Goal: Manage account settings

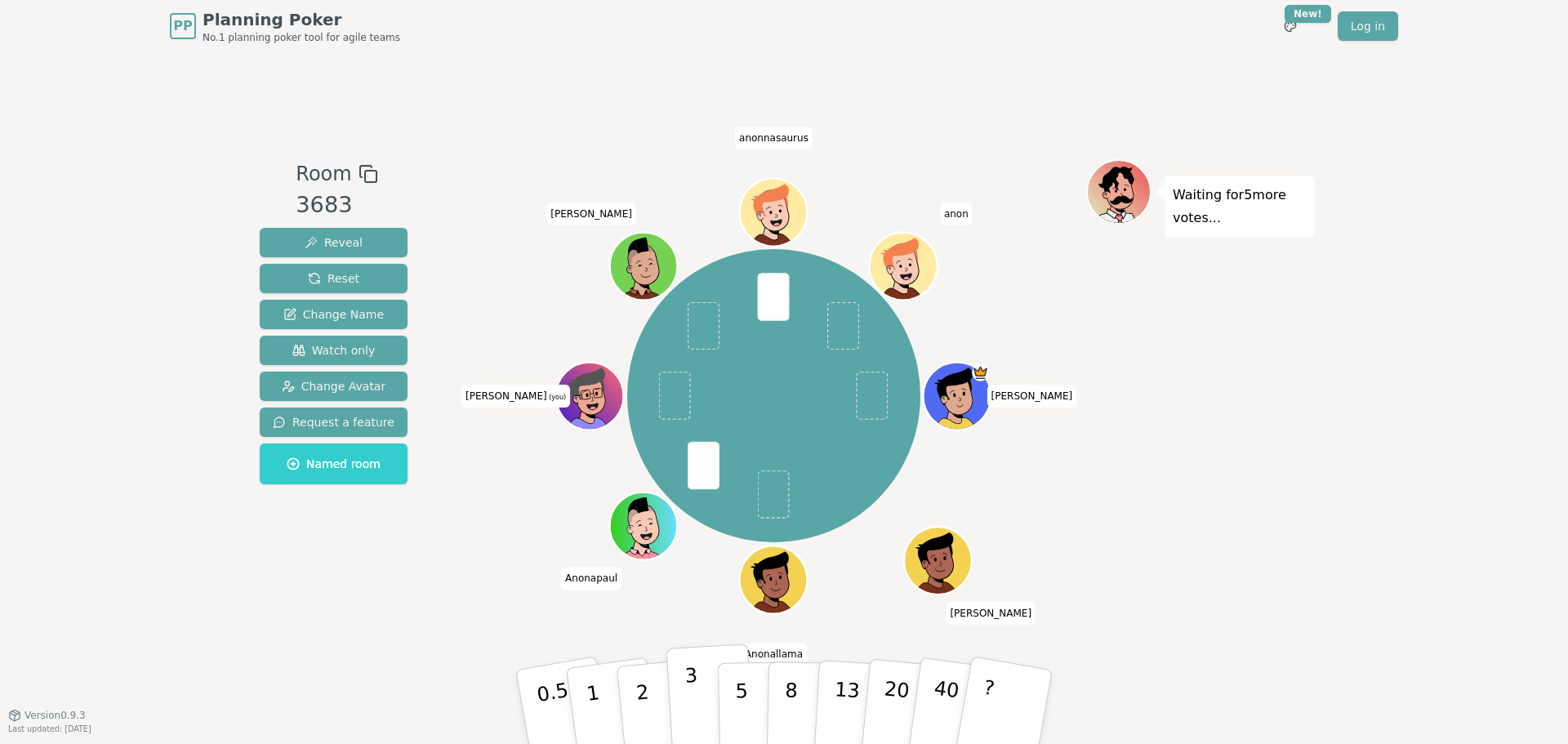
click at [711, 701] on button "3" at bounding box center [711, 706] width 89 height 128
click at [690, 702] on p "3" at bounding box center [693, 708] width 18 height 89
click at [681, 679] on button "3" at bounding box center [711, 706] width 89 height 128
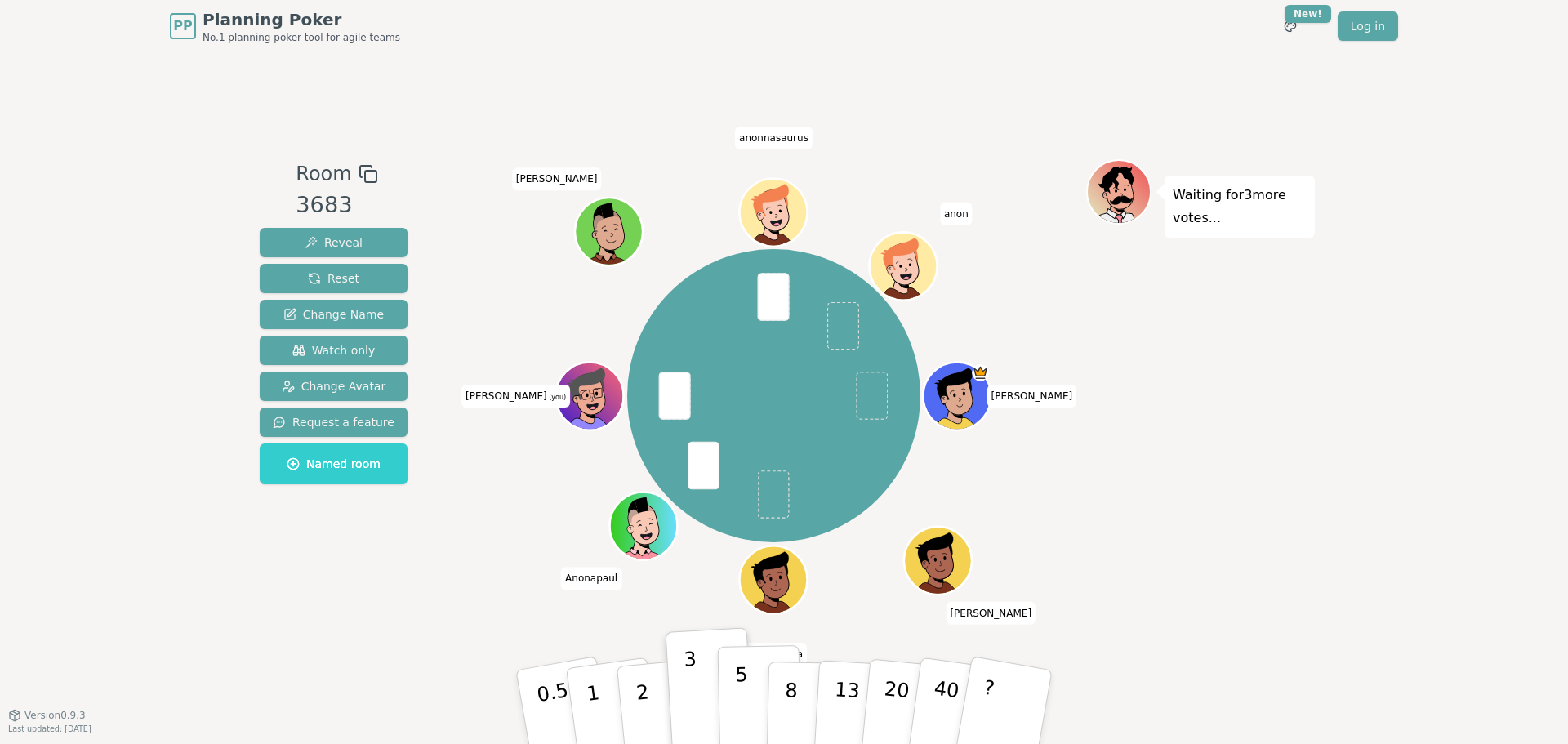
click at [728, 693] on button "5" at bounding box center [760, 706] width 84 height 124
click at [689, 693] on p "3" at bounding box center [693, 708] width 18 height 89
click at [1184, 557] on div "Waiting for 2 more votes..." at bounding box center [1200, 384] width 229 height 449
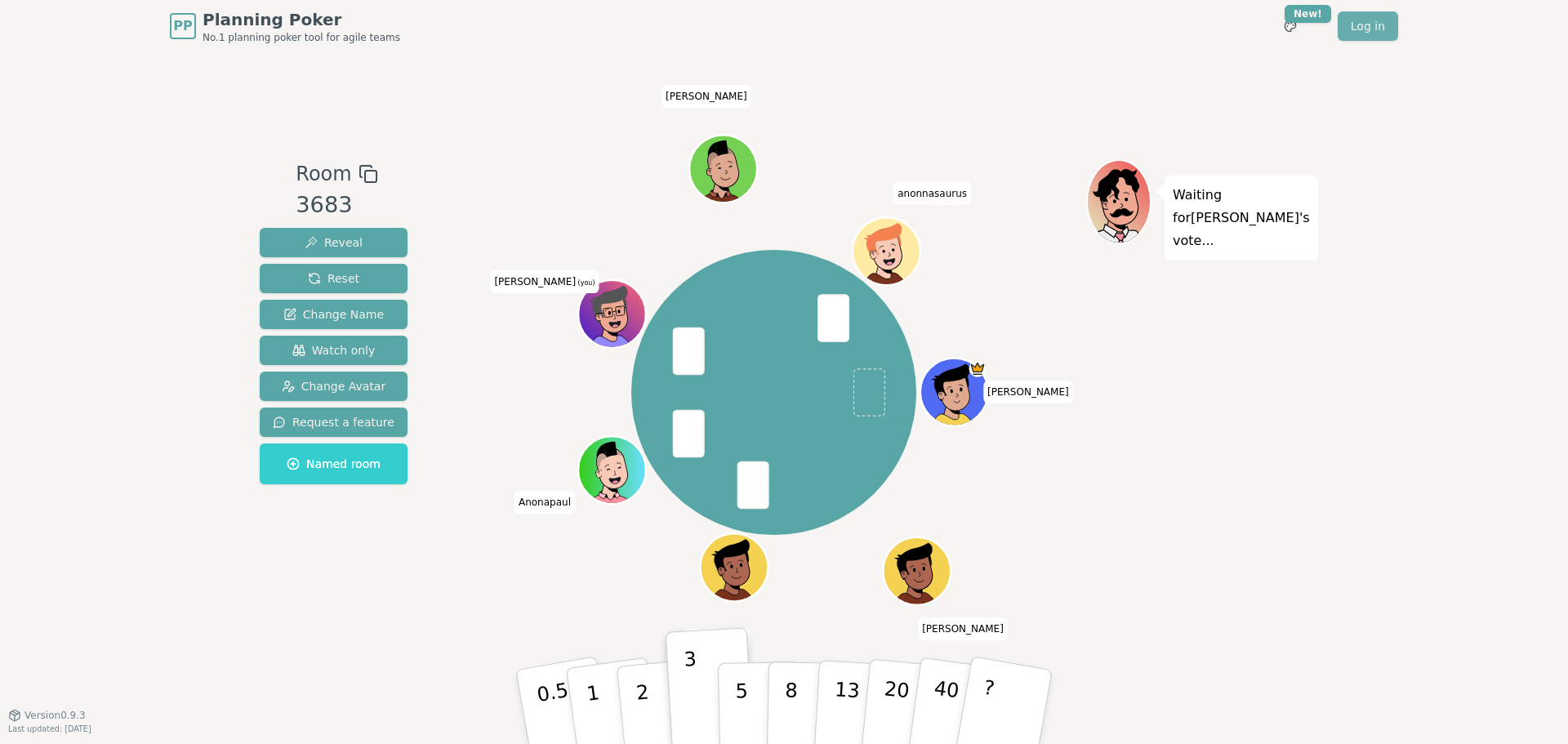
click at [1366, 20] on link "Log in" at bounding box center [1368, 26] width 61 height 29
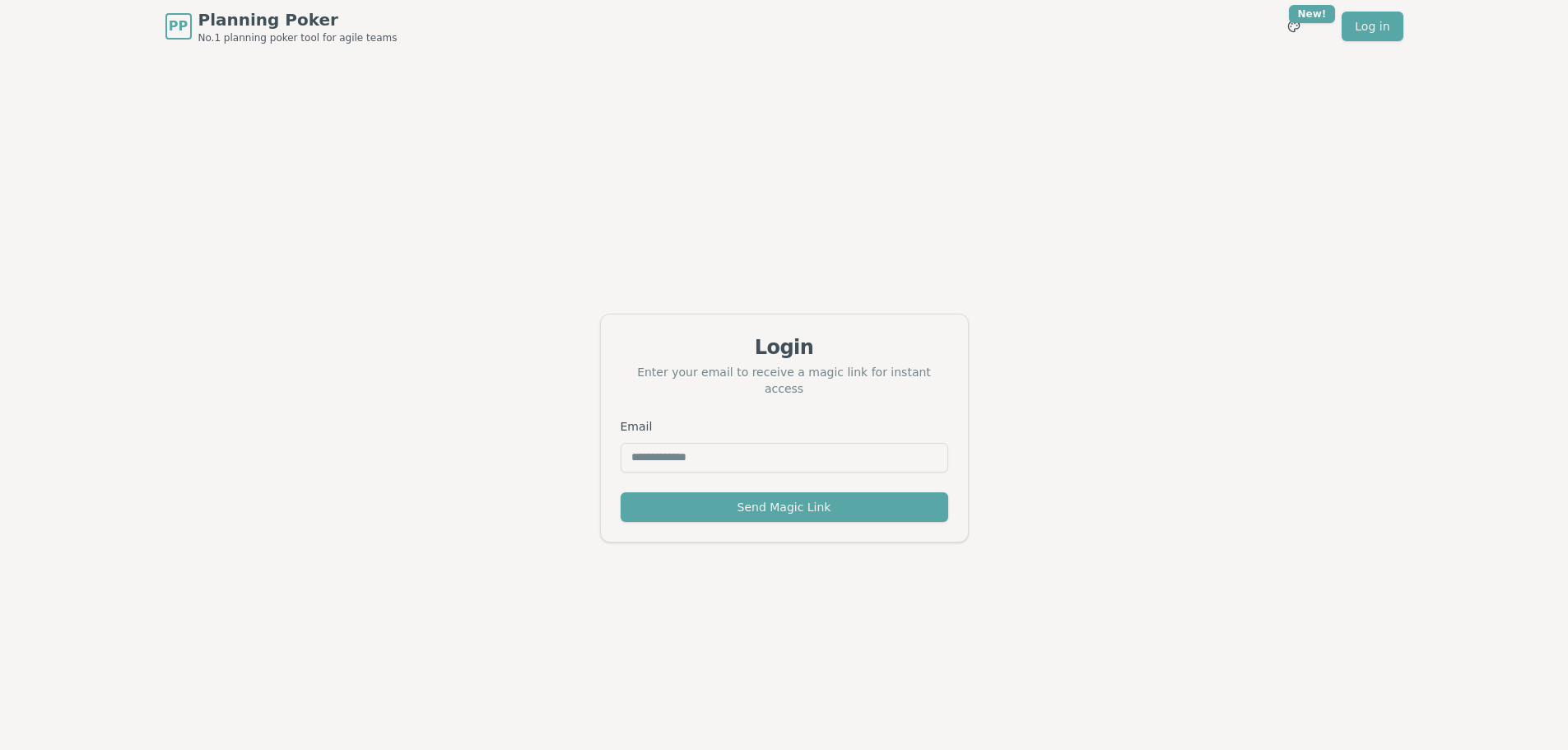
click at [737, 448] on input "Email" at bounding box center [784, 457] width 327 height 29
click at [637, 499] on button "Send Magic Link" at bounding box center [784, 507] width 327 height 29
click at [787, 608] on div "Login Enter your email to receive a magic link for instant access Email ***** S…" at bounding box center [784, 427] width 1568 height 750
click at [817, 498] on button "Send Magic Link" at bounding box center [784, 507] width 327 height 29
click at [797, 589] on div "Login Enter your email to receive a magic link for instant access Email ***** S…" at bounding box center [784, 427] width 1568 height 750
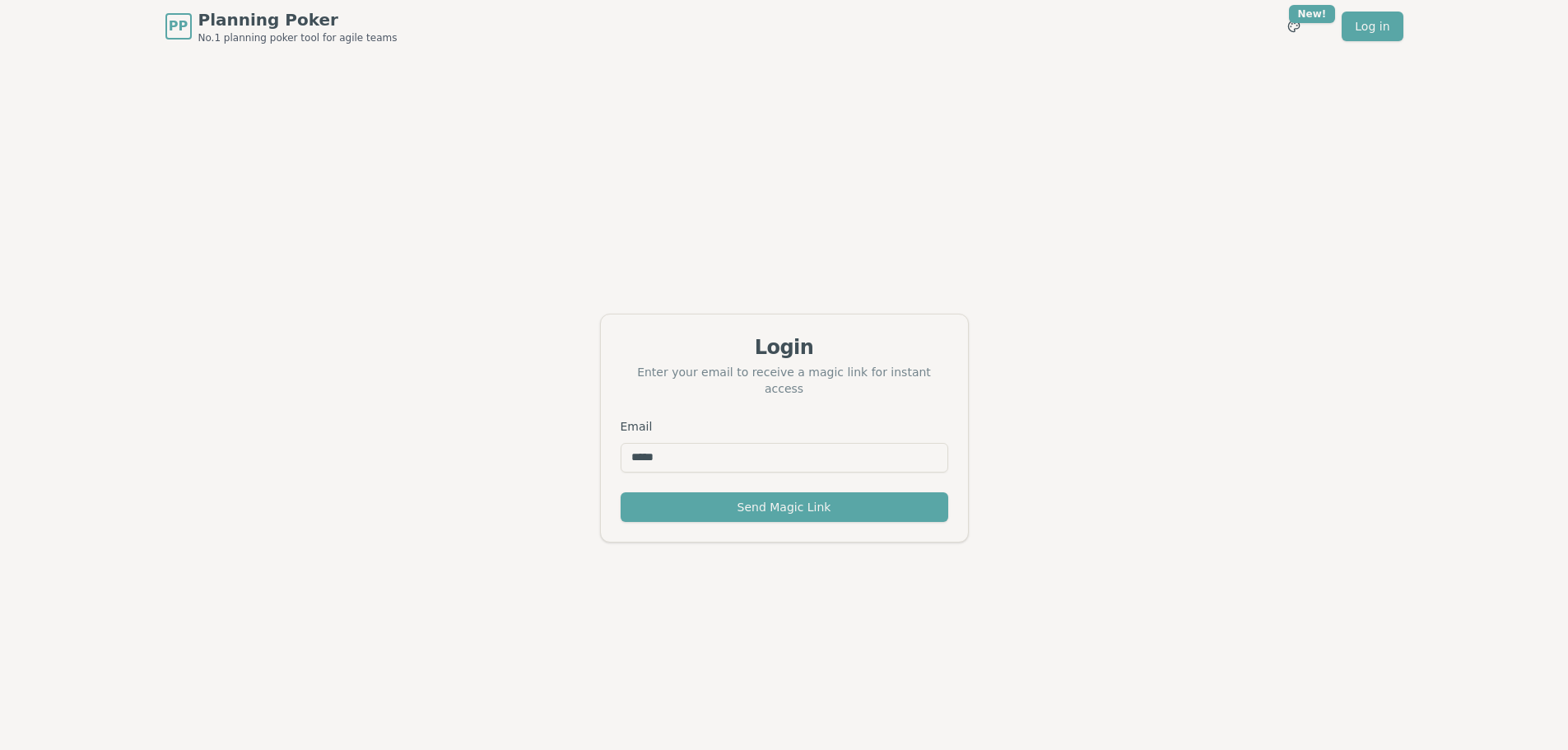
click at [911, 204] on div "Login Enter your email to receive a magic link for instant access Email ***** S…" at bounding box center [784, 427] width 1568 height 750
click at [726, 443] on input "*****" at bounding box center [784, 457] width 327 height 29
click at [756, 513] on button "Send Magic Link" at bounding box center [784, 507] width 327 height 29
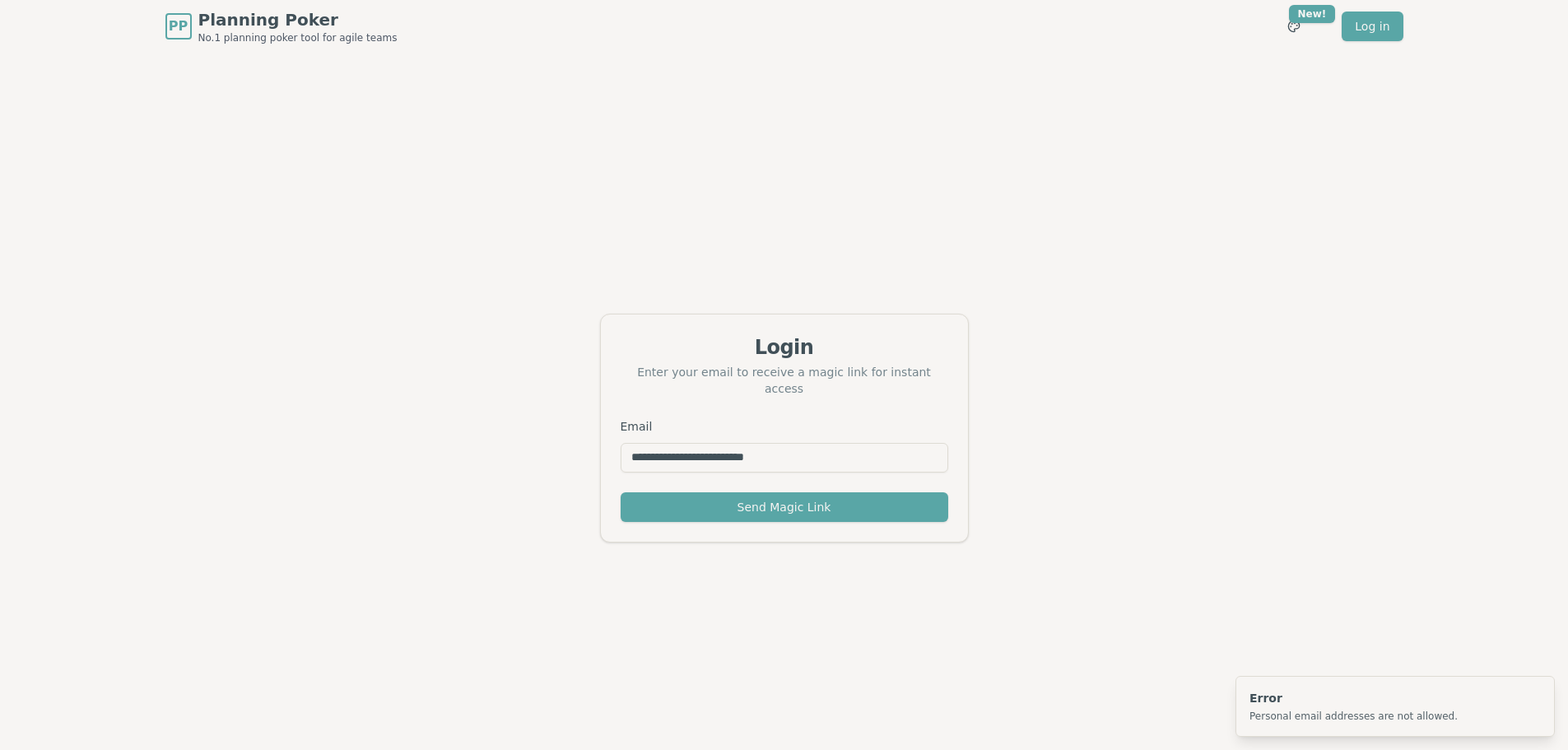
click at [769, 451] on input "**********" at bounding box center [784, 457] width 327 height 29
drag, startPoint x: 726, startPoint y: 444, endPoint x: 876, endPoint y: 456, distance: 150.5
click at [876, 456] on input "**********" at bounding box center [784, 457] width 327 height 29
type input "**********"
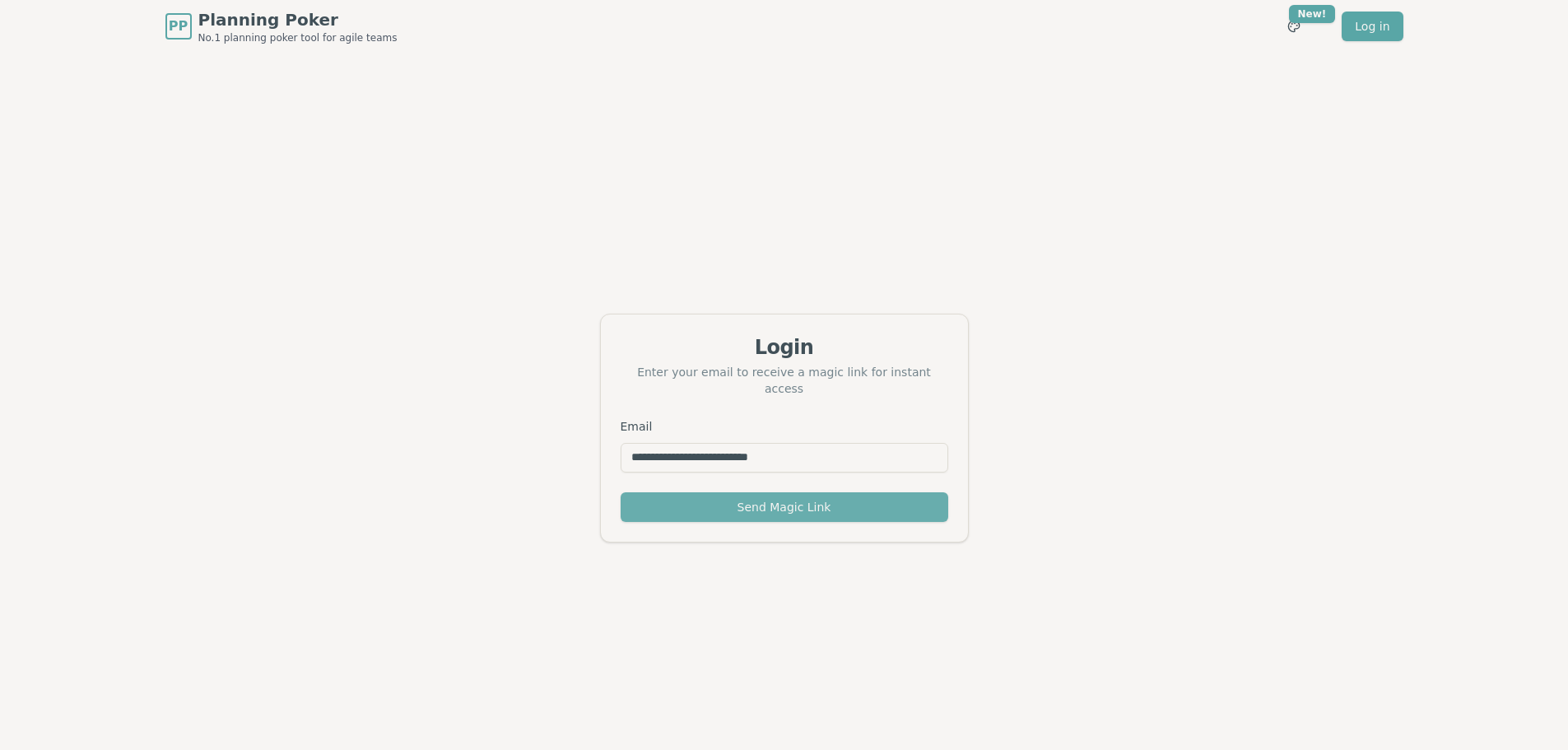
click at [769, 499] on button "Send Magic Link" at bounding box center [784, 507] width 327 height 29
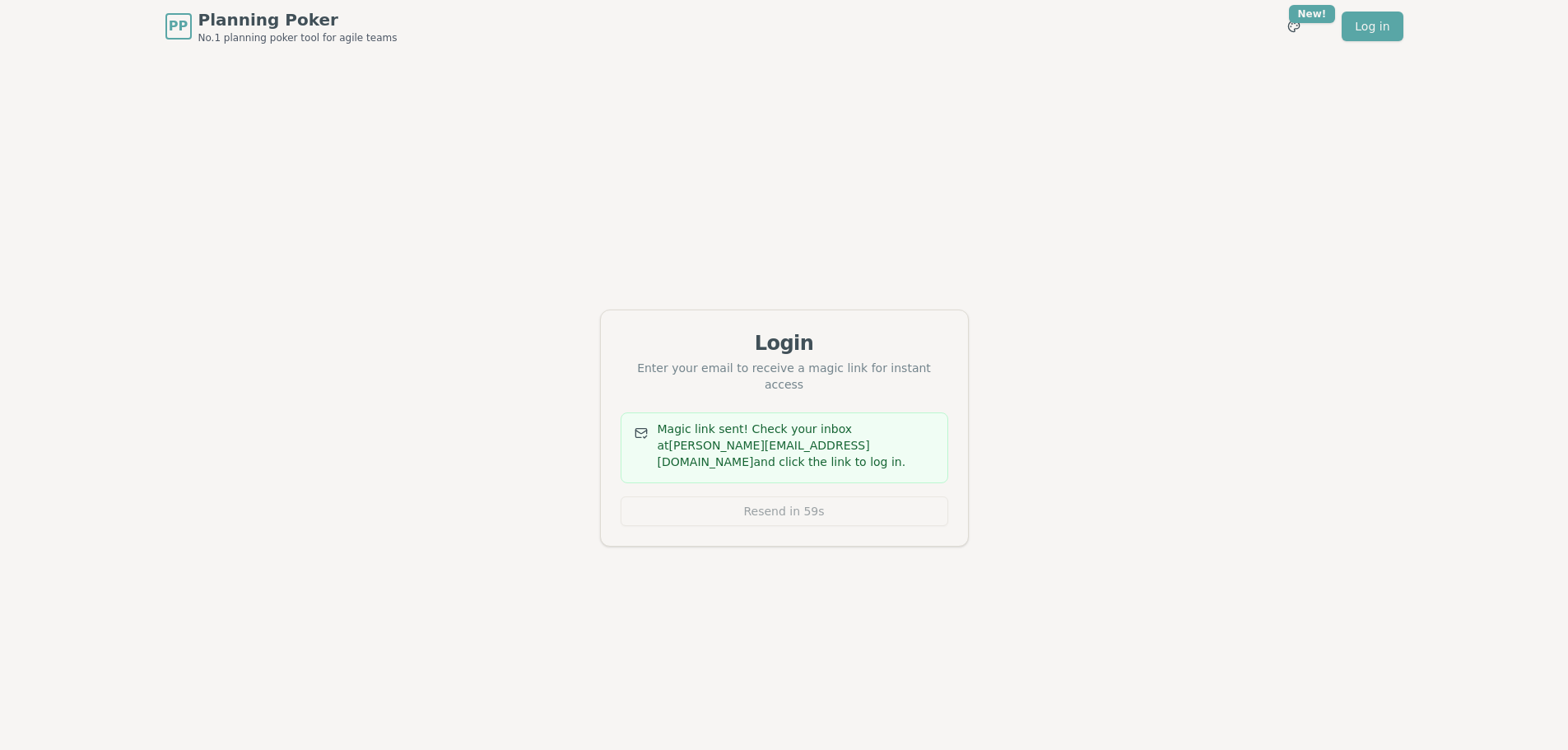
click at [1084, 380] on div "Login Enter your email to receive a magic link for instant access Magic link se…" at bounding box center [784, 427] width 1568 height 750
click at [1226, 367] on div "Login Enter your email to receive a magic link for instant access Magic link se…" at bounding box center [784, 427] width 1568 height 750
click at [1326, 206] on div "Login Enter your email to receive a magic link for instant access Magic link se…" at bounding box center [784, 427] width 1568 height 750
click at [1088, 469] on div "Login Enter your email to receive a magic link for instant access Magic link se…" at bounding box center [784, 427] width 1568 height 750
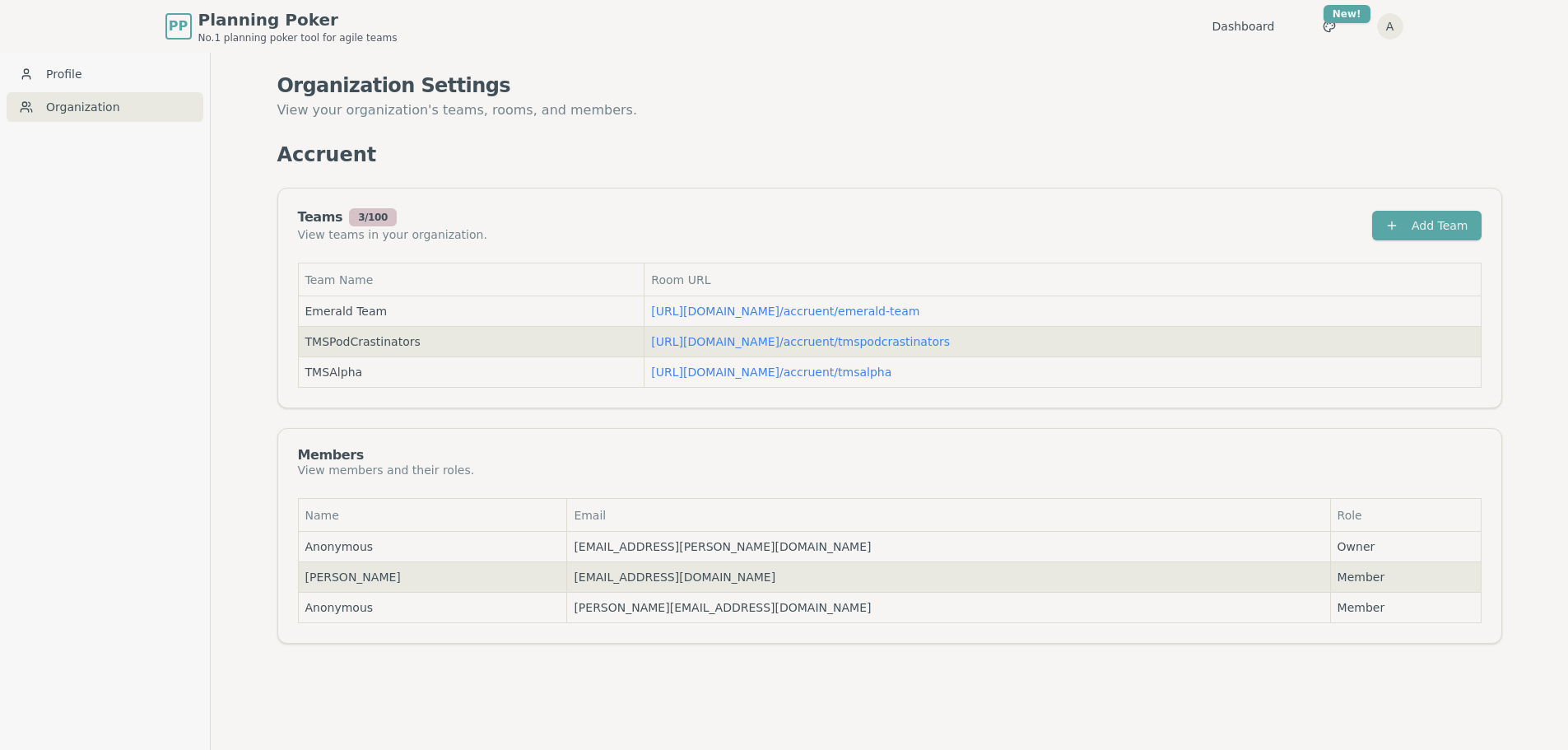
click at [741, 676] on div "Organization Settings View your organization's teams, rooms, and members. Accru…" at bounding box center [889, 427] width 1357 height 750
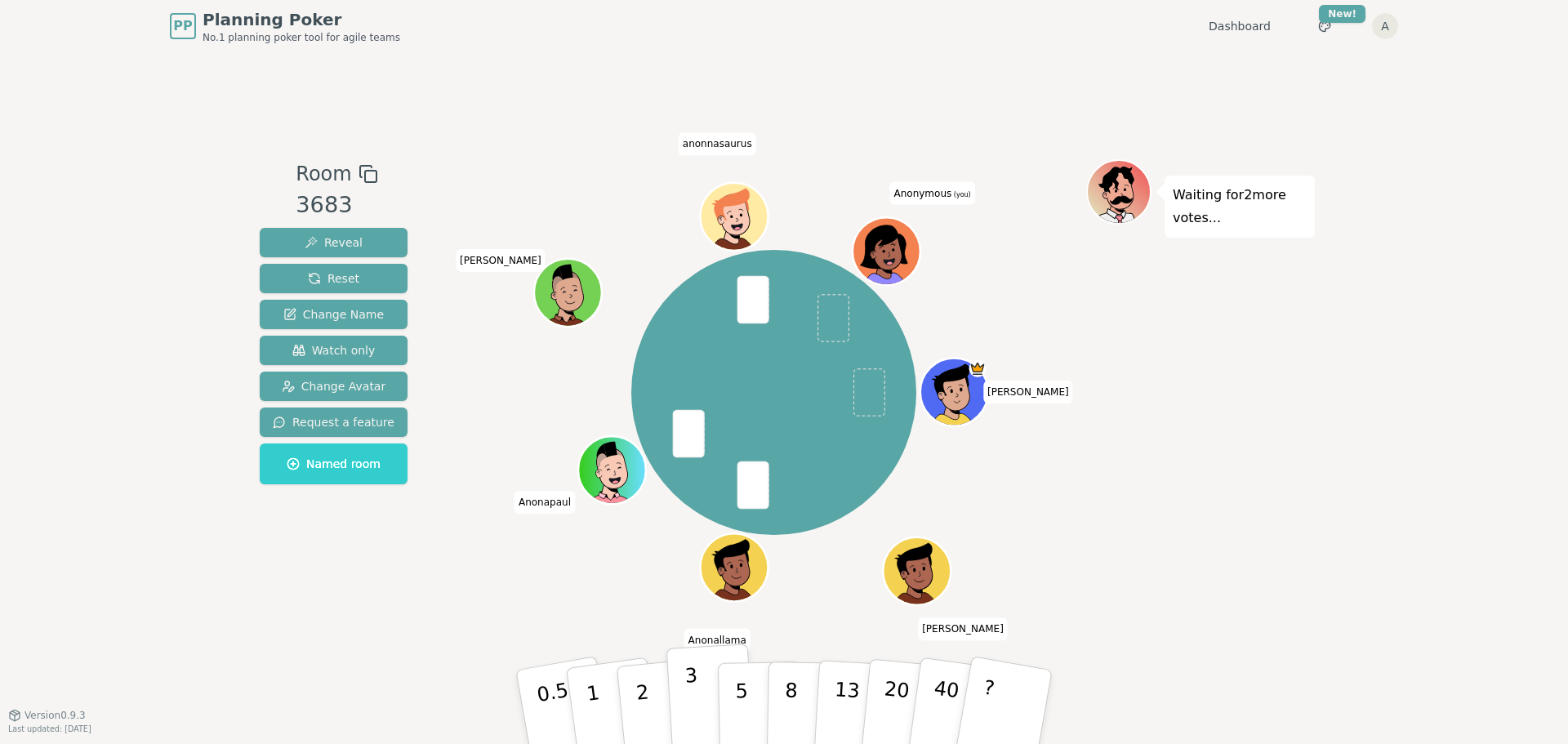
click at [689, 699] on p "3" at bounding box center [693, 708] width 18 height 89
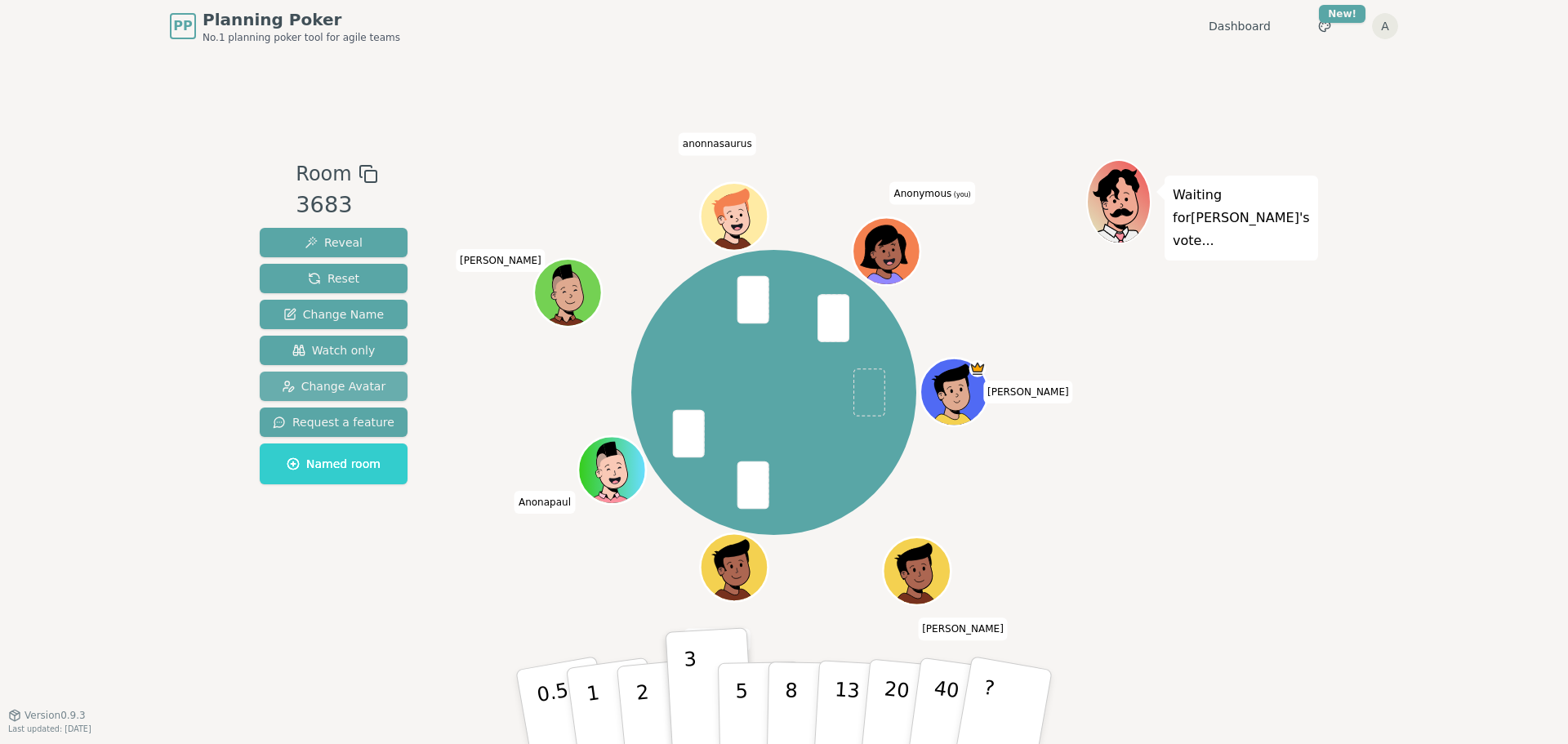
click at [357, 381] on span "Change Avatar" at bounding box center [334, 385] width 104 height 16
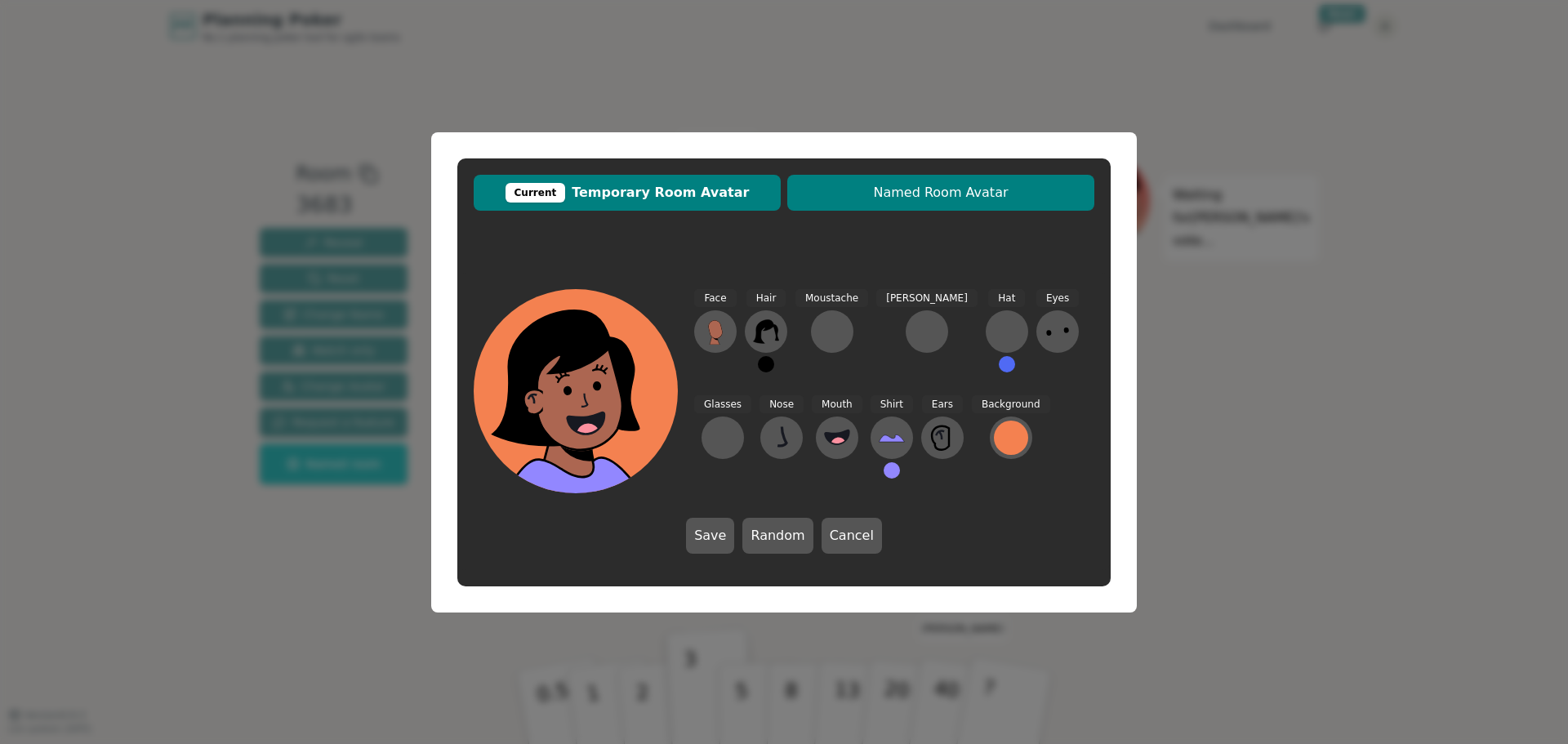
click at [921, 201] on span "Named Room Avatar" at bounding box center [940, 193] width 290 height 20
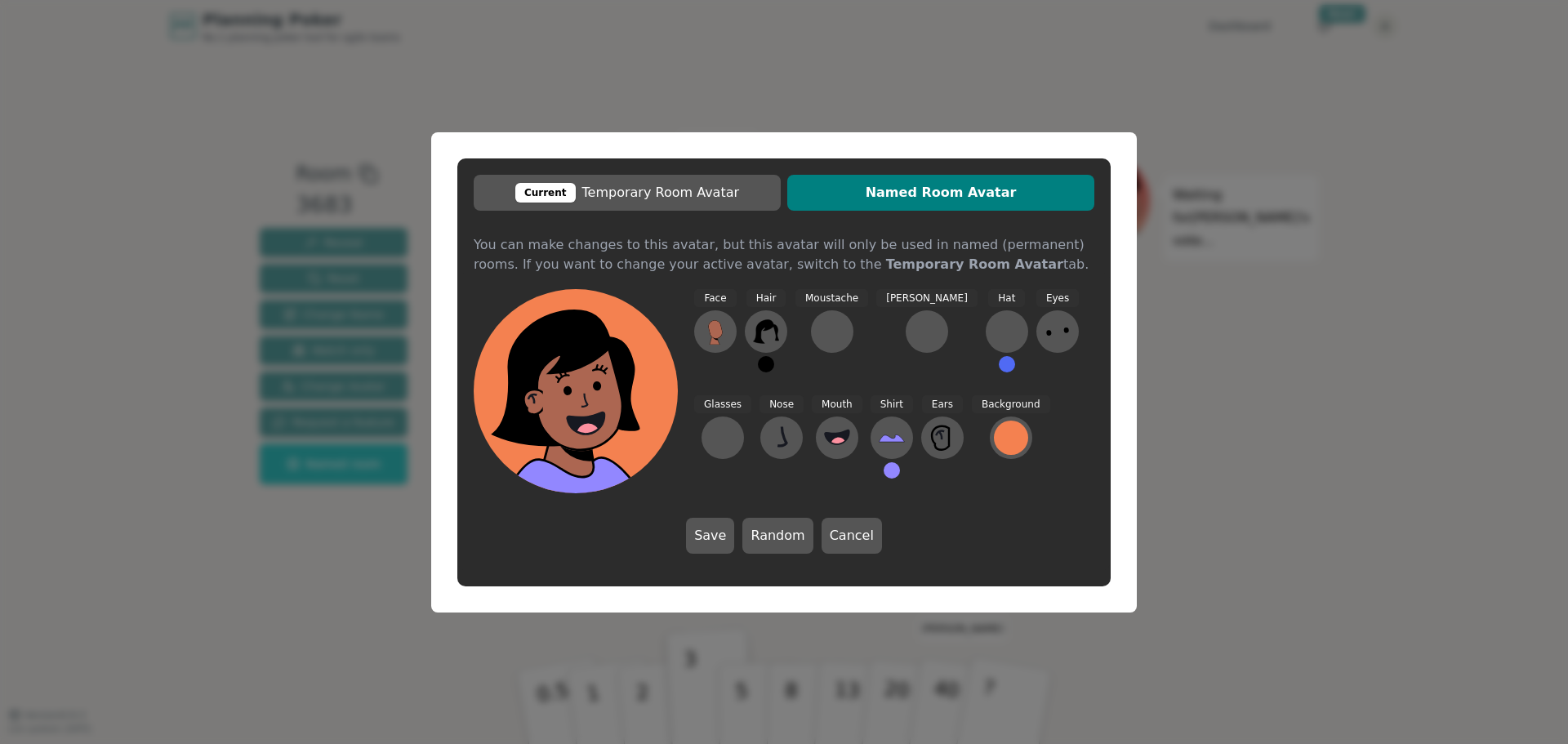
click at [554, 393] on icon at bounding box center [582, 389] width 204 height 22
click at [761, 333] on icon at bounding box center [766, 331] width 27 height 27
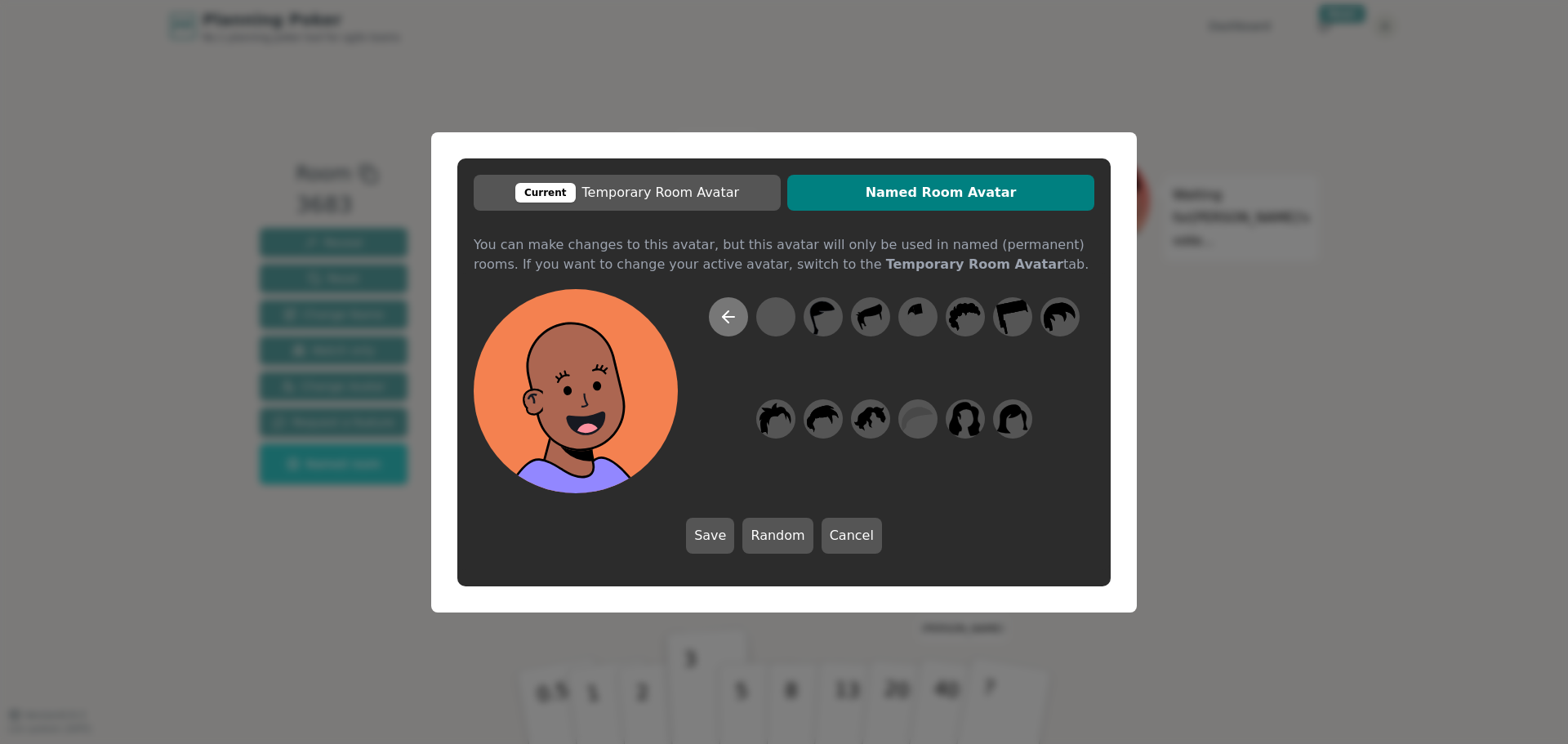
click at [727, 332] on button at bounding box center [729, 317] width 39 height 39
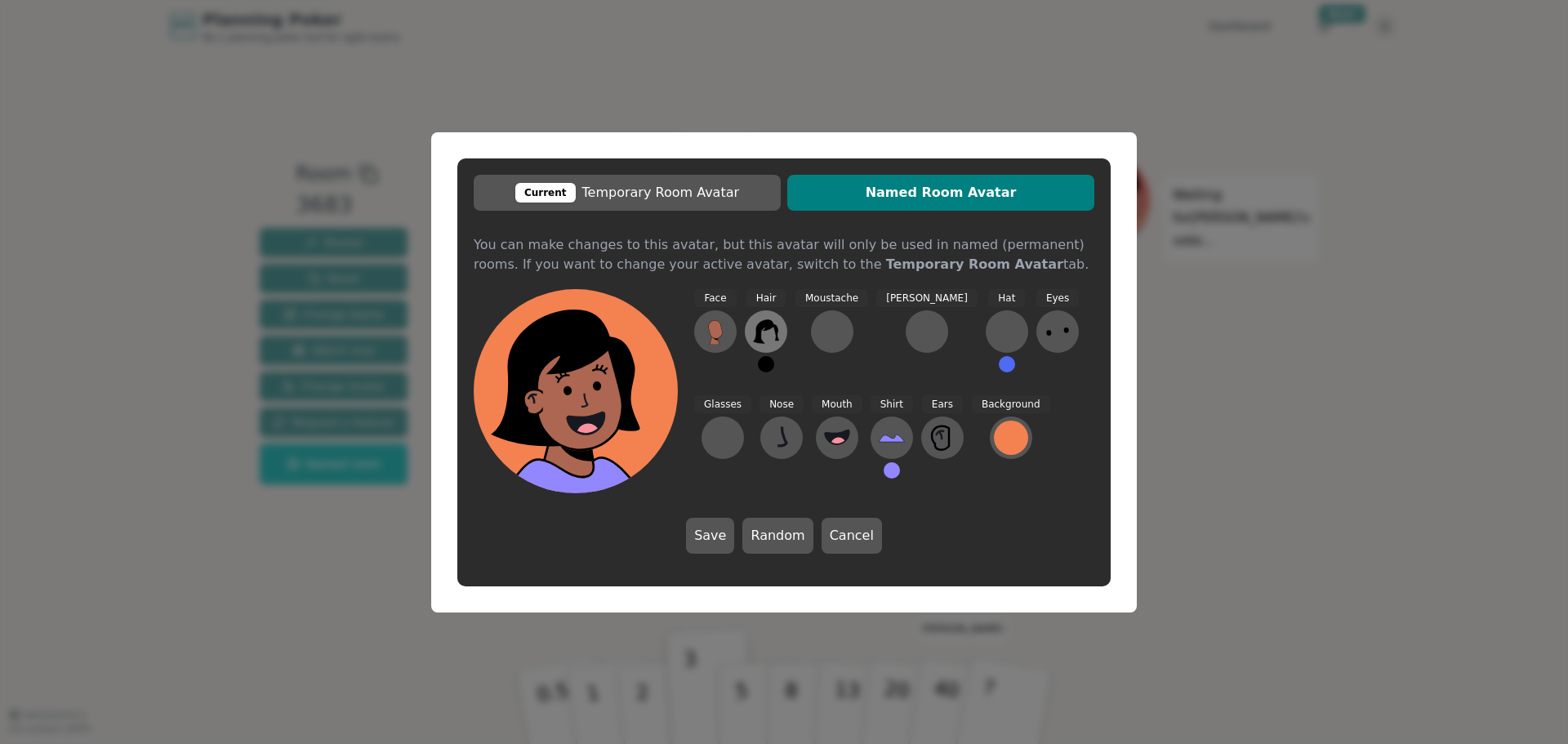
click at [771, 338] on icon at bounding box center [766, 331] width 27 height 27
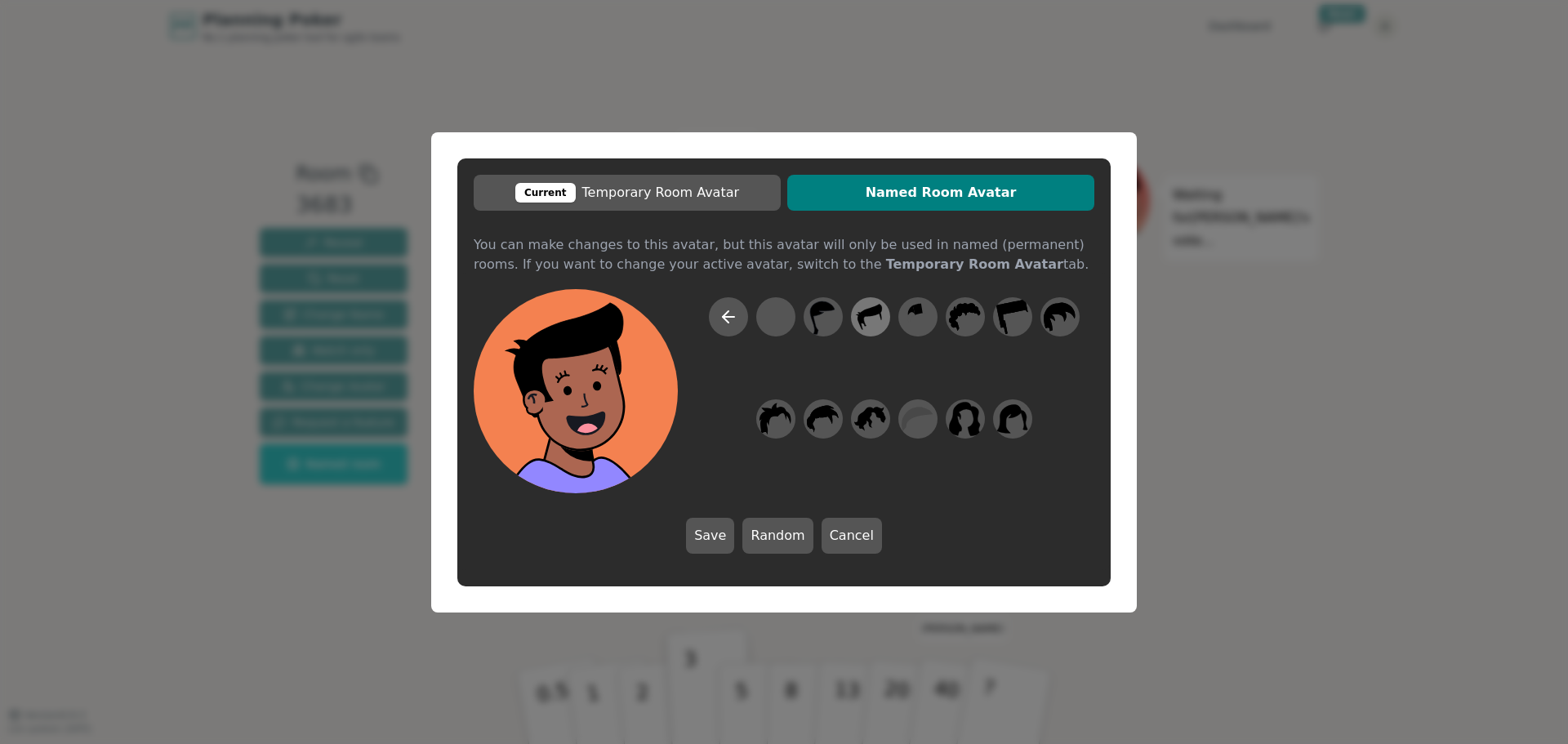
click at [871, 323] on icon at bounding box center [869, 316] width 32 height 37
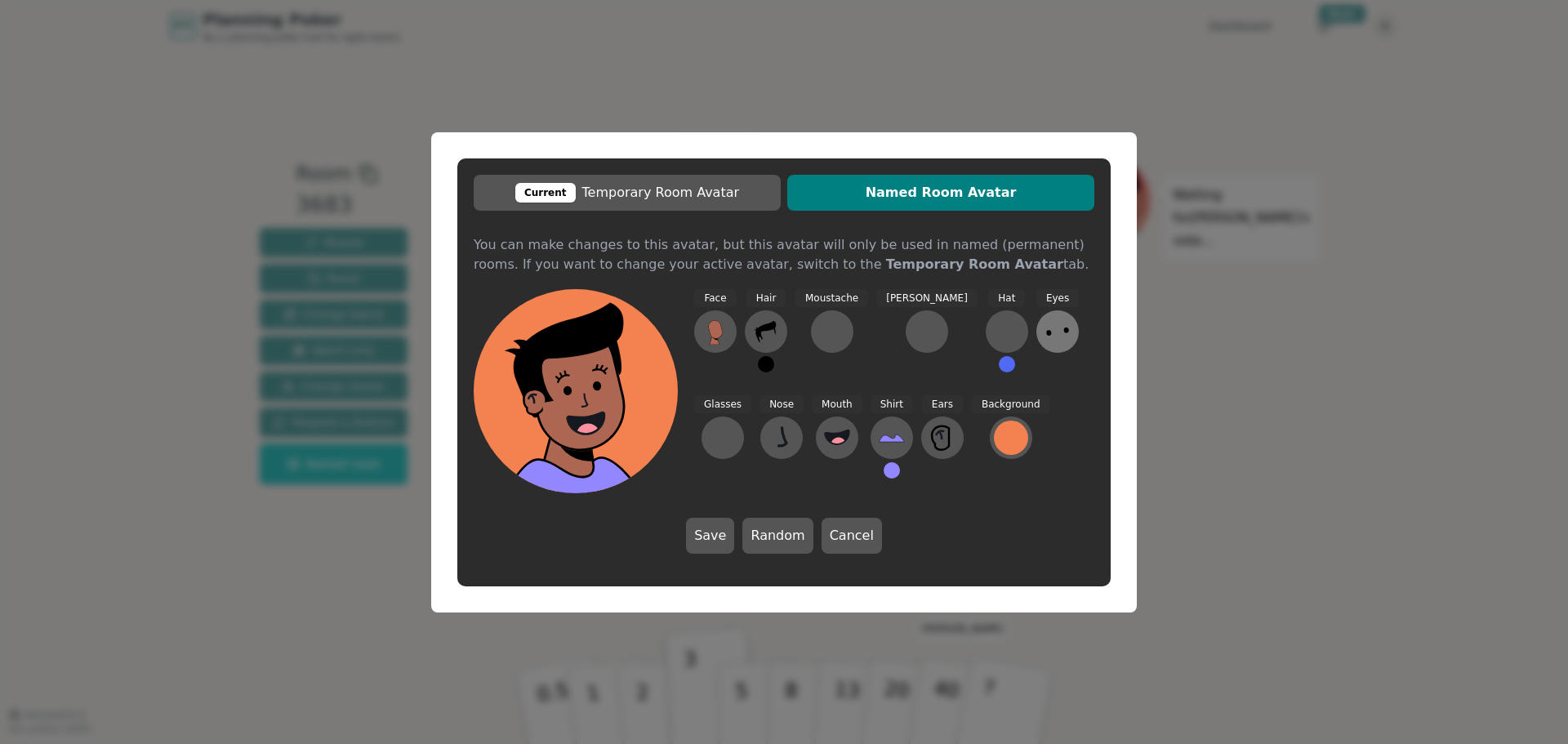
click at [1044, 325] on icon at bounding box center [1057, 331] width 27 height 27
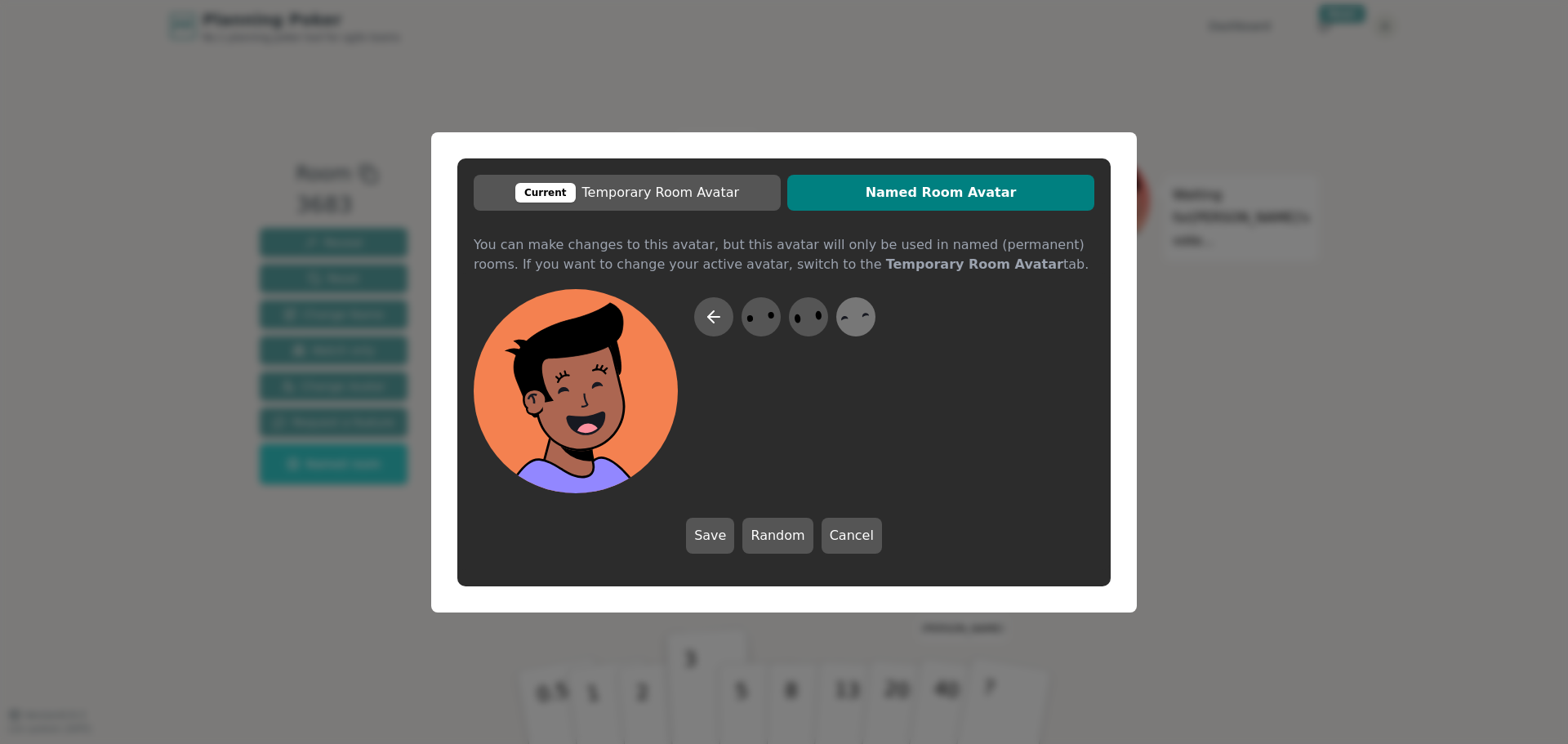
click at [860, 323] on icon at bounding box center [855, 316] width 32 height 37
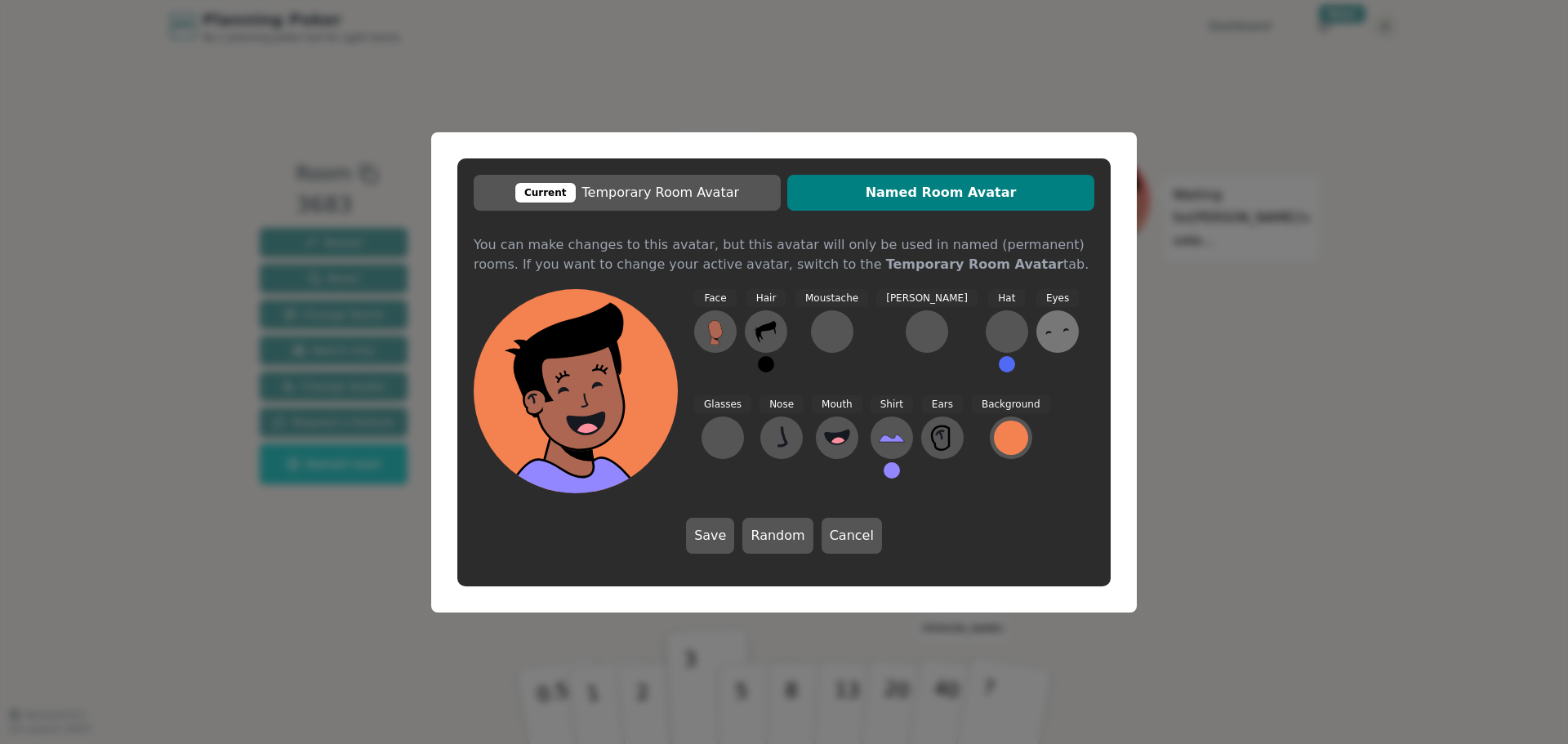
click at [1044, 336] on icon at bounding box center [1057, 331] width 27 height 27
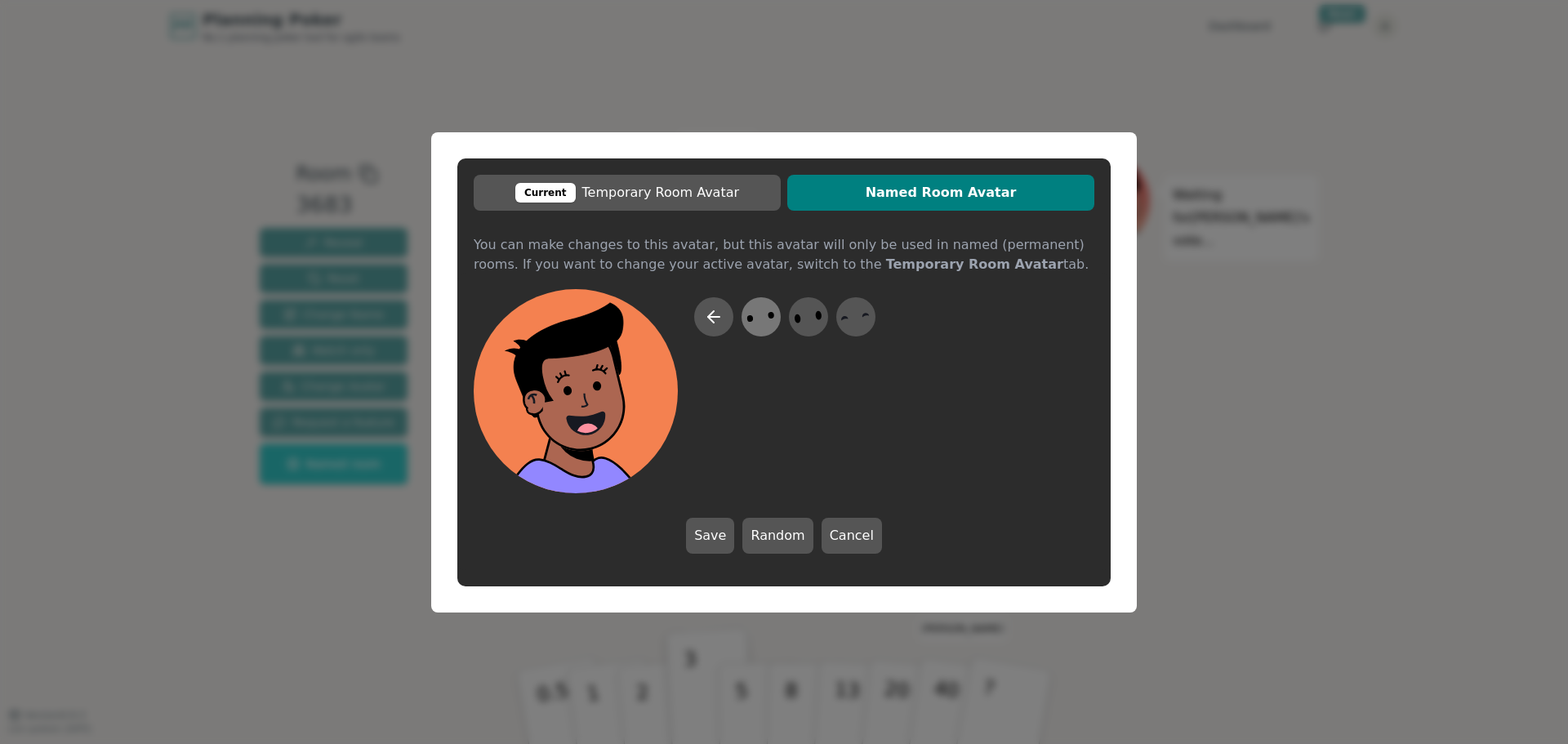
click at [763, 329] on icon at bounding box center [760, 316] width 32 height 37
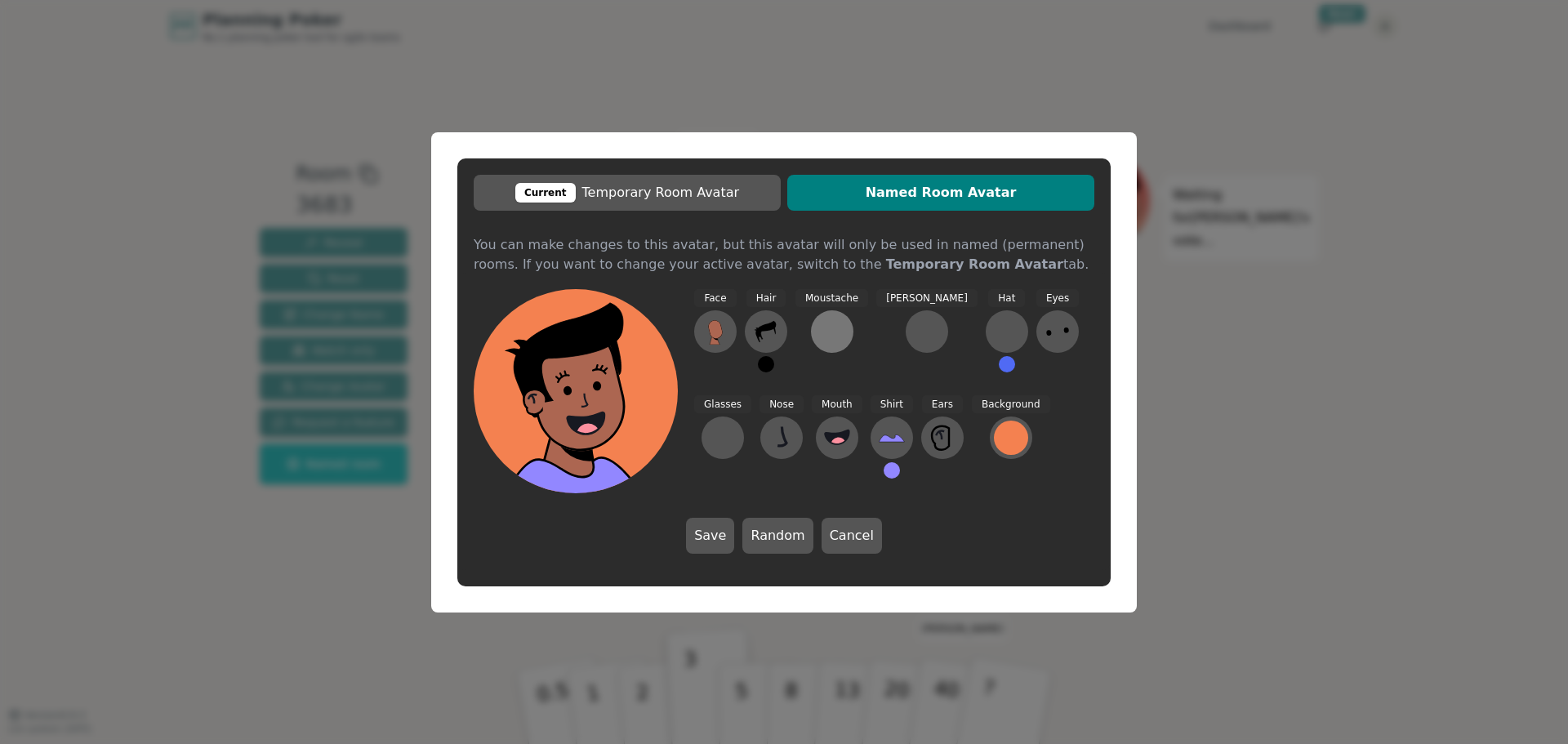
click at [842, 344] on button at bounding box center [832, 331] width 43 height 43
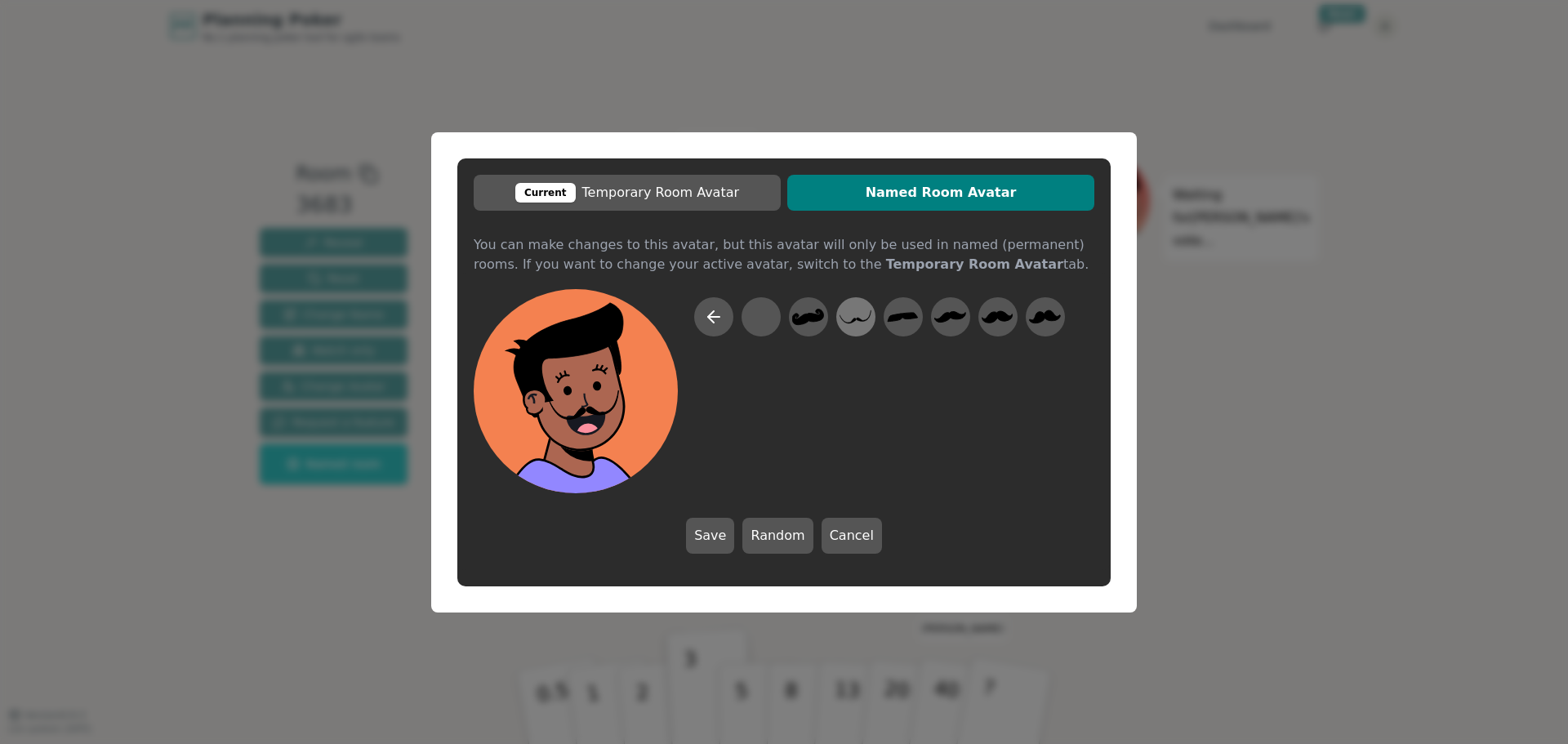
click at [867, 329] on icon at bounding box center [855, 316] width 32 height 37
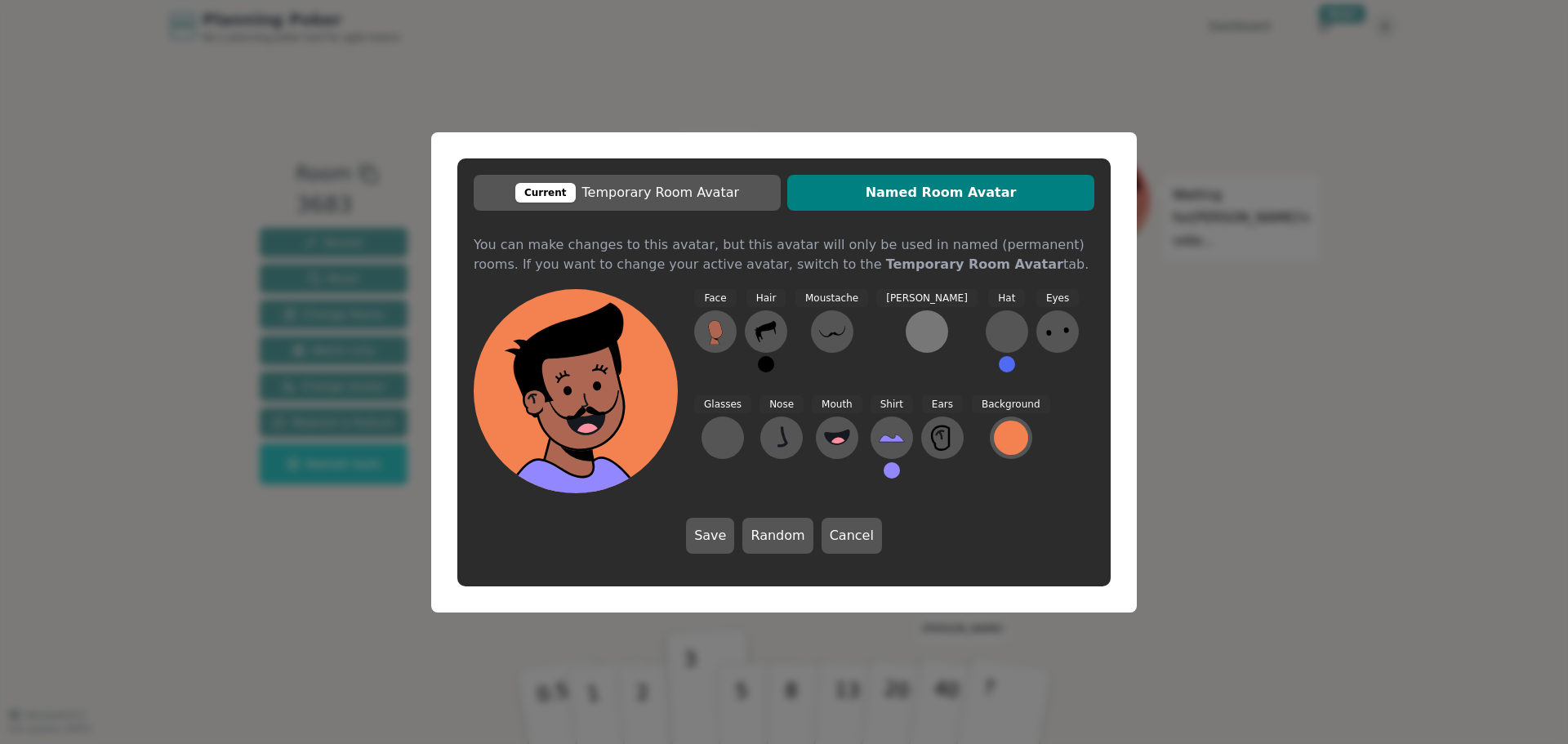
click at [905, 344] on button at bounding box center [927, 331] width 43 height 43
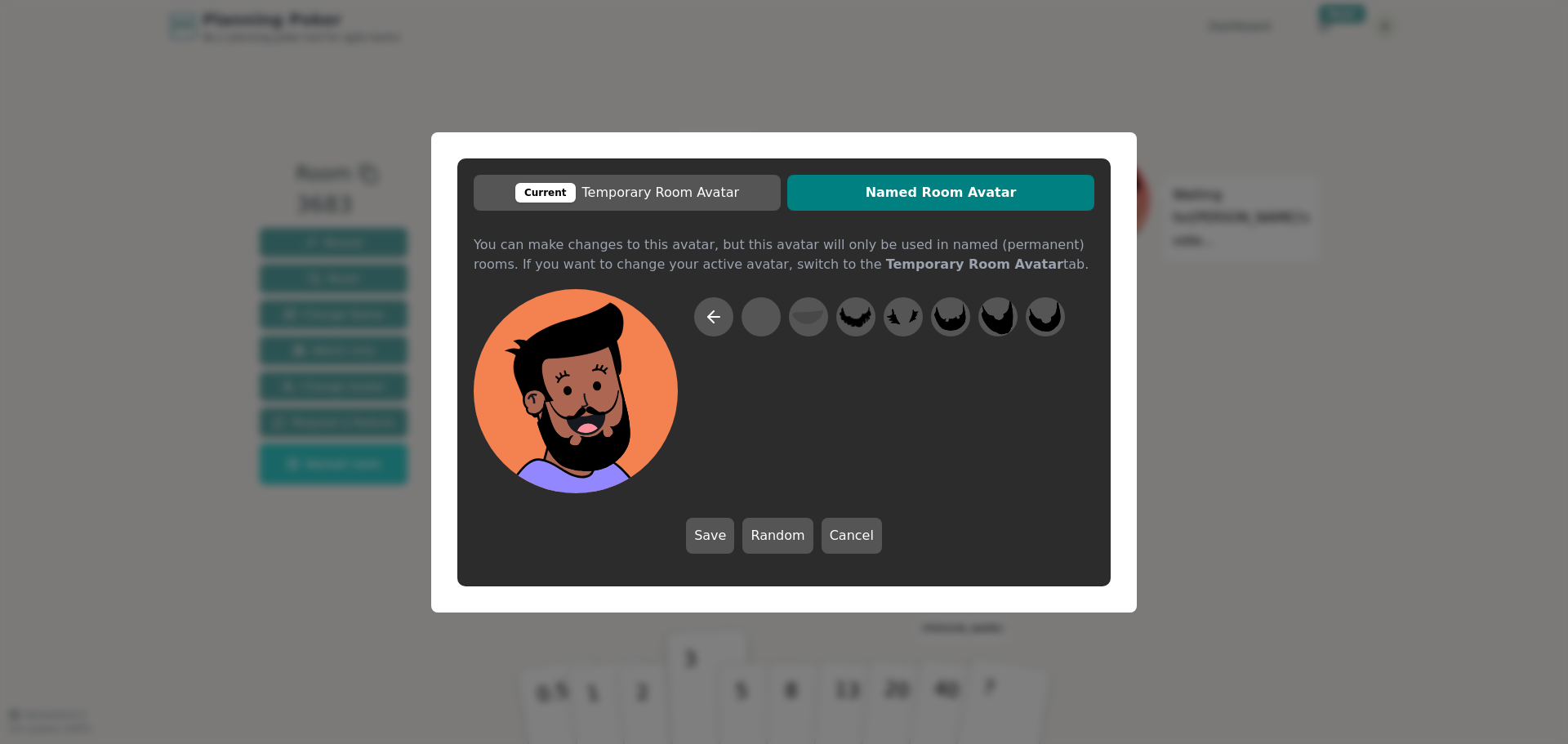
click at [973, 318] on div at bounding box center [879, 395] width 371 height 196
click at [940, 297] on div at bounding box center [950, 316] width 45 height 52
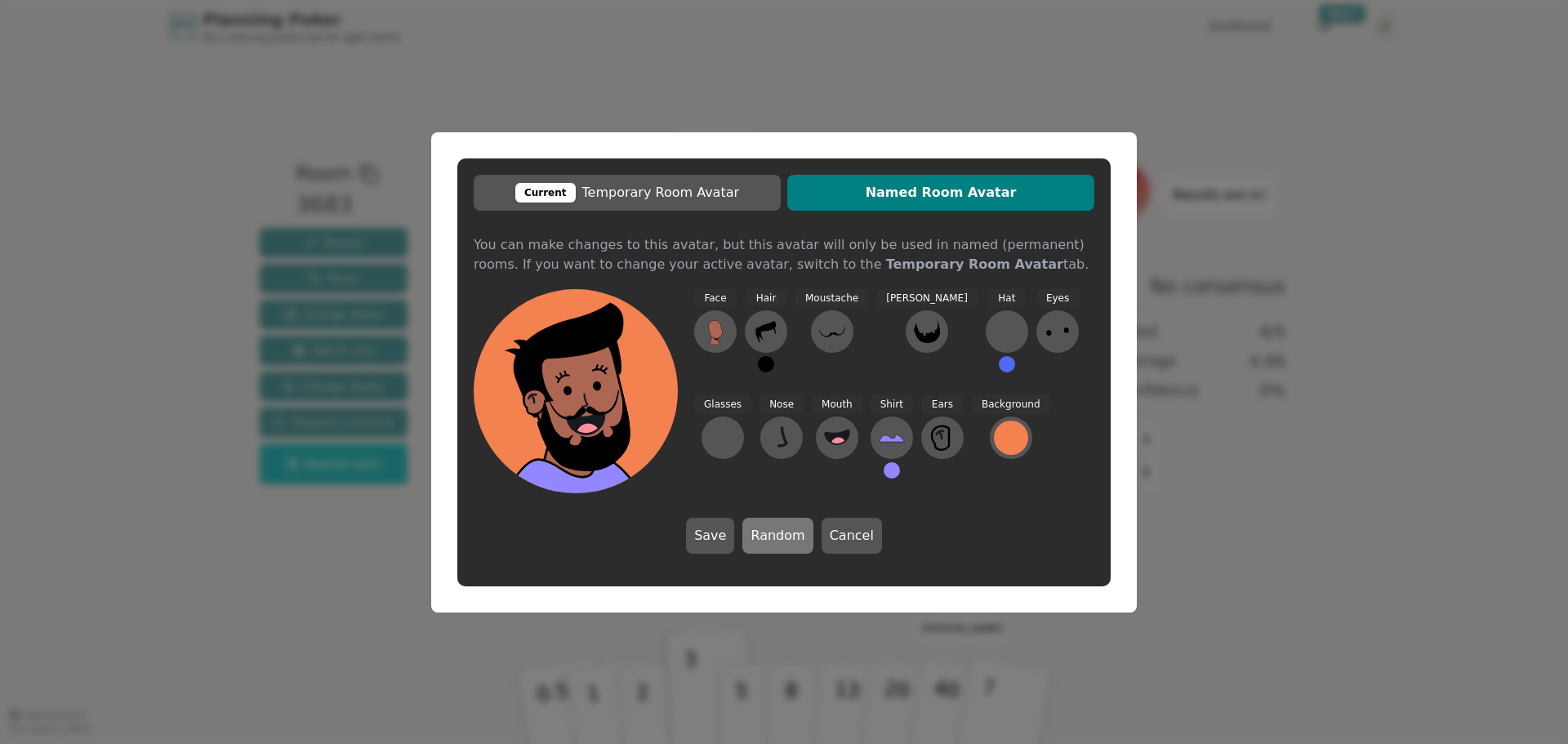
click at [781, 537] on button "Random" at bounding box center [778, 536] width 70 height 36
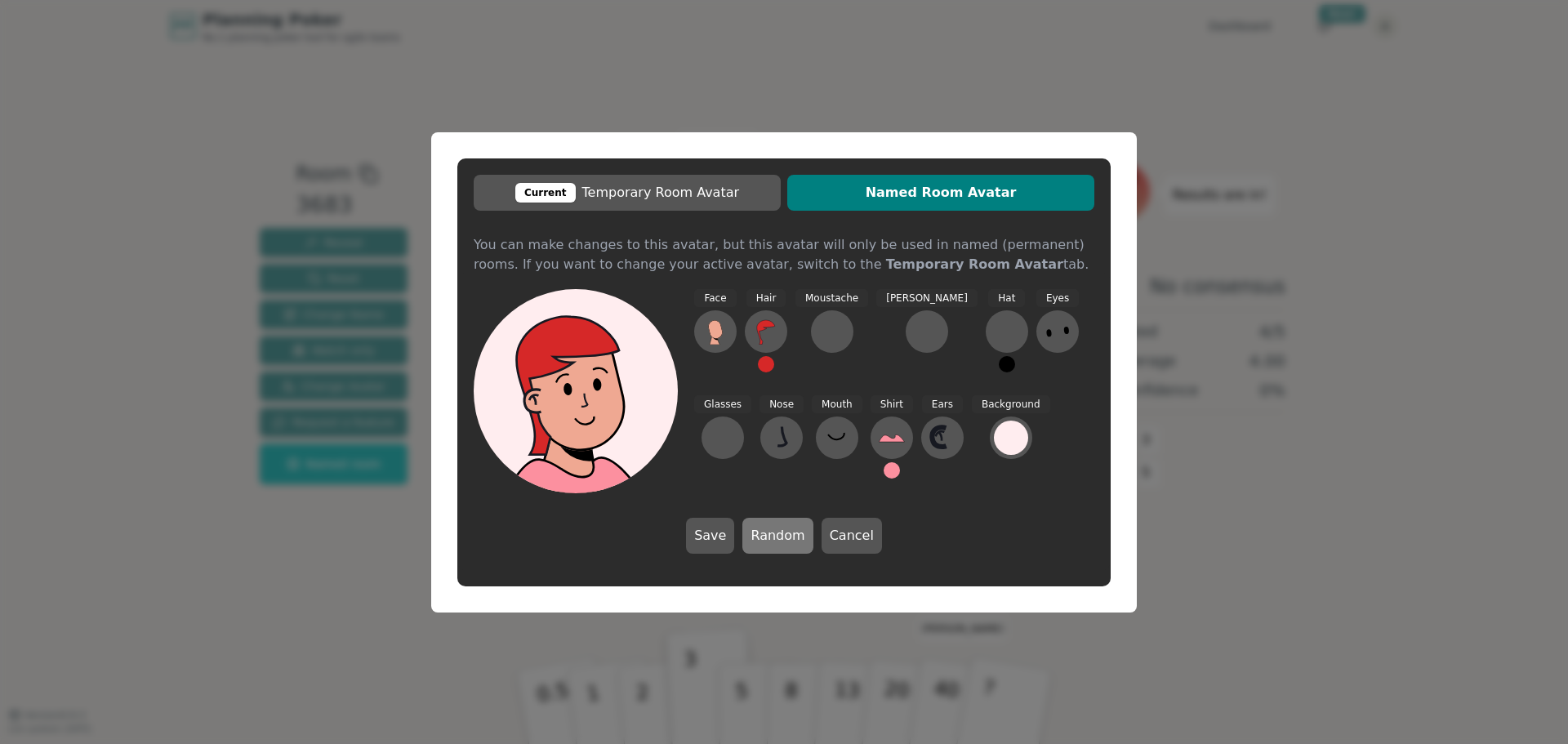
click at [781, 537] on button "Random" at bounding box center [778, 536] width 70 height 36
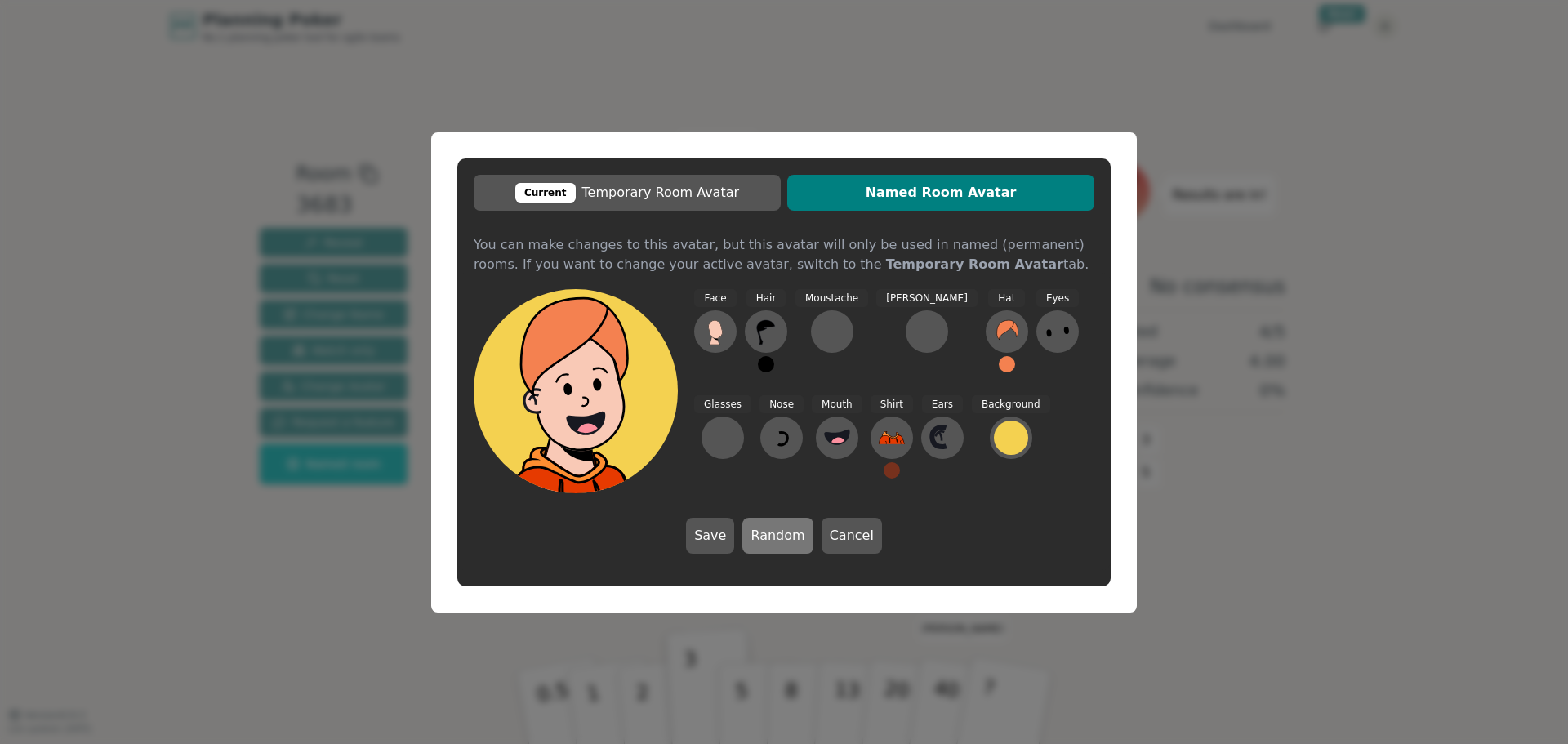
click at [781, 537] on button "Random" at bounding box center [778, 536] width 70 height 36
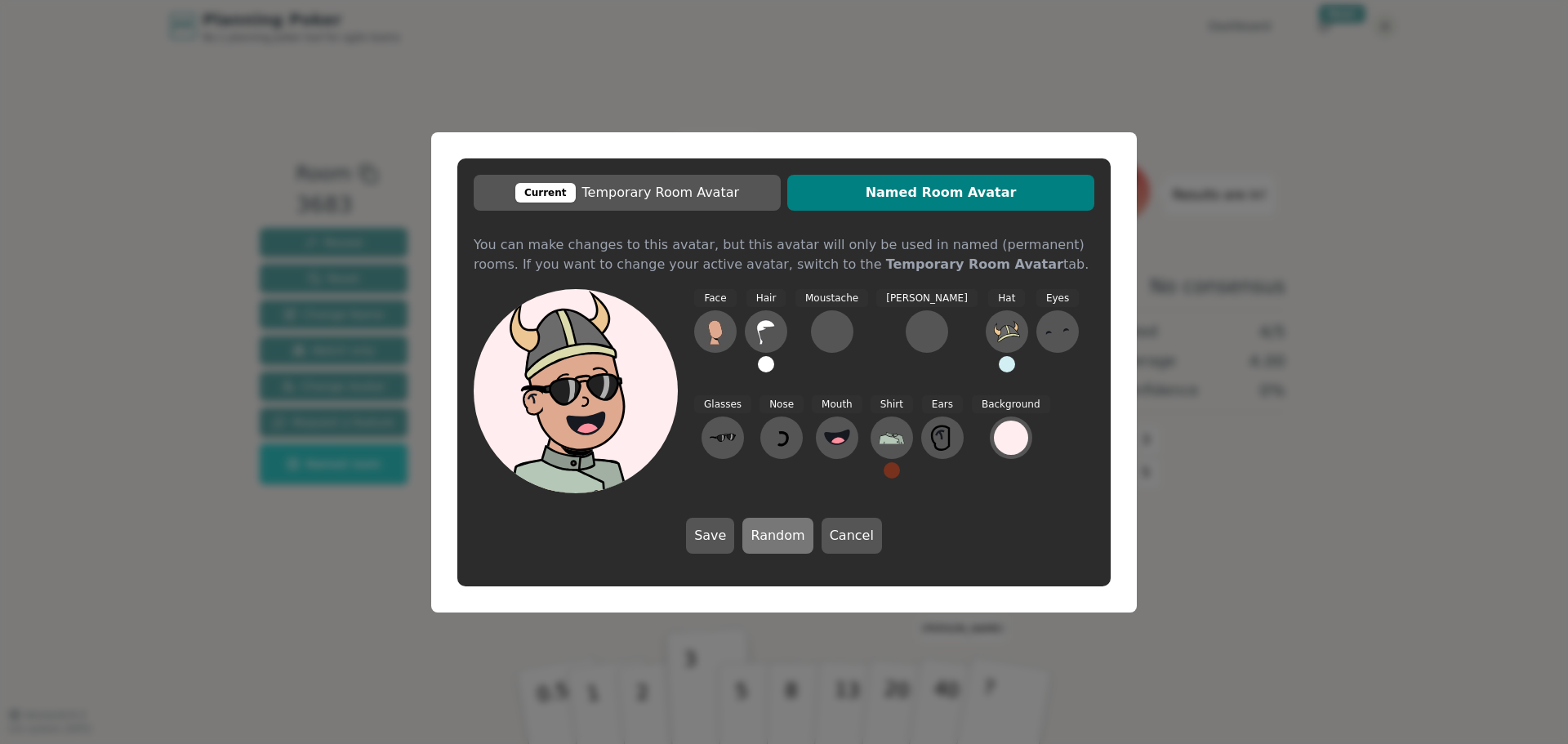
click at [781, 537] on button "Random" at bounding box center [778, 536] width 70 height 36
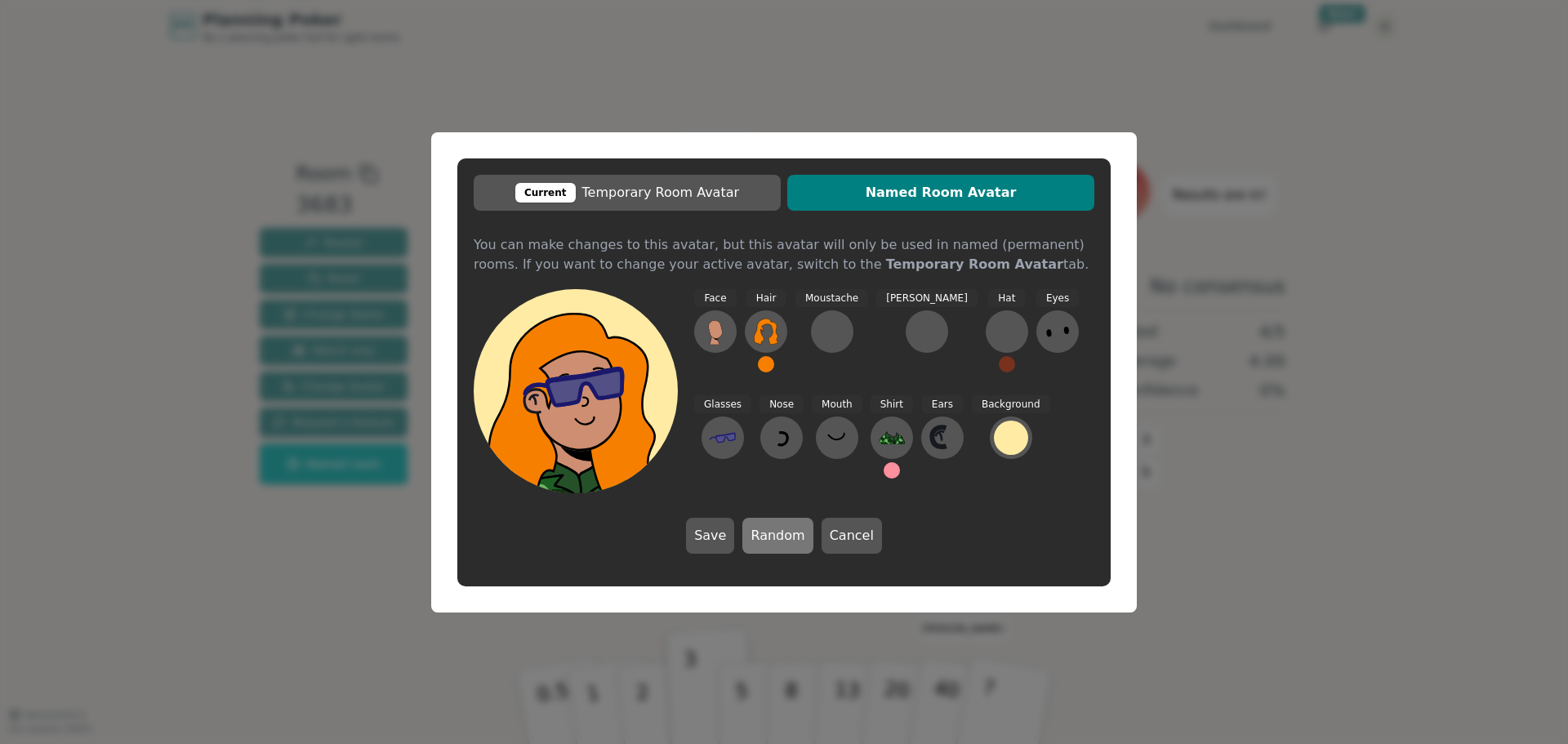
click at [781, 537] on button "Random" at bounding box center [778, 536] width 70 height 36
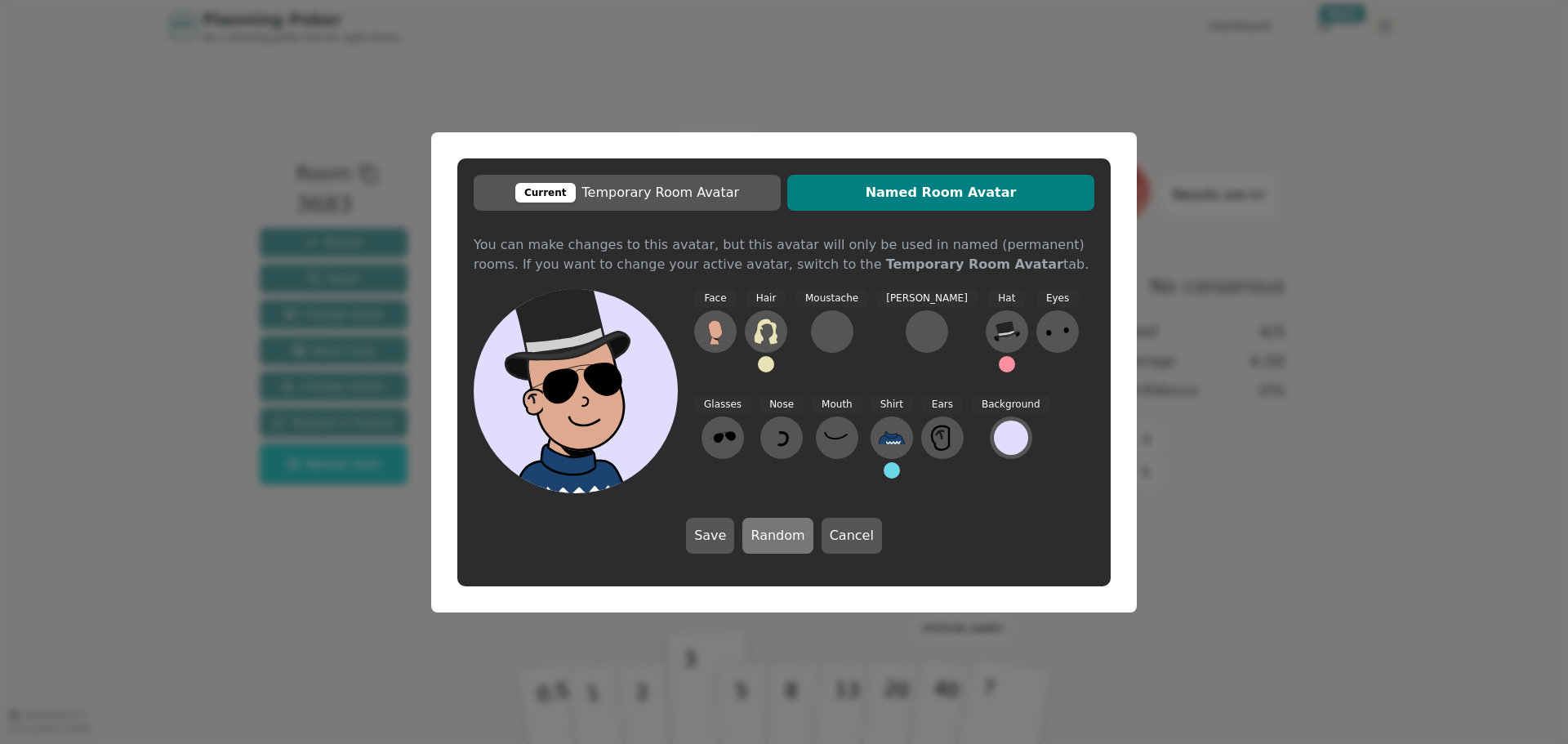
click at [781, 537] on button "Random" at bounding box center [778, 536] width 70 height 36
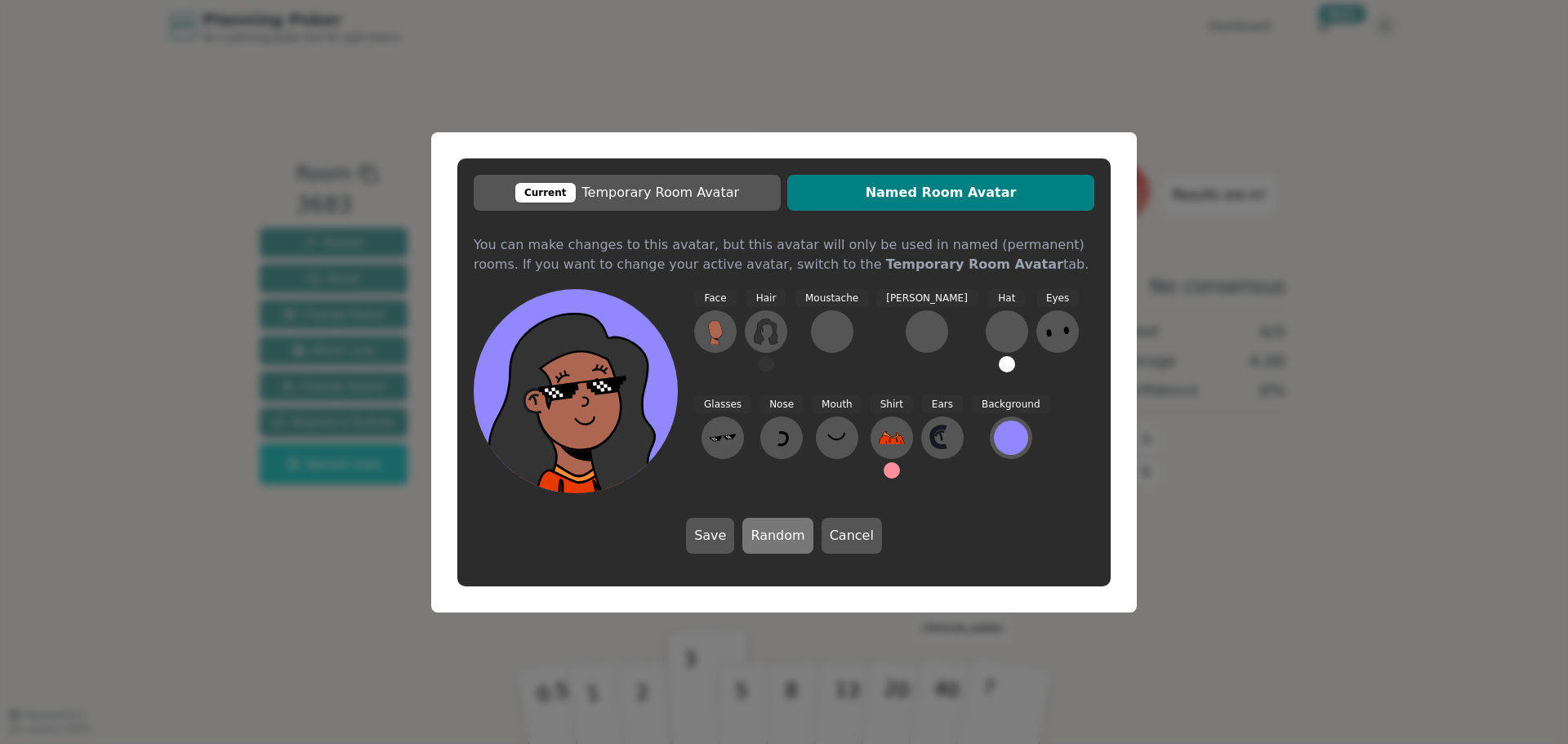
click at [781, 537] on button "Random" at bounding box center [778, 536] width 70 height 36
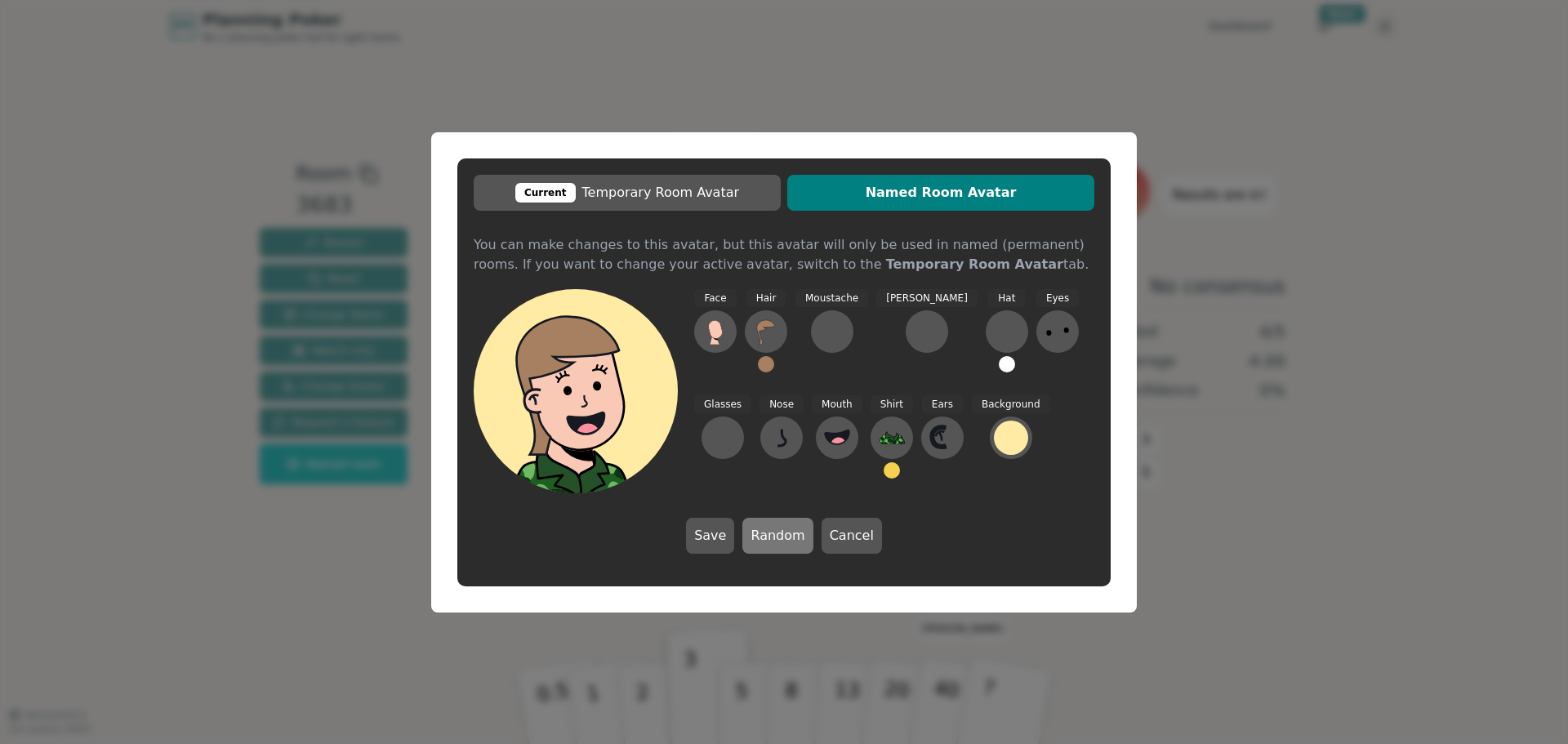
click at [781, 537] on button "Random" at bounding box center [778, 536] width 70 height 36
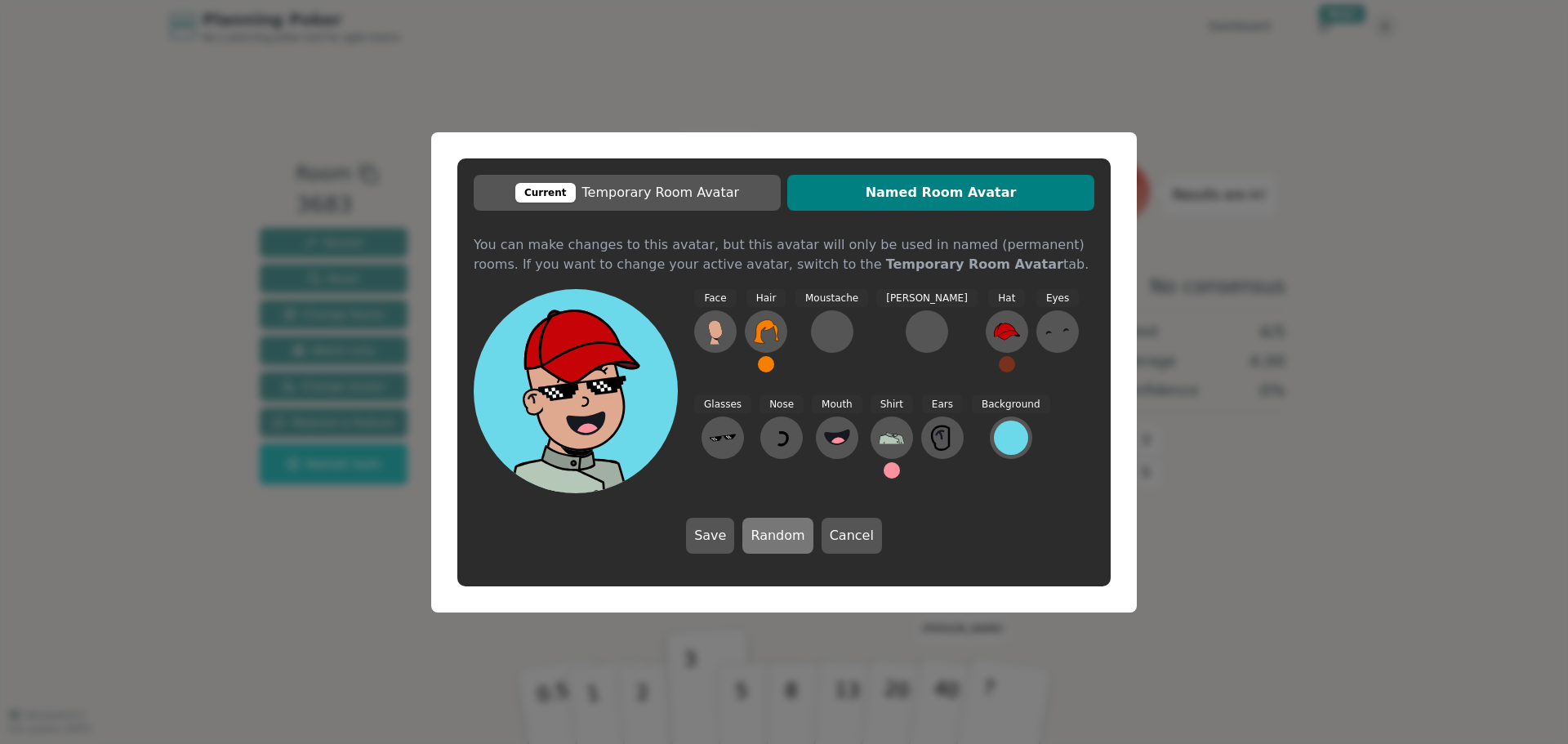
click at [781, 537] on button "Random" at bounding box center [778, 536] width 70 height 36
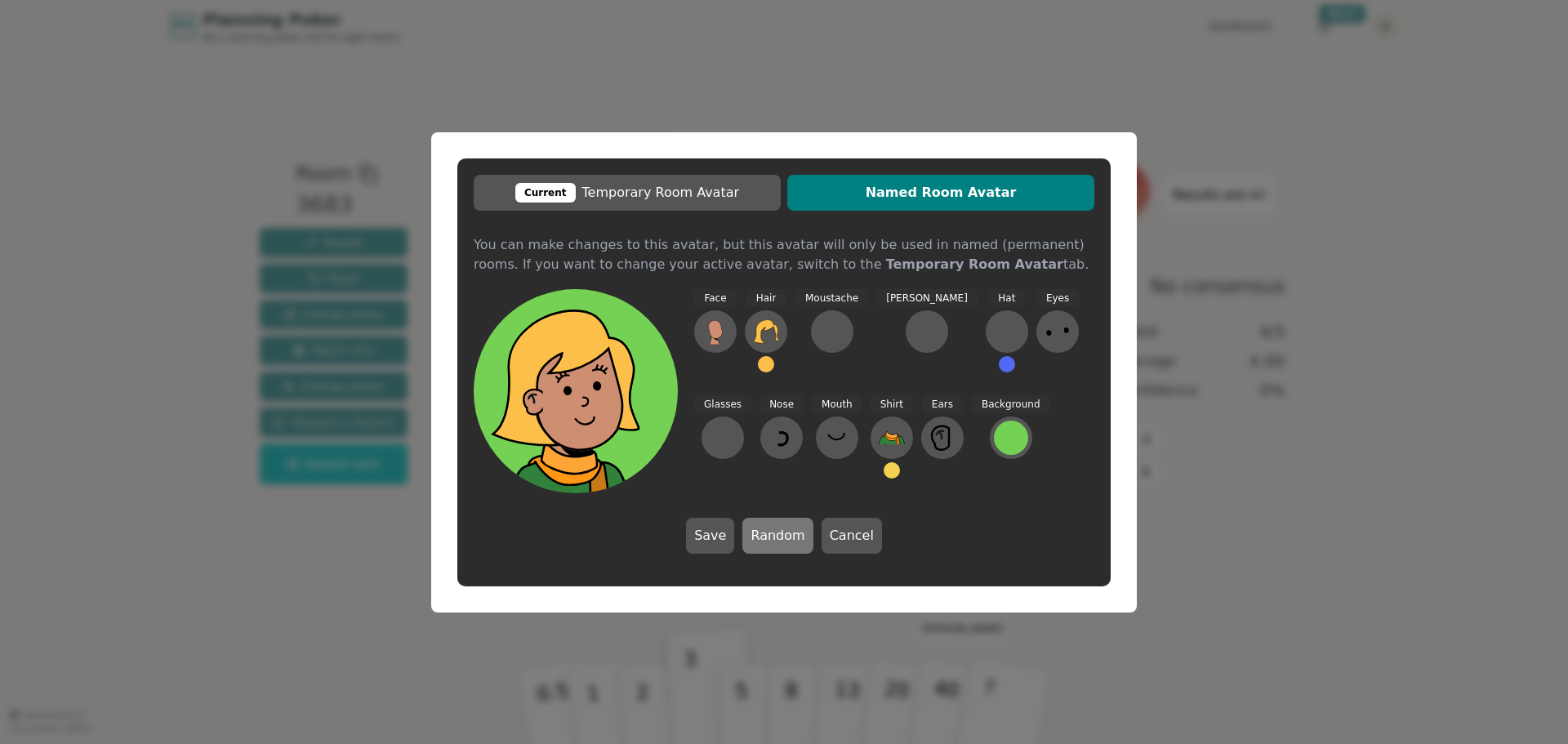
click at [781, 537] on button "Random" at bounding box center [778, 536] width 70 height 36
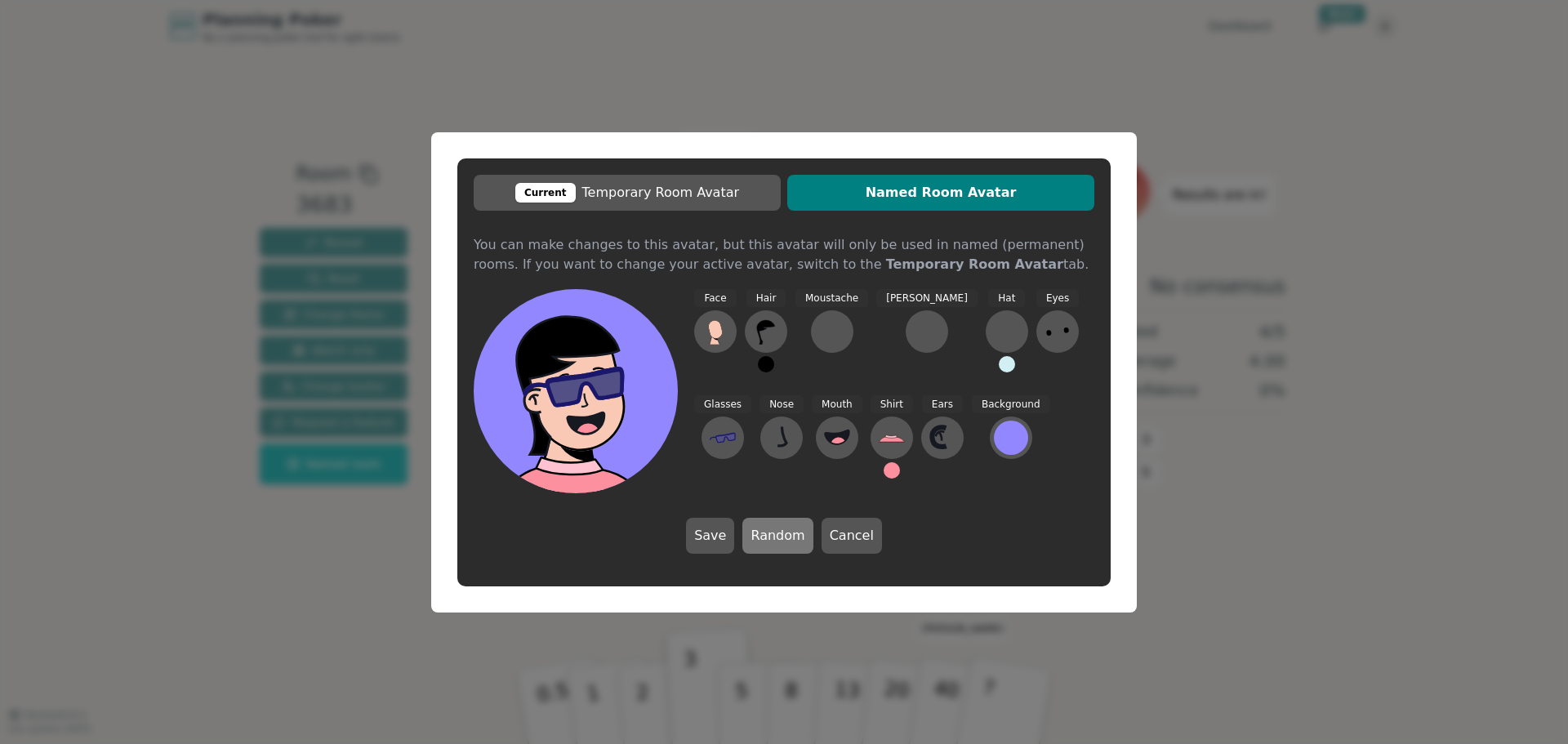
click at [781, 537] on button "Random" at bounding box center [778, 536] width 70 height 36
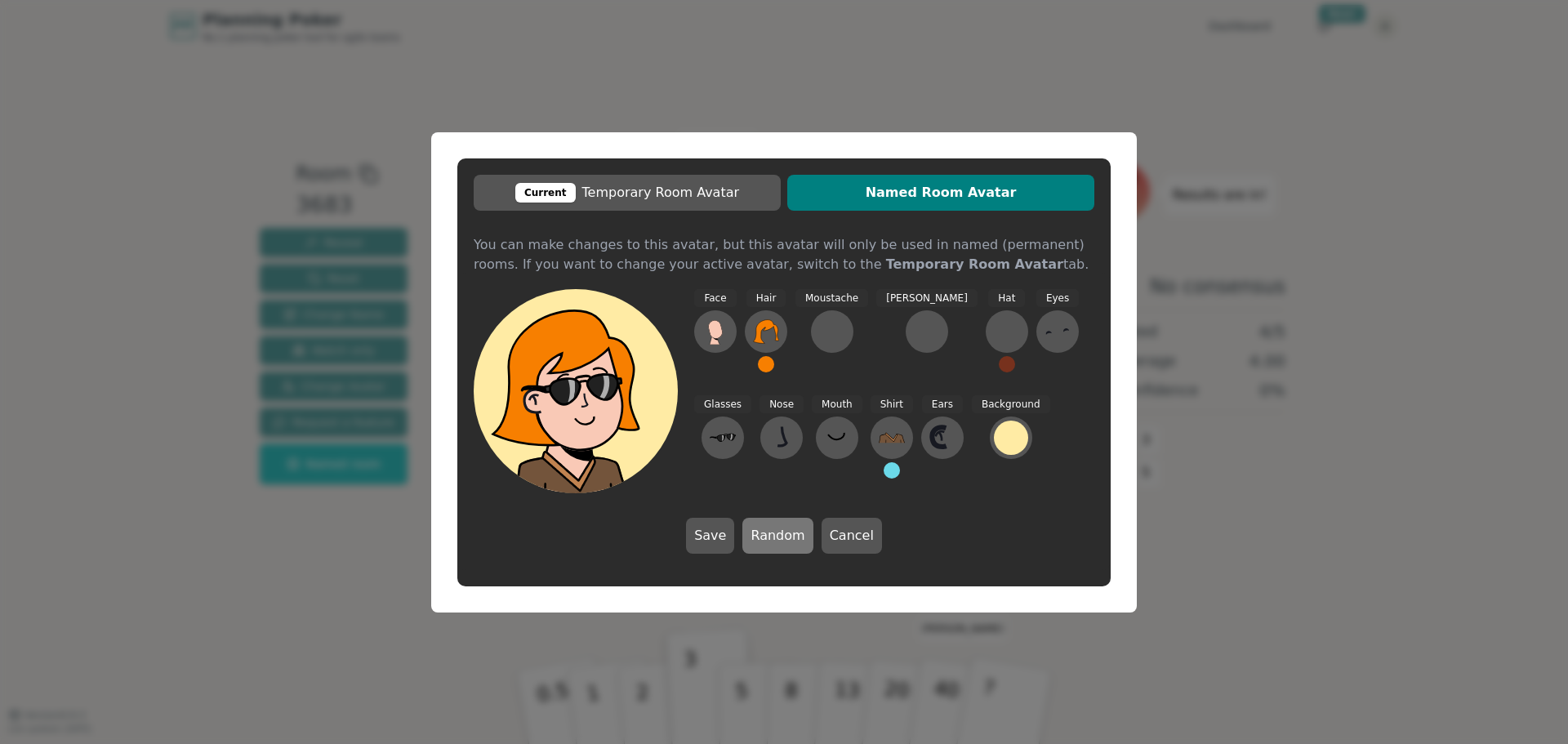
click at [781, 537] on button "Random" at bounding box center [778, 536] width 70 height 36
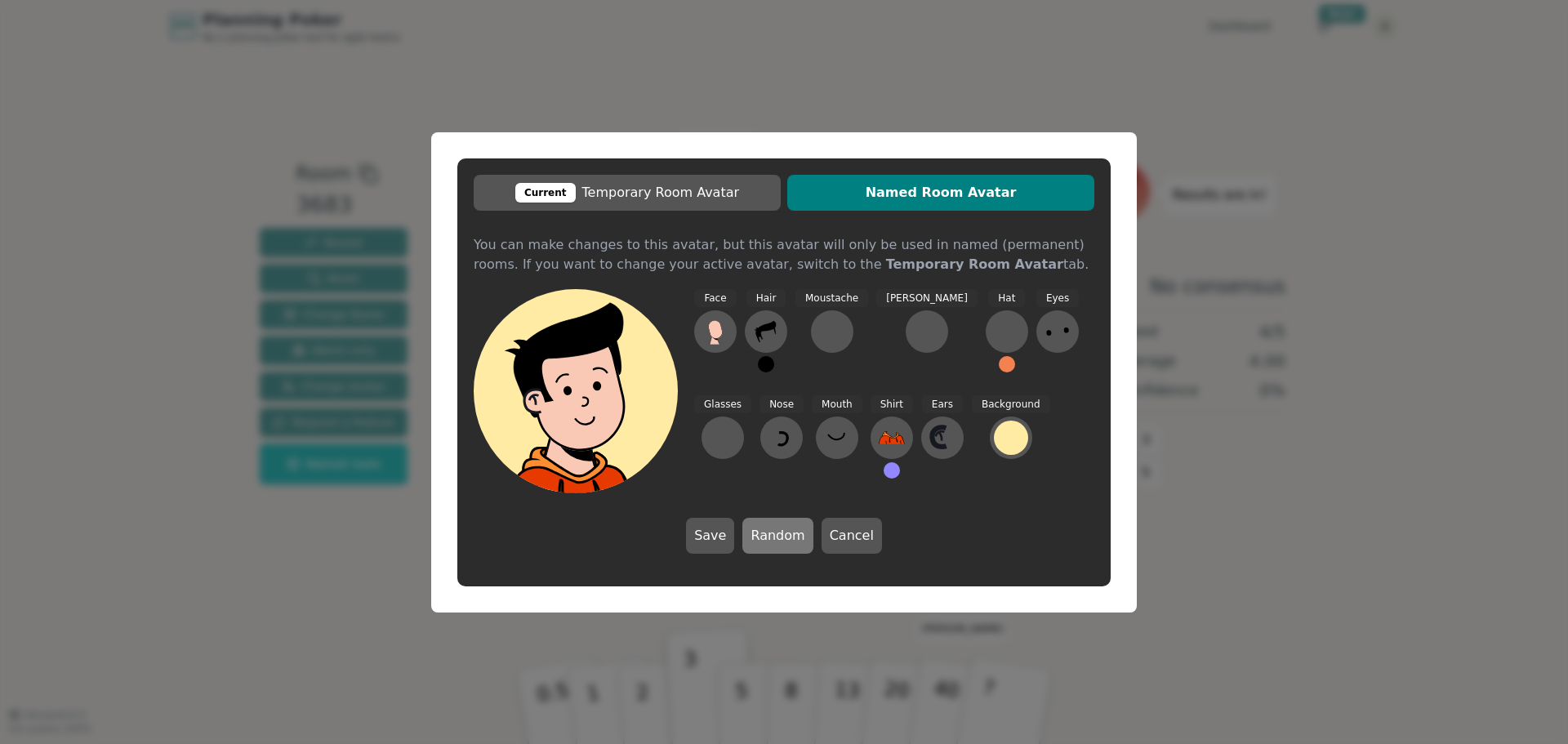
click at [781, 537] on button "Random" at bounding box center [778, 536] width 70 height 36
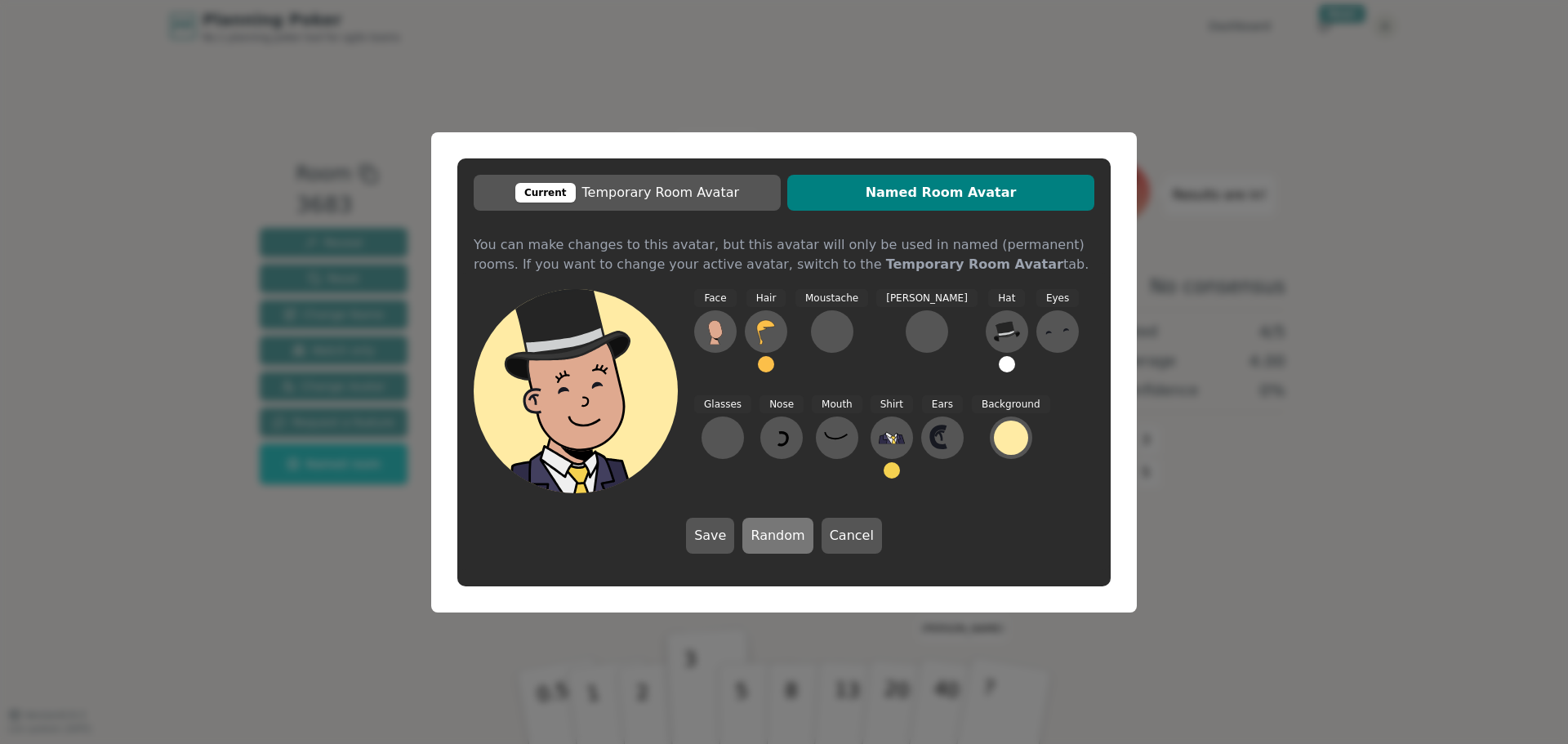
click at [781, 537] on button "Random" at bounding box center [778, 536] width 70 height 36
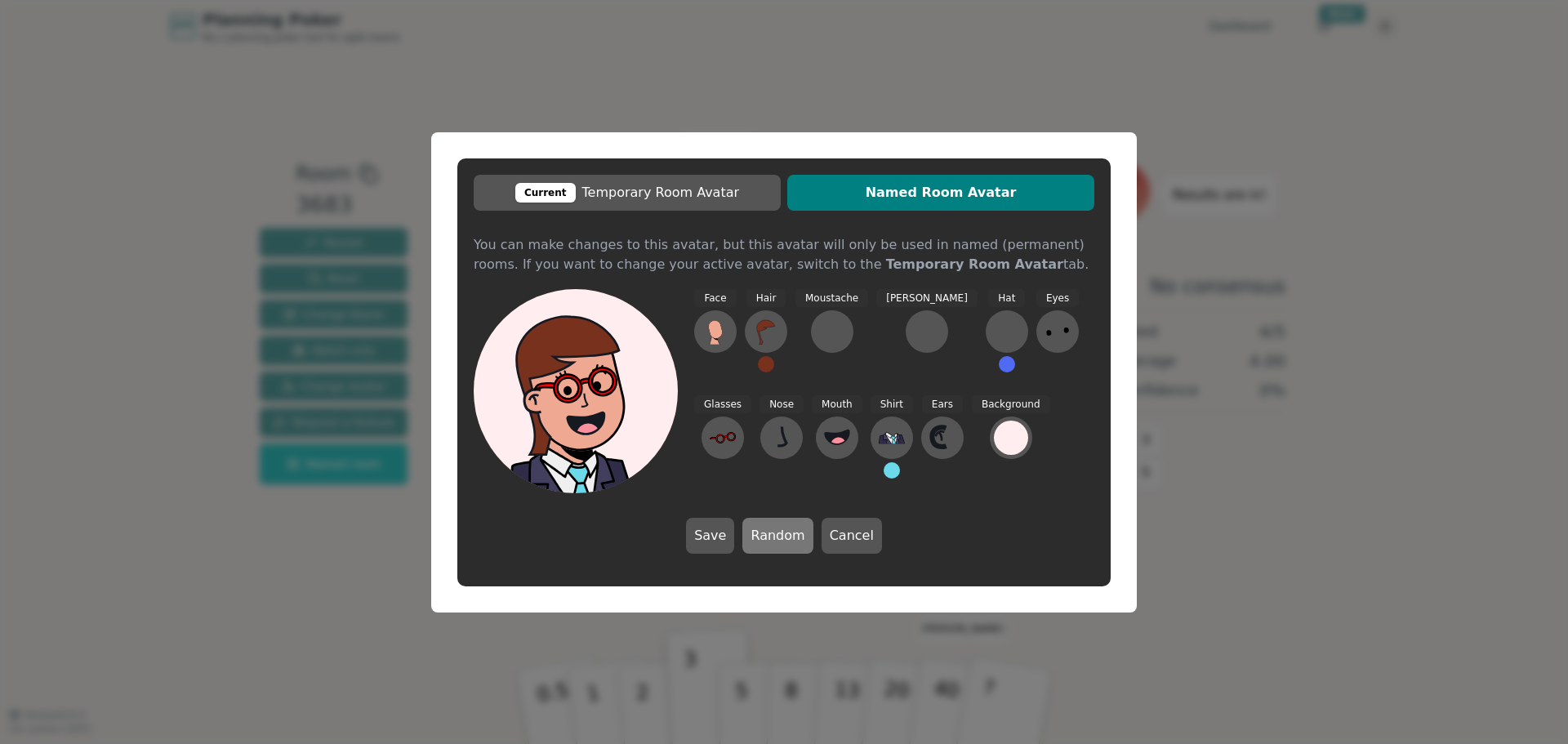
click at [781, 537] on button "Random" at bounding box center [778, 536] width 70 height 36
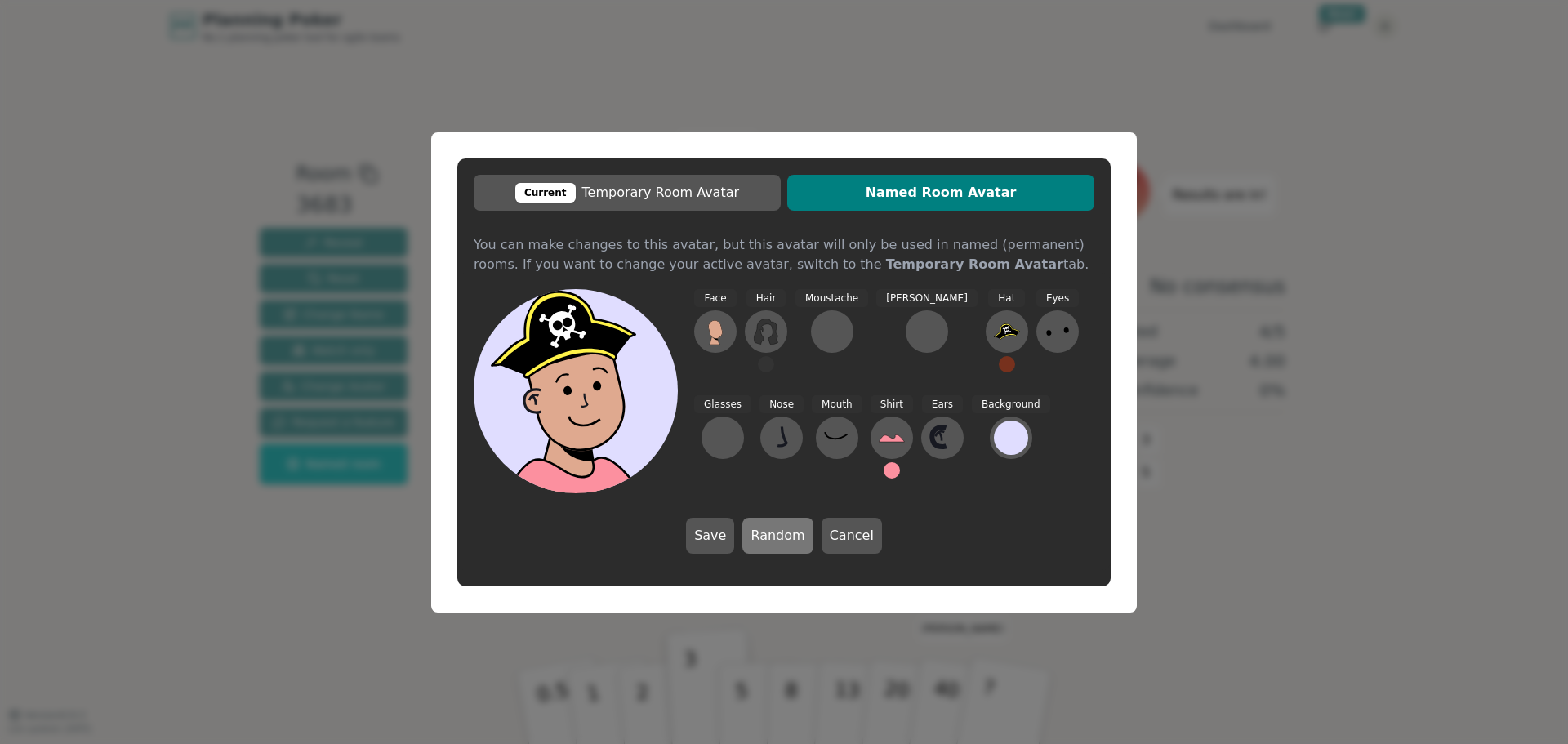
click at [781, 537] on button "Random" at bounding box center [778, 536] width 70 height 36
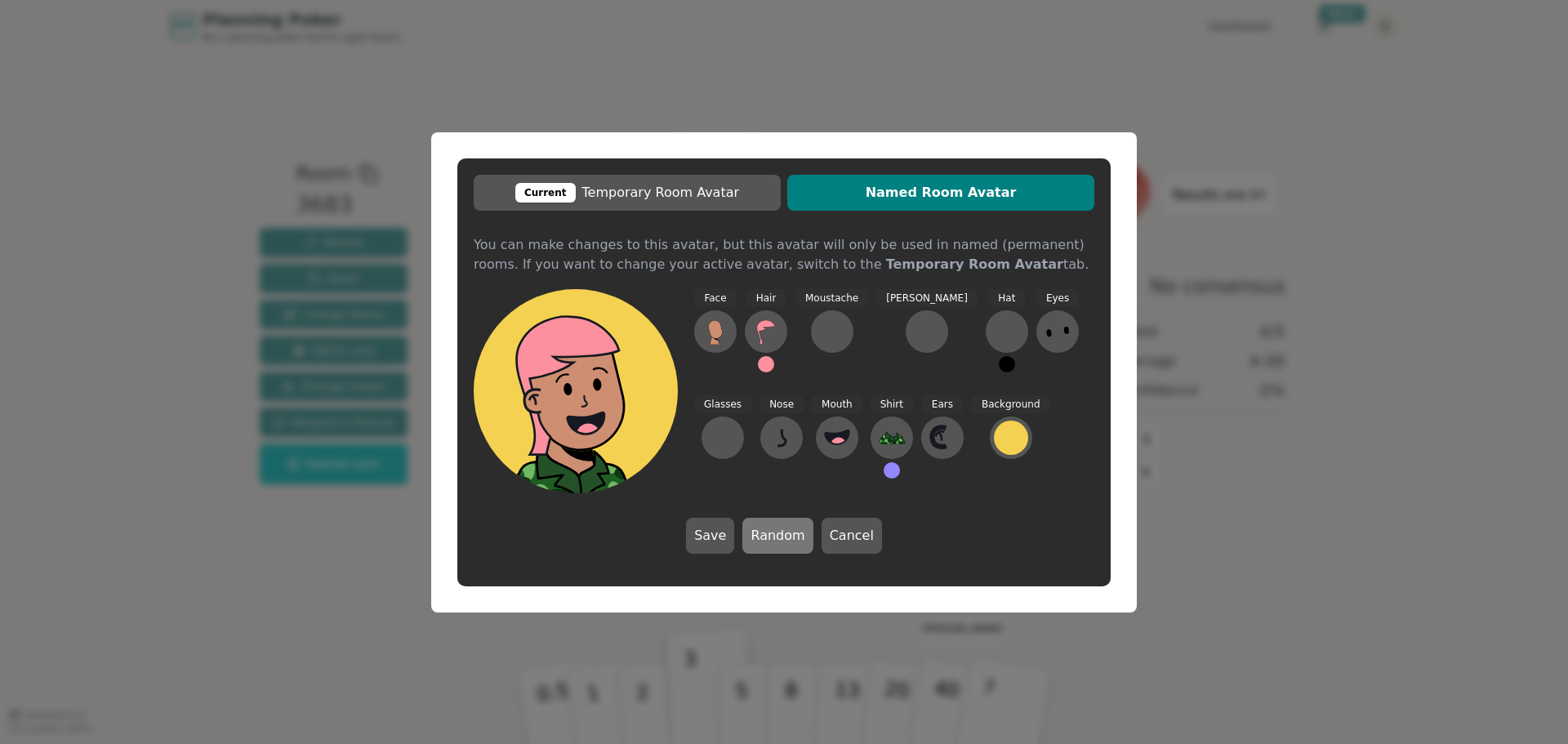
click at [781, 537] on button "Random" at bounding box center [778, 536] width 70 height 36
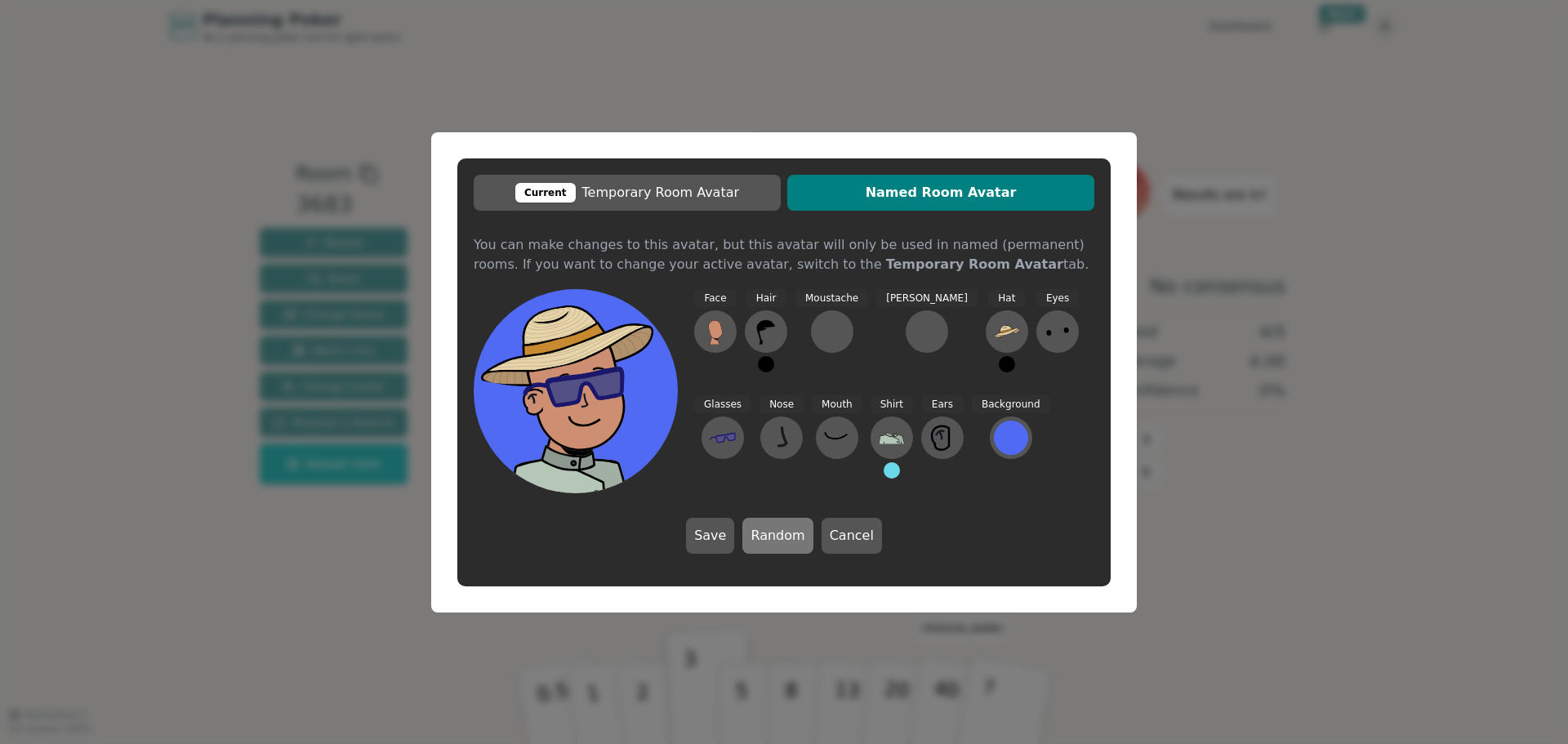
click at [781, 537] on button "Random" at bounding box center [778, 536] width 70 height 36
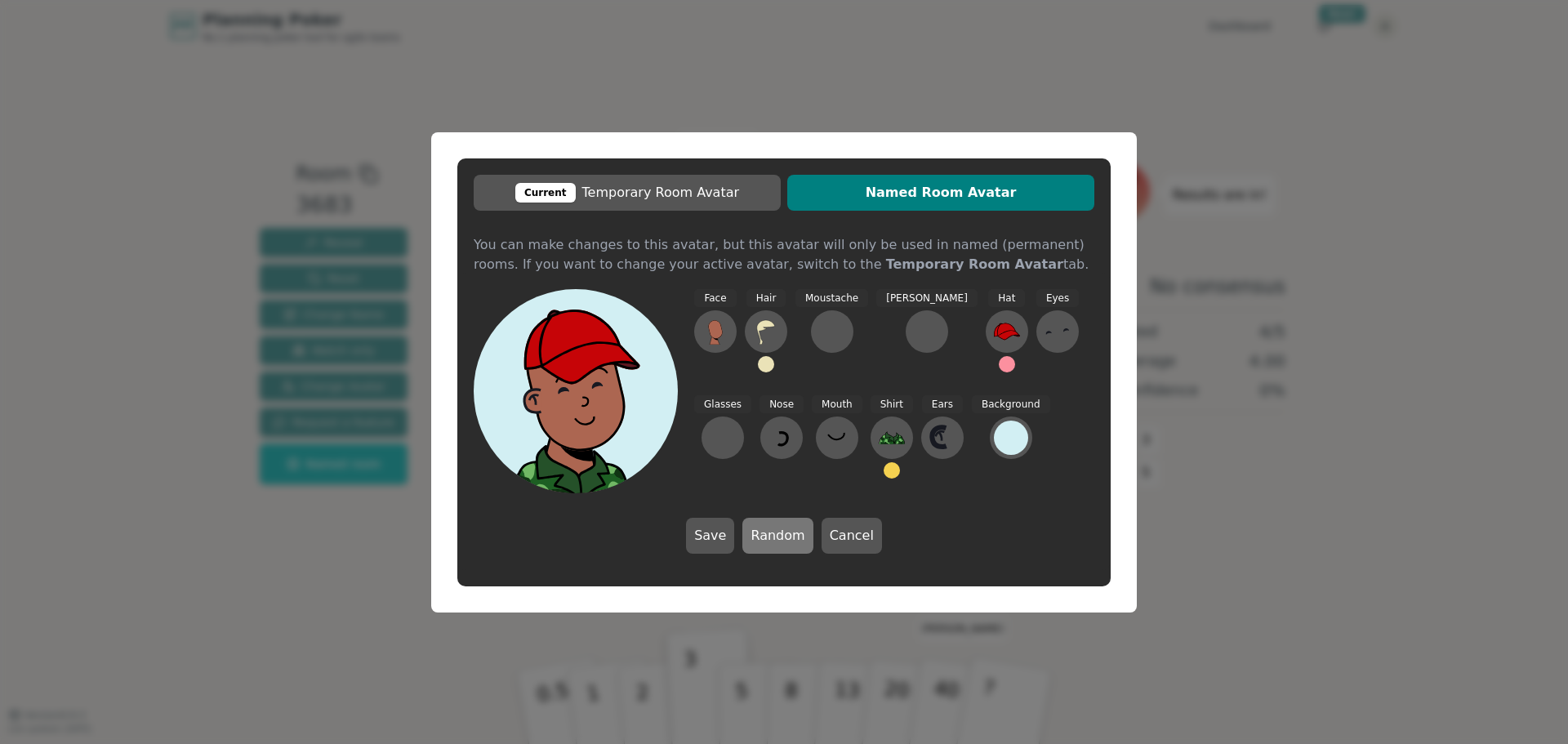
click at [781, 537] on button "Random" at bounding box center [778, 536] width 70 height 36
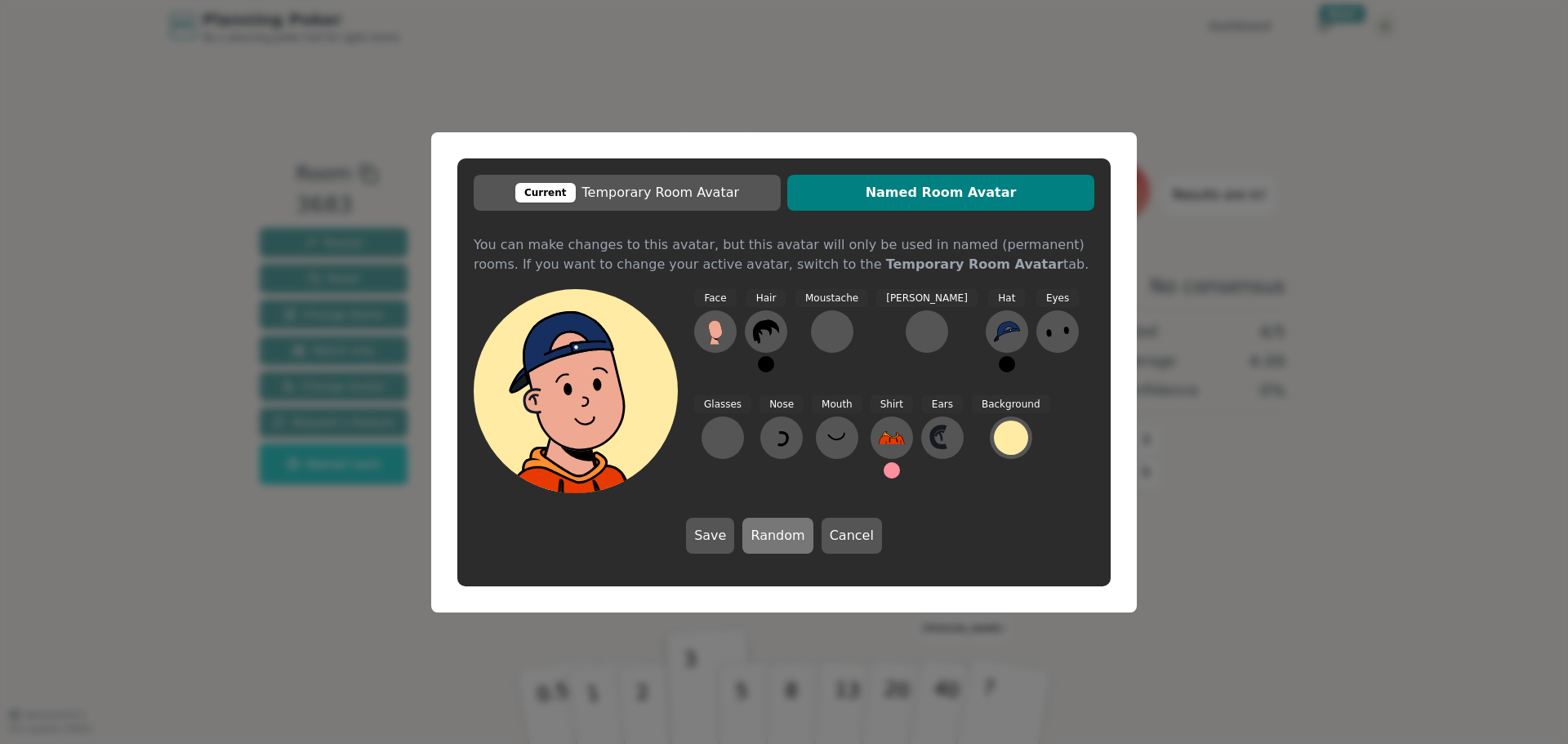
click at [781, 537] on button "Random" at bounding box center [778, 536] width 70 height 36
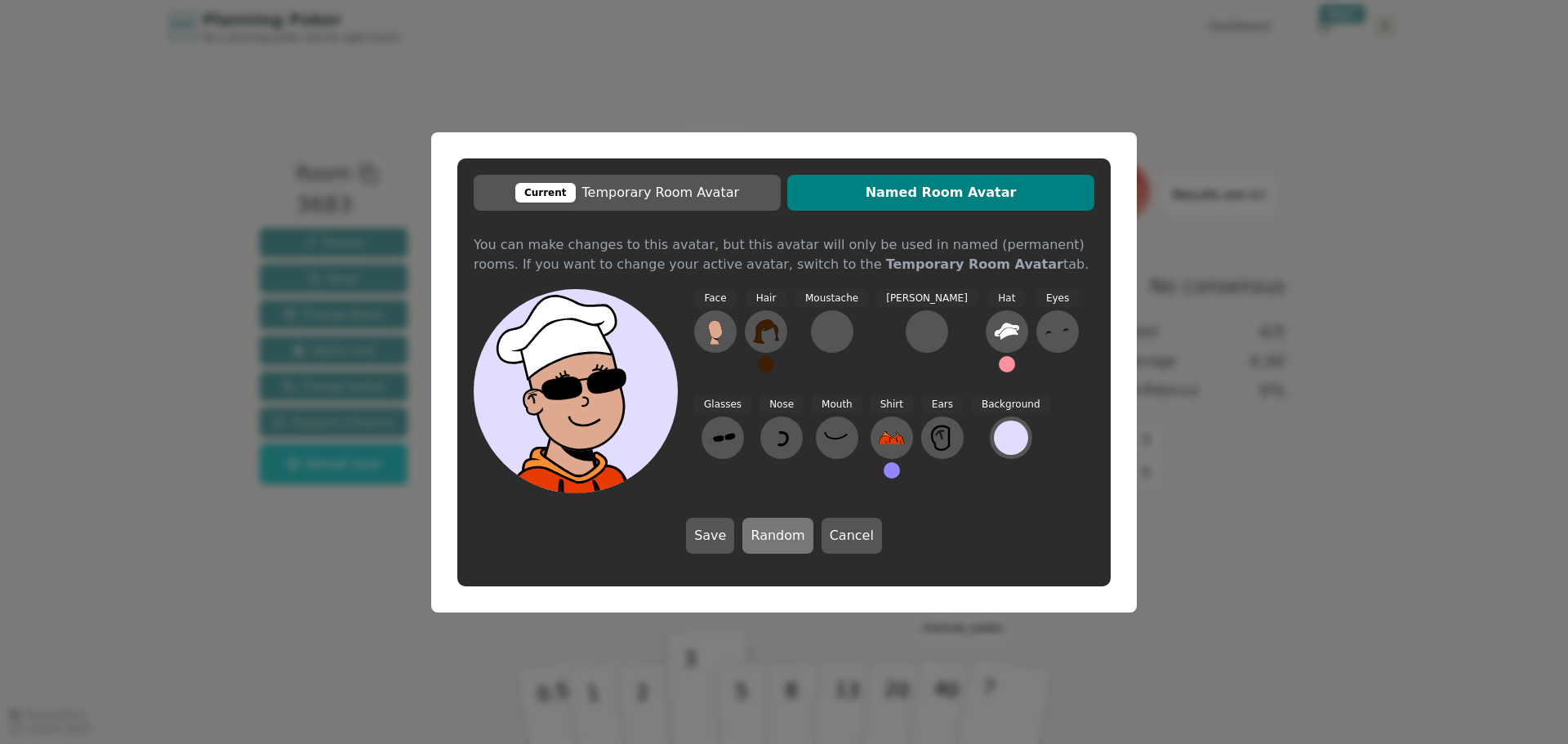
click at [781, 537] on button "Random" at bounding box center [778, 536] width 70 height 36
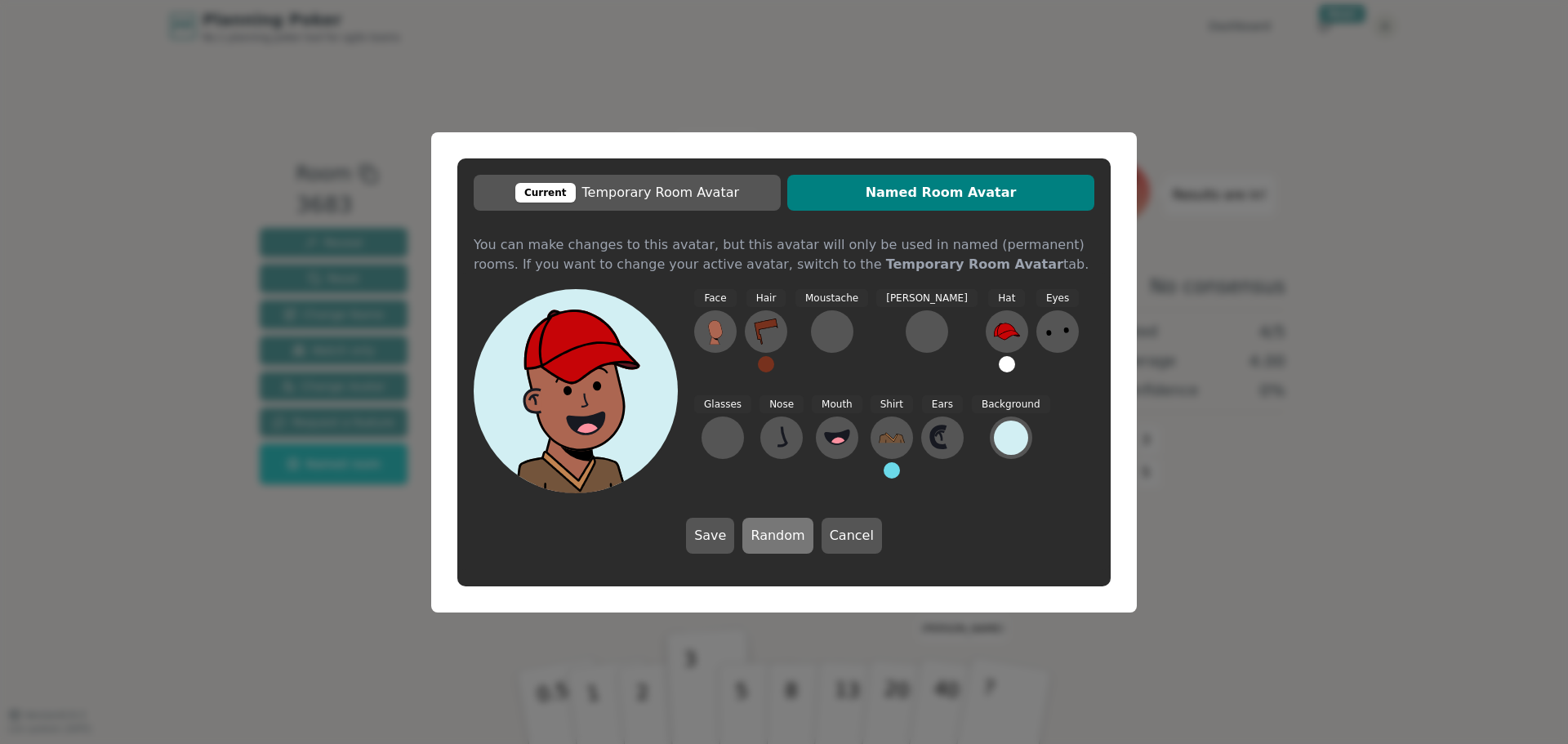
click at [781, 537] on button "Random" at bounding box center [778, 536] width 70 height 36
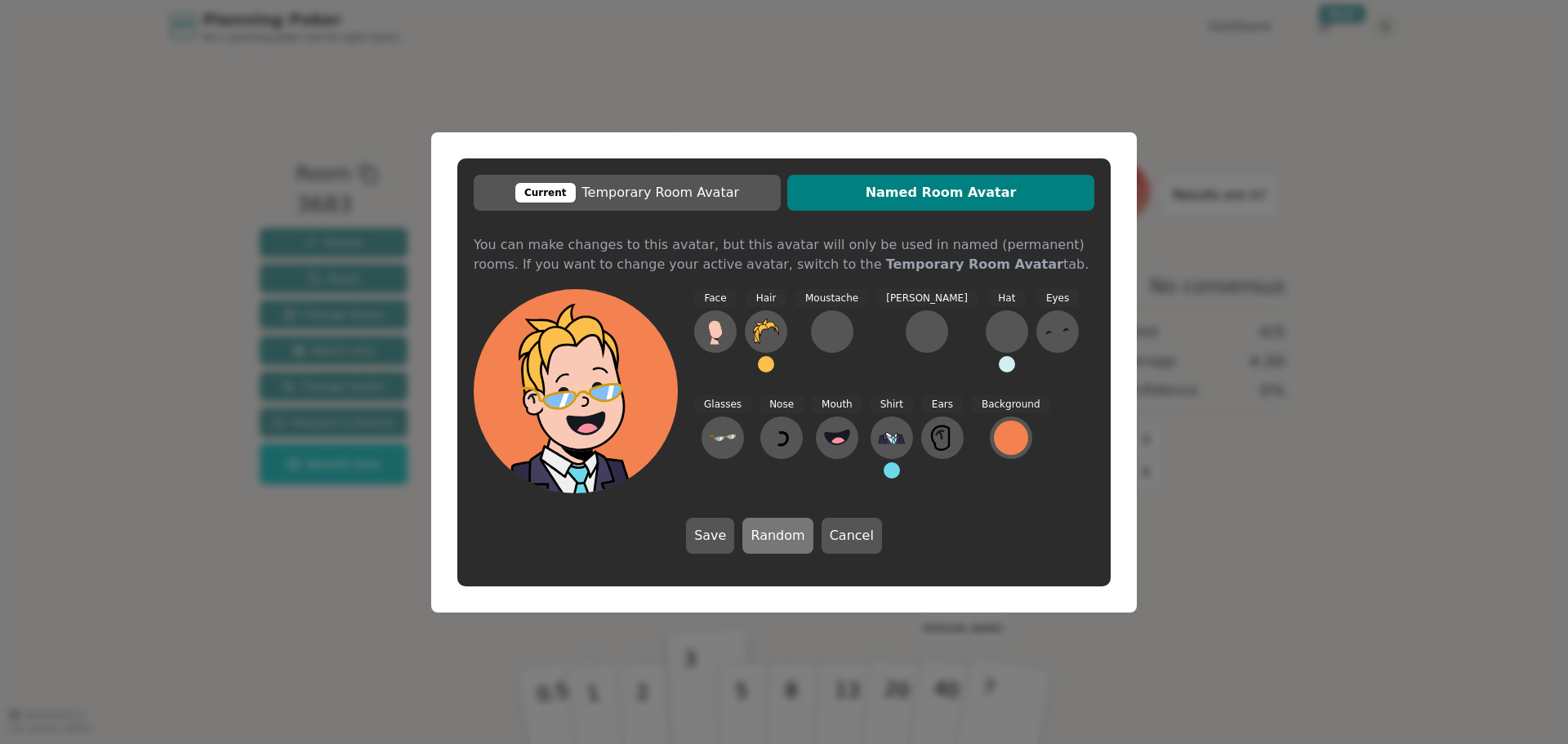
click at [781, 537] on button "Random" at bounding box center [778, 536] width 70 height 36
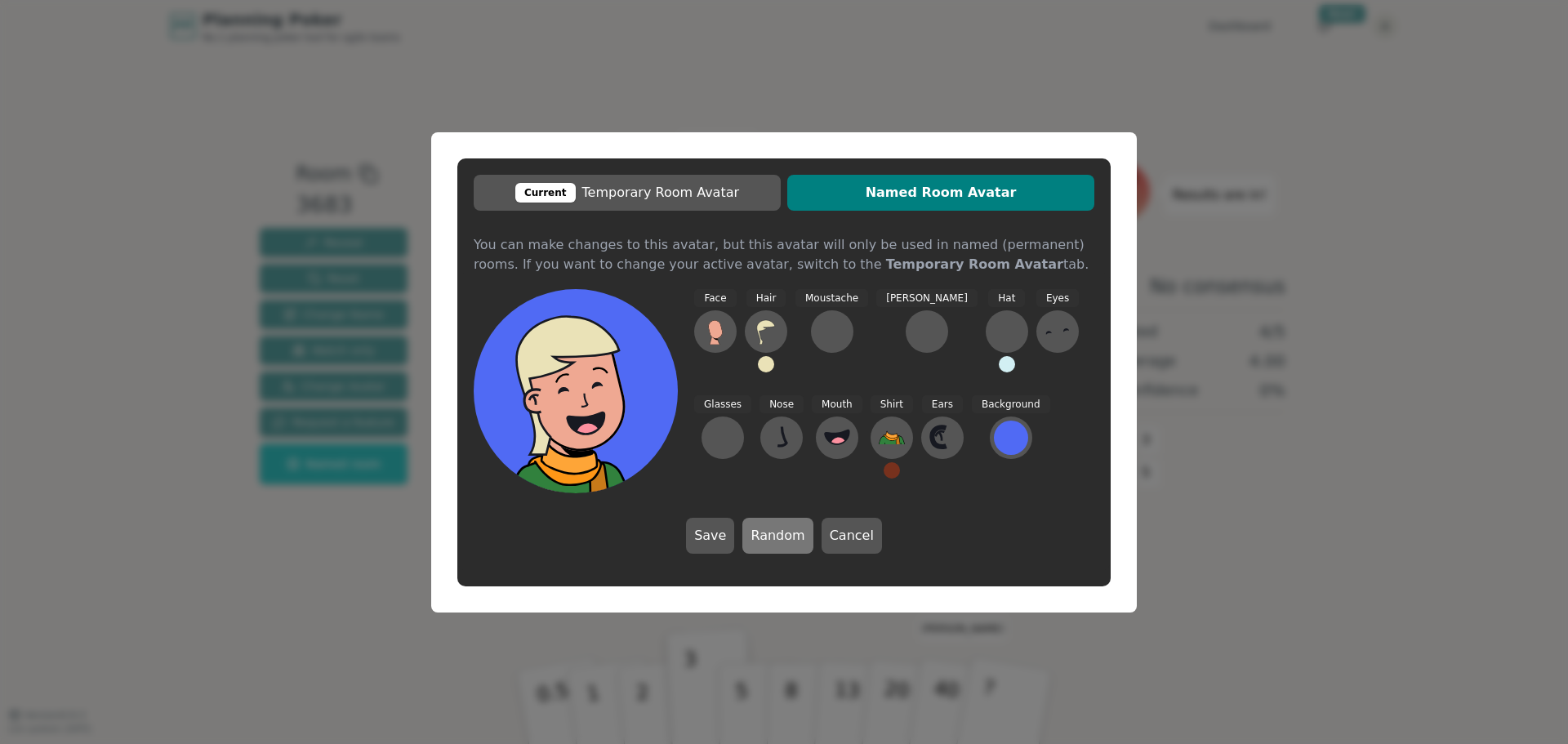
click at [781, 537] on button "Random" at bounding box center [778, 536] width 70 height 36
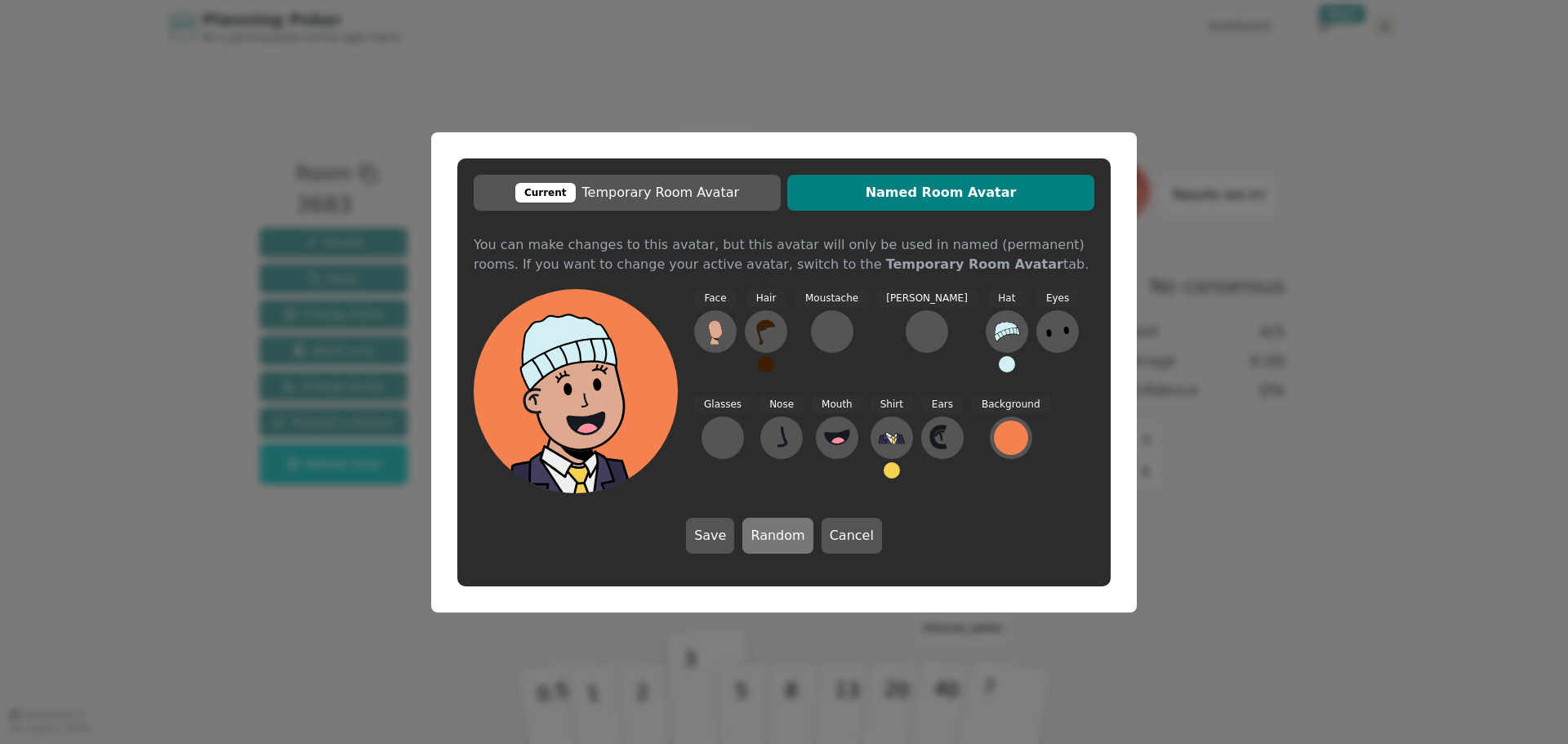
click at [781, 537] on button "Random" at bounding box center [778, 536] width 70 height 36
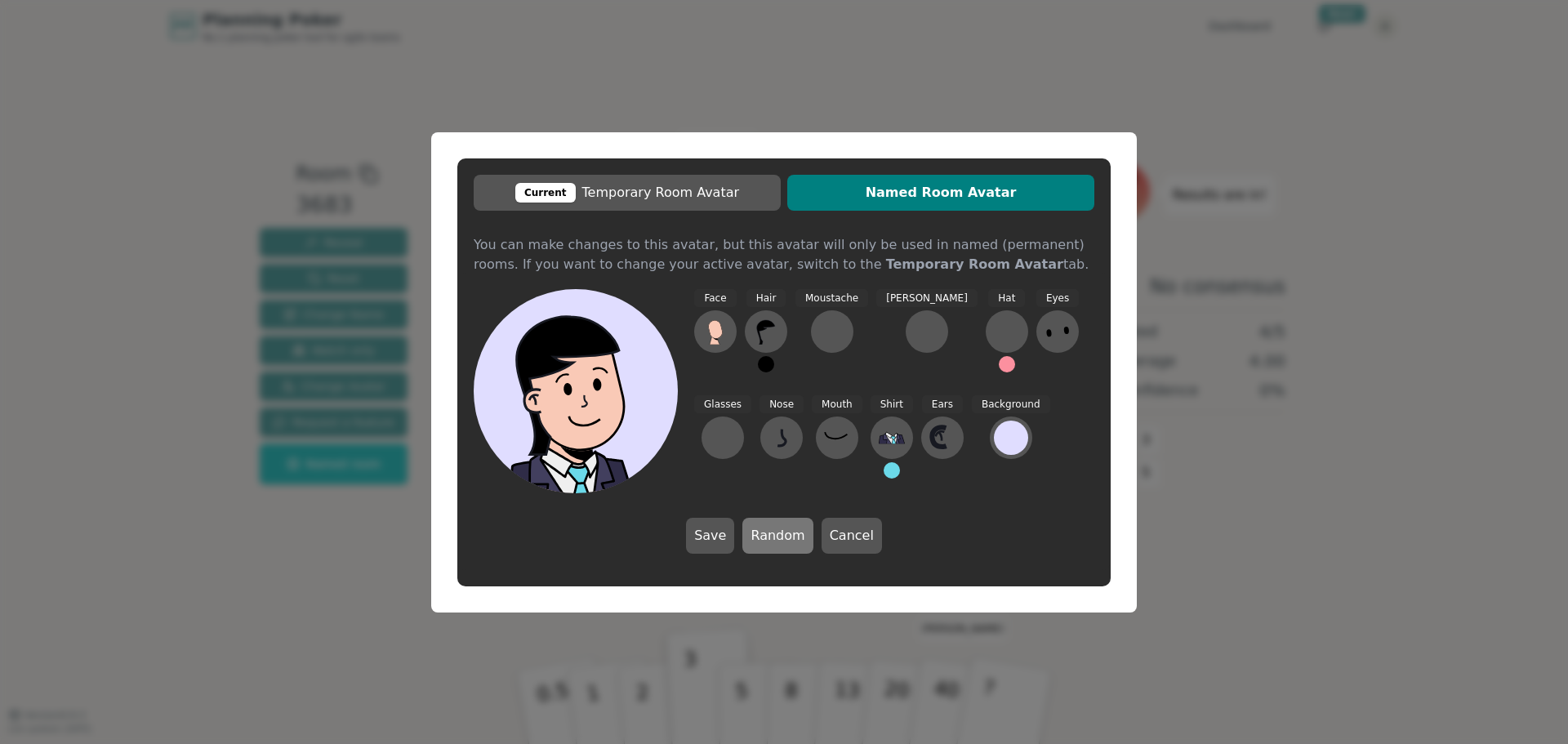
click at [781, 537] on button "Random" at bounding box center [778, 536] width 70 height 36
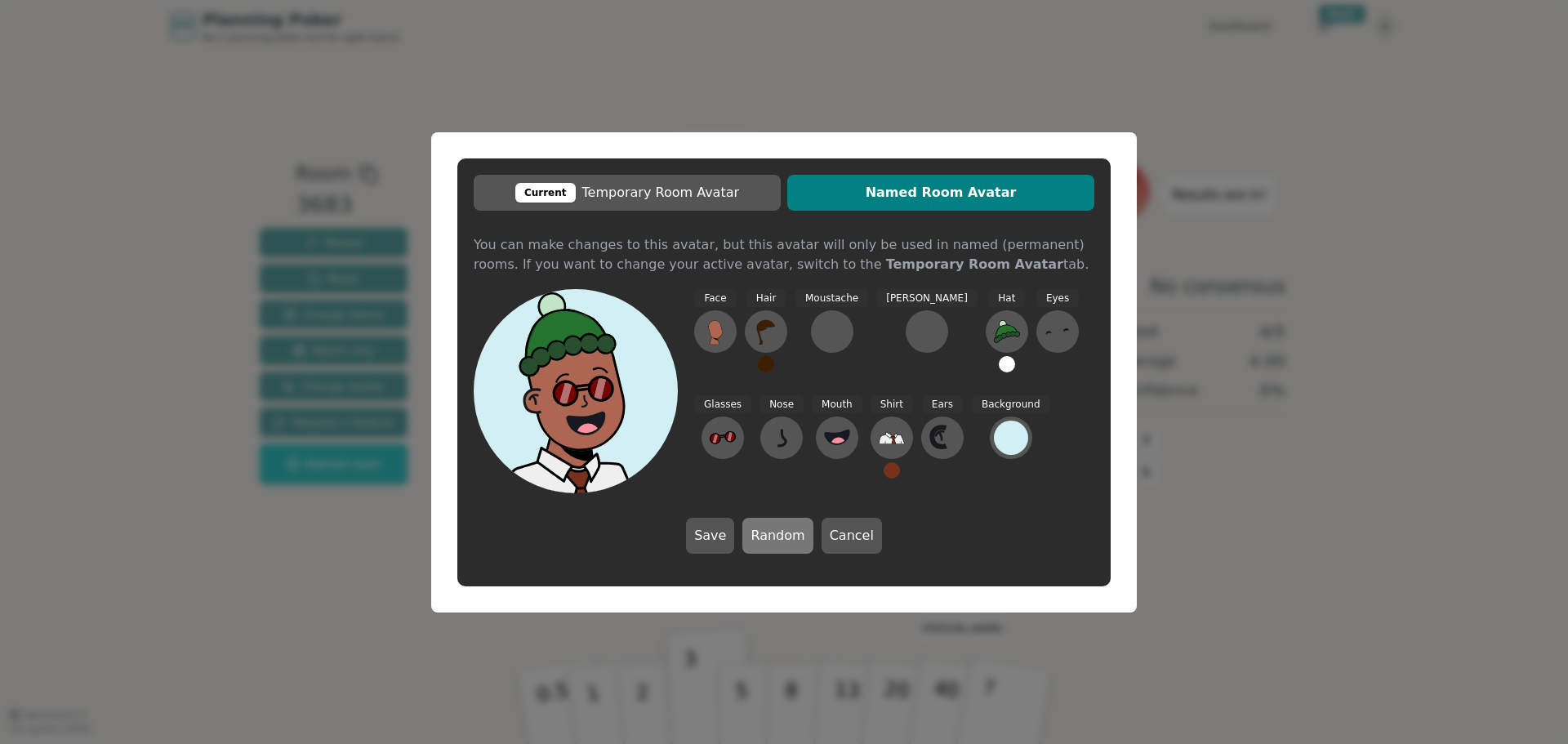
click at [781, 537] on button "Random" at bounding box center [778, 536] width 70 height 36
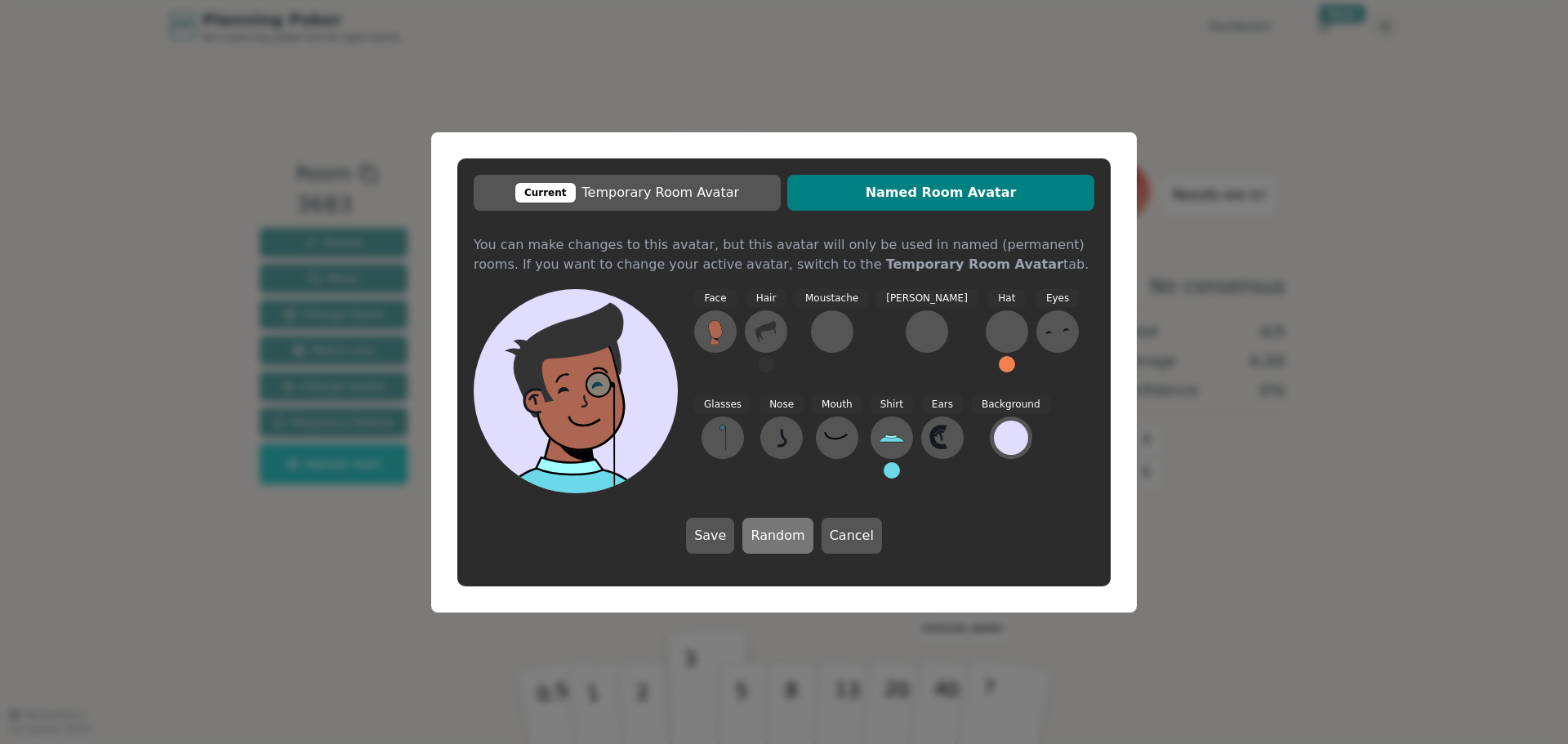
click at [781, 537] on button "Random" at bounding box center [778, 536] width 70 height 36
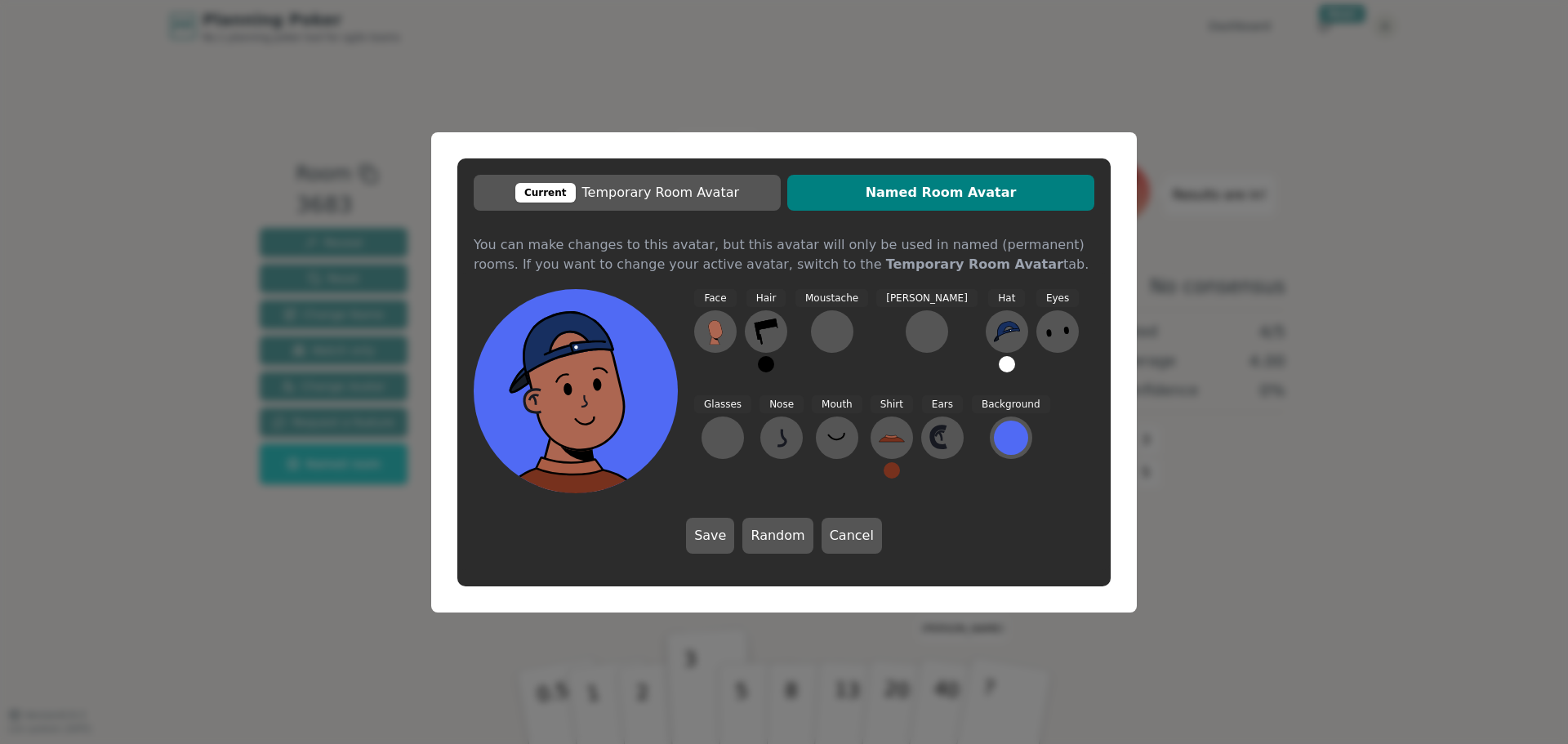
click at [1156, 291] on div "Current Temporary Room Avatar Named Room Avatar You can make changes to this av…" at bounding box center [784, 372] width 1568 height 744
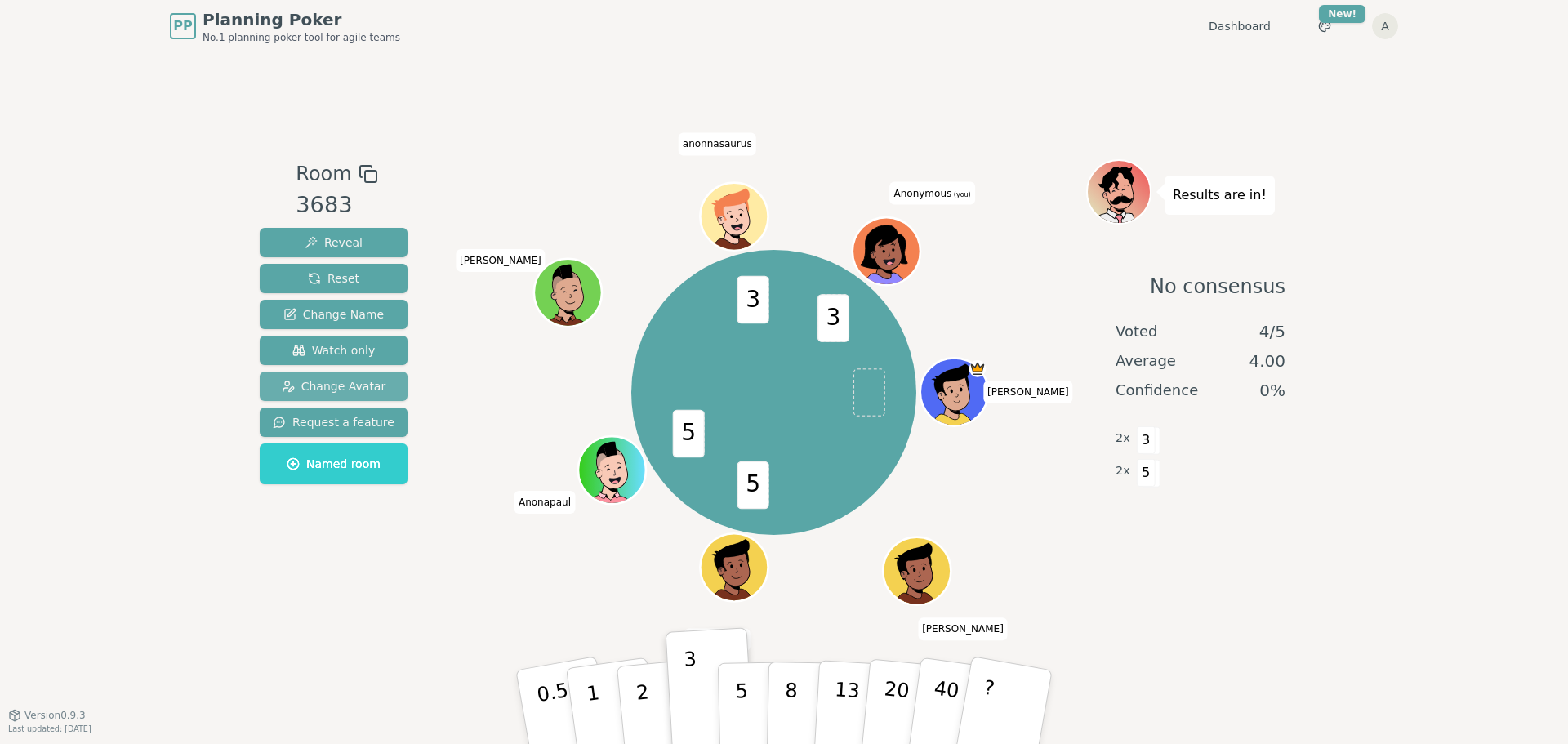
click at [359, 383] on span "Change Avatar" at bounding box center [334, 385] width 104 height 16
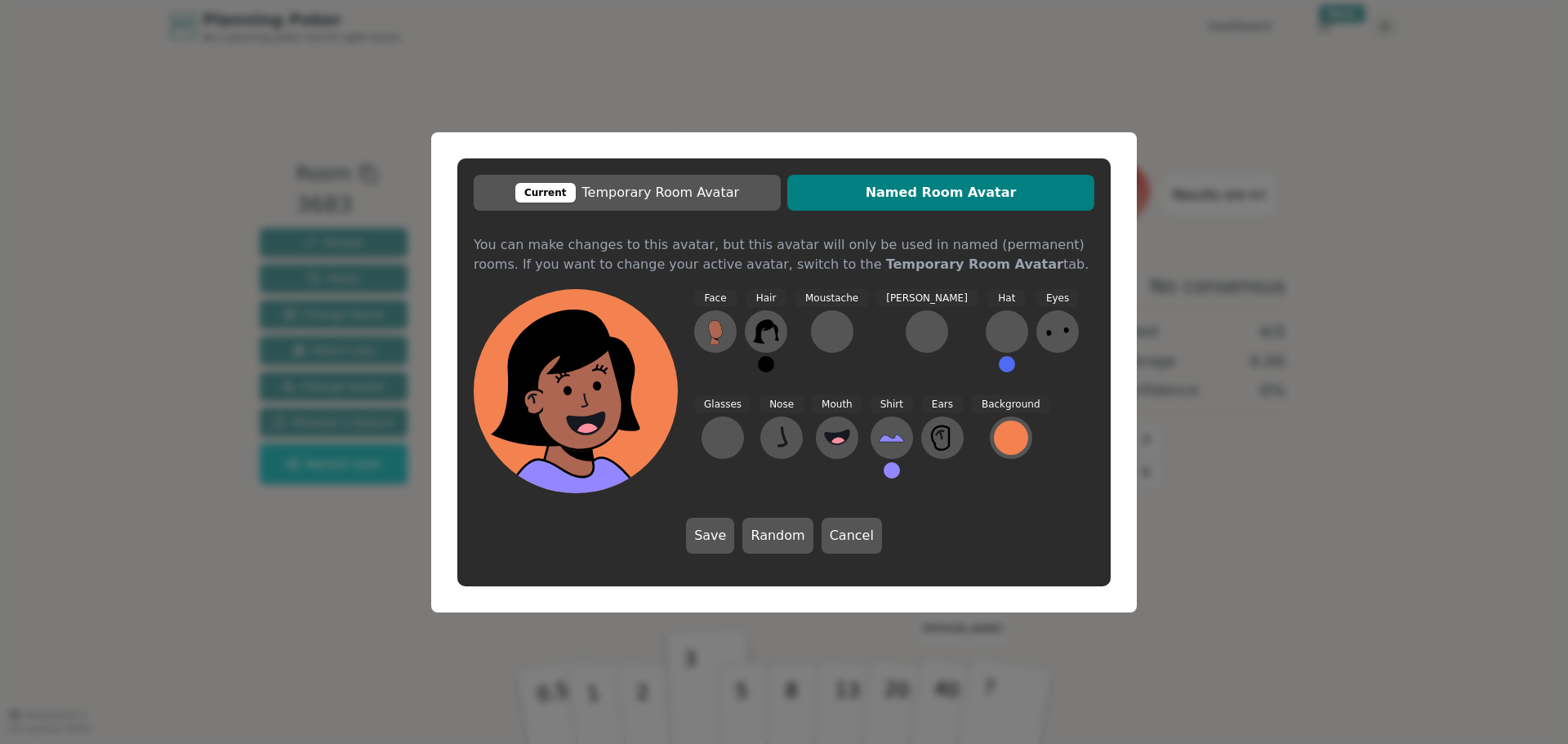
click at [1188, 174] on div "Current Temporary Room Avatar Named Room Avatar You can make changes to this av…" at bounding box center [784, 372] width 1568 height 744
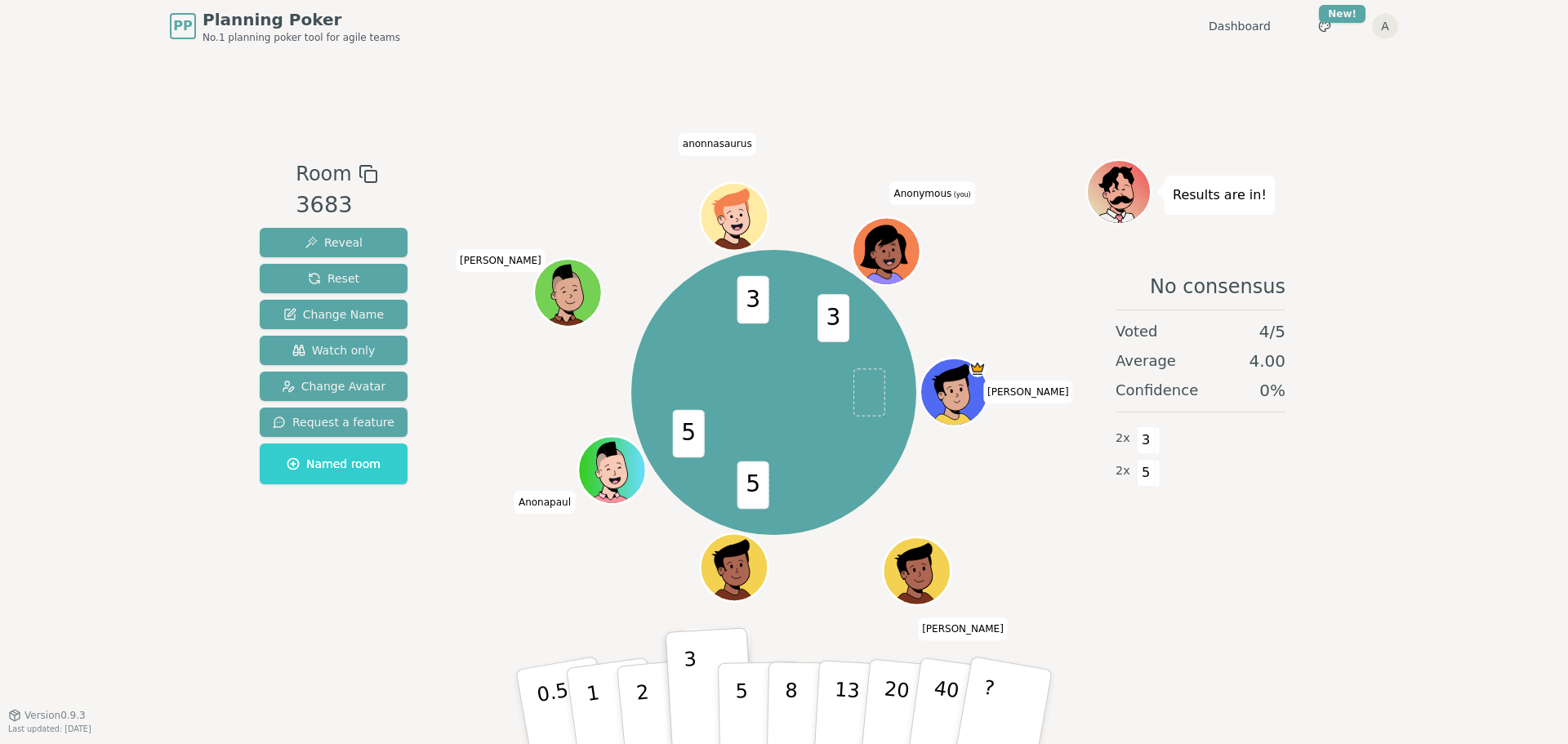
drag, startPoint x: 742, startPoint y: 688, endPoint x: 659, endPoint y: 509, distance: 197.3
click at [665, 509] on div "Room 3683 Reveal Reset Change Name Watch only Change Avatar Request a feature N…" at bounding box center [784, 384] width 1062 height 449
click at [343, 379] on span "Change Avatar" at bounding box center [334, 385] width 104 height 16
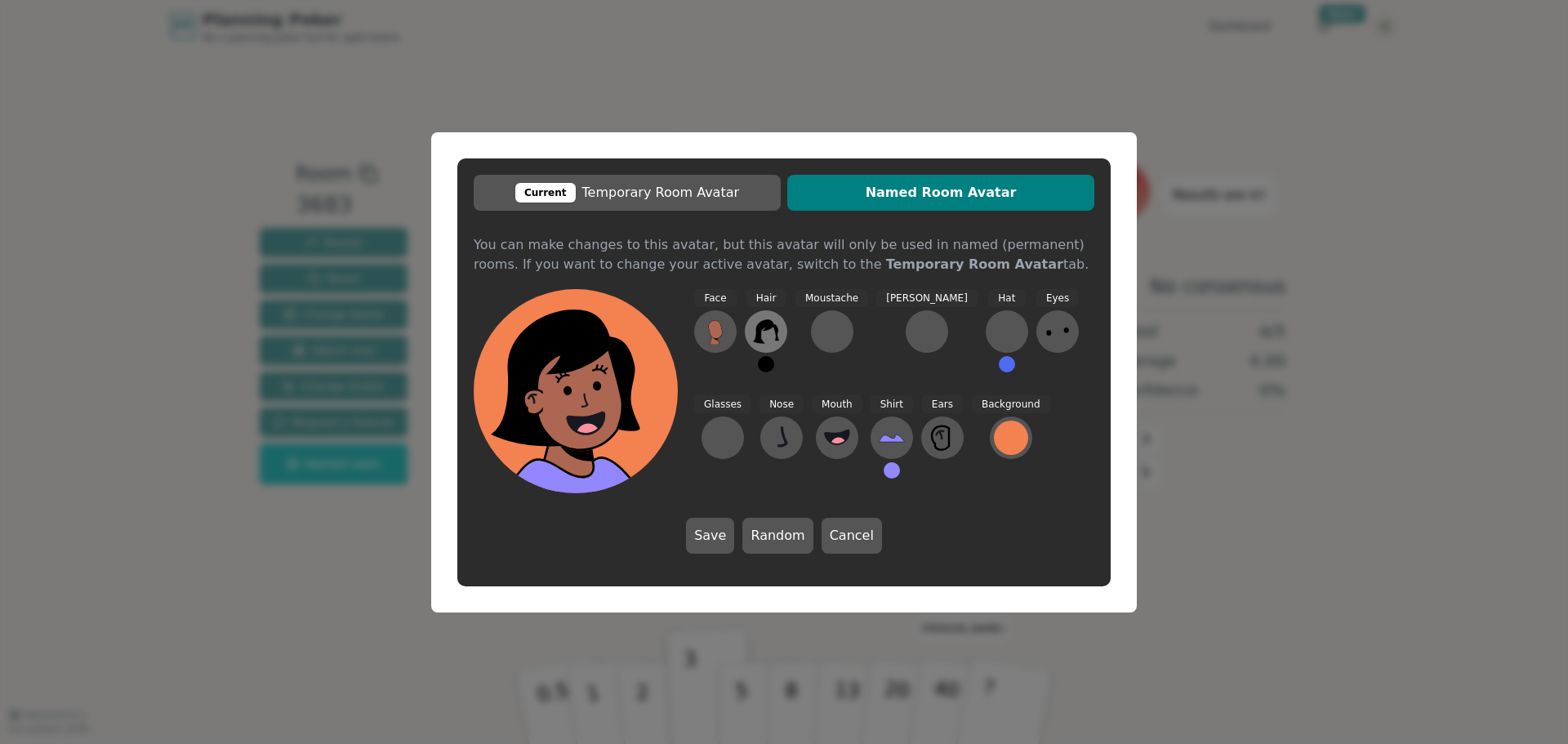
click at [762, 334] on icon at bounding box center [766, 331] width 27 height 27
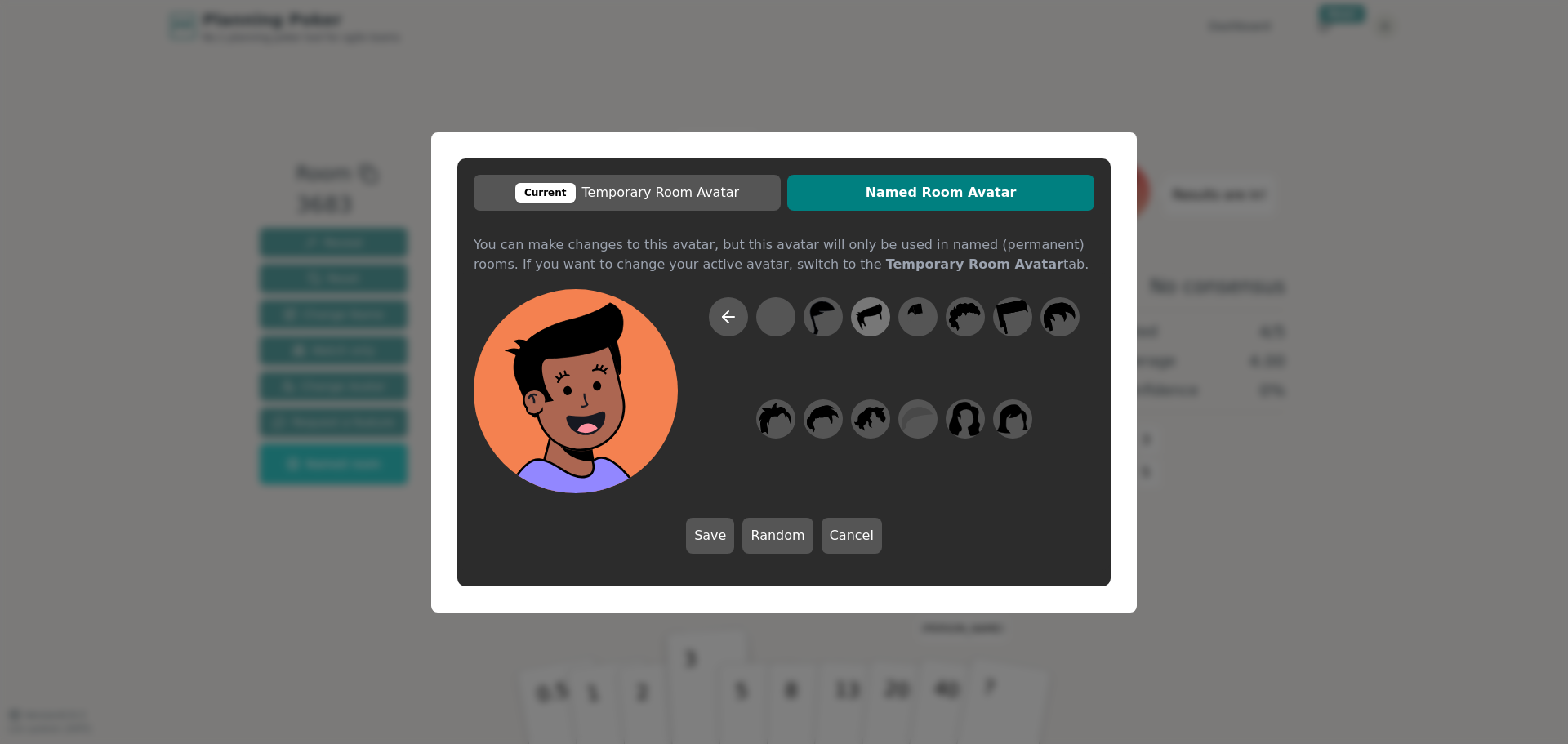
click at [864, 313] on icon at bounding box center [870, 317] width 25 height 27
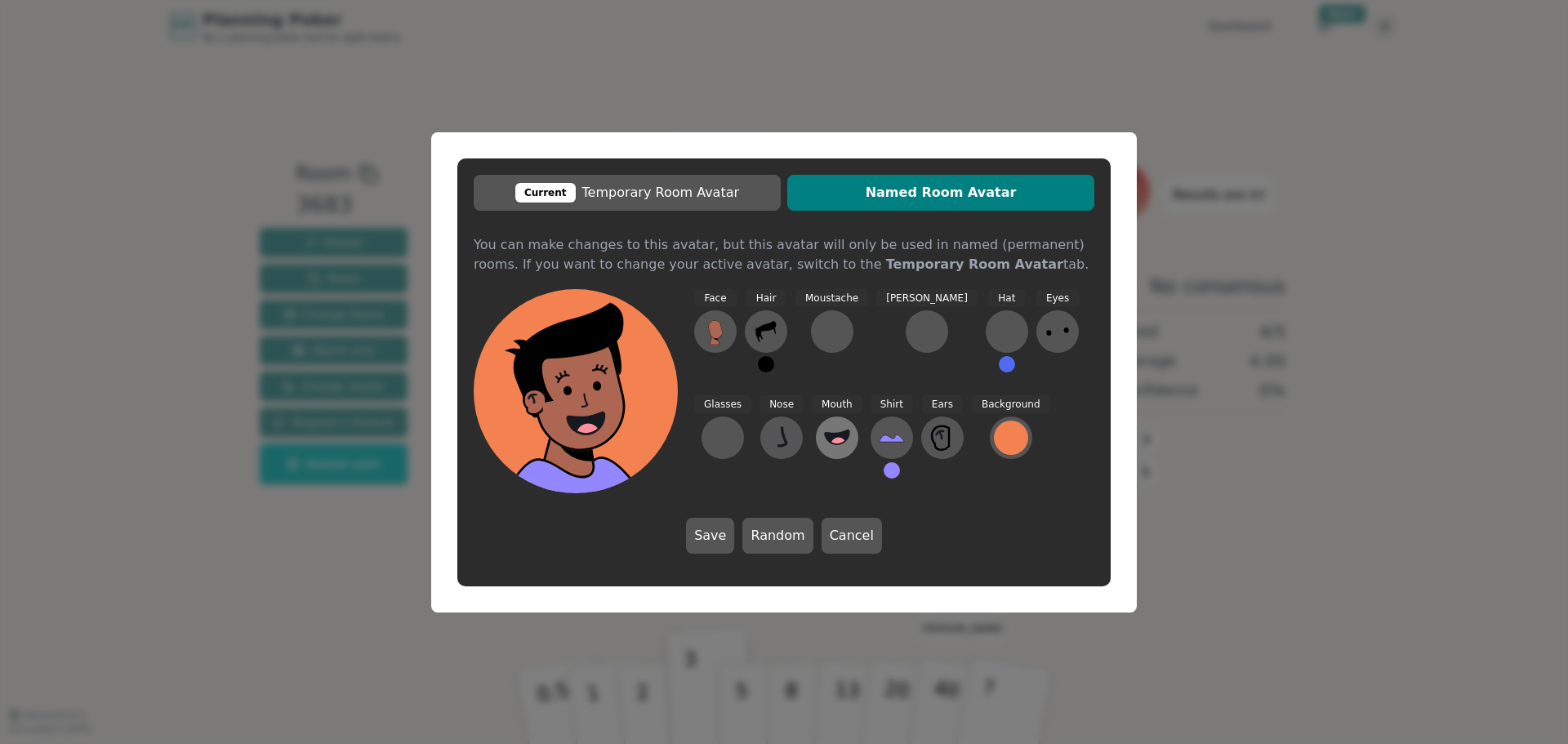
click at [824, 449] on icon at bounding box center [837, 437] width 27 height 27
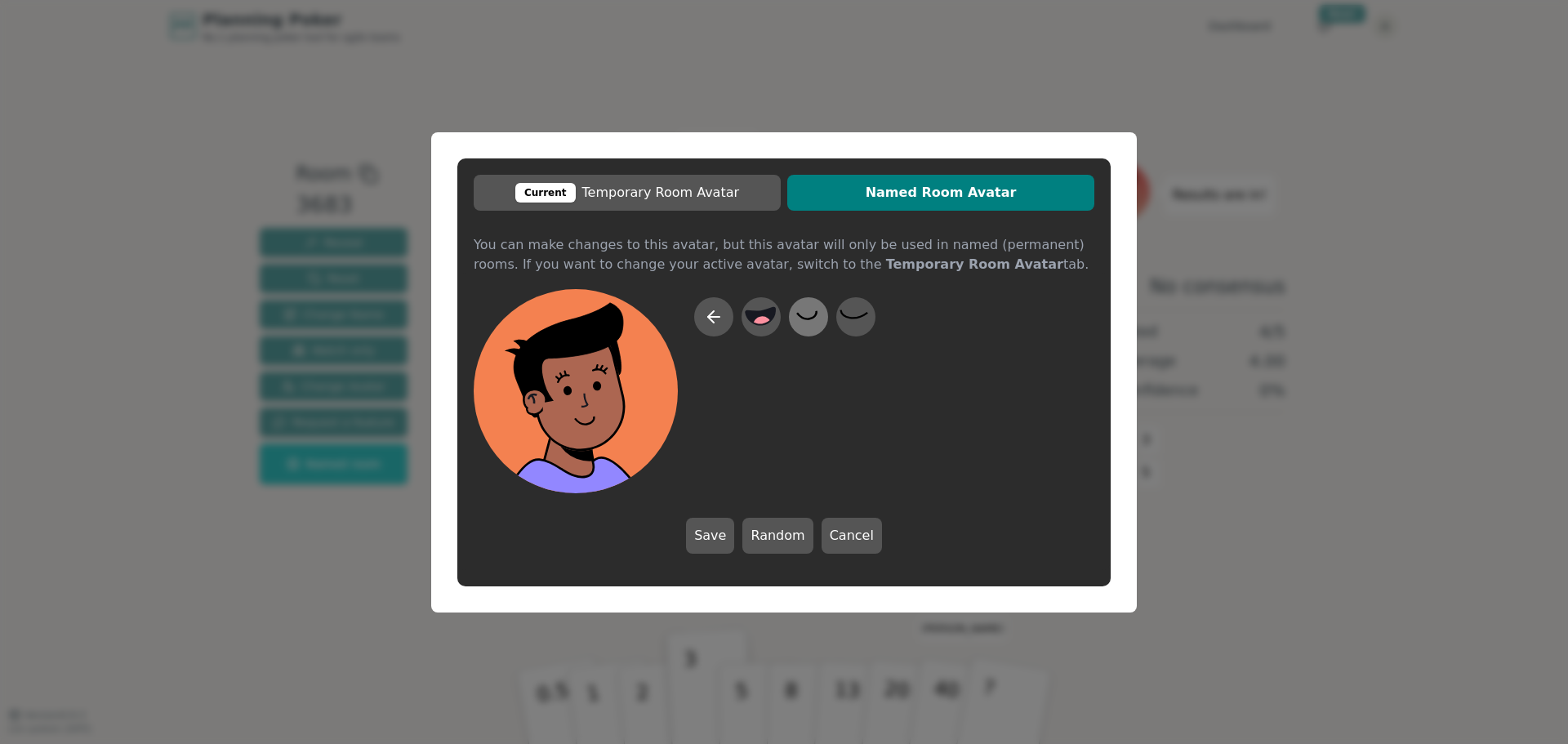
click at [808, 324] on icon at bounding box center [808, 316] width 32 height 37
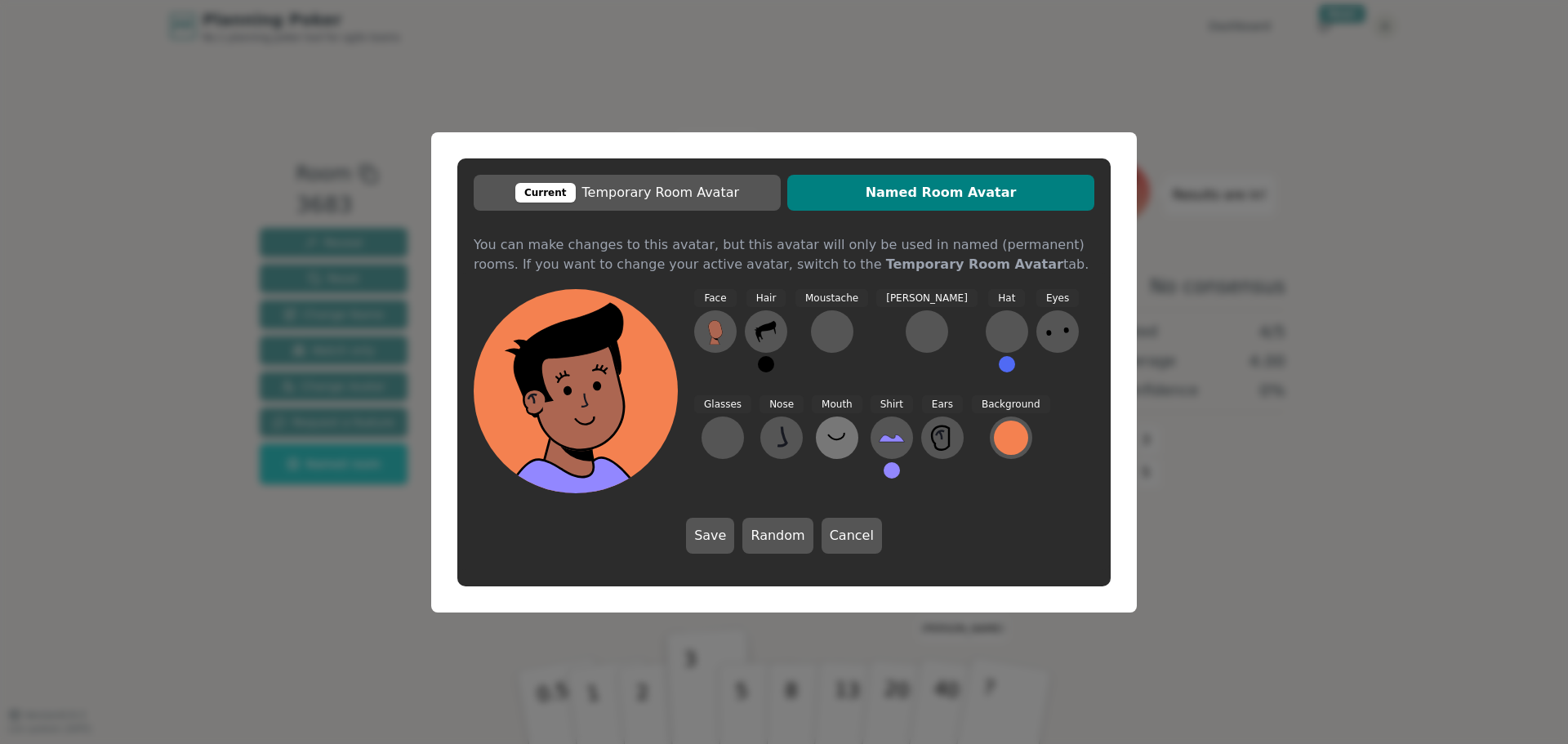
click at [824, 449] on icon at bounding box center [837, 437] width 27 height 27
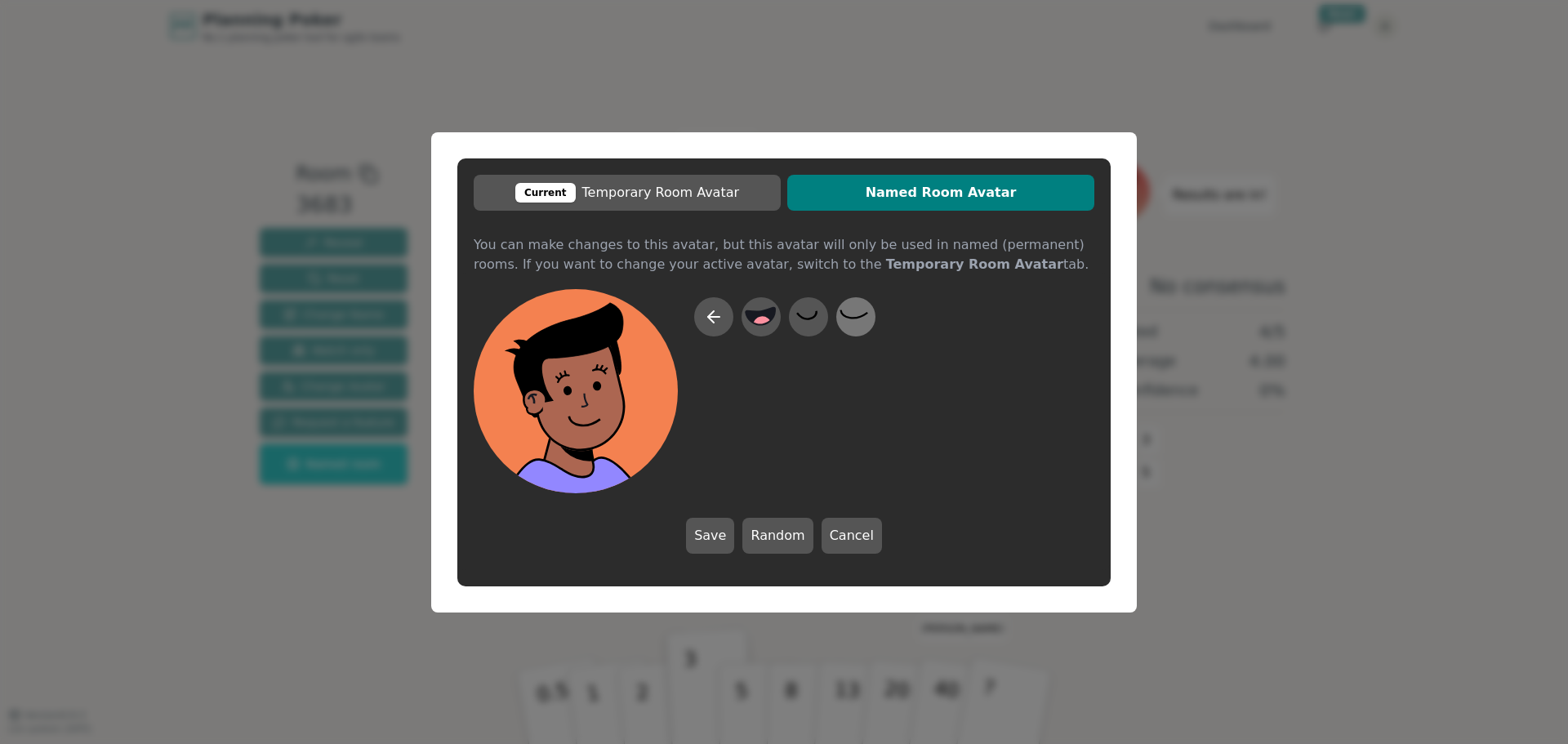
click at [851, 303] on icon at bounding box center [855, 316] width 32 height 37
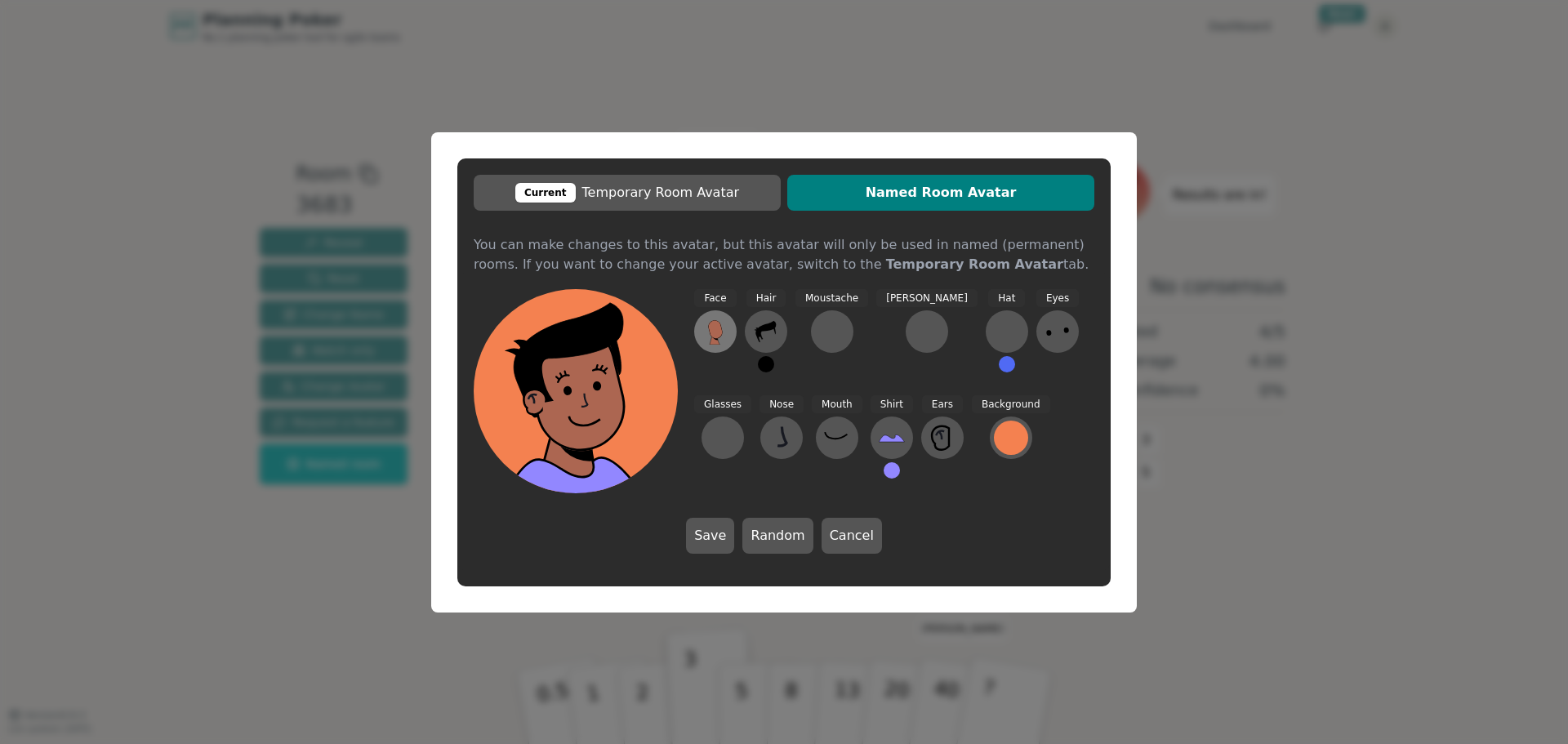
click at [724, 342] on icon at bounding box center [715, 331] width 27 height 27
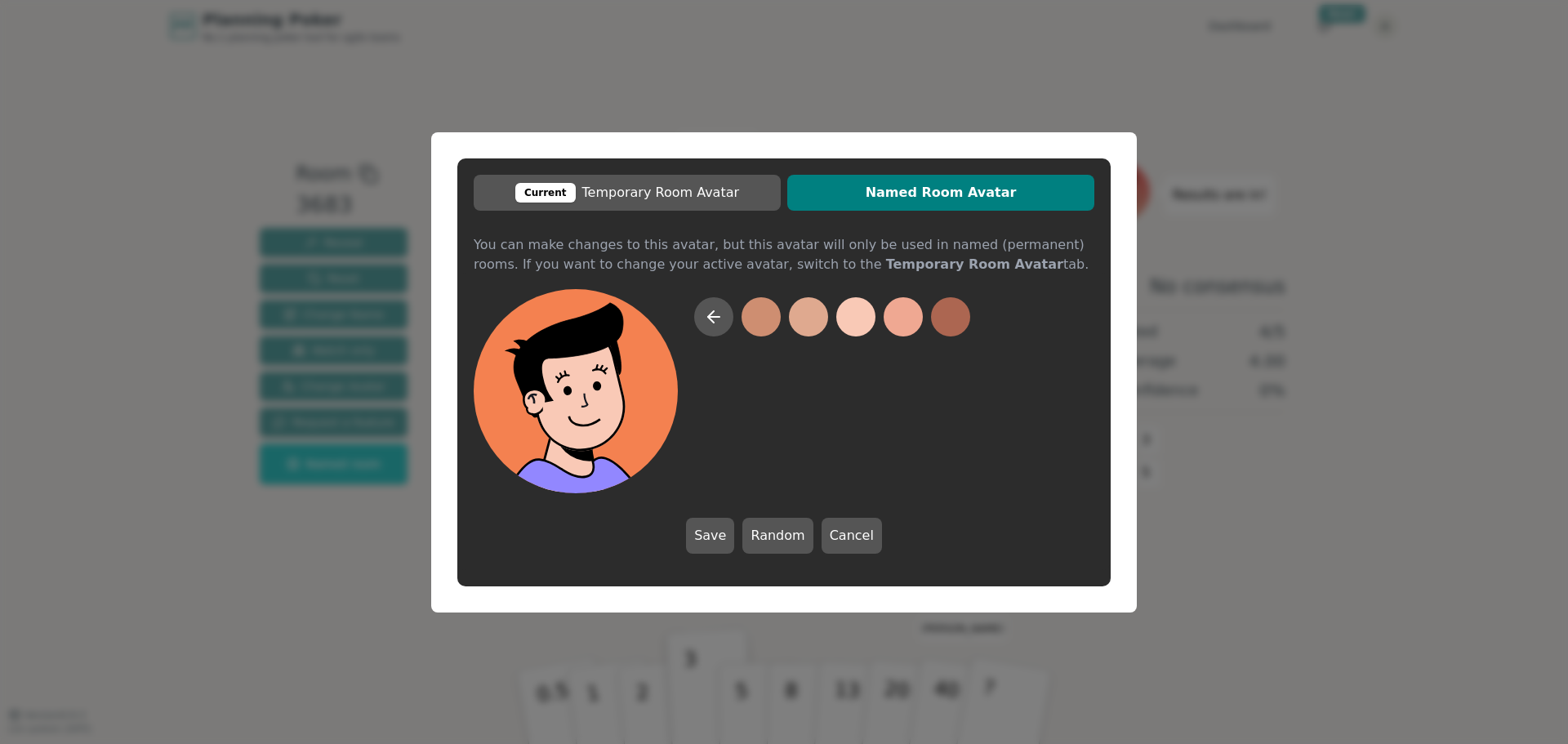
click at [846, 324] on button at bounding box center [856, 317] width 39 height 39
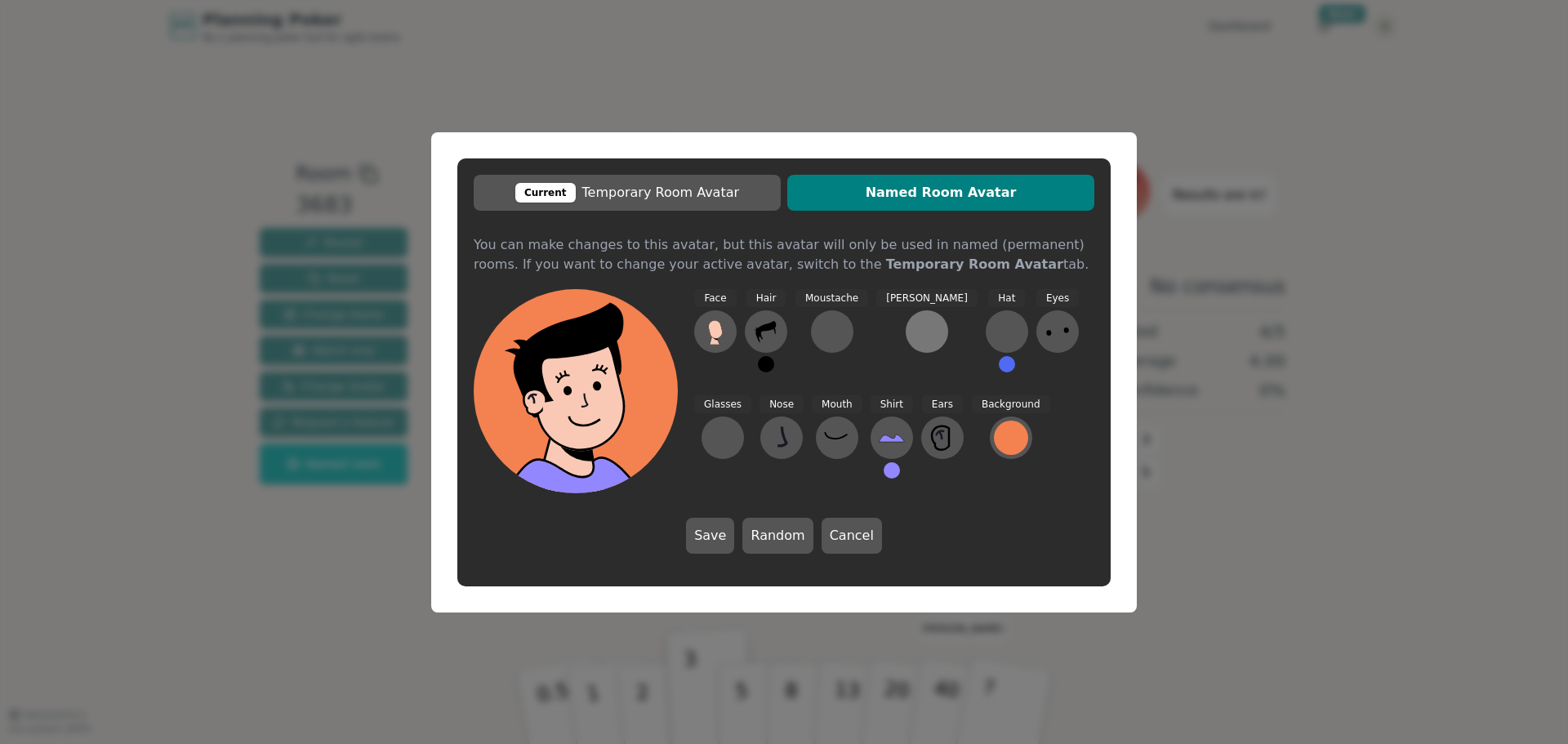
click at [914, 343] on div at bounding box center [927, 331] width 27 height 27
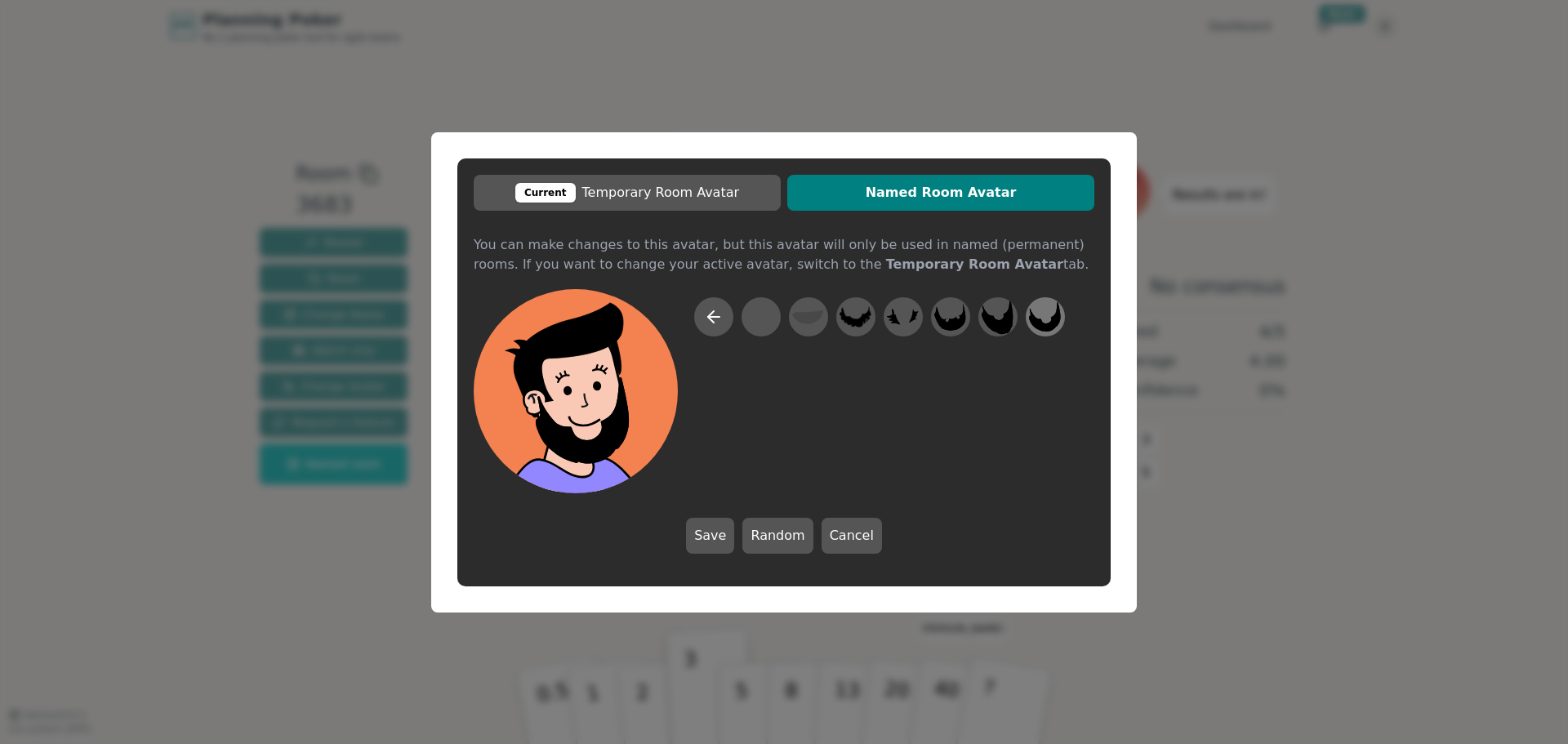
click at [1049, 312] on icon at bounding box center [1044, 316] width 32 height 37
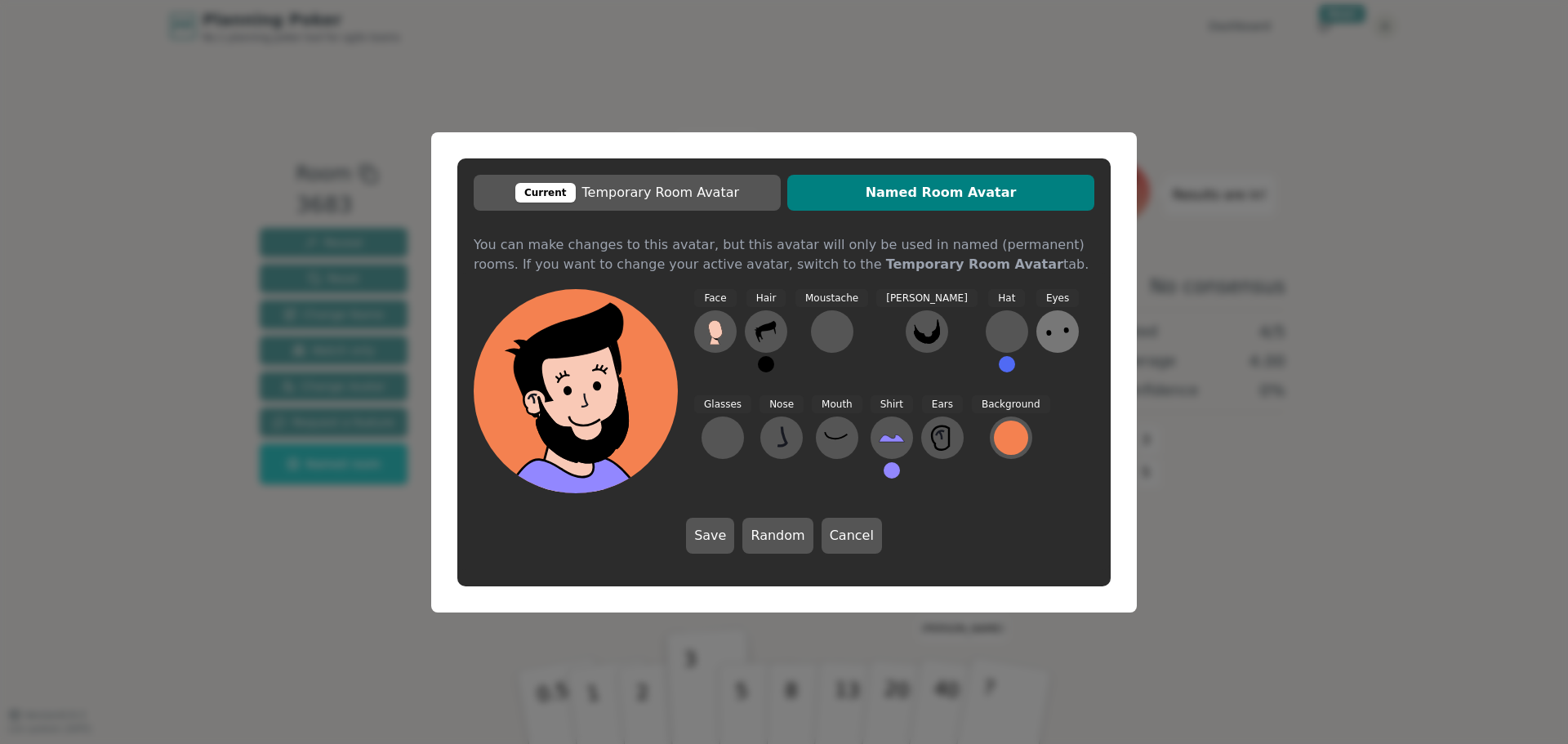
click at [1044, 333] on icon at bounding box center [1057, 331] width 27 height 27
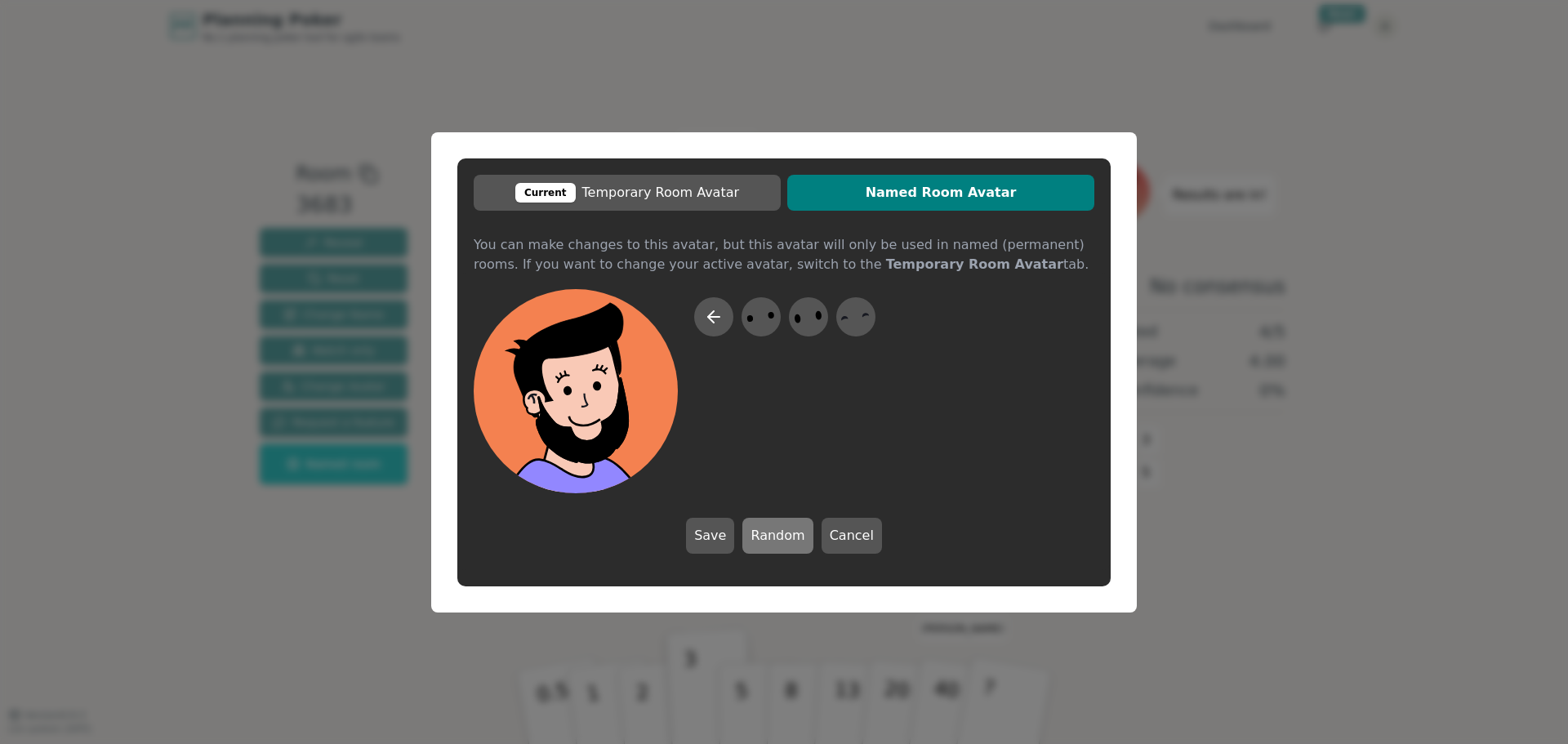
click at [781, 529] on button "Random" at bounding box center [778, 536] width 70 height 36
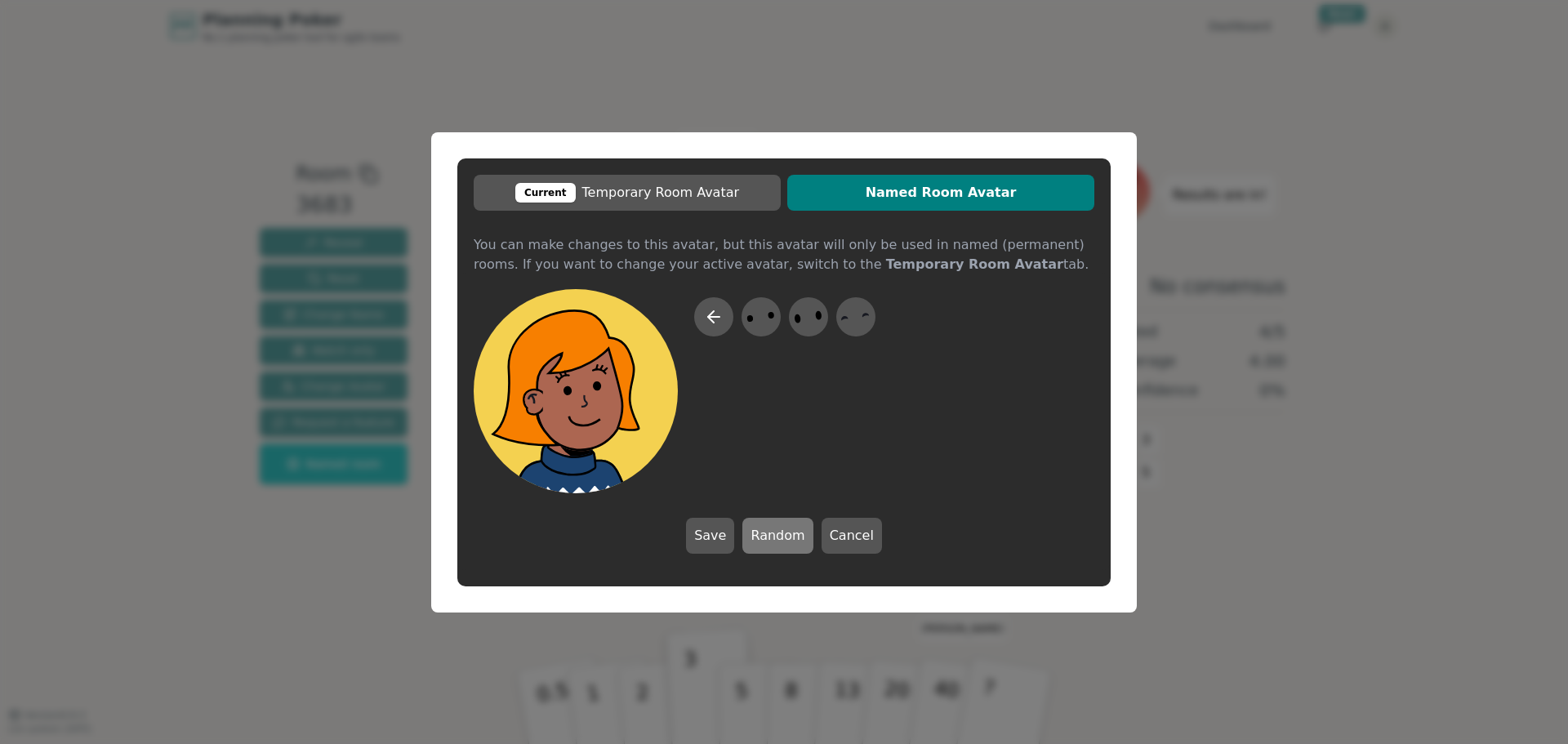
click at [781, 529] on button "Random" at bounding box center [778, 536] width 70 height 36
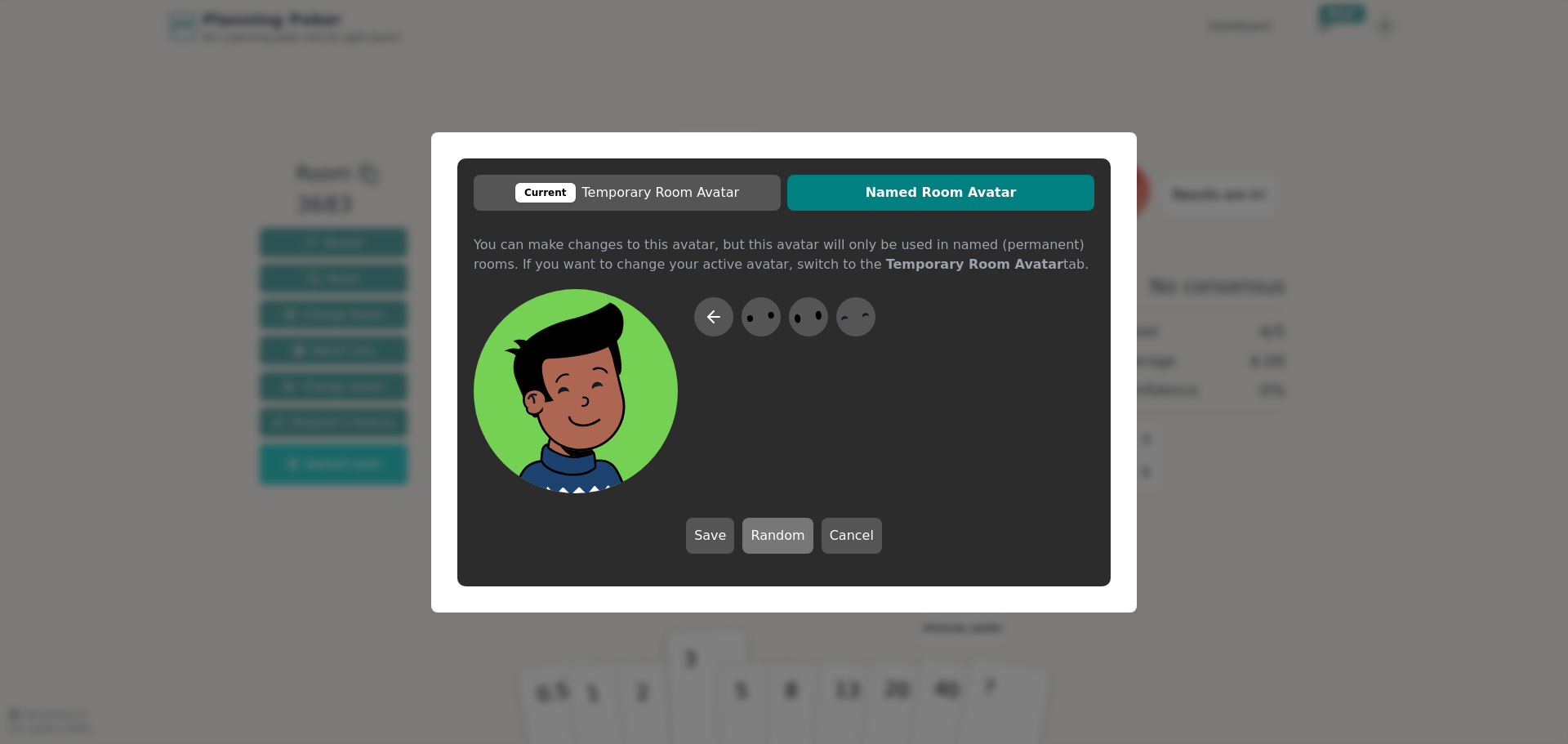
click at [781, 529] on button "Random" at bounding box center [778, 536] width 70 height 36
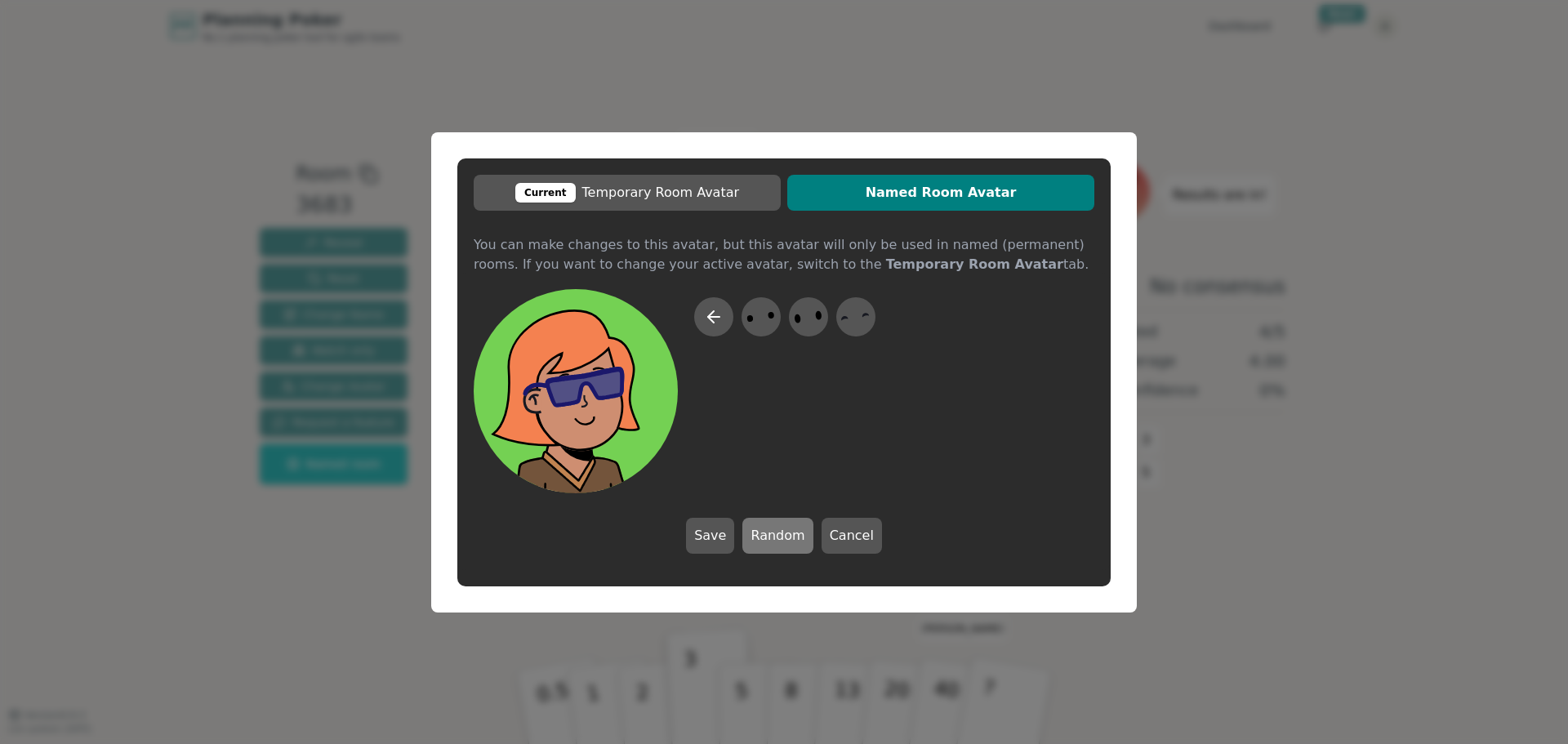
click at [781, 529] on button "Random" at bounding box center [778, 536] width 70 height 36
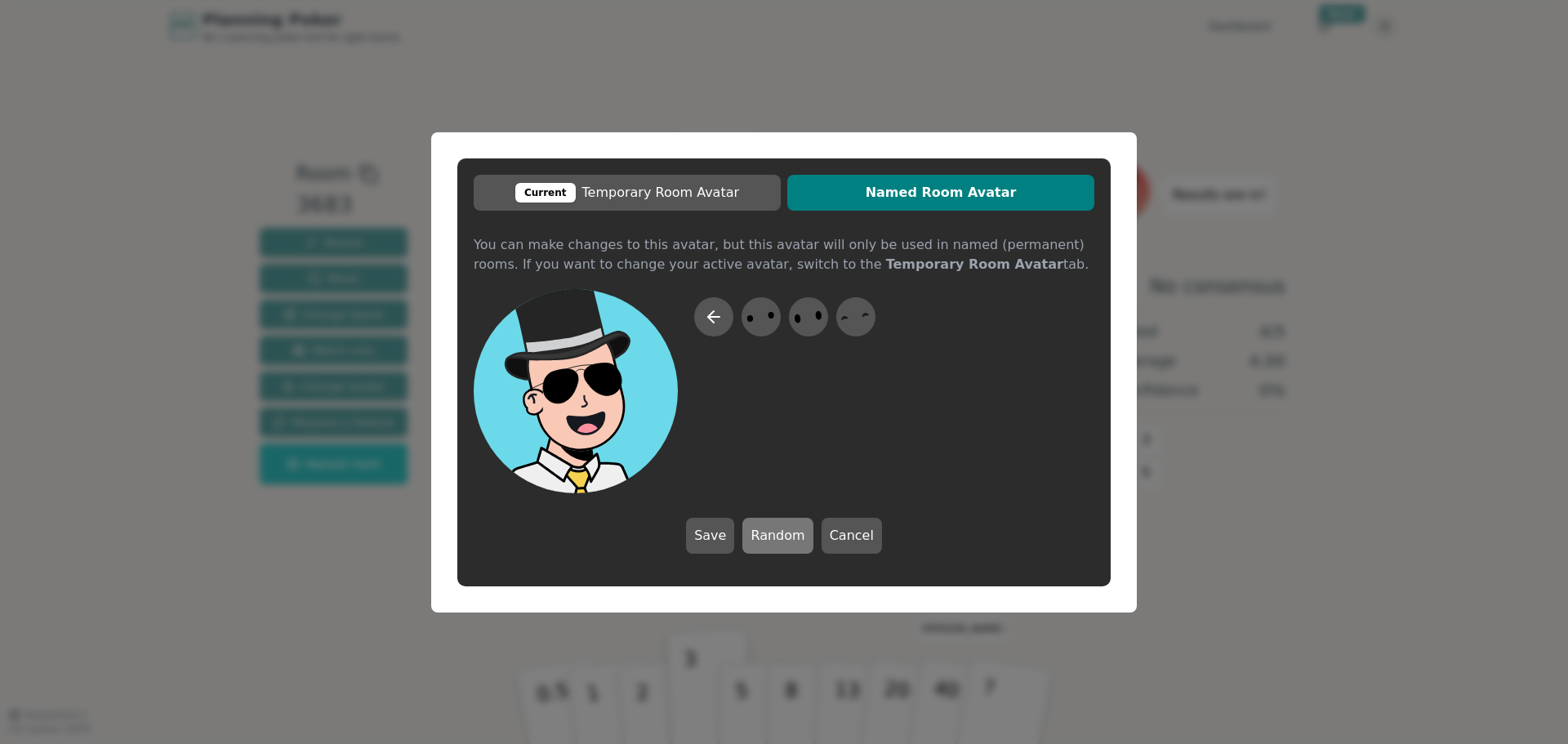
click at [781, 529] on button "Random" at bounding box center [778, 536] width 70 height 36
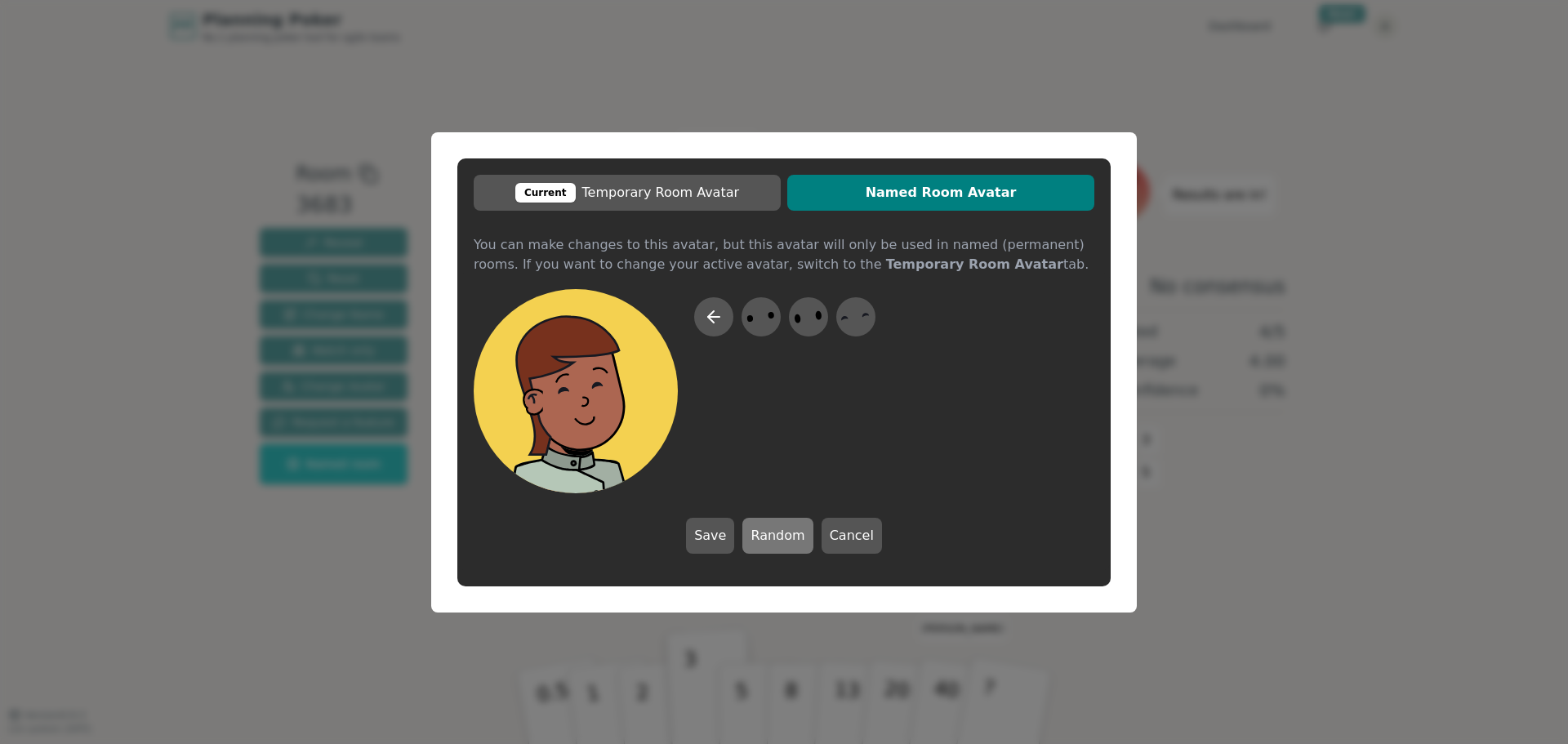
click at [781, 529] on button "Random" at bounding box center [778, 536] width 70 height 36
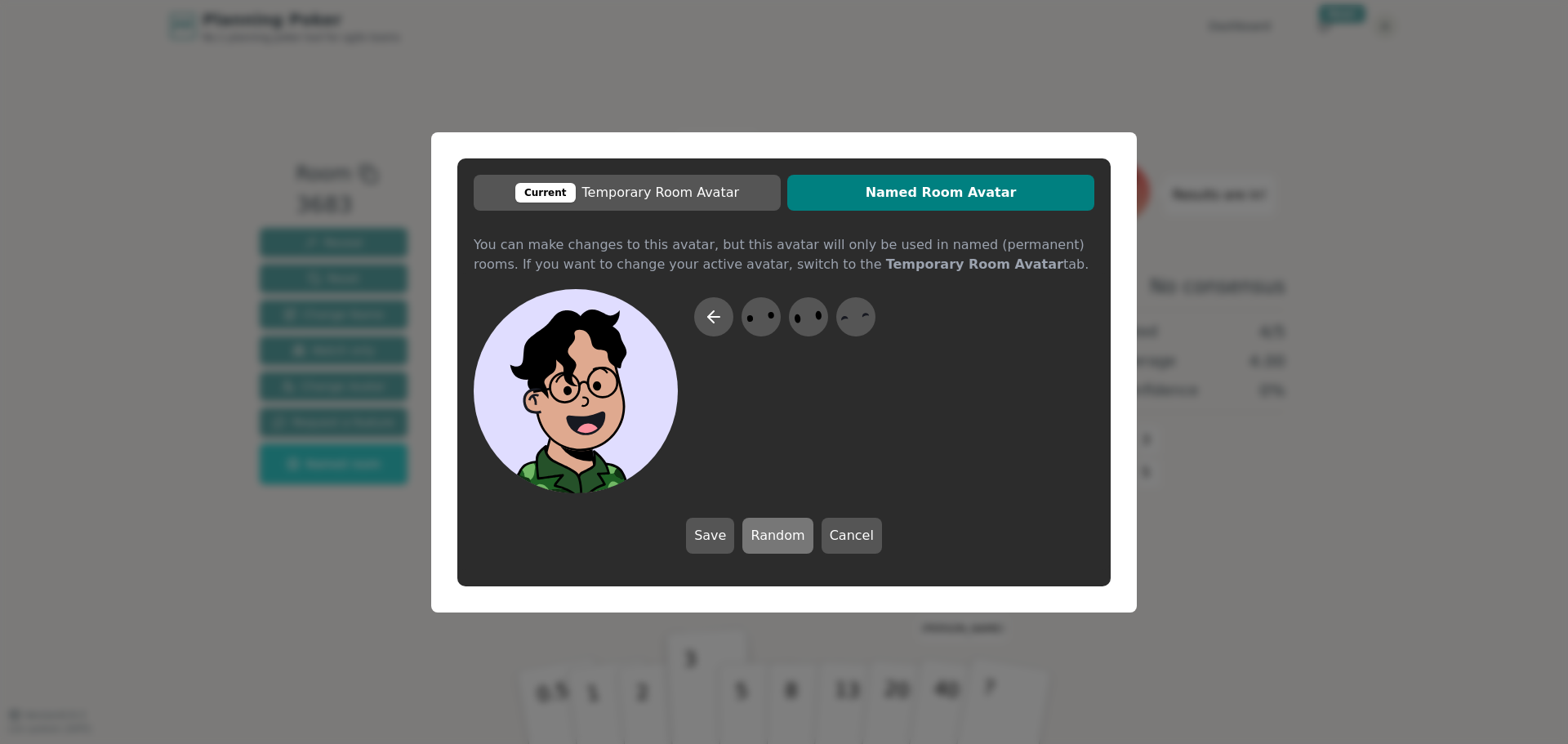
click at [781, 529] on button "Random" at bounding box center [778, 536] width 70 height 36
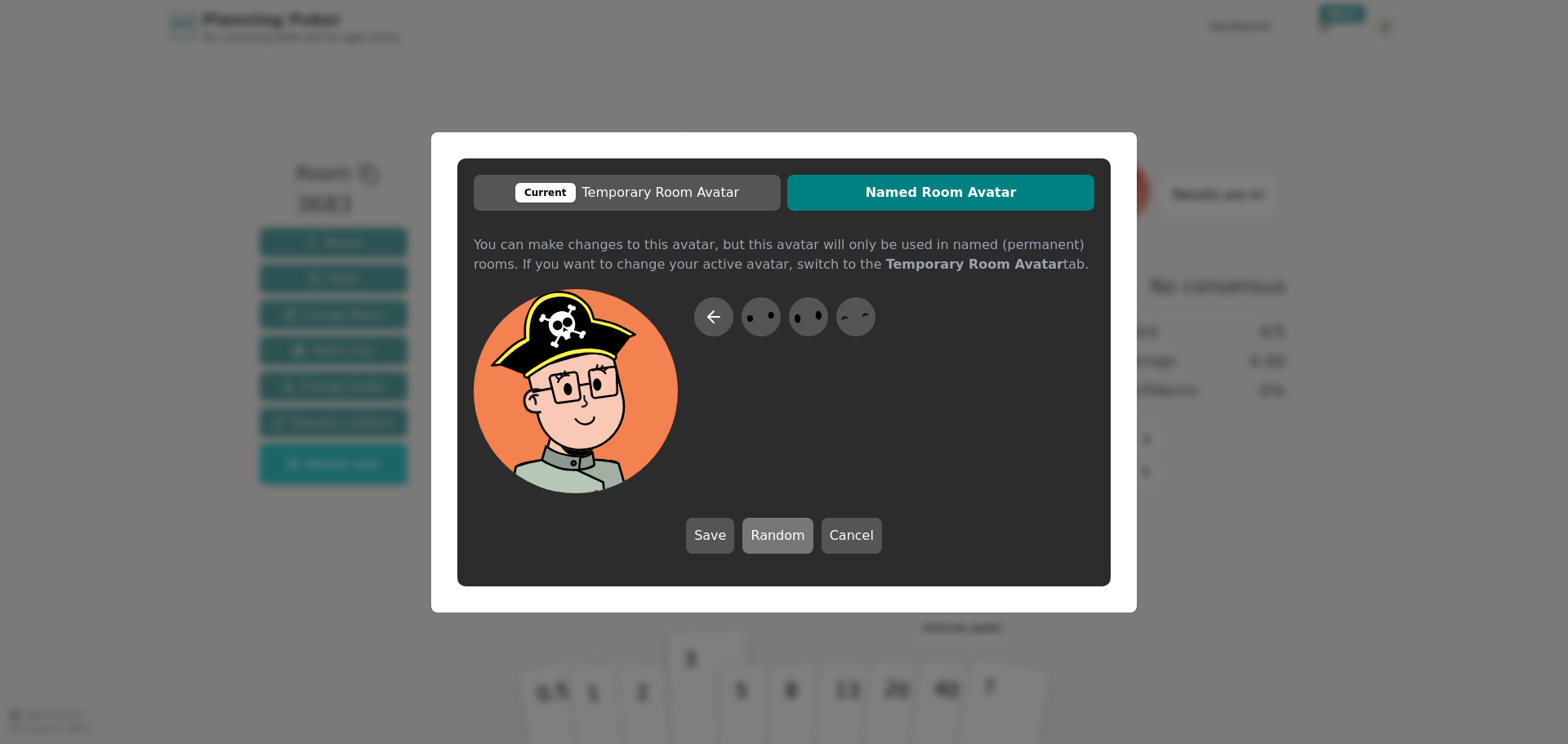
click at [781, 529] on button "Random" at bounding box center [778, 536] width 70 height 36
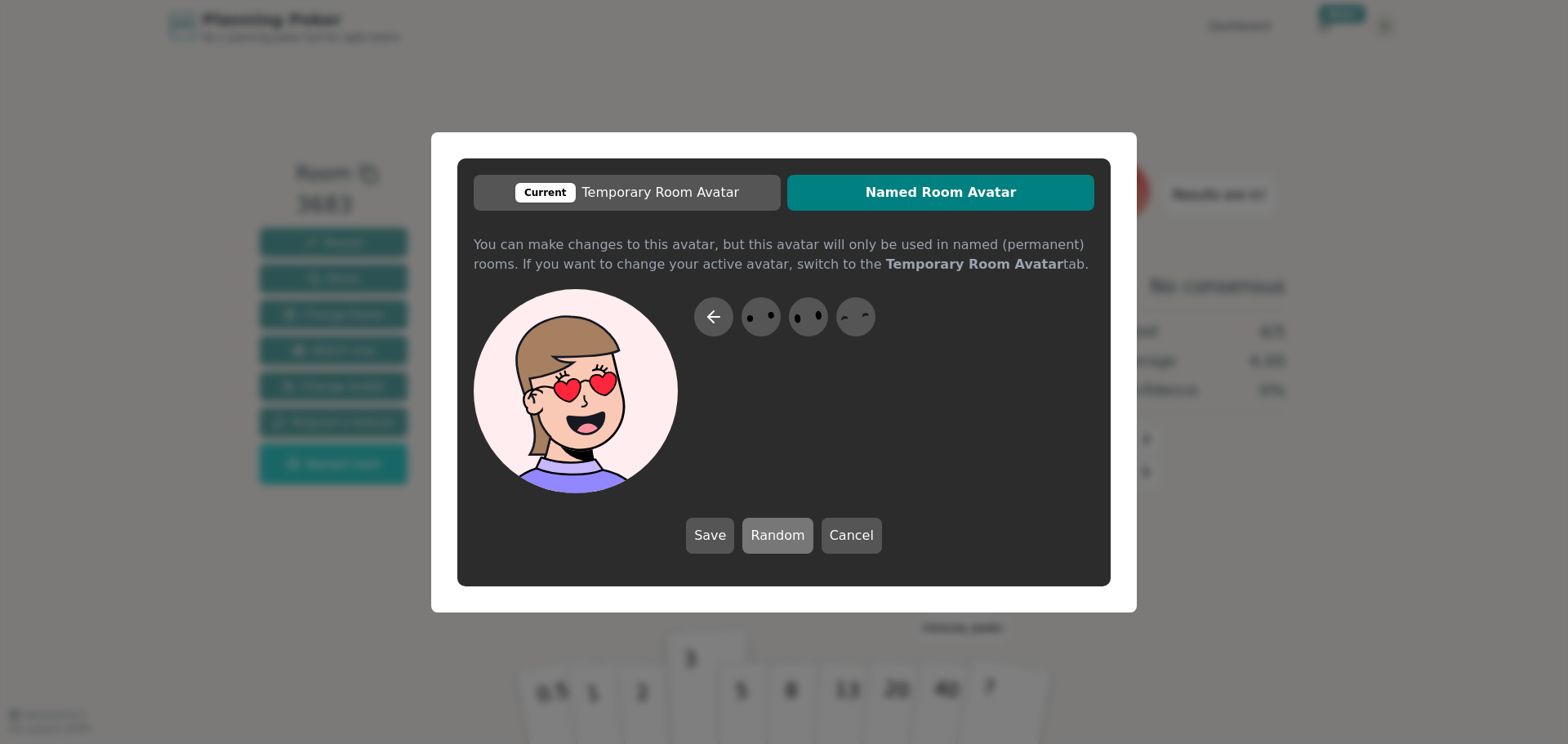
click at [781, 529] on button "Random" at bounding box center [778, 536] width 70 height 36
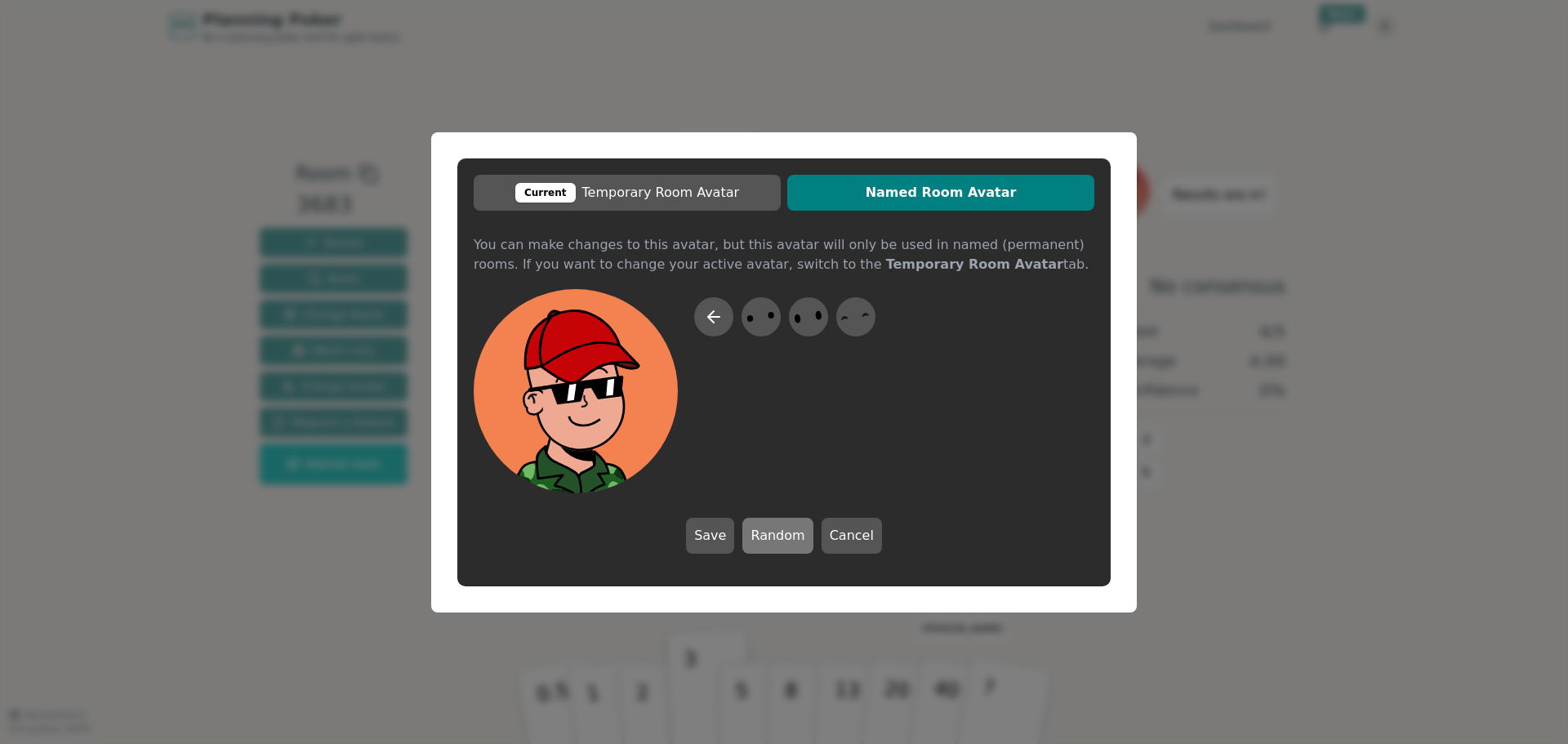
click at [781, 529] on button "Random" at bounding box center [778, 536] width 70 height 36
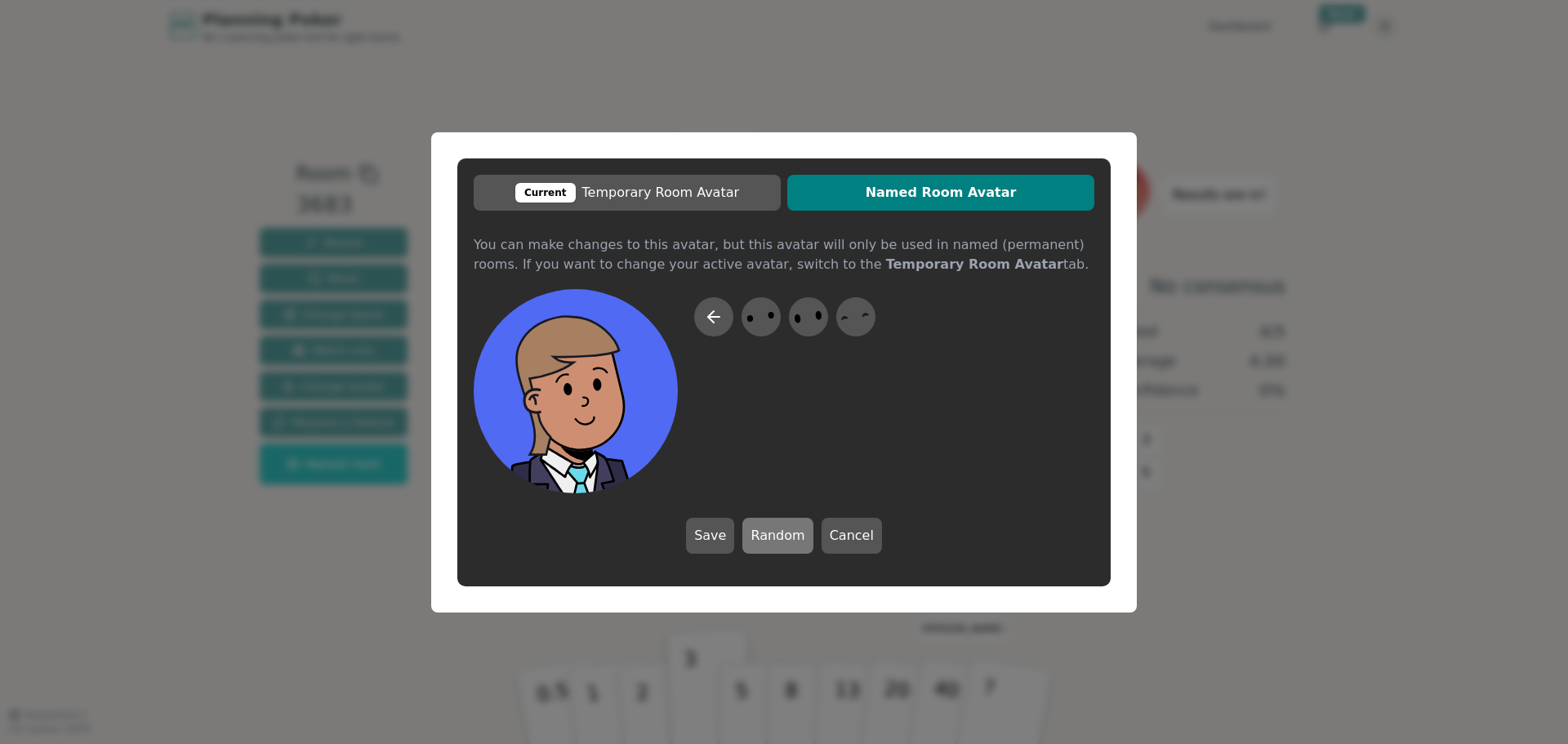
click at [781, 529] on button "Random" at bounding box center [778, 536] width 70 height 36
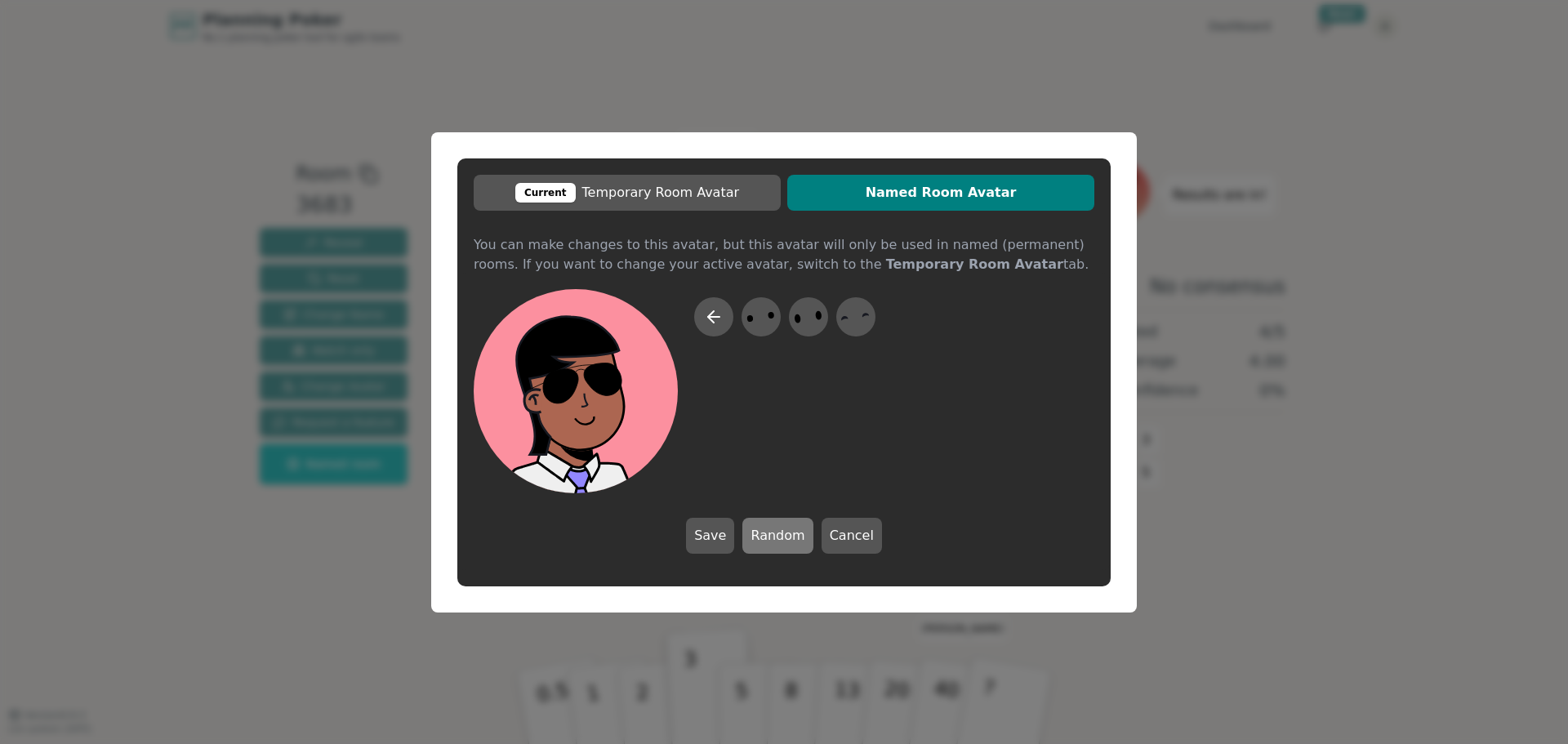
click at [789, 541] on button "Random" at bounding box center [778, 536] width 70 height 36
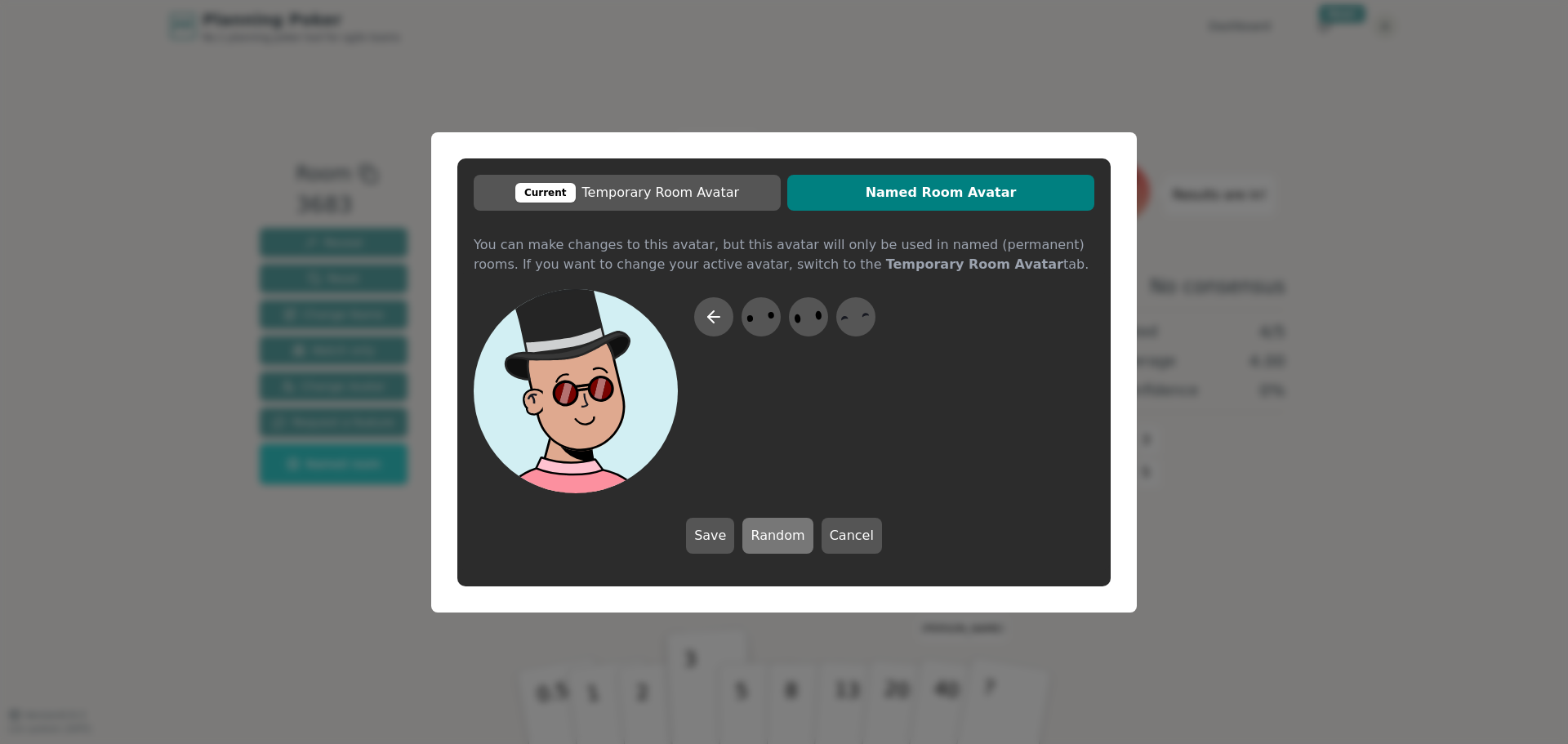
click at [789, 541] on button "Random" at bounding box center [778, 536] width 70 height 36
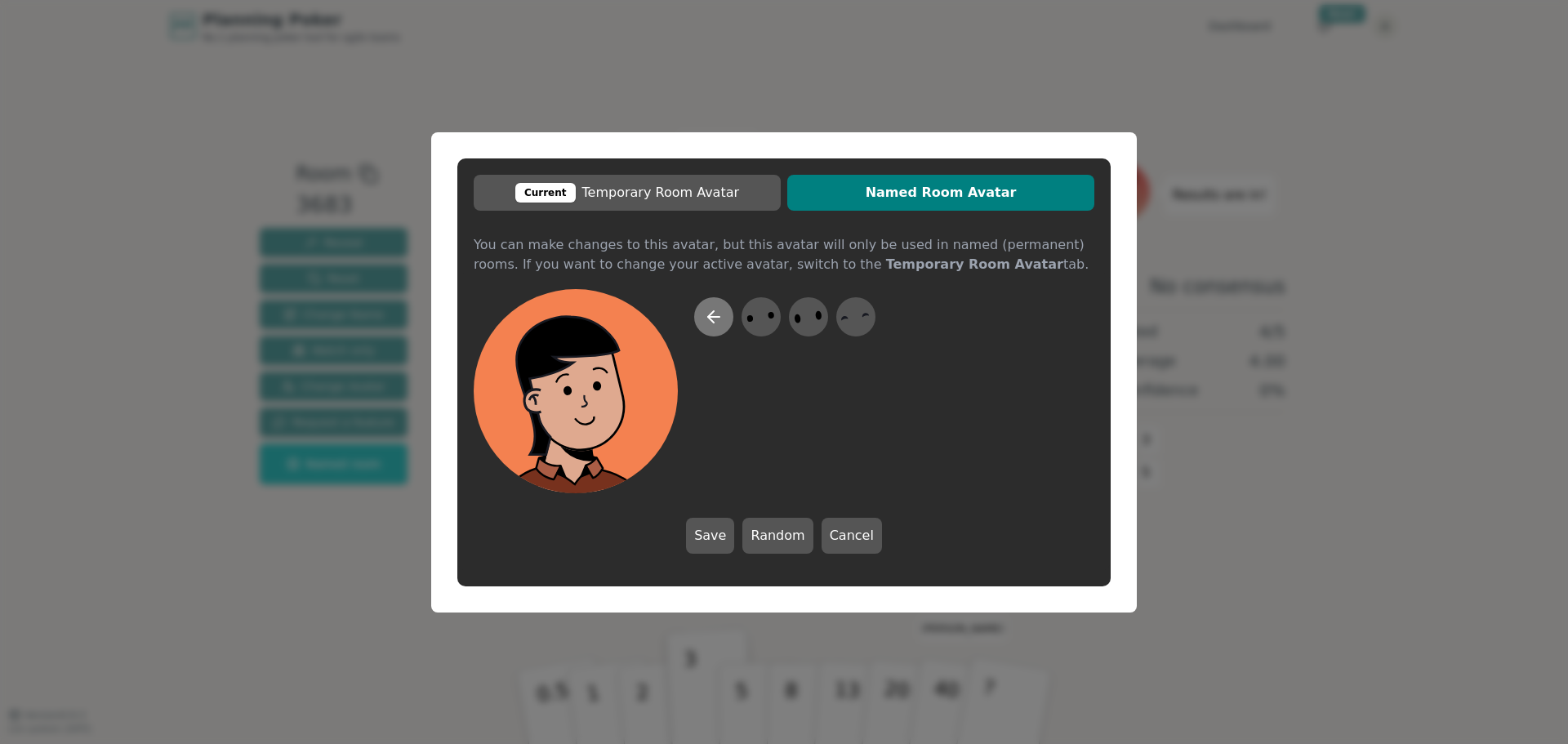
click at [719, 324] on icon at bounding box center [713, 317] width 20 height 20
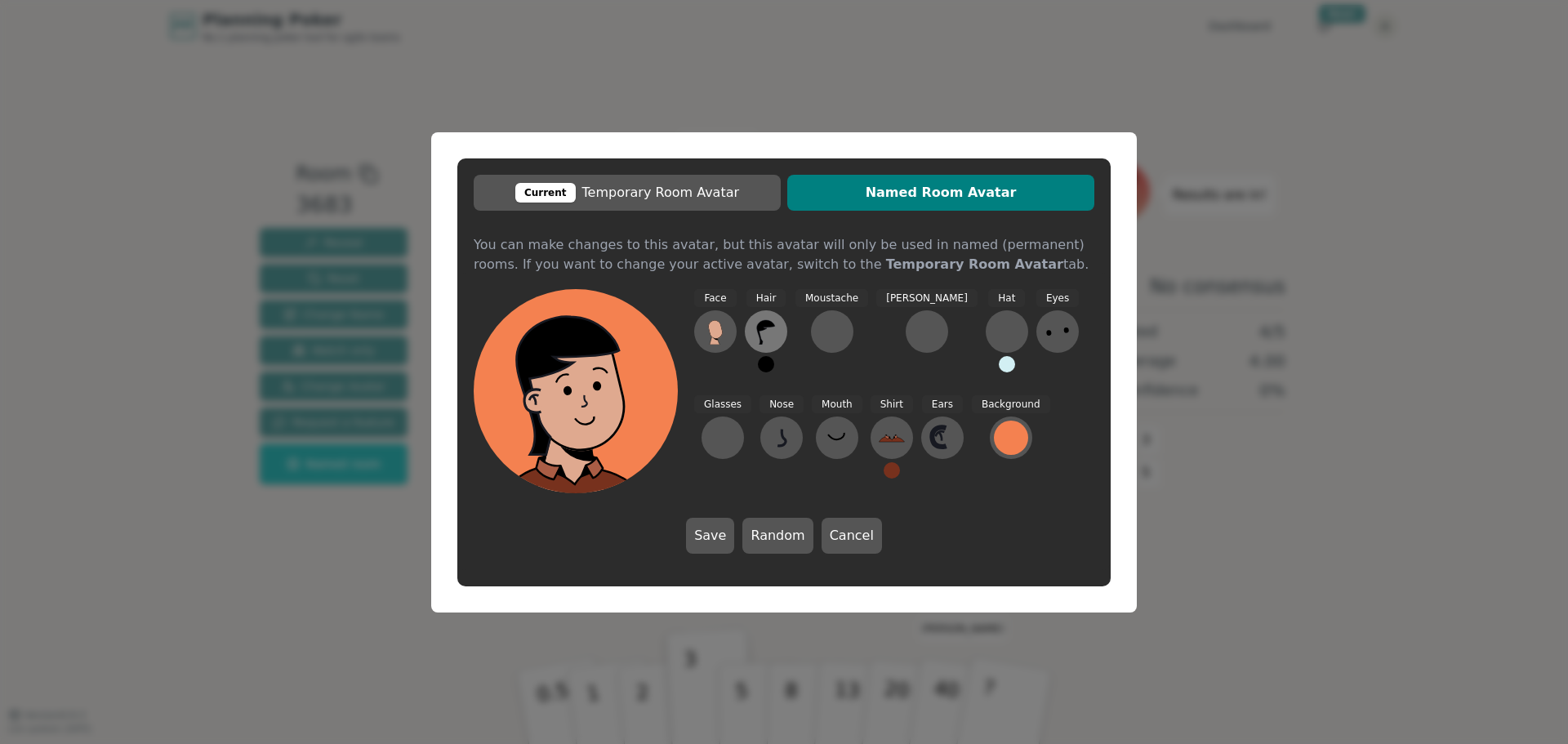
click at [760, 331] on icon at bounding box center [766, 331] width 27 height 27
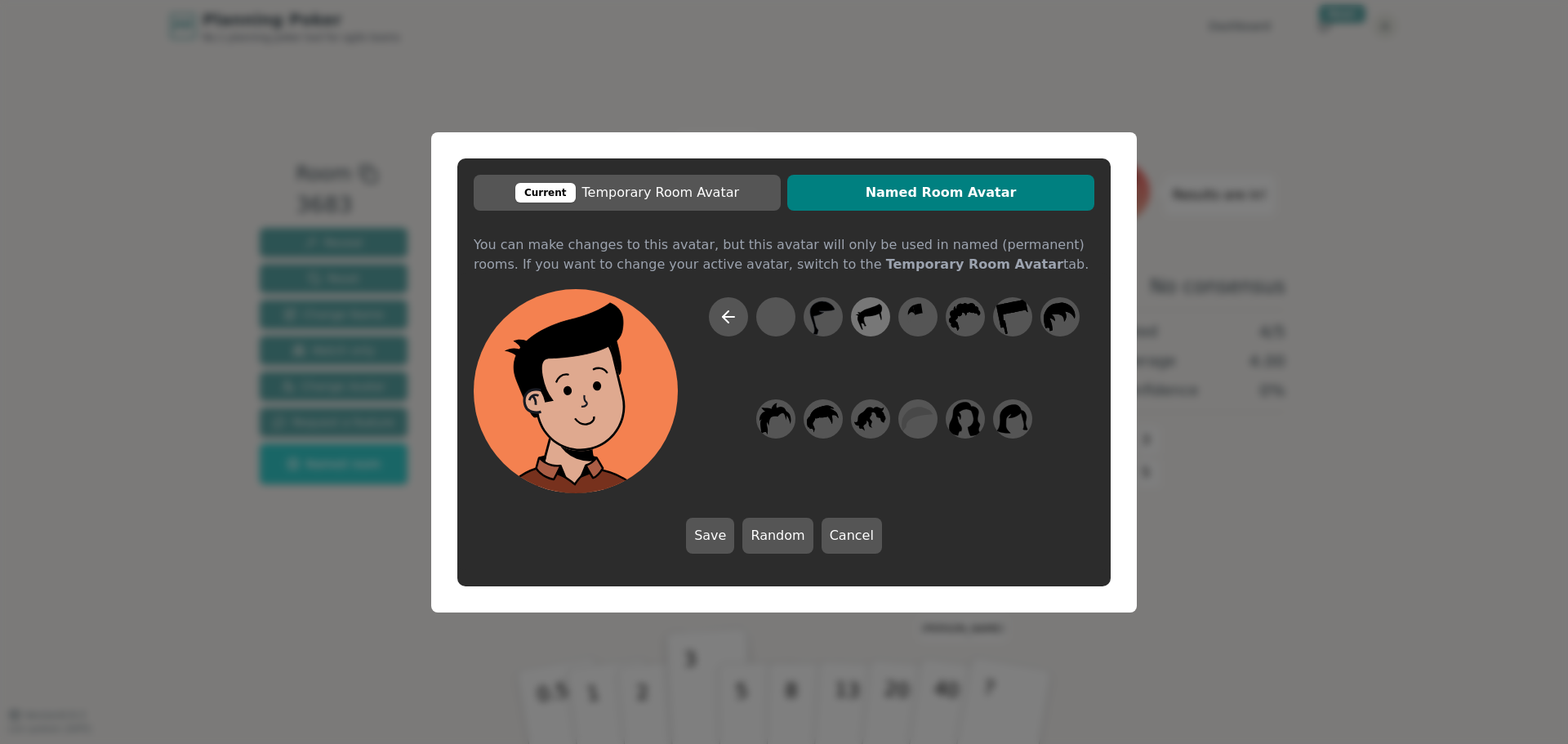
click at [863, 318] on icon at bounding box center [863, 320] width 7 height 9
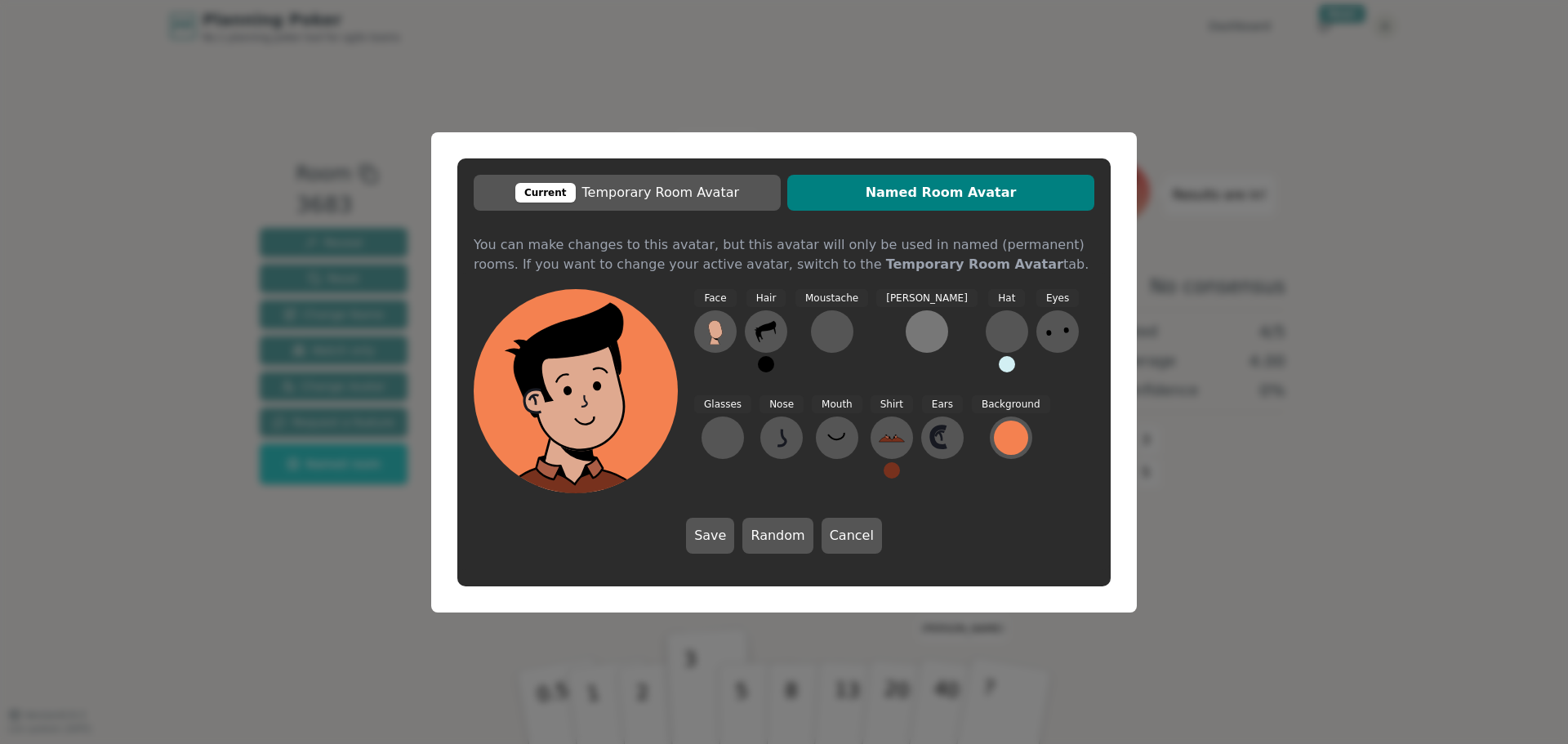
click at [908, 339] on button at bounding box center [927, 331] width 43 height 43
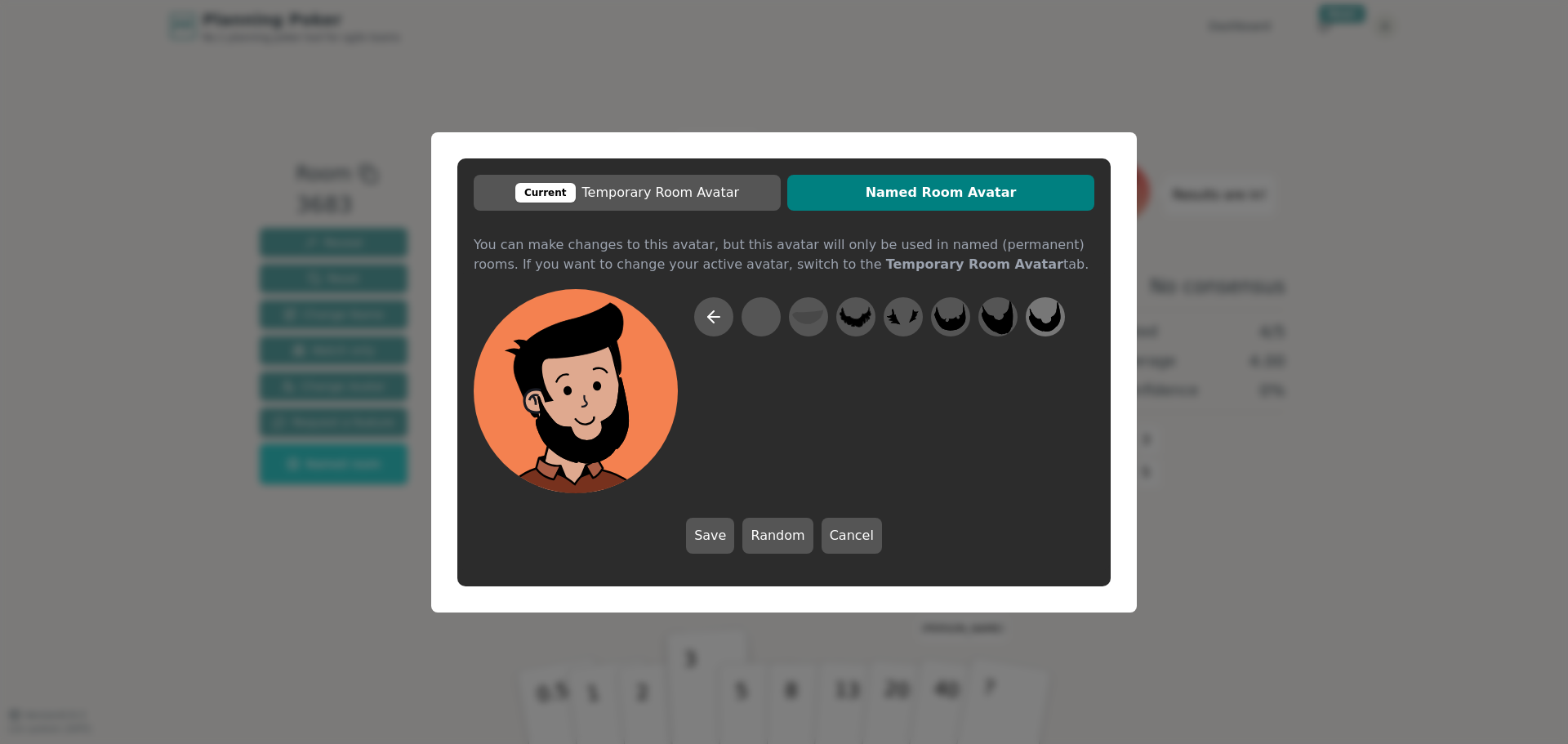
click at [1055, 333] on icon at bounding box center [1044, 316] width 32 height 37
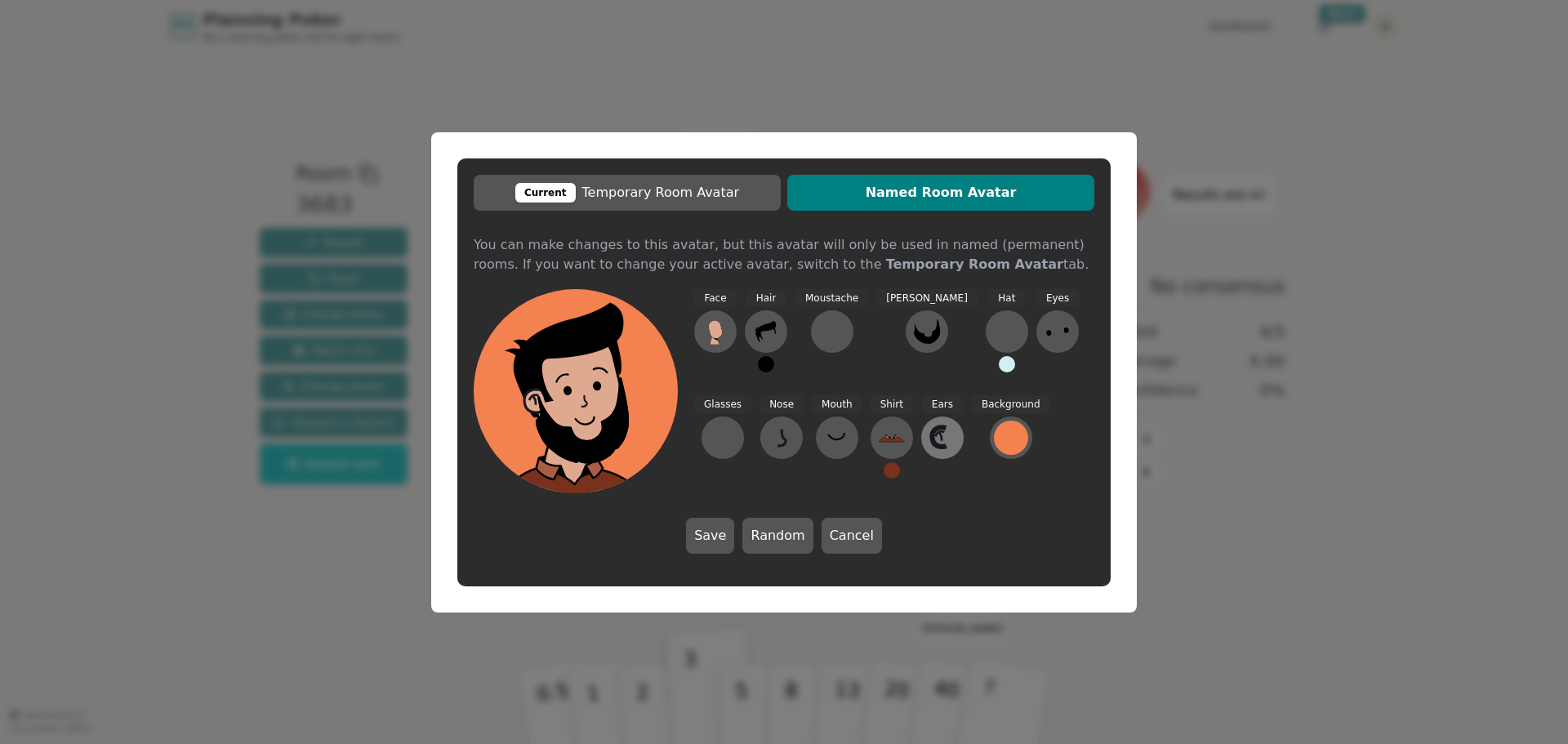
click at [929, 443] on icon at bounding box center [942, 437] width 27 height 27
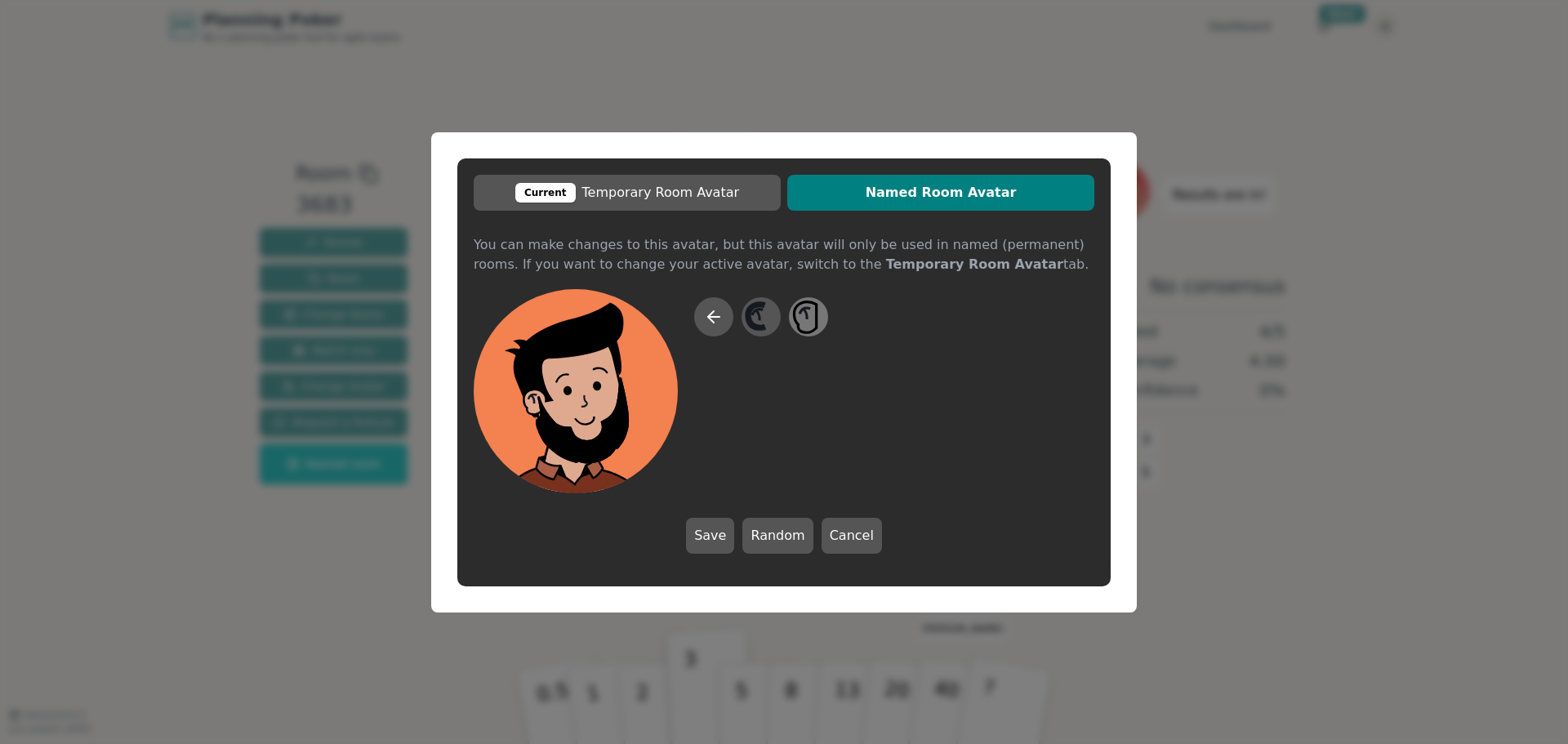
click at [817, 329] on icon at bounding box center [806, 317] width 23 height 31
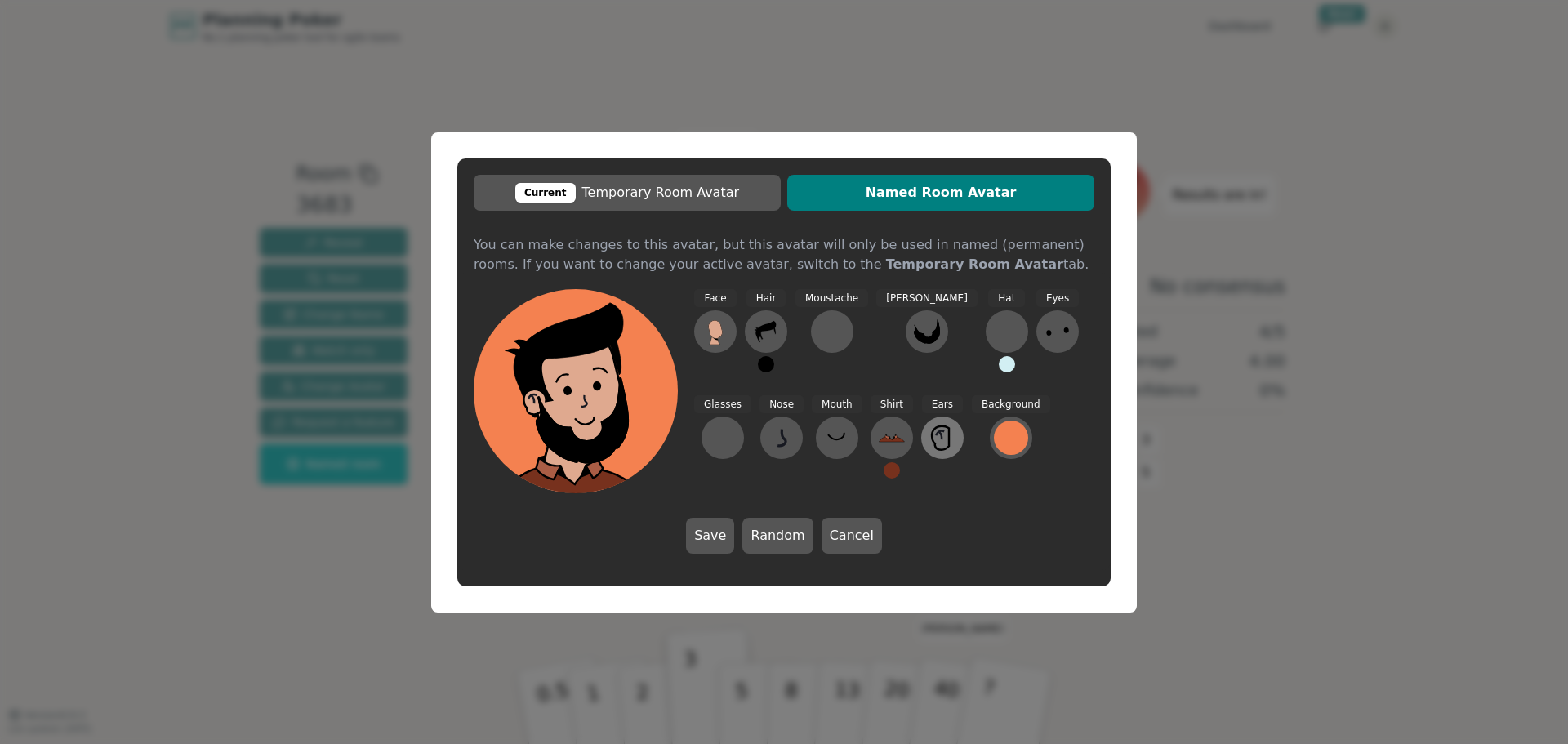
click at [929, 443] on icon at bounding box center [942, 437] width 27 height 27
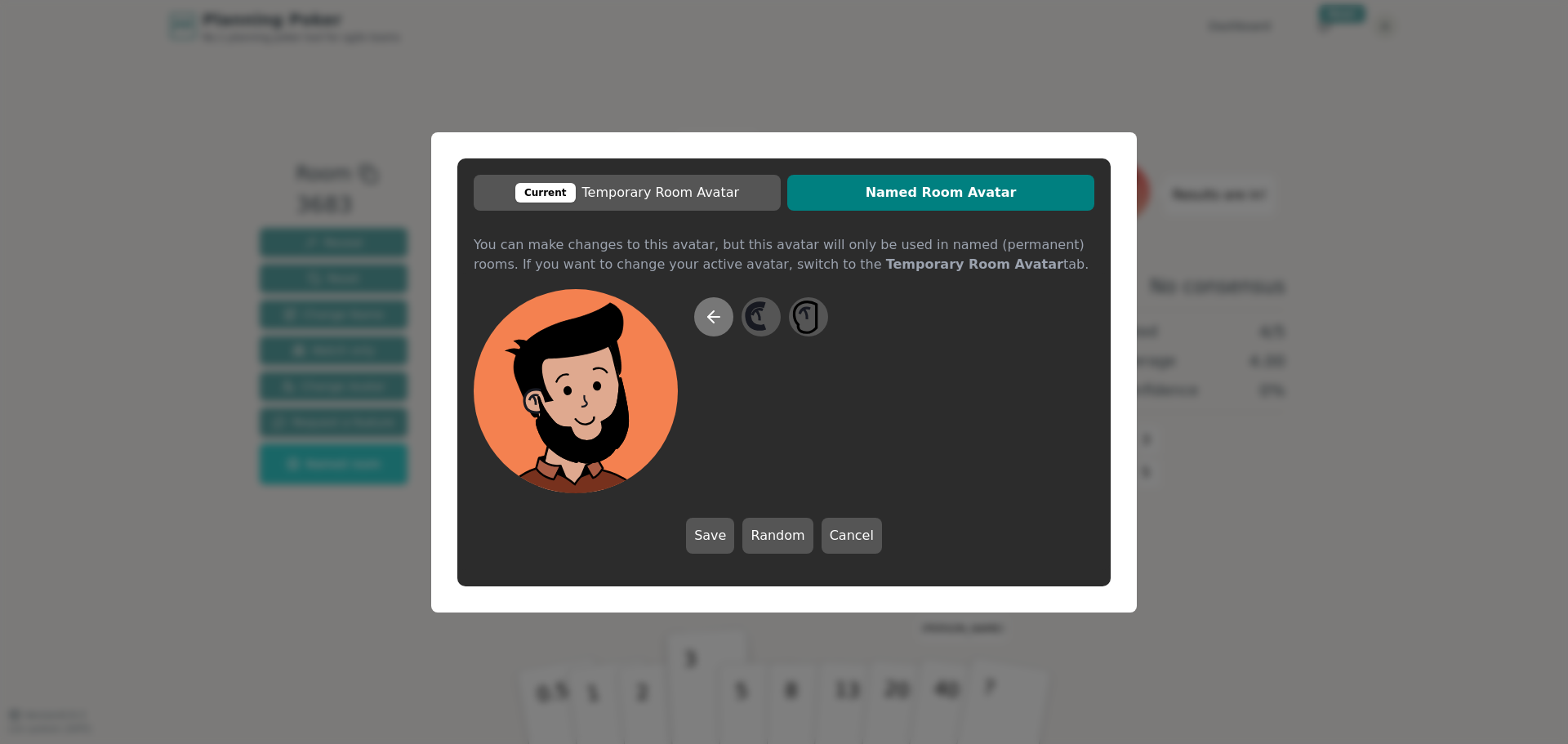
click at [702, 324] on button at bounding box center [713, 317] width 39 height 39
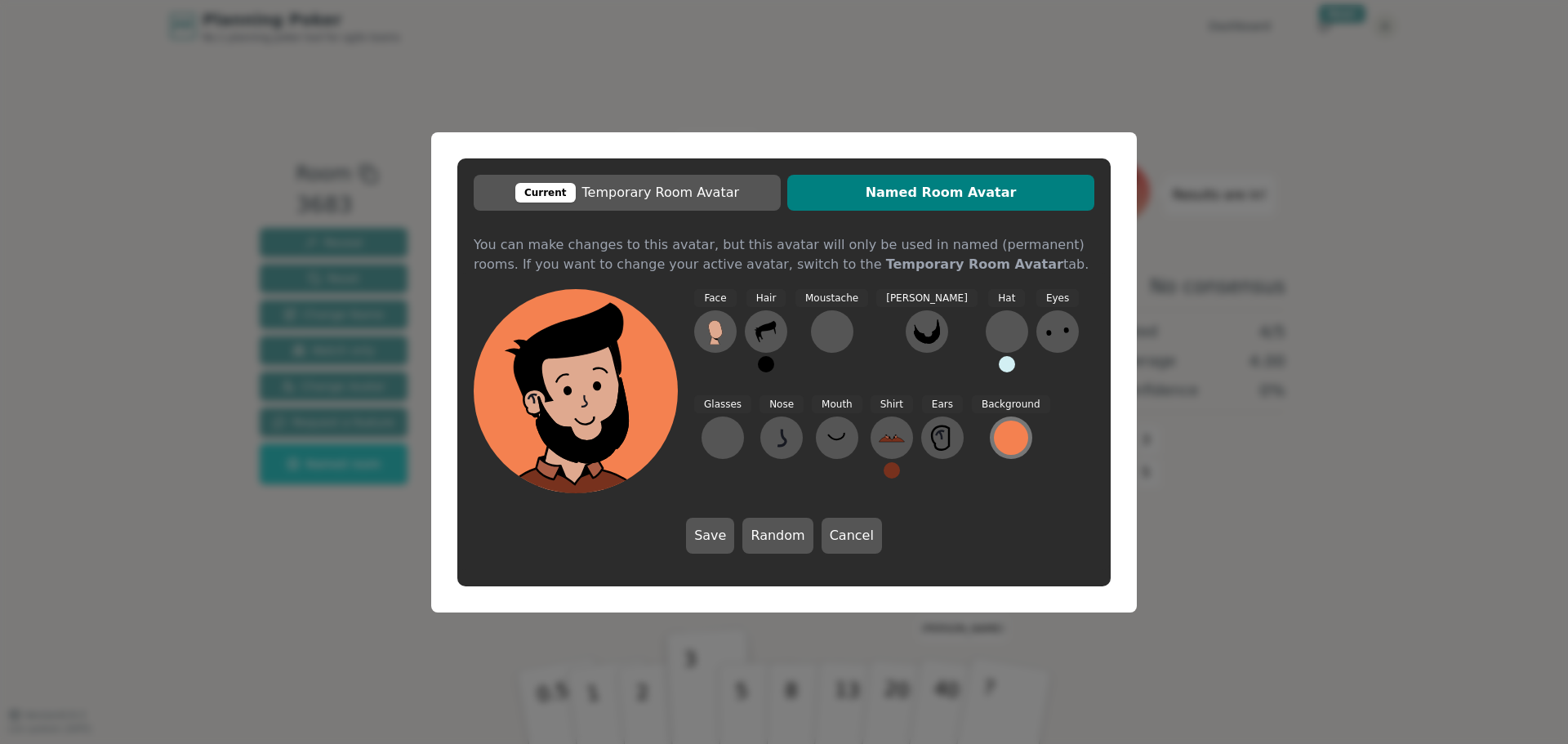
click at [993, 450] on div at bounding box center [1011, 437] width 34 height 34
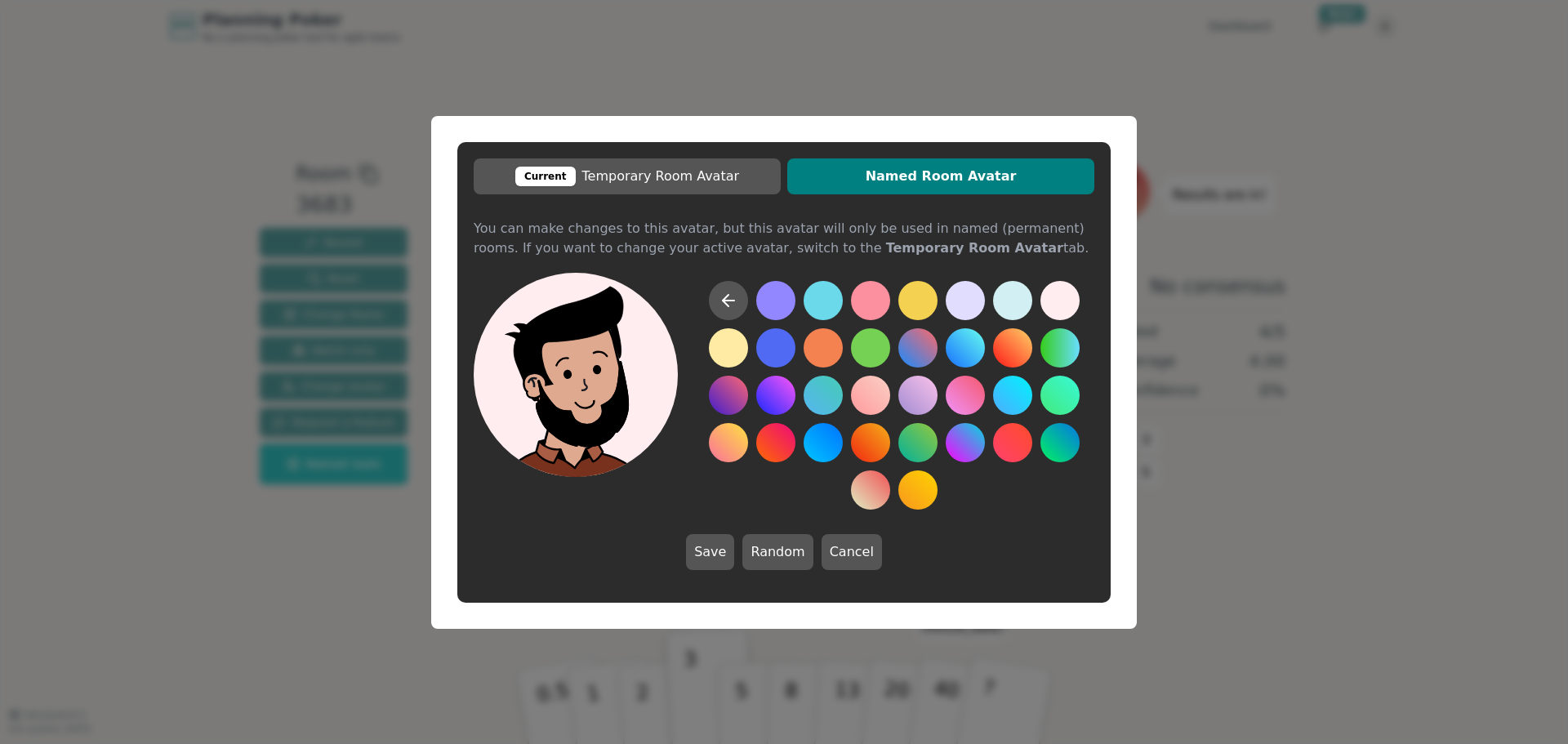
click at [1062, 303] on button at bounding box center [1060, 301] width 39 height 39
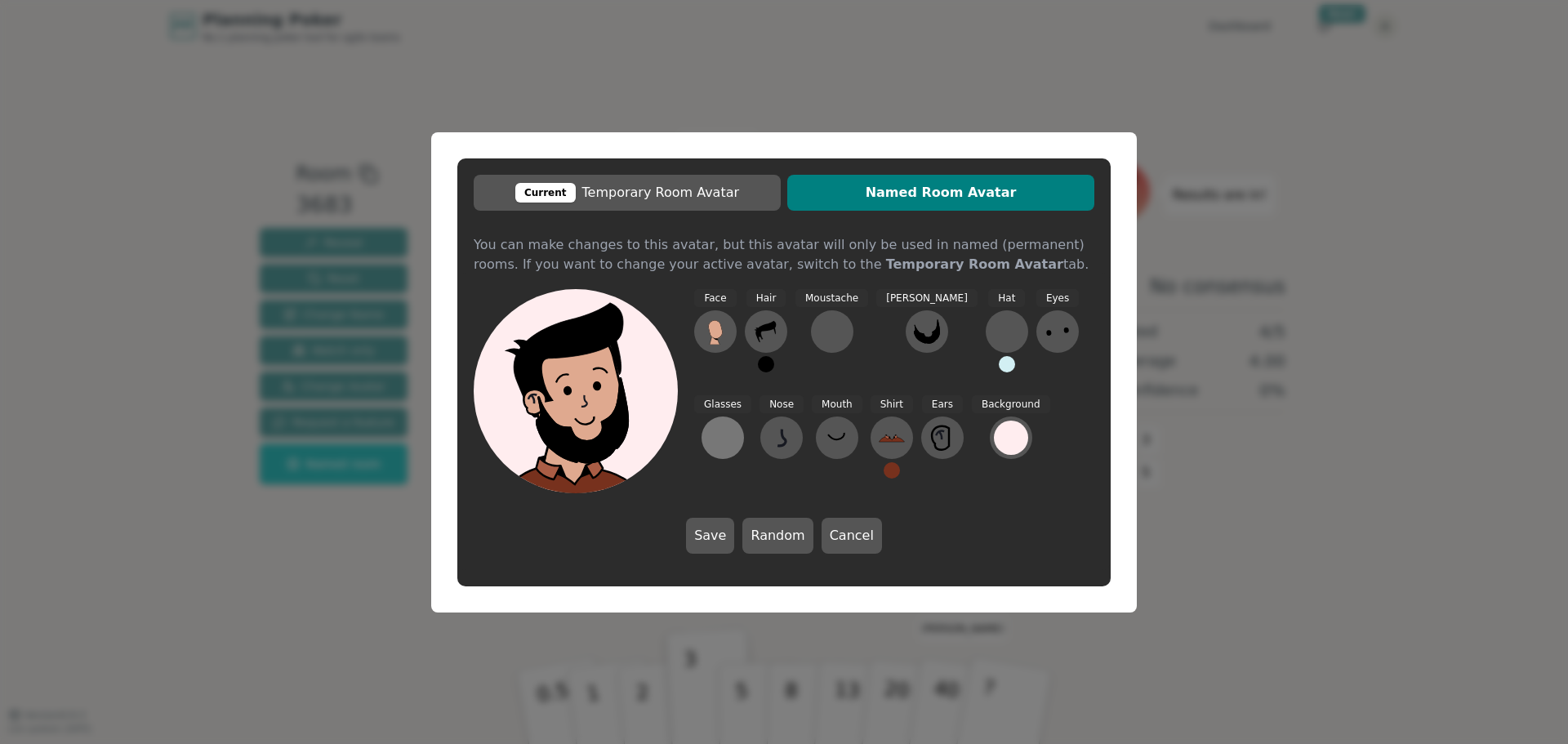
click at [736, 425] on div at bounding box center [723, 437] width 27 height 27
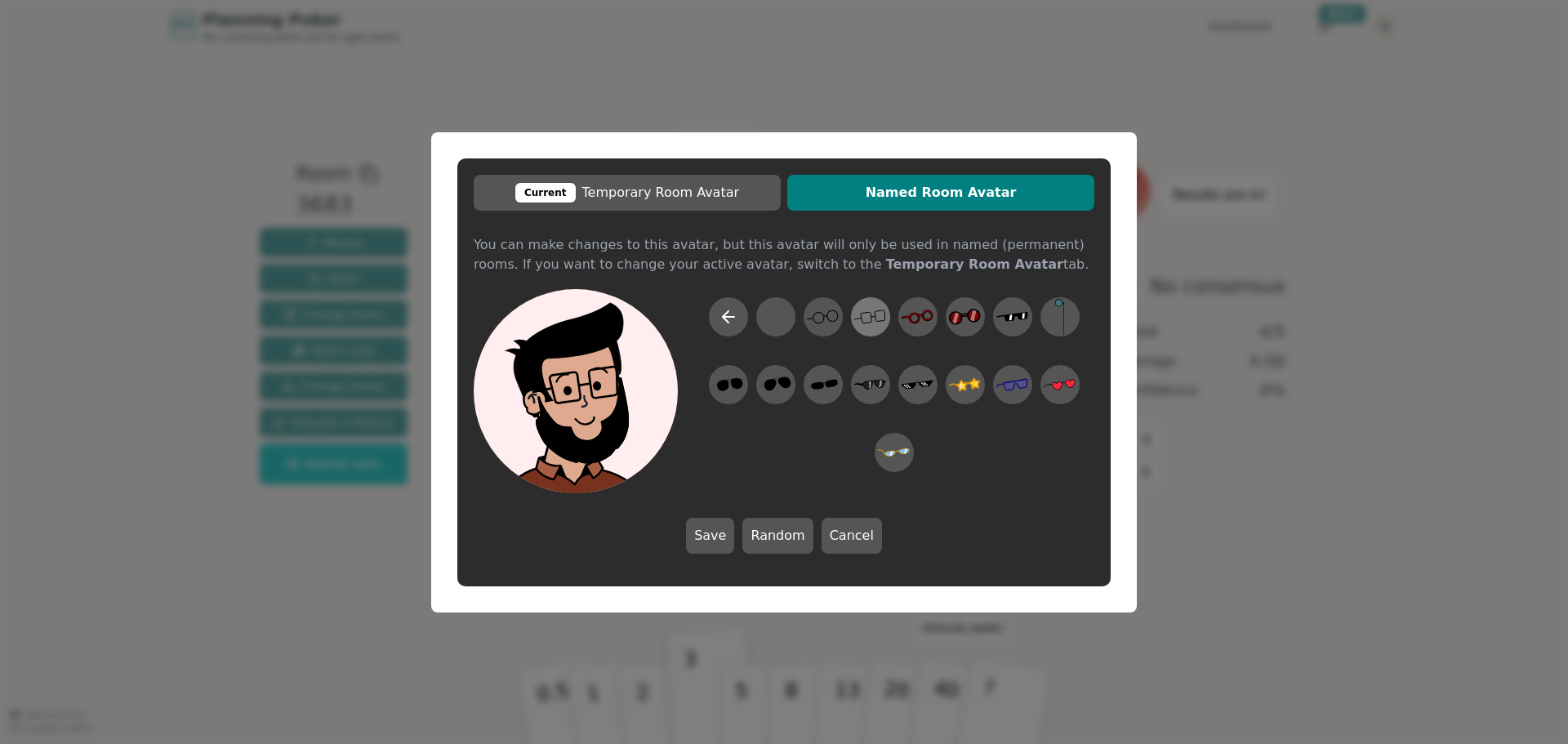
click at [865, 330] on icon at bounding box center [869, 316] width 32 height 37
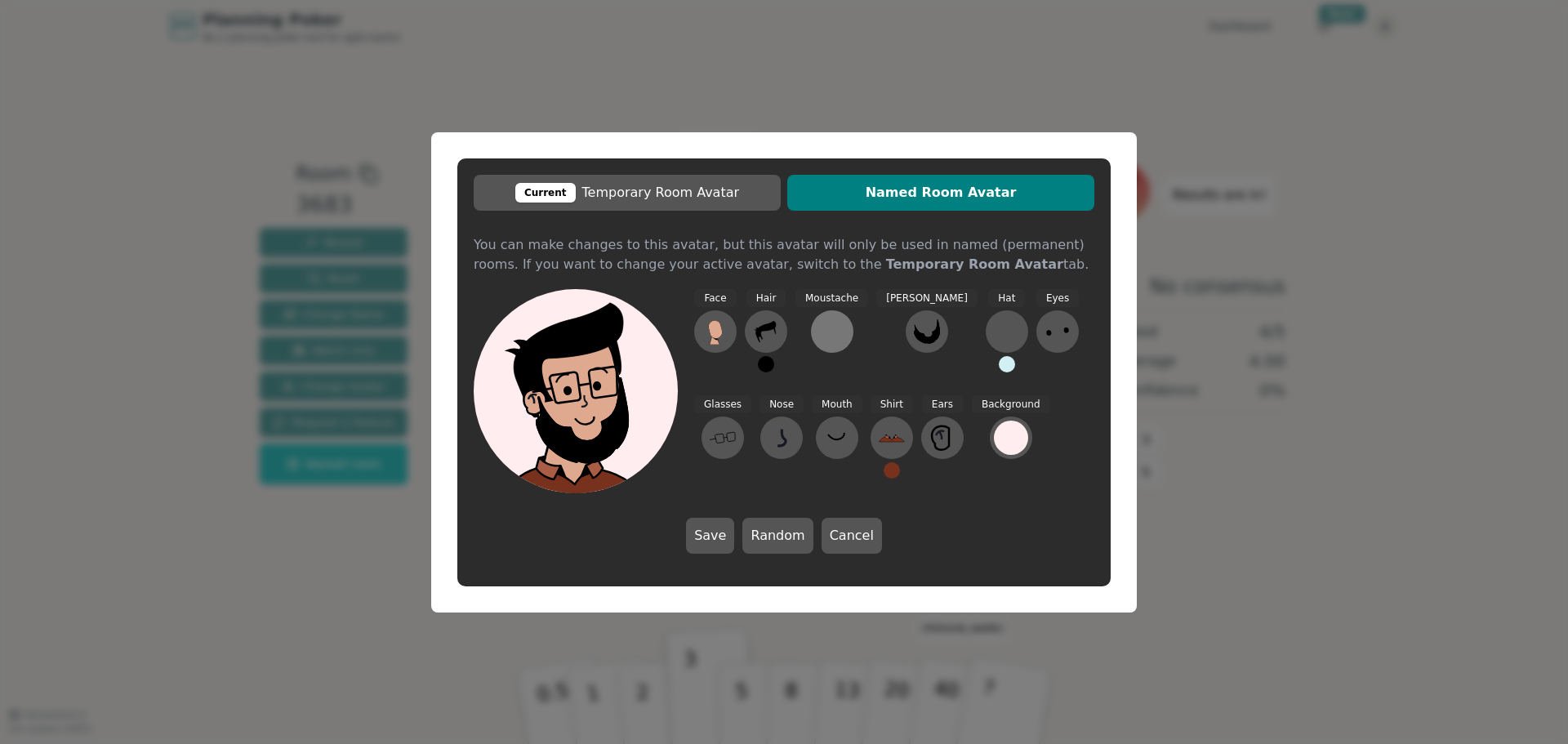
click at [824, 333] on div at bounding box center [832, 331] width 27 height 27
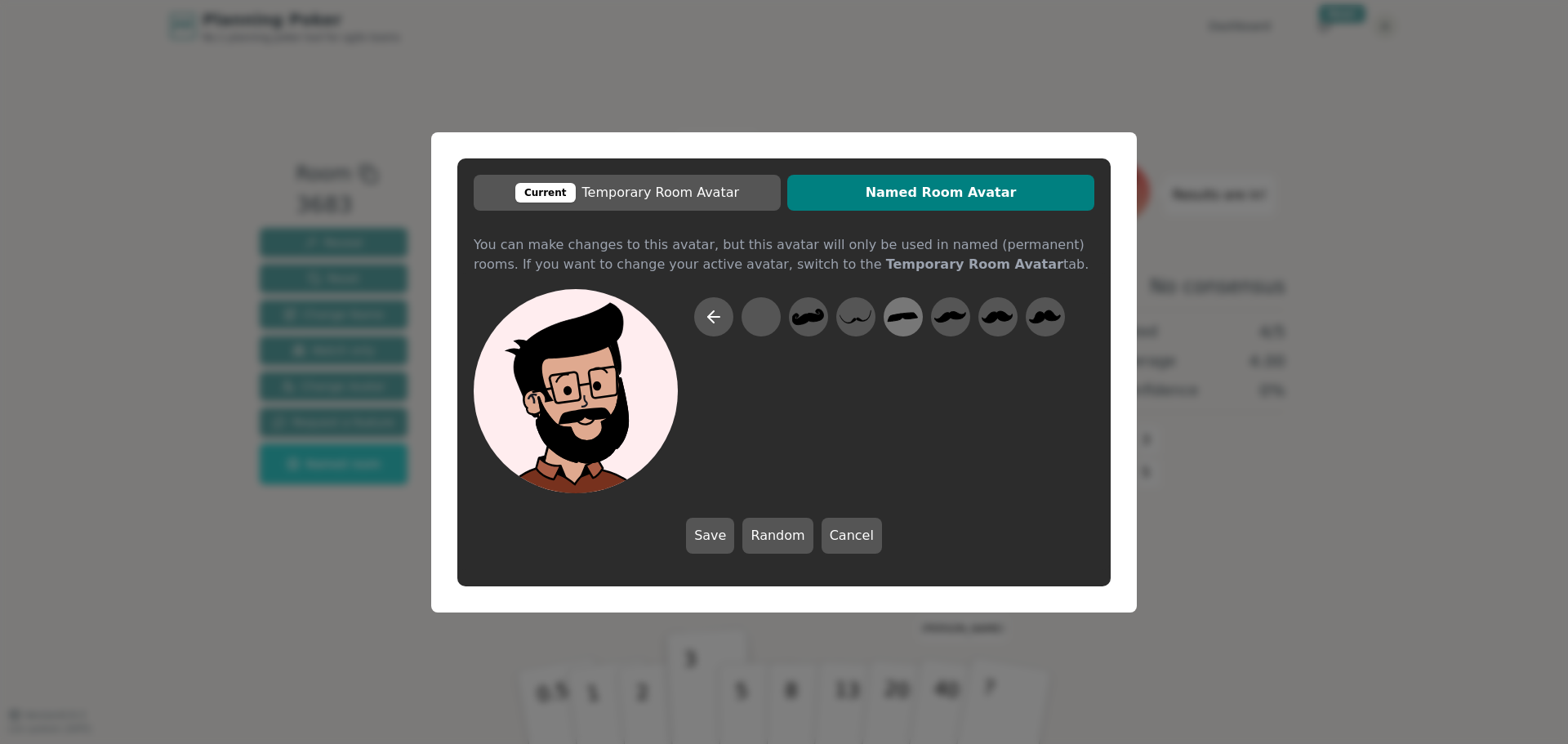
click at [911, 309] on icon at bounding box center [902, 316] width 32 height 37
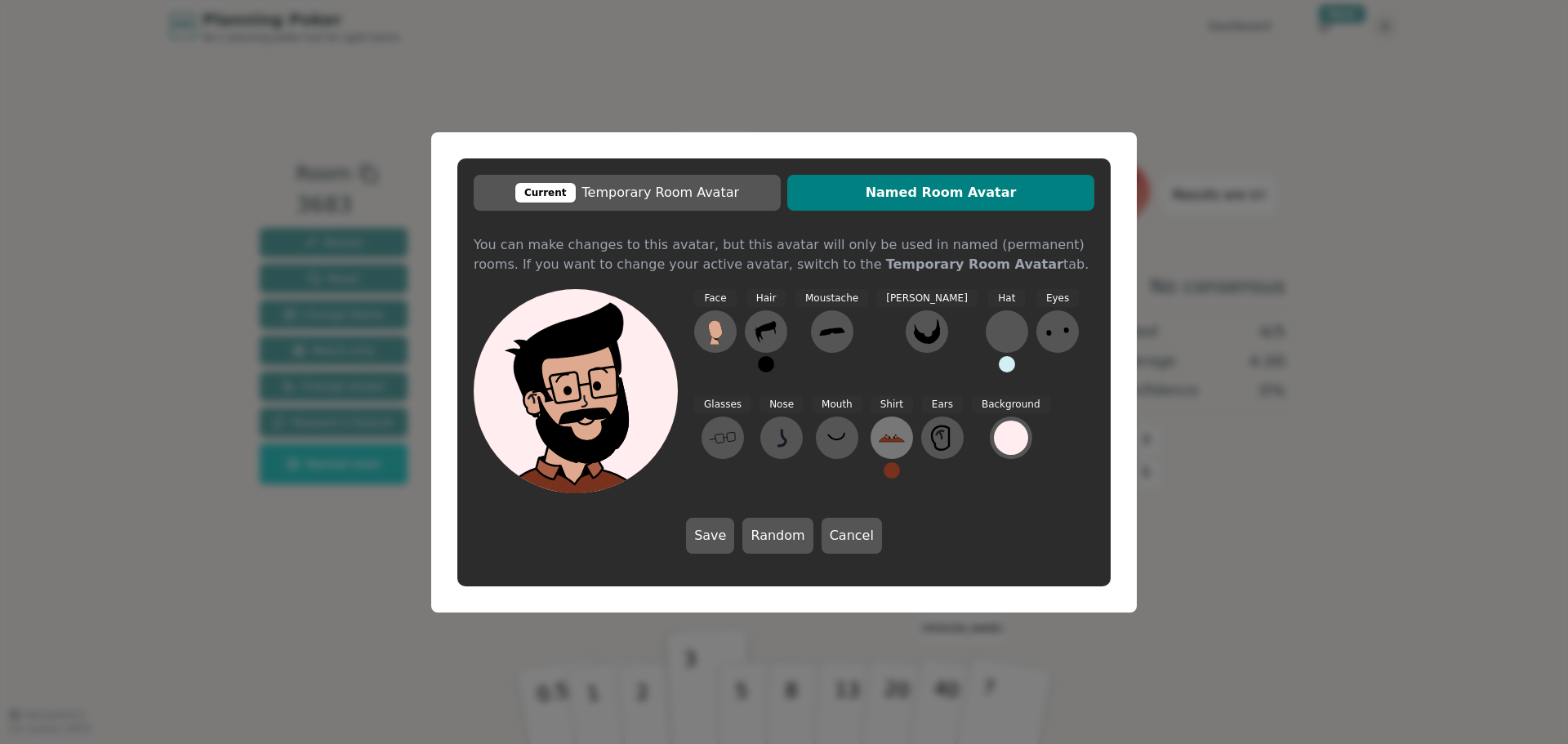
click at [879, 449] on icon at bounding box center [891, 437] width 27 height 27
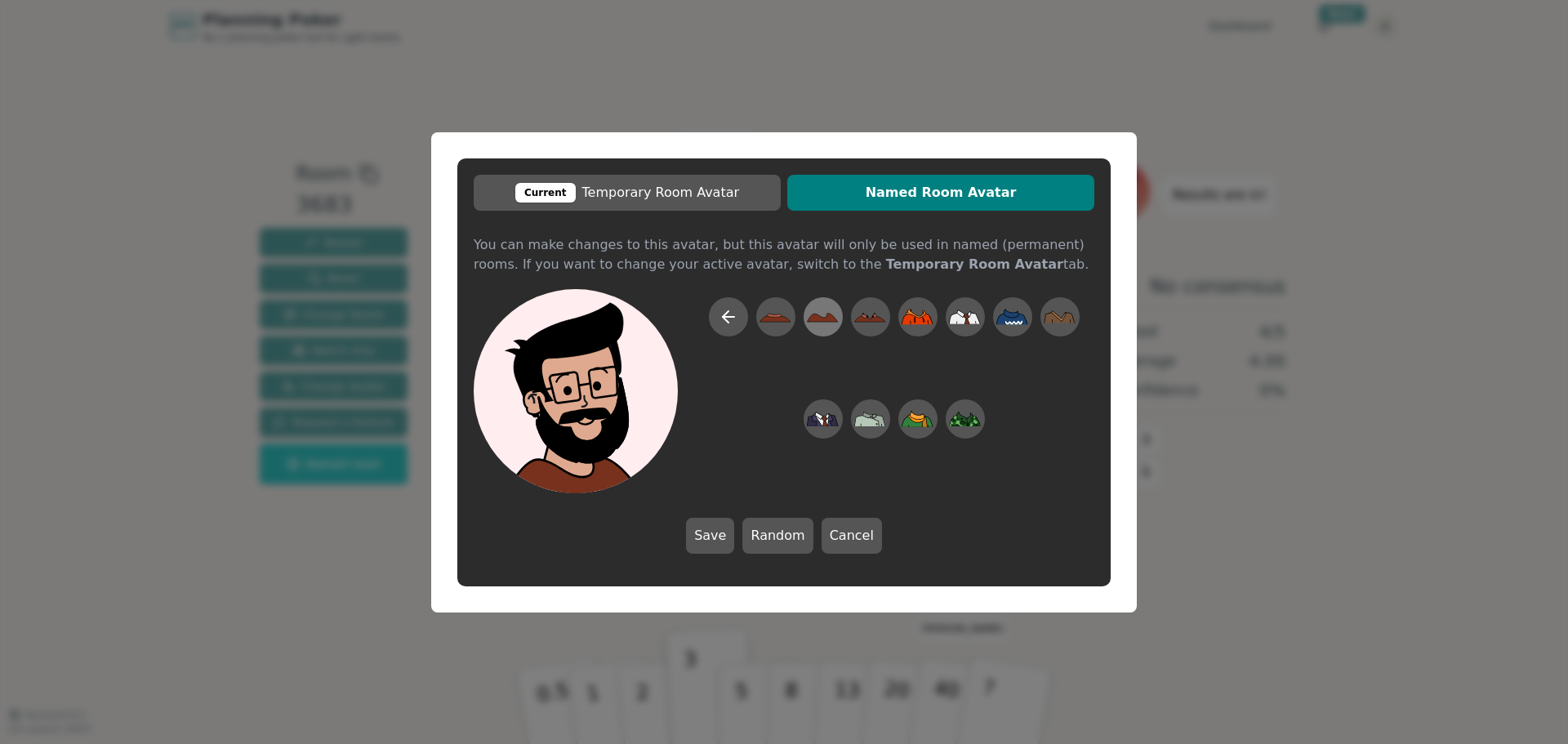
click at [820, 326] on icon at bounding box center [822, 316] width 32 height 37
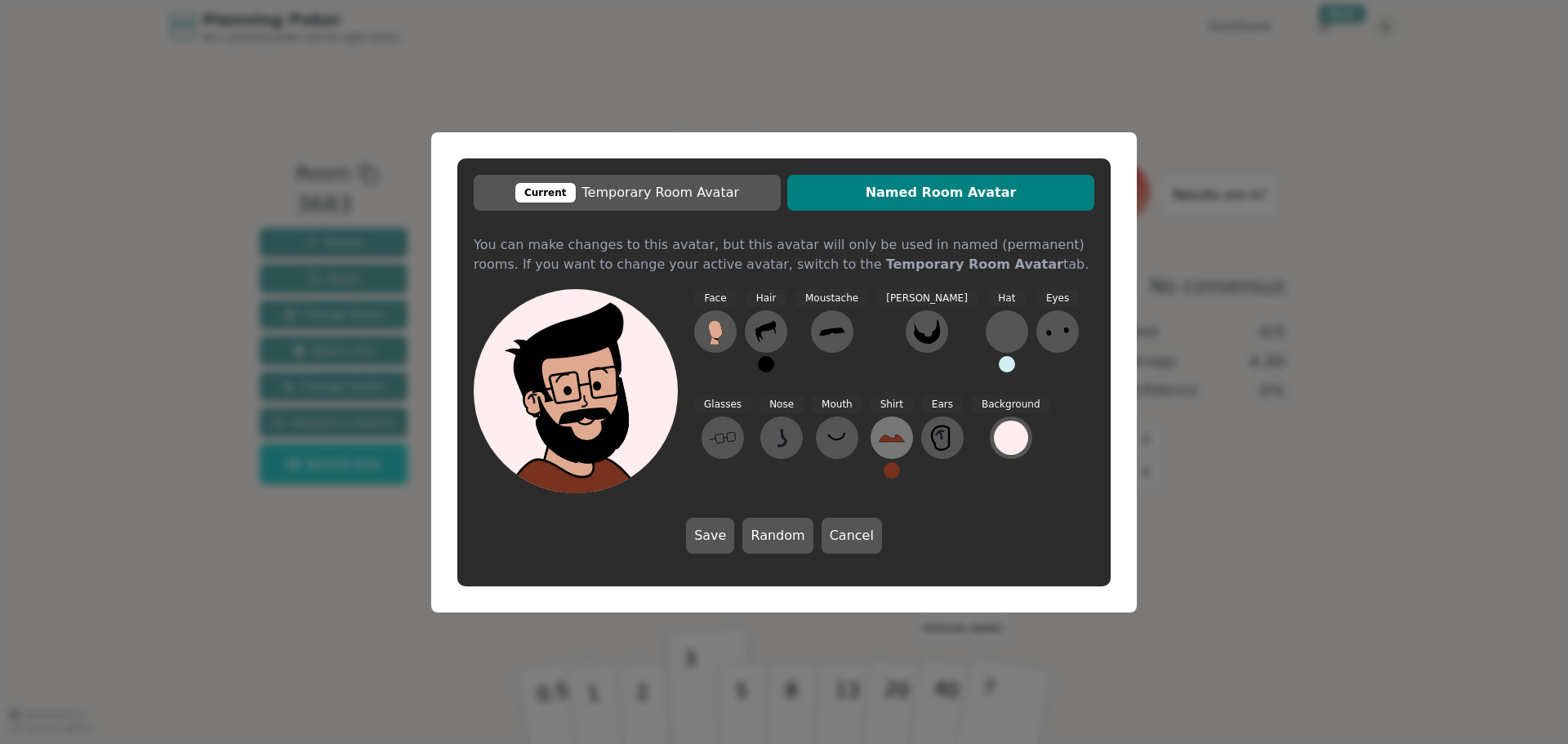
click at [879, 436] on icon at bounding box center [891, 437] width 27 height 27
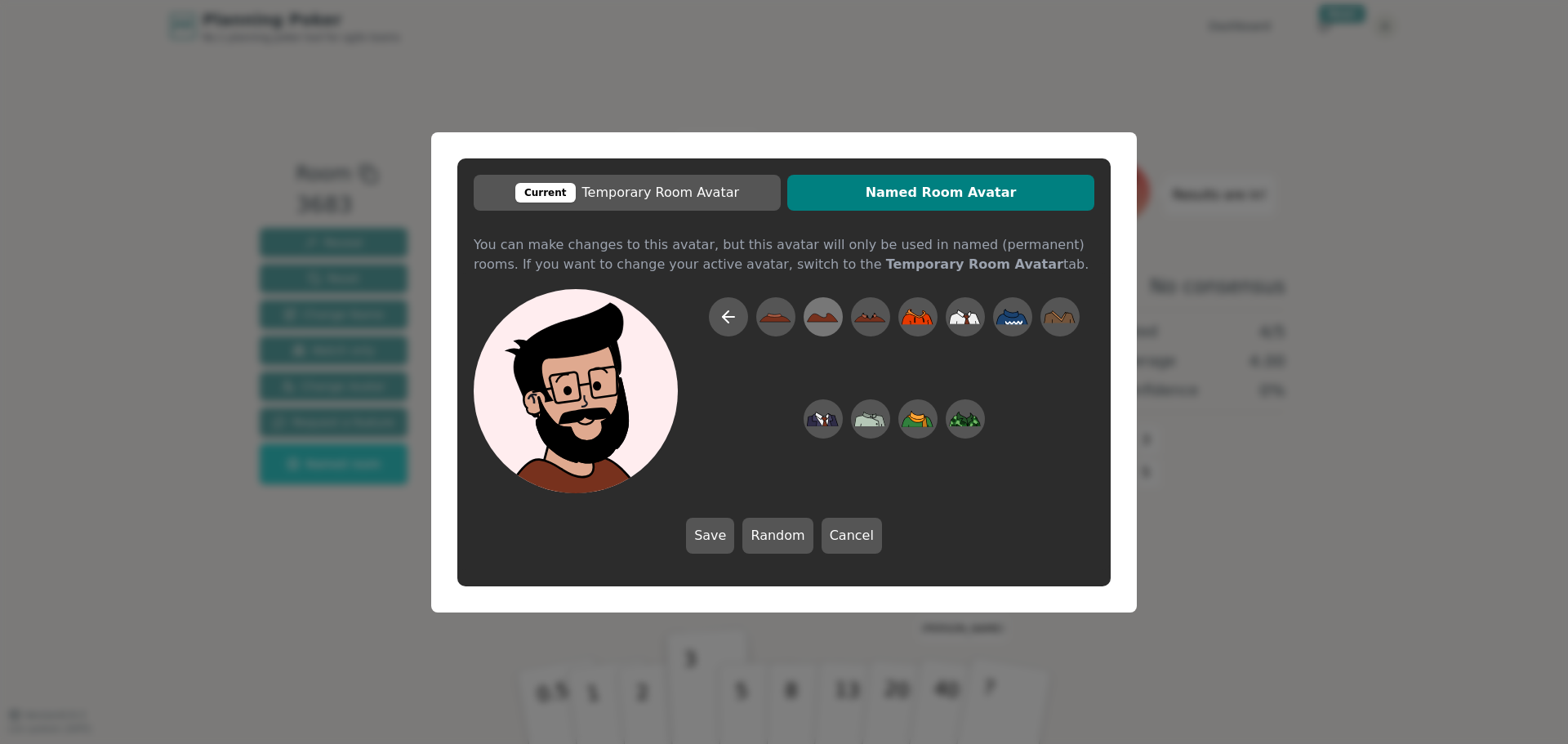
click at [813, 324] on icon at bounding box center [822, 316] width 32 height 37
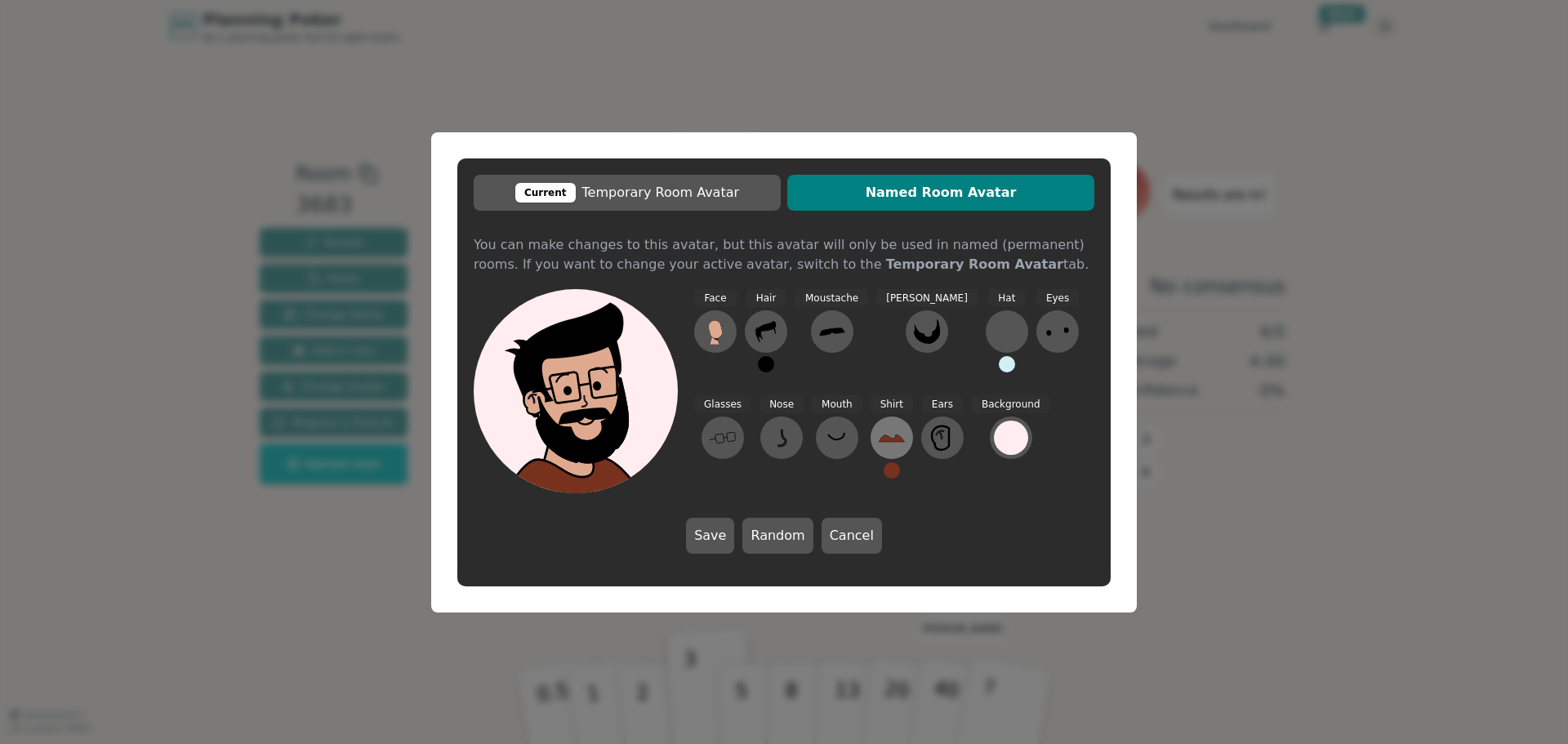
click at [870, 434] on button at bounding box center [891, 437] width 43 height 43
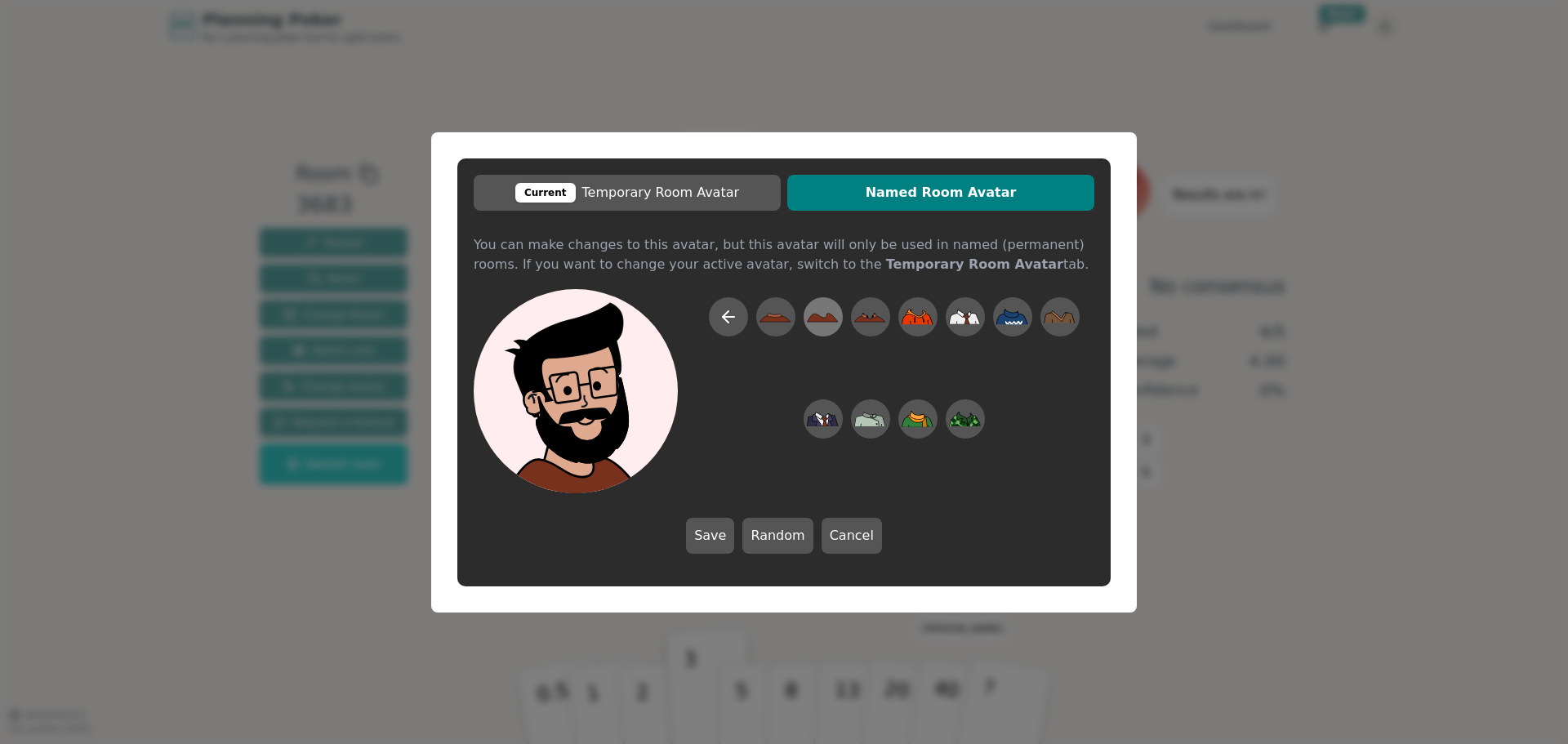
click at [820, 312] on icon at bounding box center [822, 316] width 32 height 37
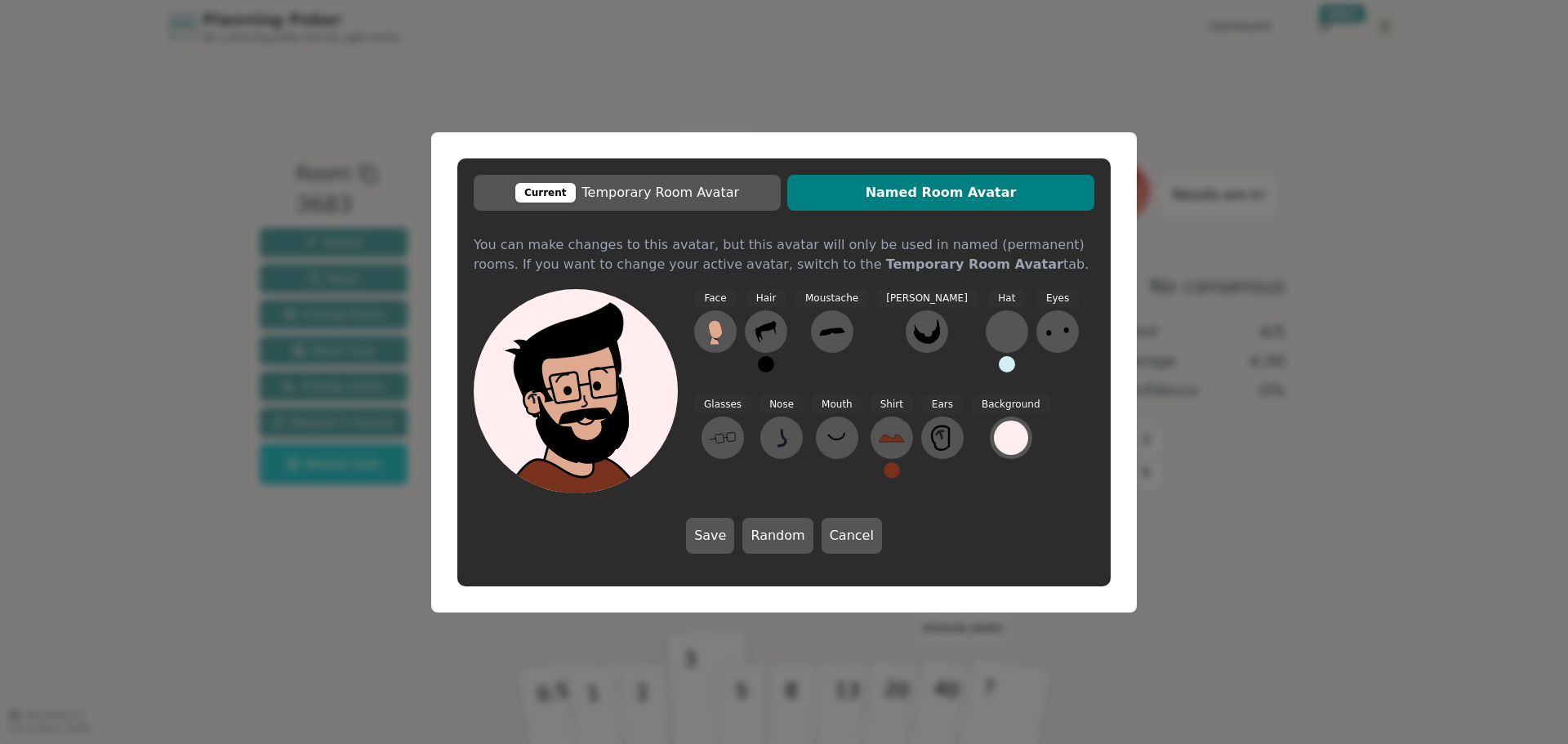
click at [884, 468] on button at bounding box center [891, 470] width 16 height 16
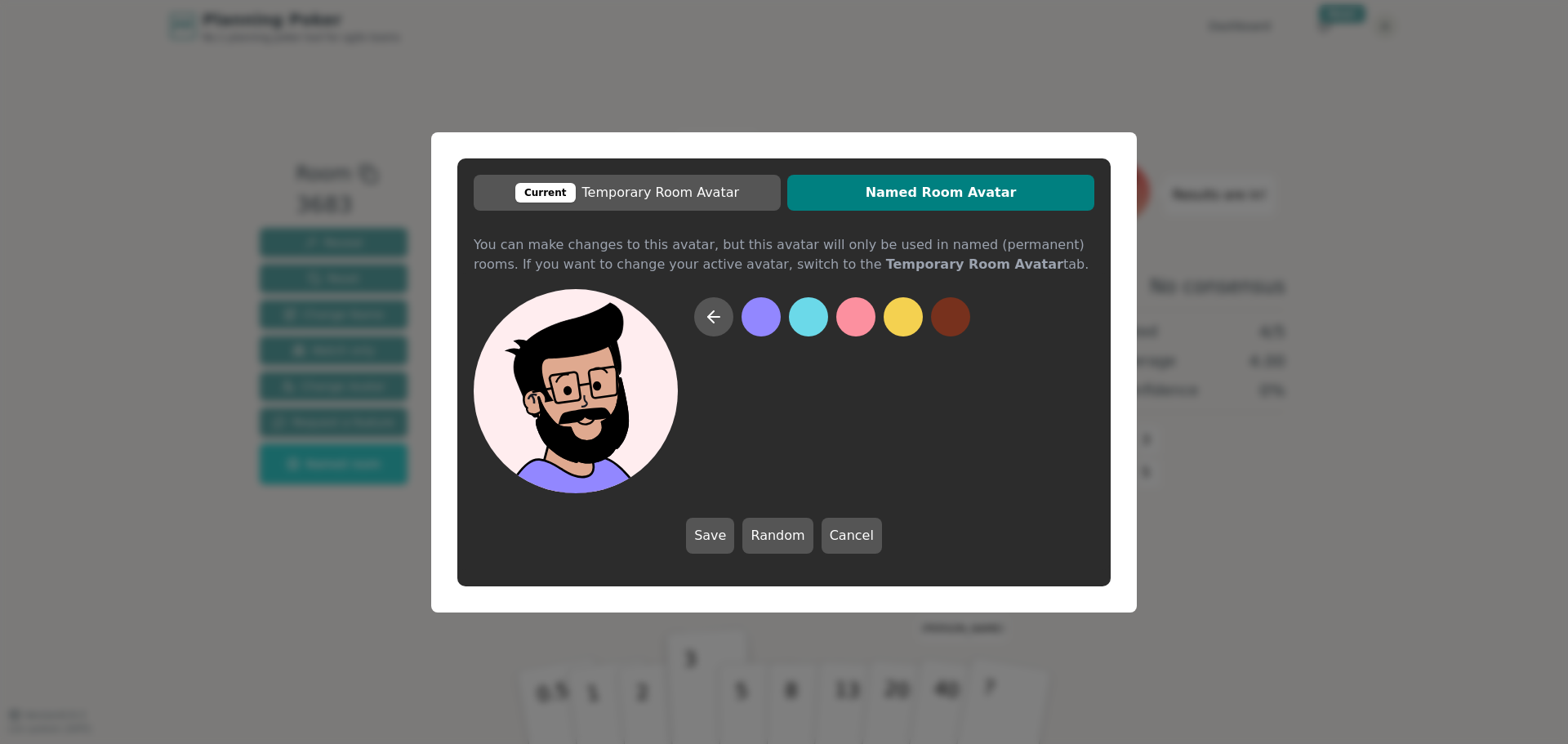
click at [771, 329] on button at bounding box center [761, 317] width 39 height 39
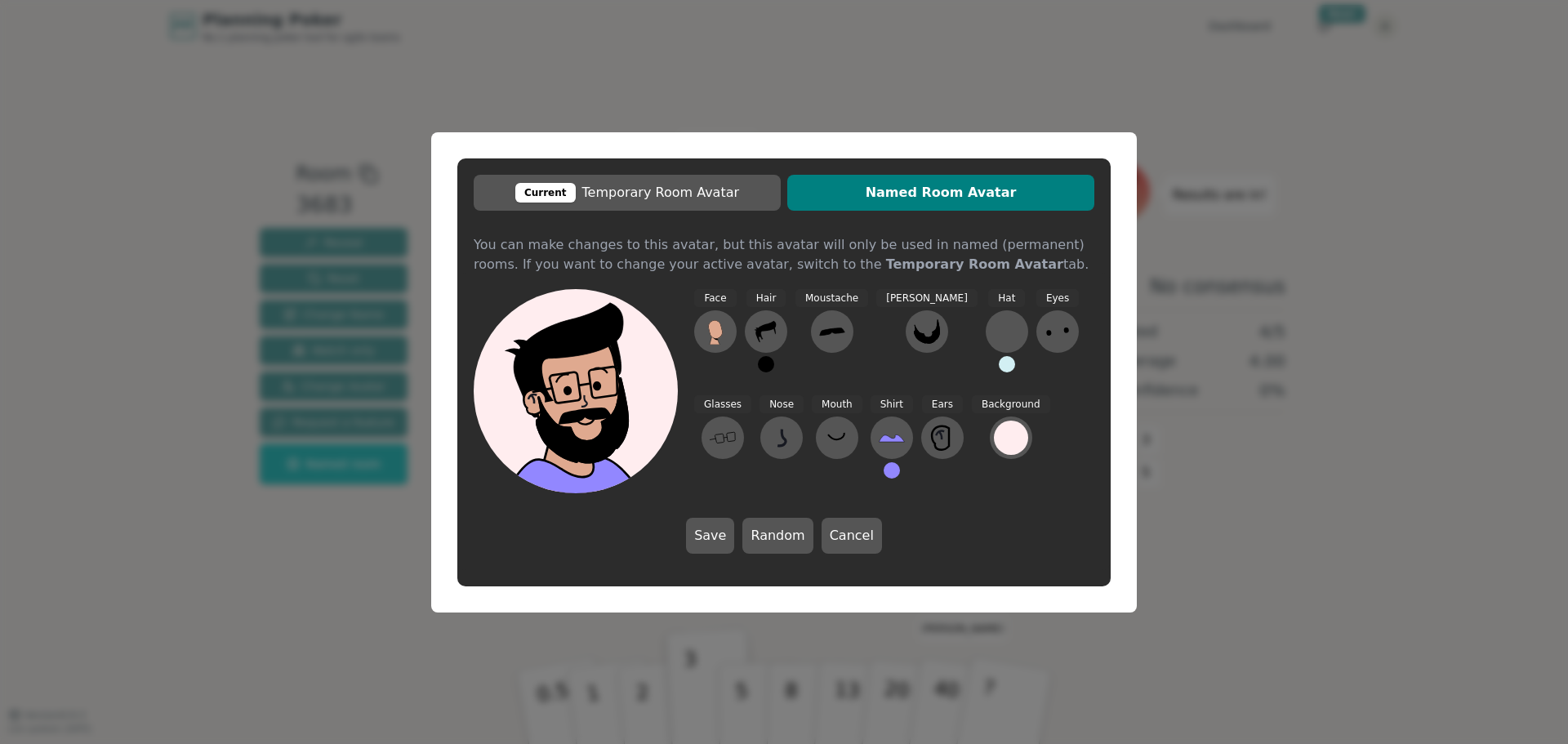
click at [884, 467] on button at bounding box center [891, 470] width 16 height 16
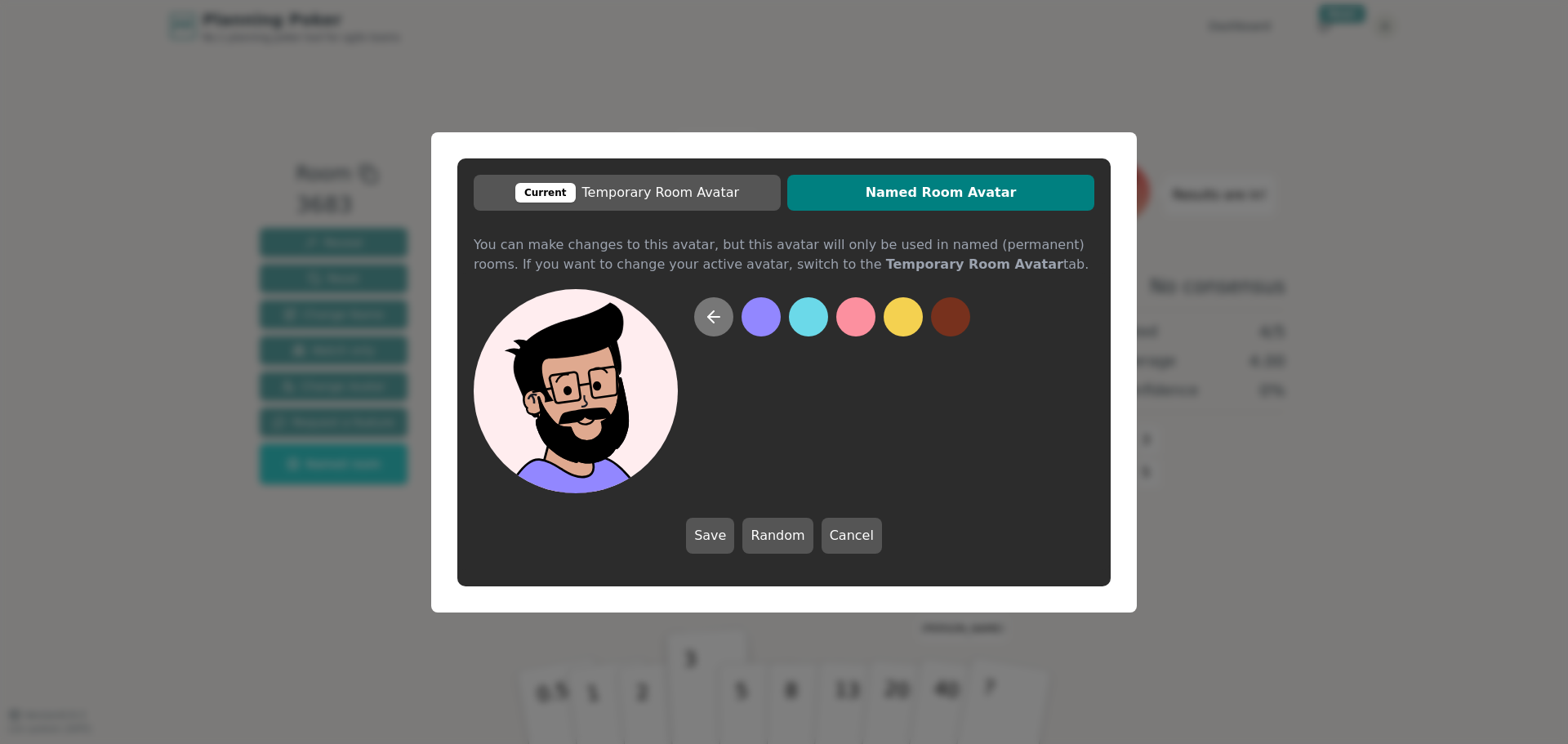
click at [721, 328] on button at bounding box center [713, 317] width 39 height 39
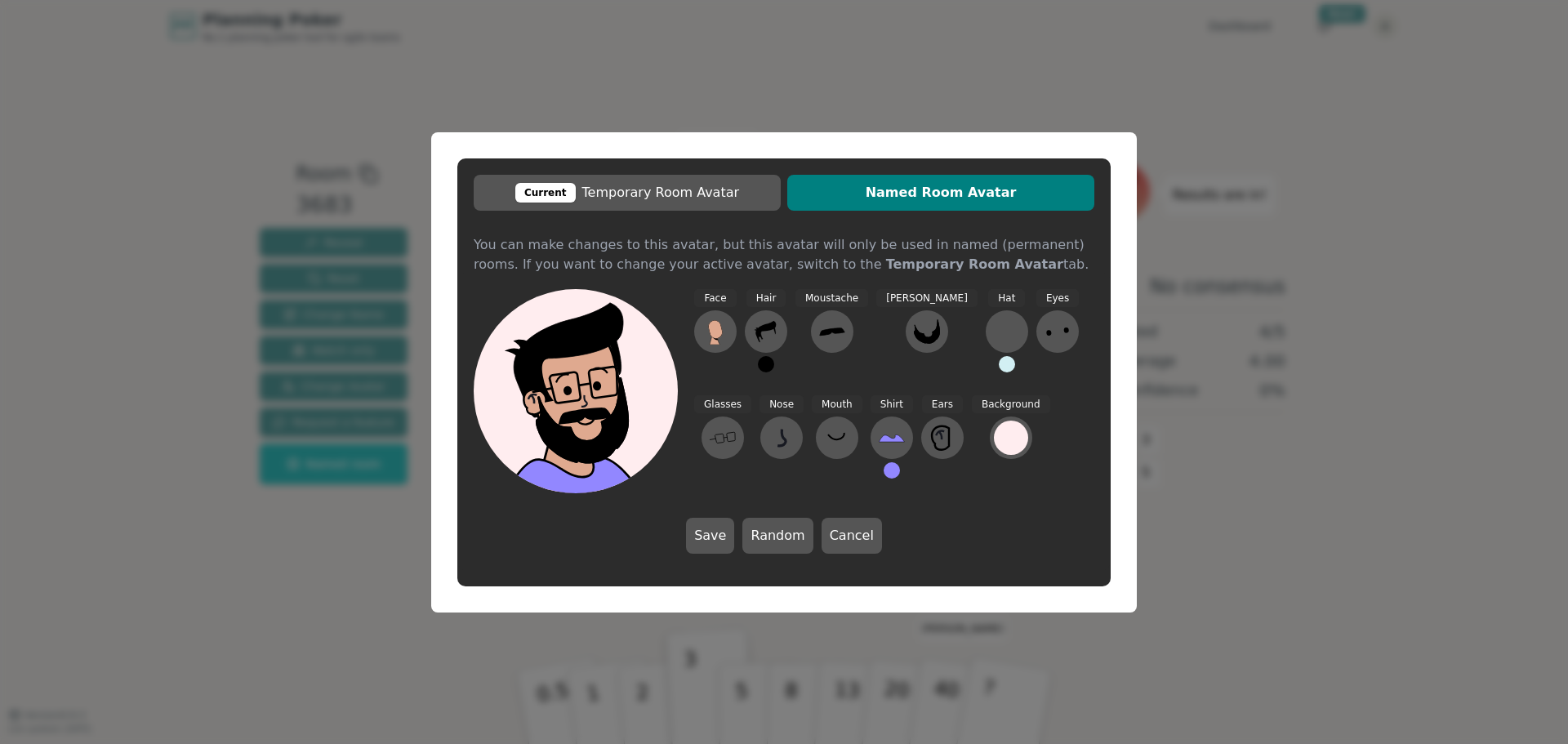
click at [770, 368] on button at bounding box center [766, 364] width 16 height 16
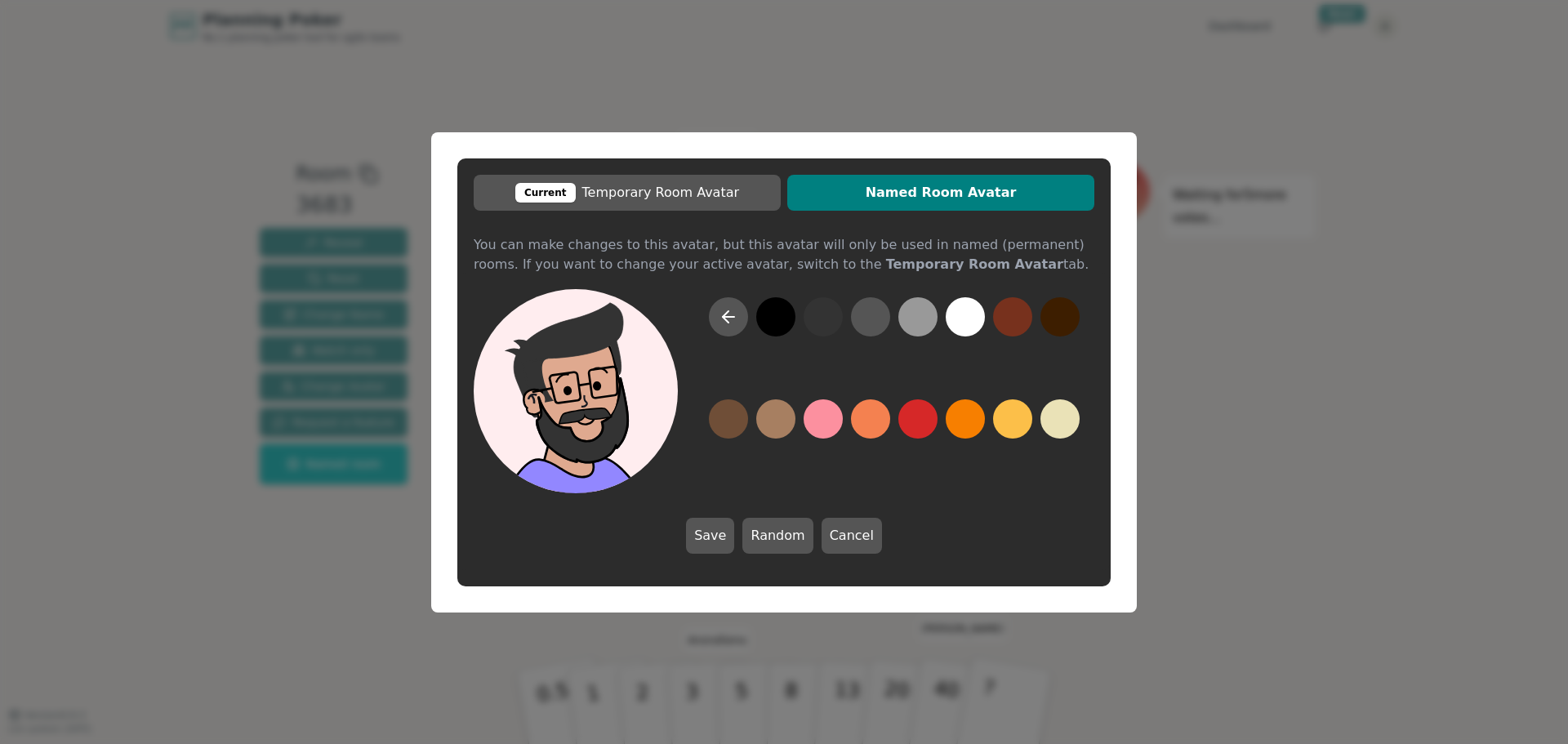
click at [831, 329] on button at bounding box center [823, 317] width 39 height 39
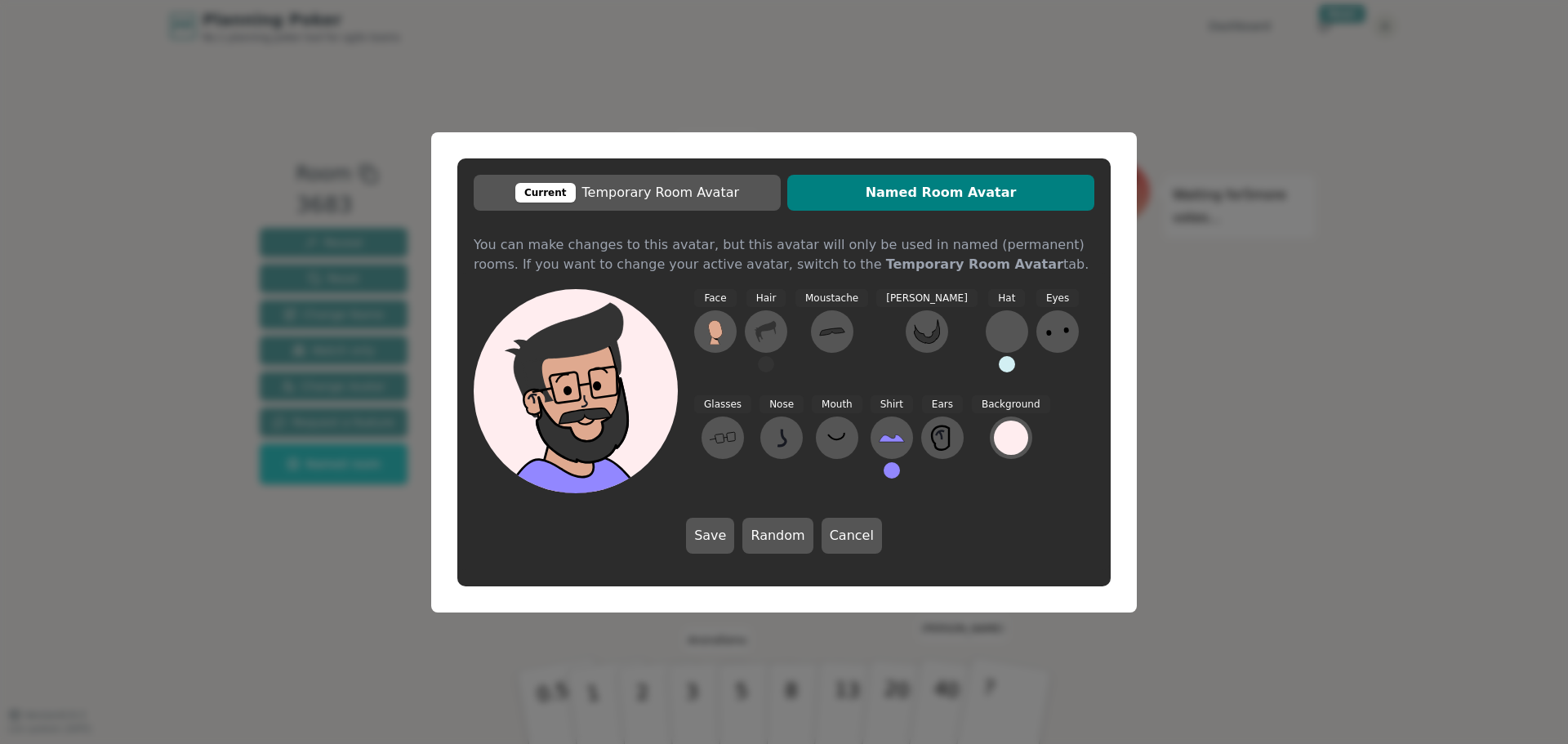
click at [767, 370] on button at bounding box center [766, 364] width 16 height 16
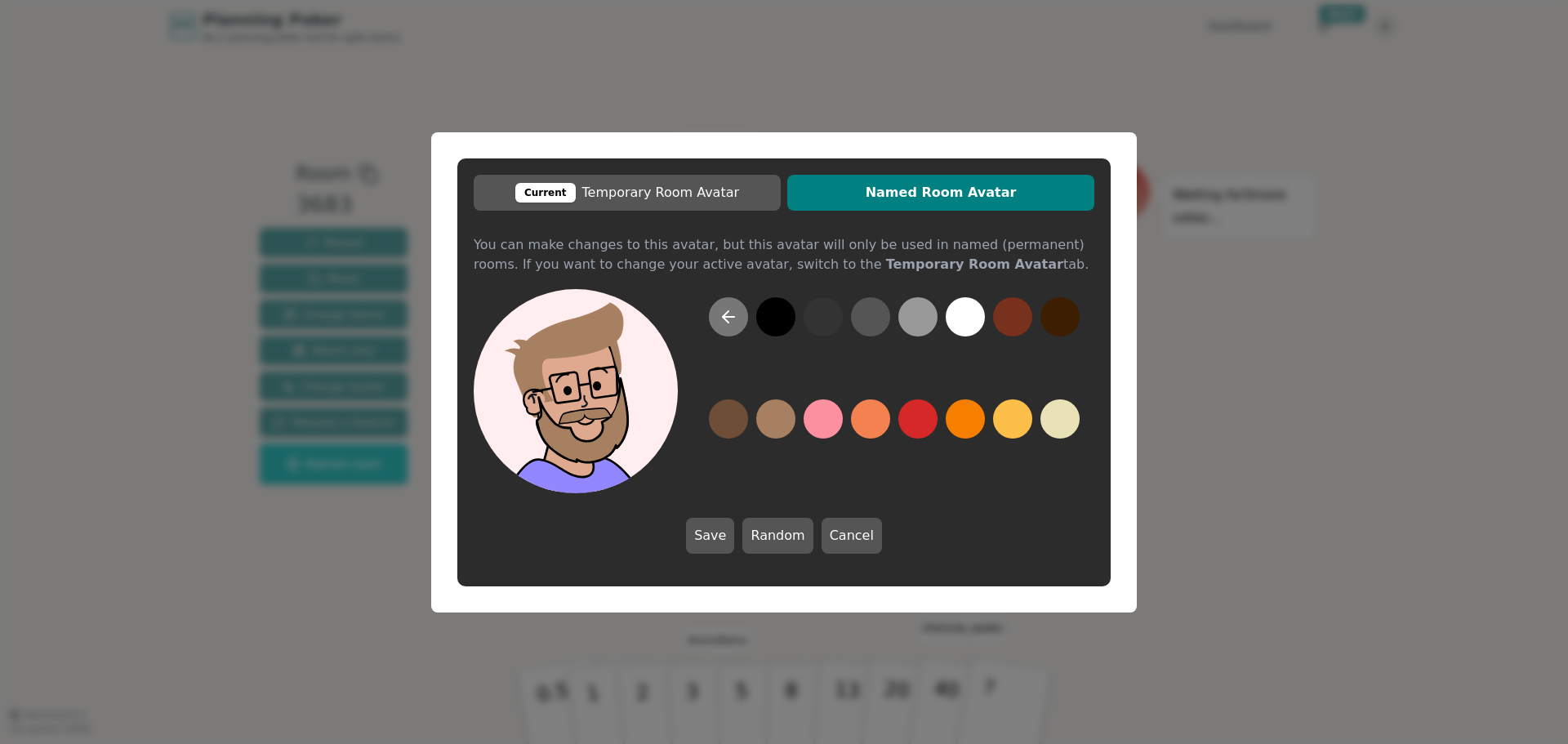
click at [731, 309] on icon at bounding box center [728, 317] width 20 height 20
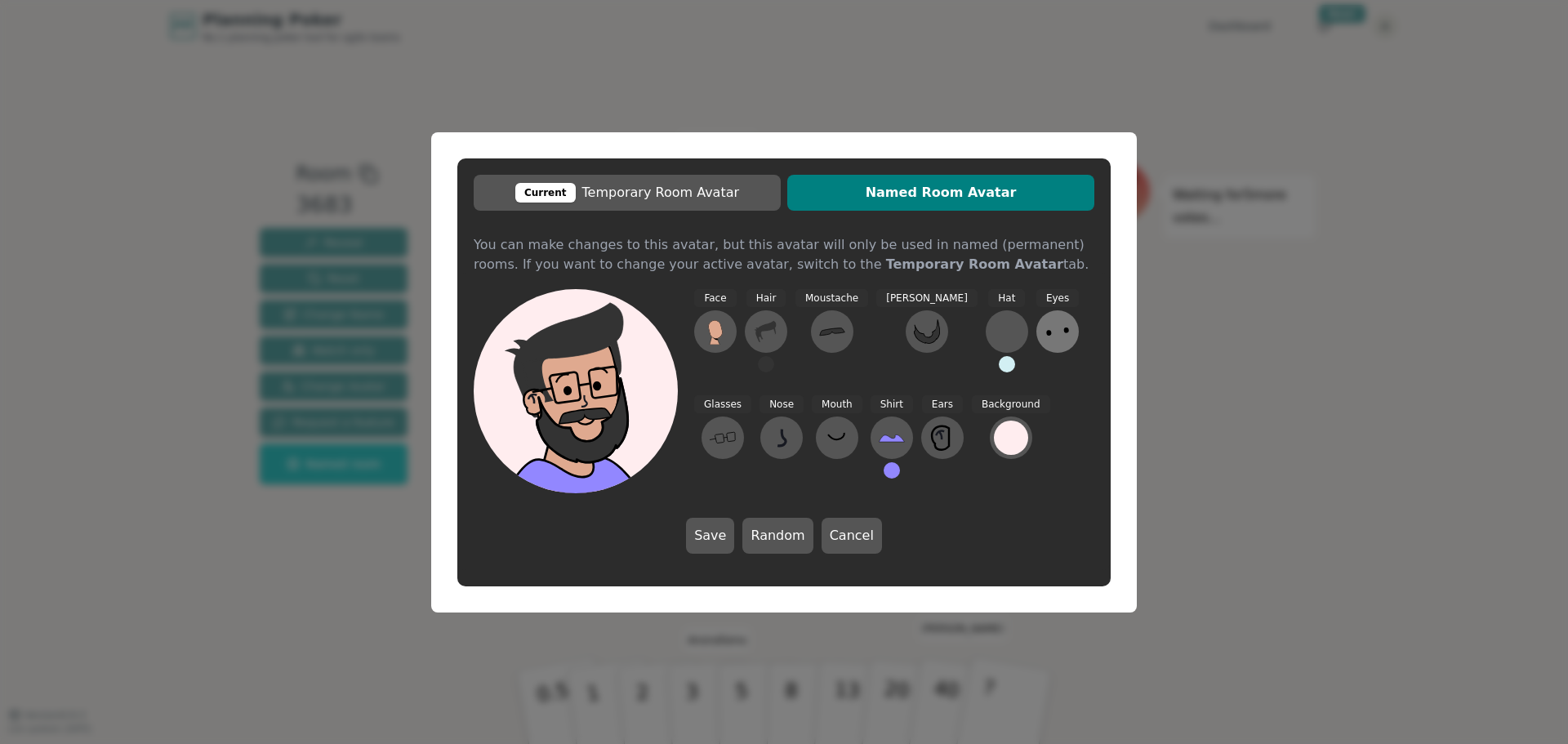
click at [1044, 328] on icon at bounding box center [1057, 331] width 27 height 27
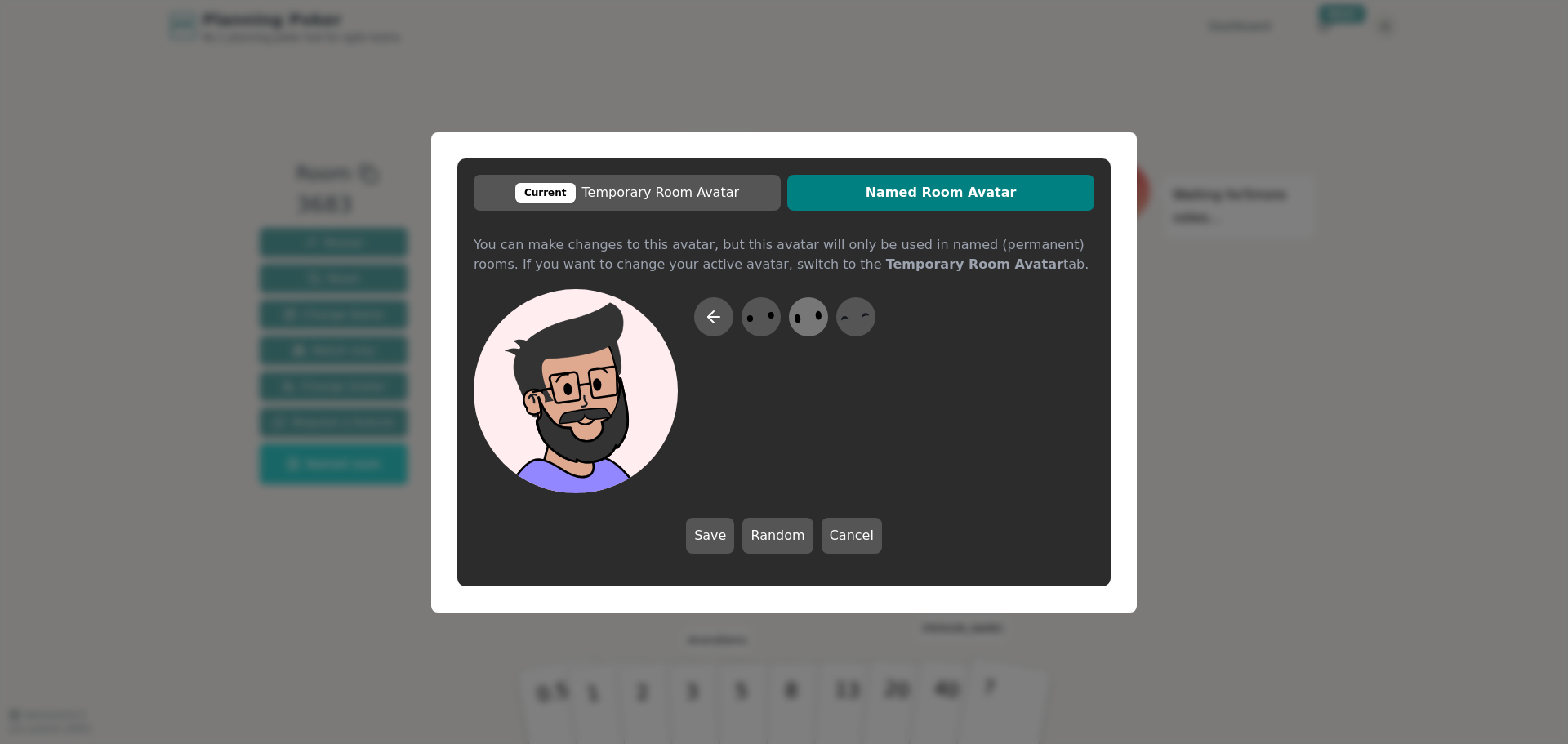
click at [808, 307] on icon at bounding box center [808, 316] width 32 height 37
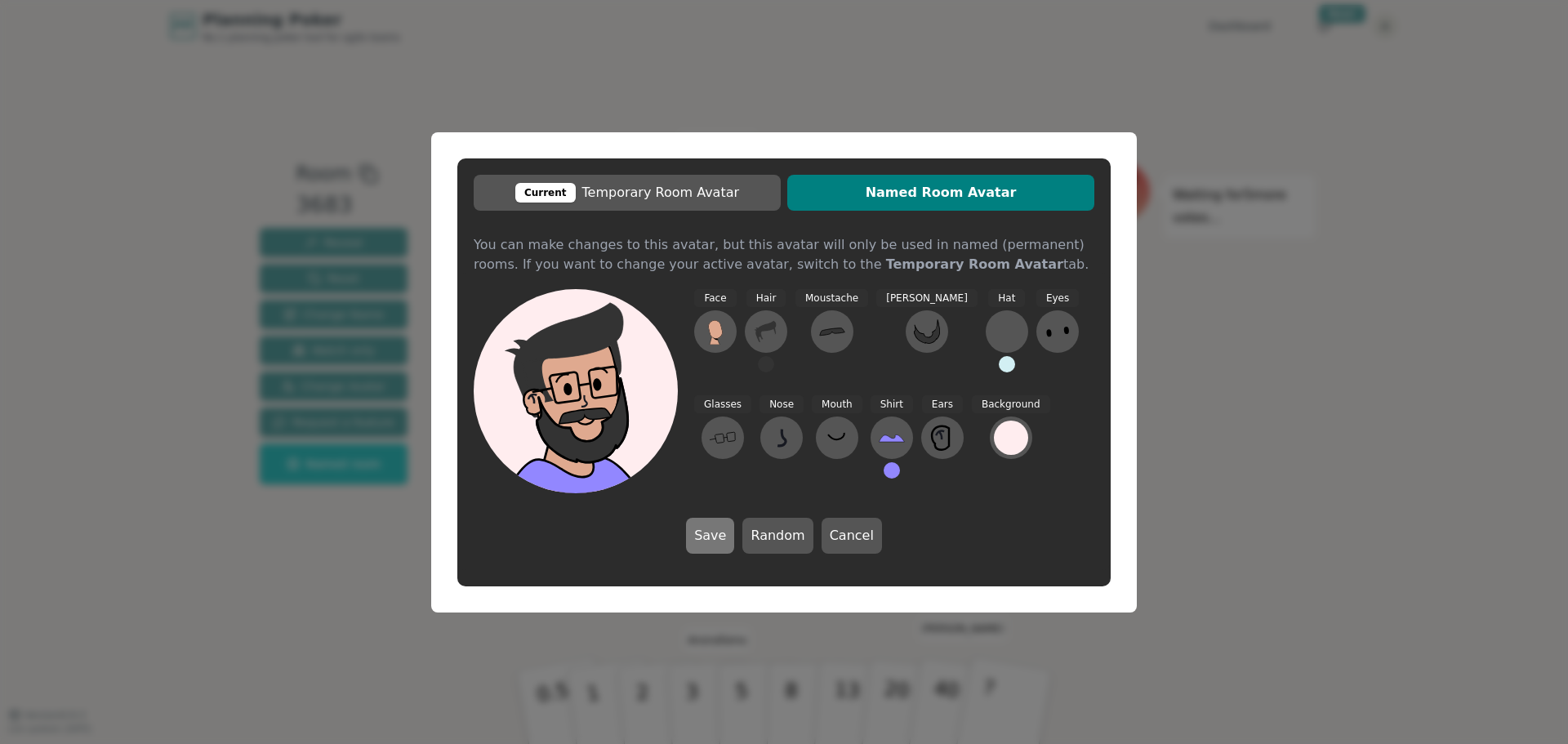
click at [718, 536] on button "Save" at bounding box center [710, 536] width 48 height 36
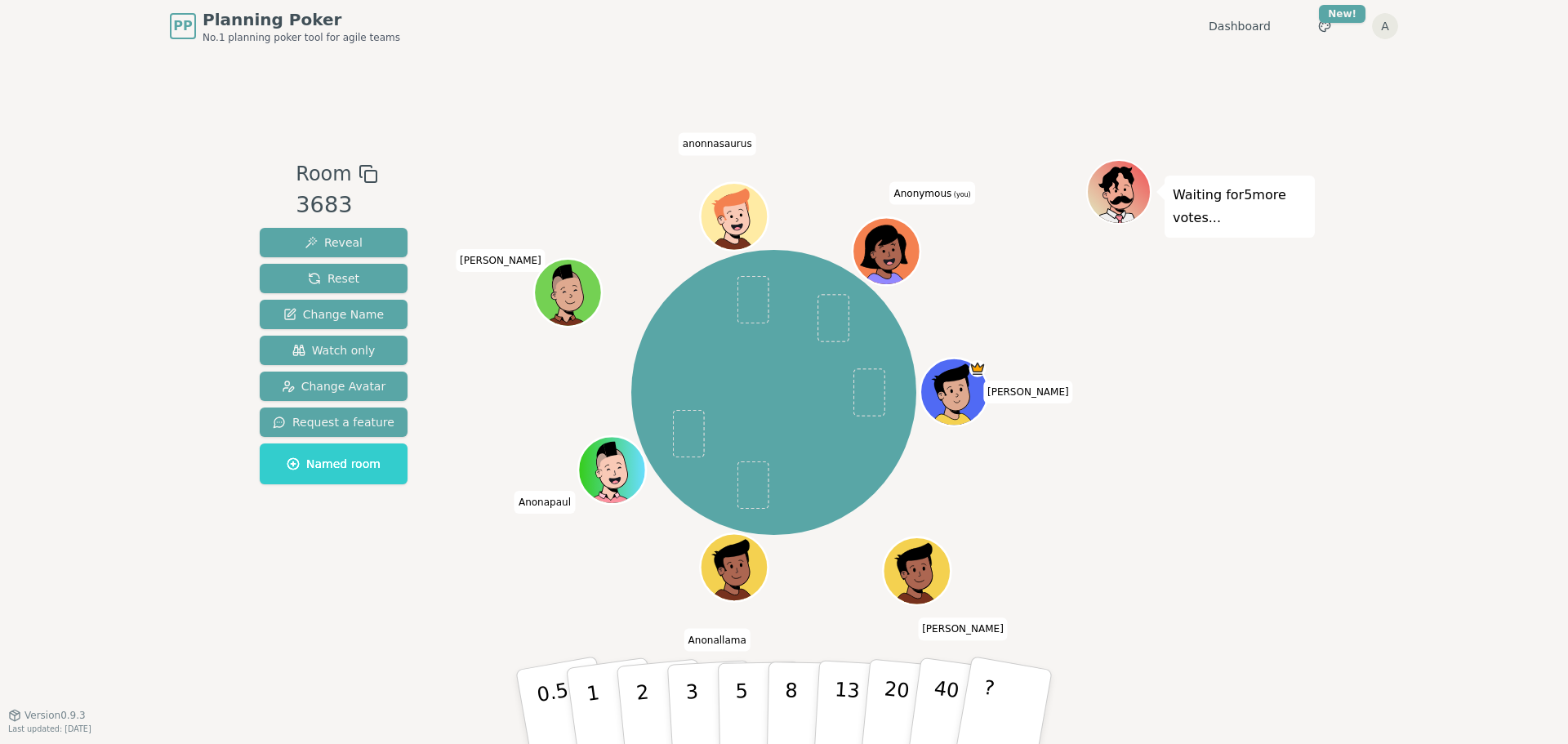
click at [1189, 518] on div "Waiting for 5 more votes..." at bounding box center [1200, 384] width 229 height 449
click at [354, 315] on span "Change Name" at bounding box center [333, 314] width 100 height 16
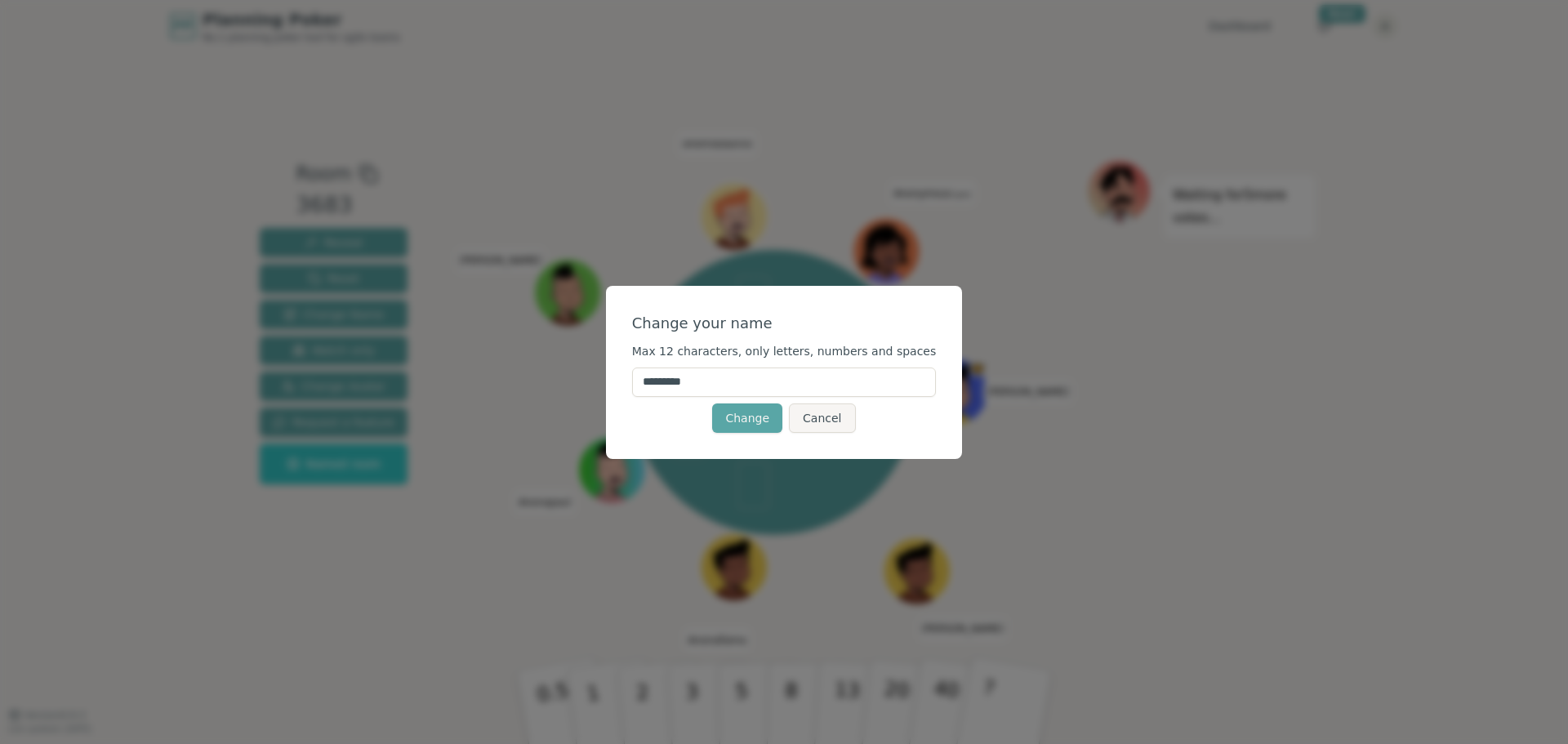
click at [702, 380] on input "*********" at bounding box center [784, 382] width 305 height 29
type input "*****"
click at [724, 427] on button "Change" at bounding box center [747, 418] width 70 height 29
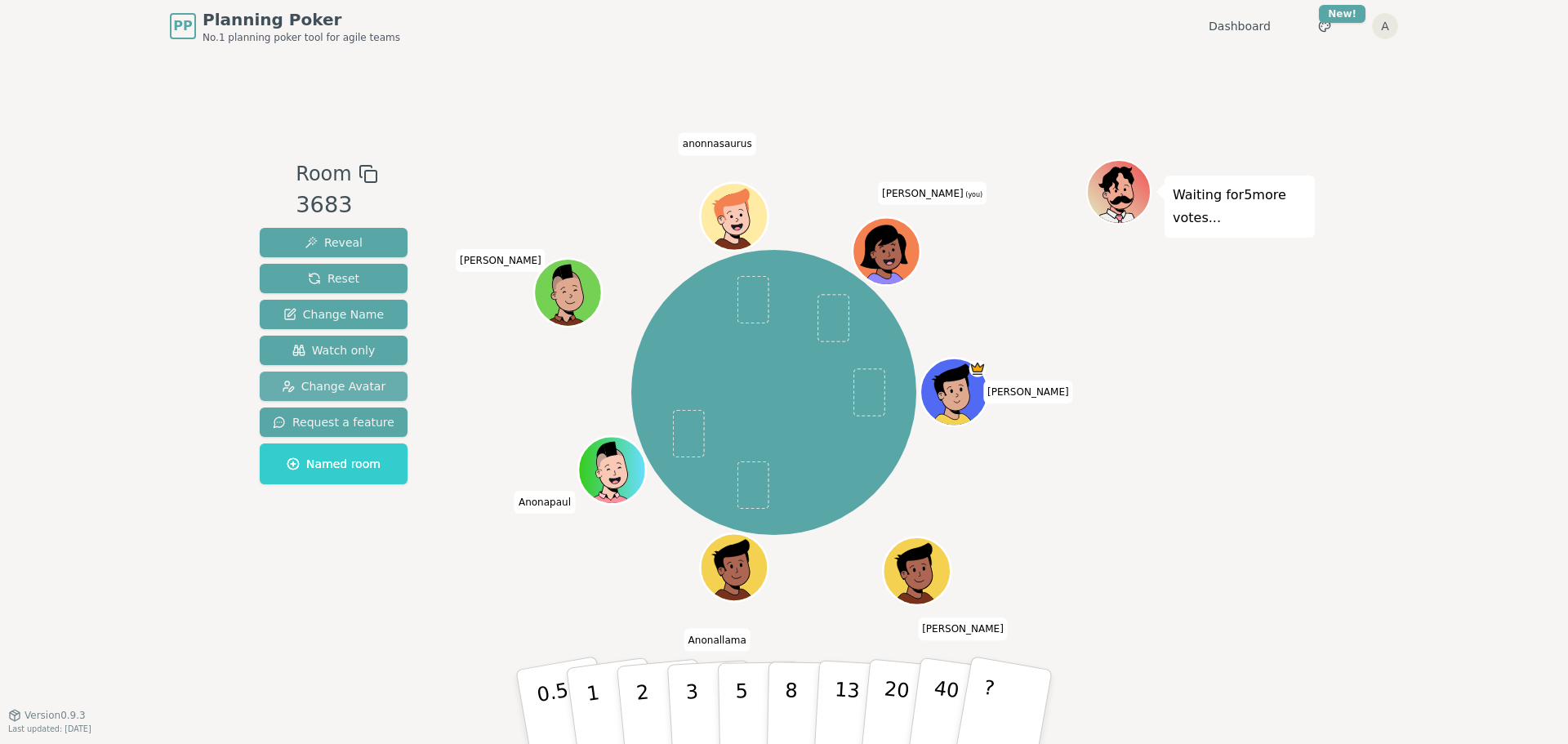
click at [356, 386] on span "Change Avatar" at bounding box center [334, 385] width 104 height 16
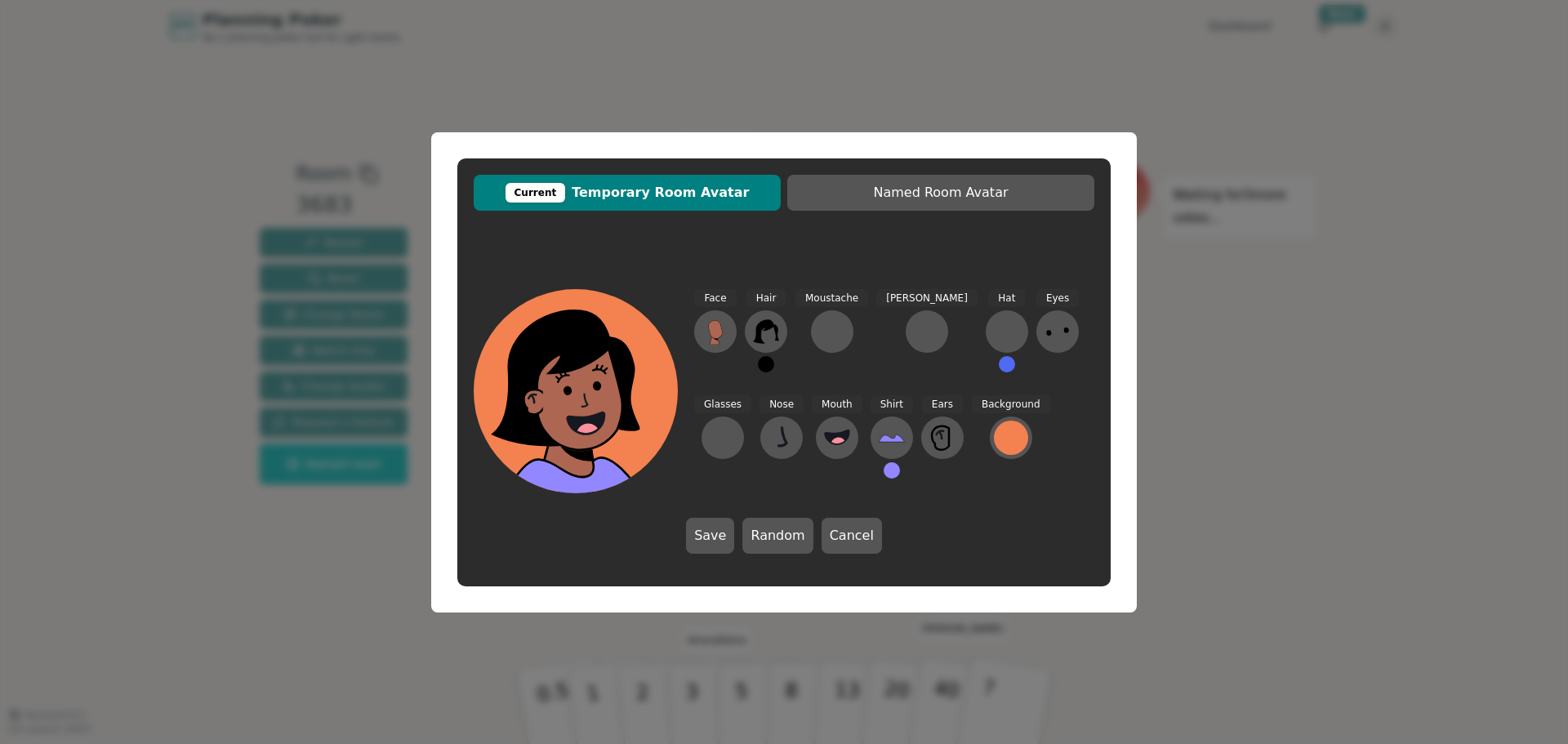
click at [676, 235] on div "Current Temporary Room Avatar Named Room Avatar Face Hair Moustache Beard Hat E…" at bounding box center [784, 372] width 653 height 428
click at [687, 203] on button "Current Temporary Room Avatar" at bounding box center [627, 193] width 307 height 36
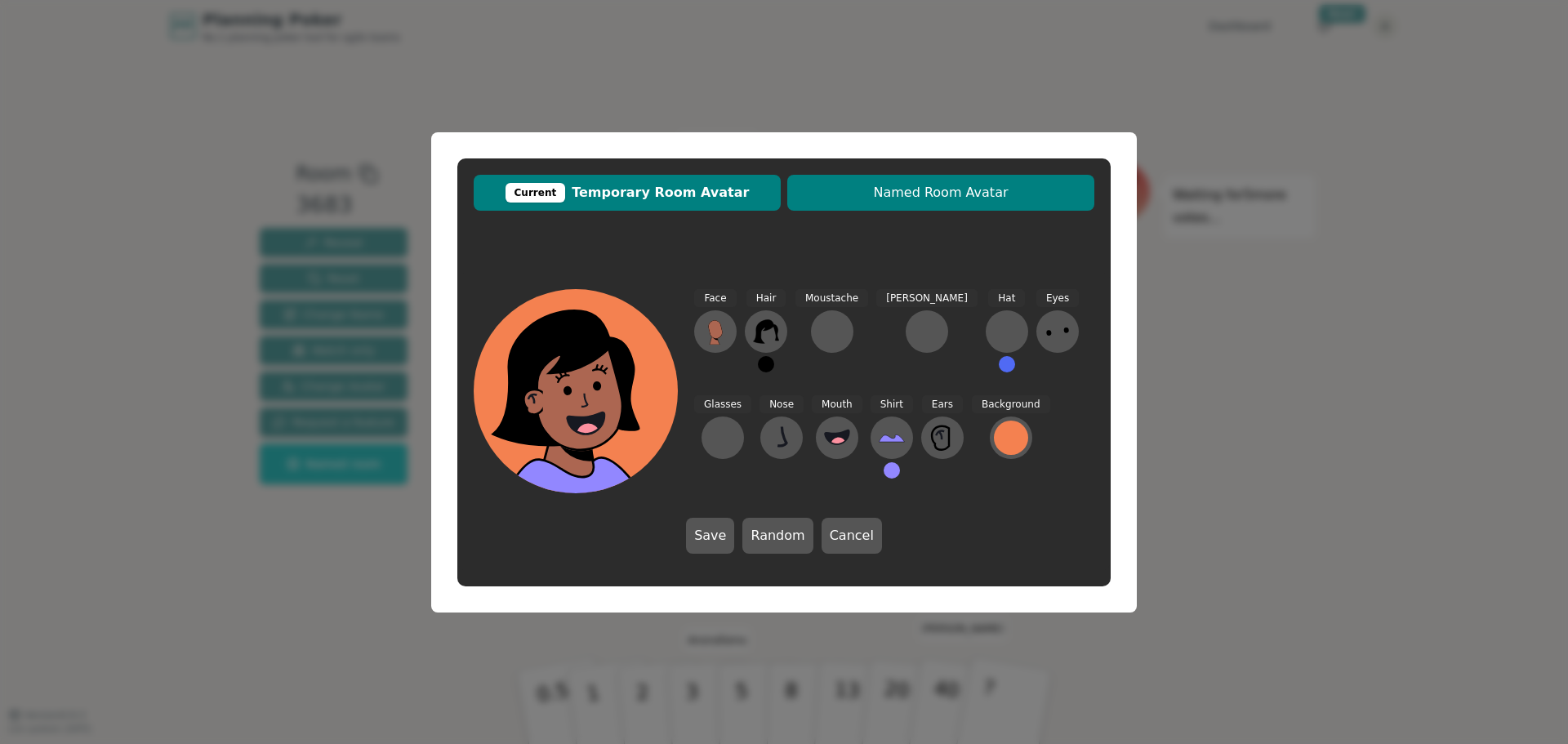
click at [872, 193] on span "Named Room Avatar" at bounding box center [940, 193] width 290 height 20
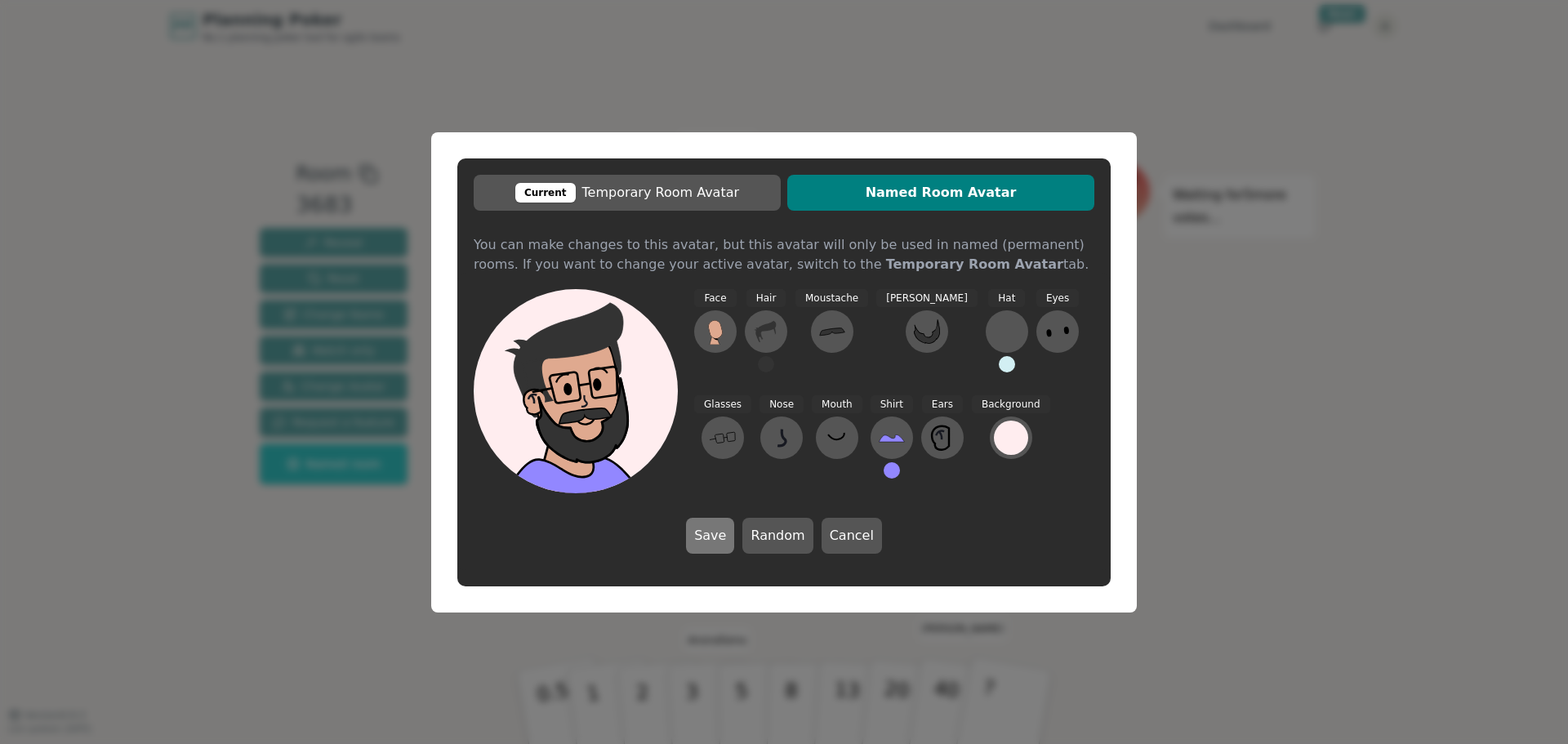
click at [729, 533] on button "Save" at bounding box center [710, 536] width 48 height 36
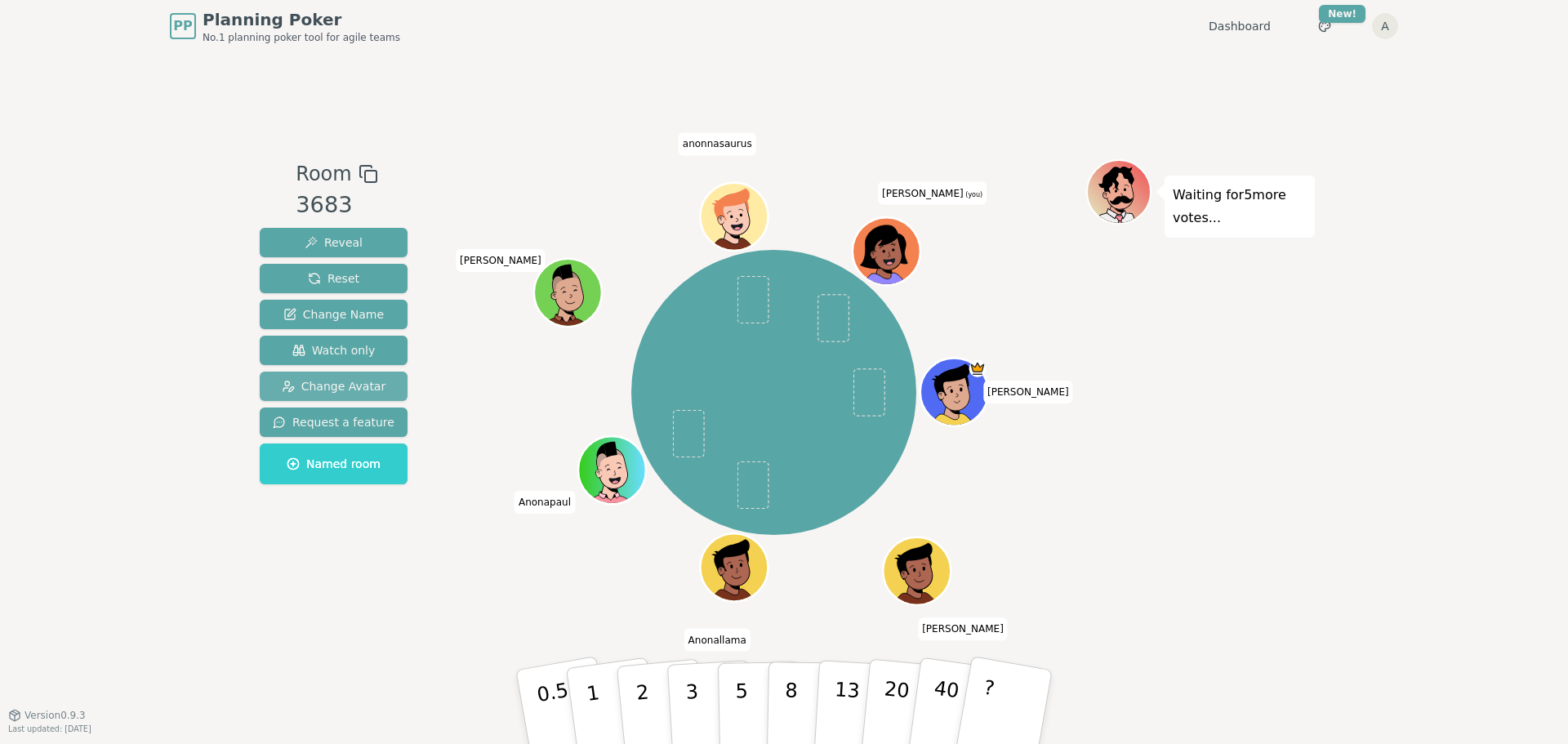
click at [343, 388] on span "Change Avatar" at bounding box center [334, 385] width 104 height 16
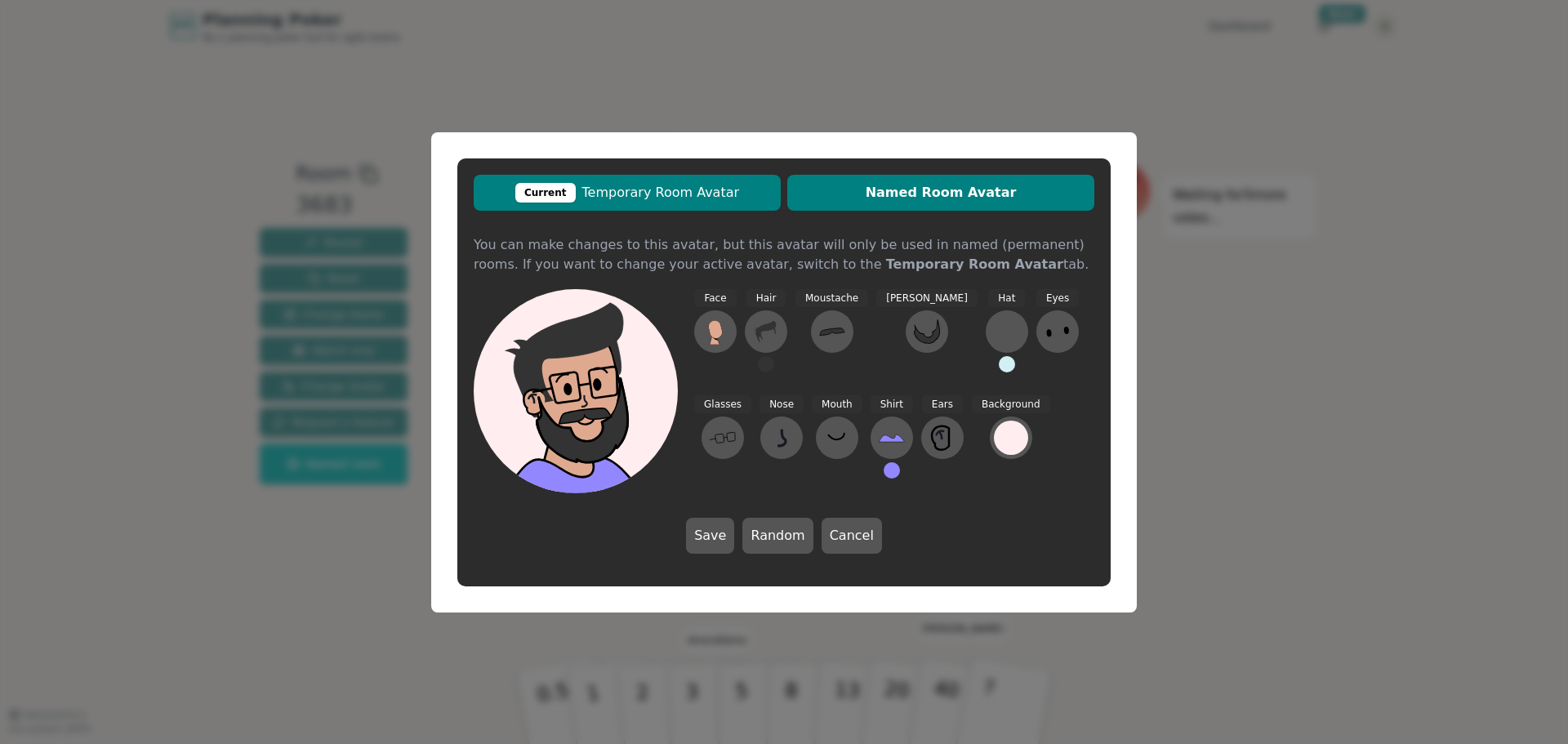
click at [695, 199] on span "Current Temporary Room Avatar" at bounding box center [627, 193] width 290 height 20
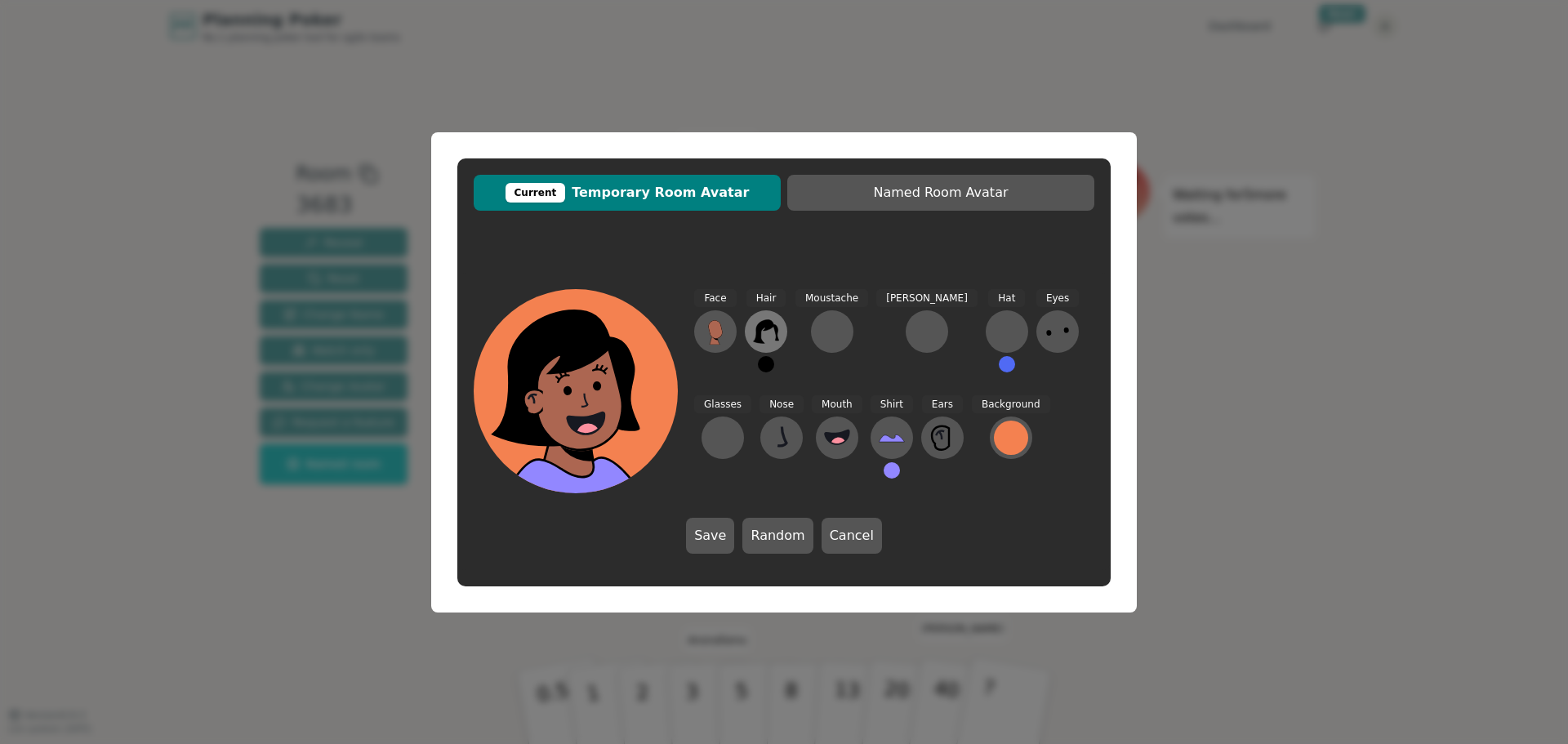
click at [763, 340] on icon at bounding box center [766, 331] width 27 height 27
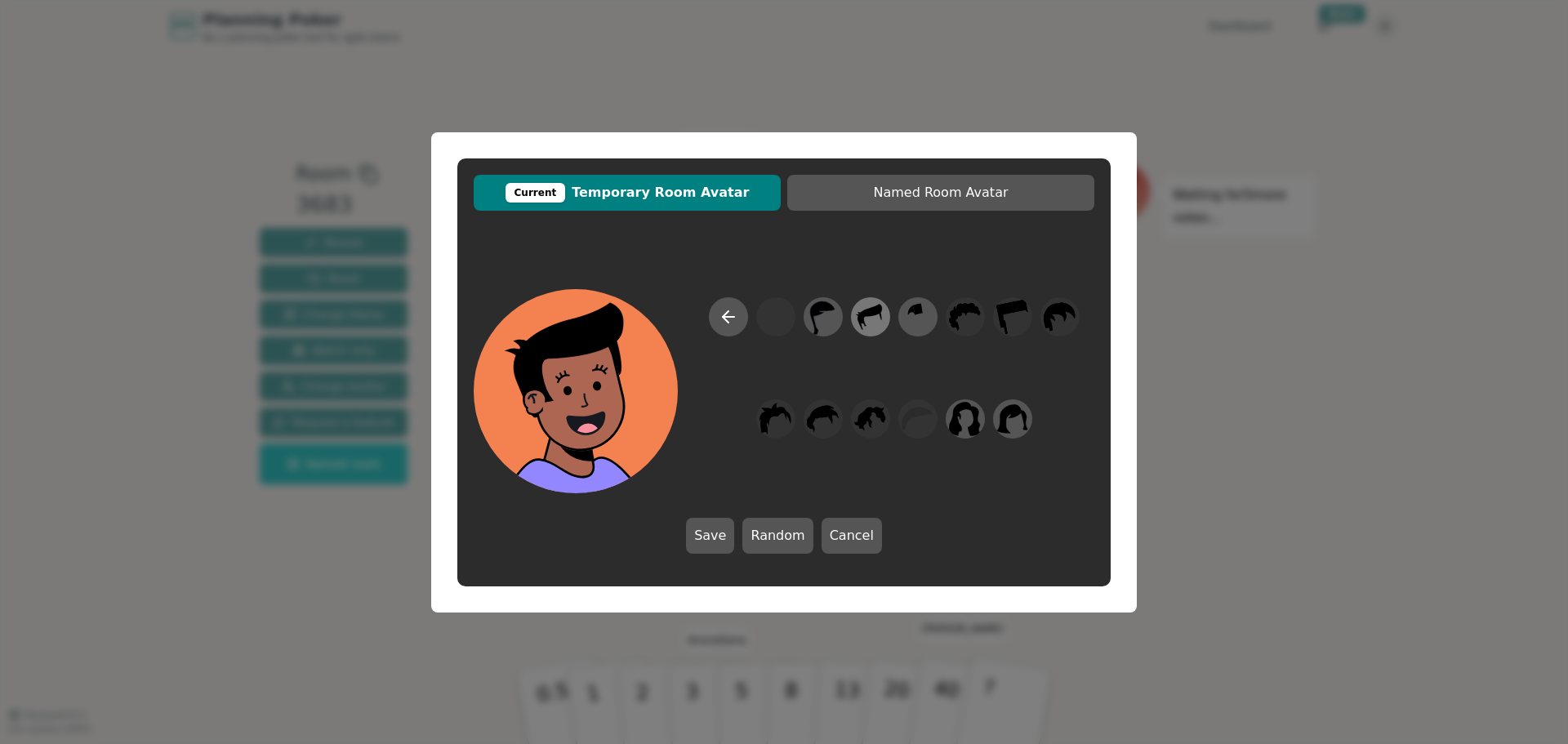
click at [874, 323] on icon at bounding box center [869, 316] width 32 height 37
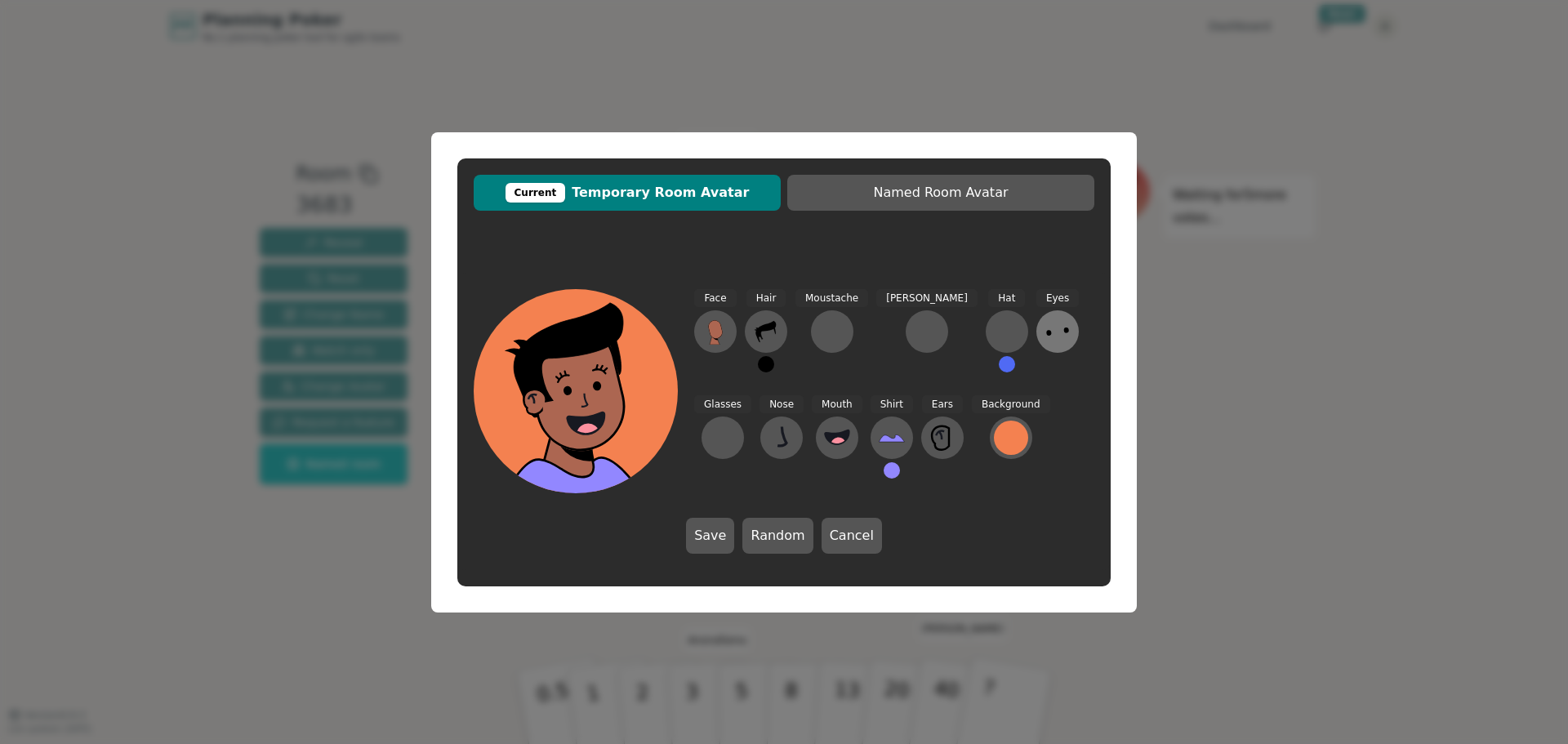
click at [1044, 340] on icon at bounding box center [1057, 331] width 27 height 27
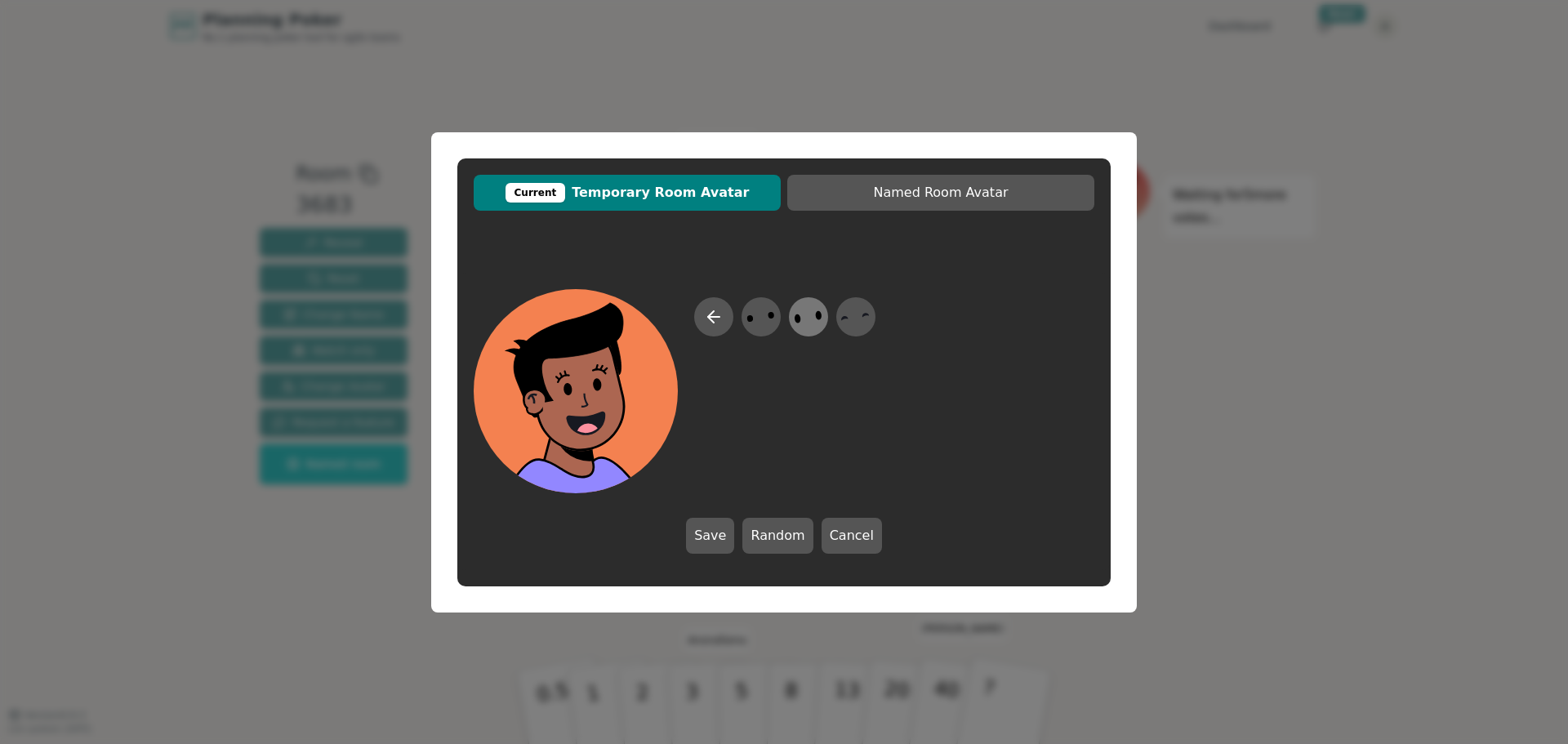
click at [802, 325] on icon at bounding box center [808, 316] width 32 height 37
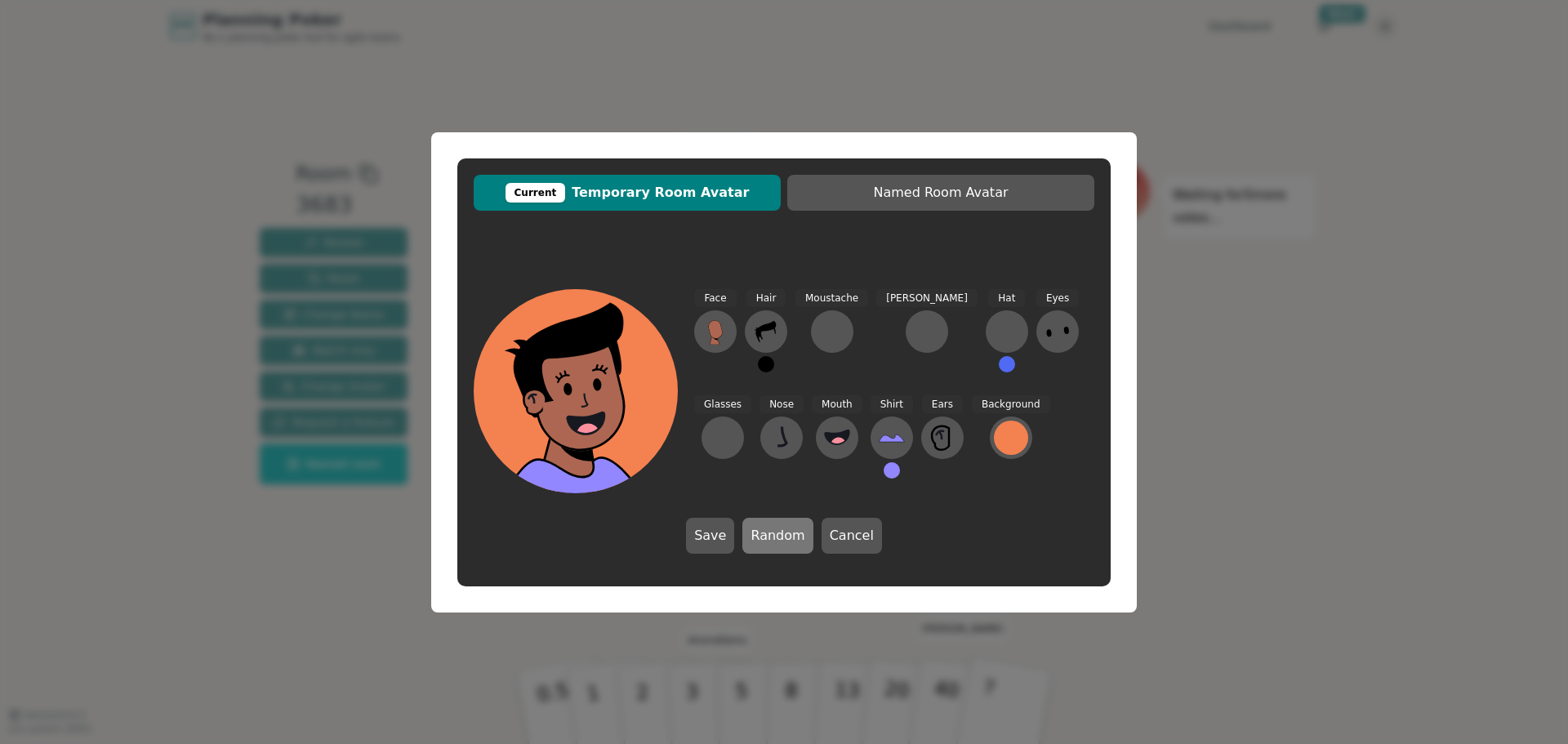
click at [772, 534] on button "Random" at bounding box center [778, 536] width 70 height 36
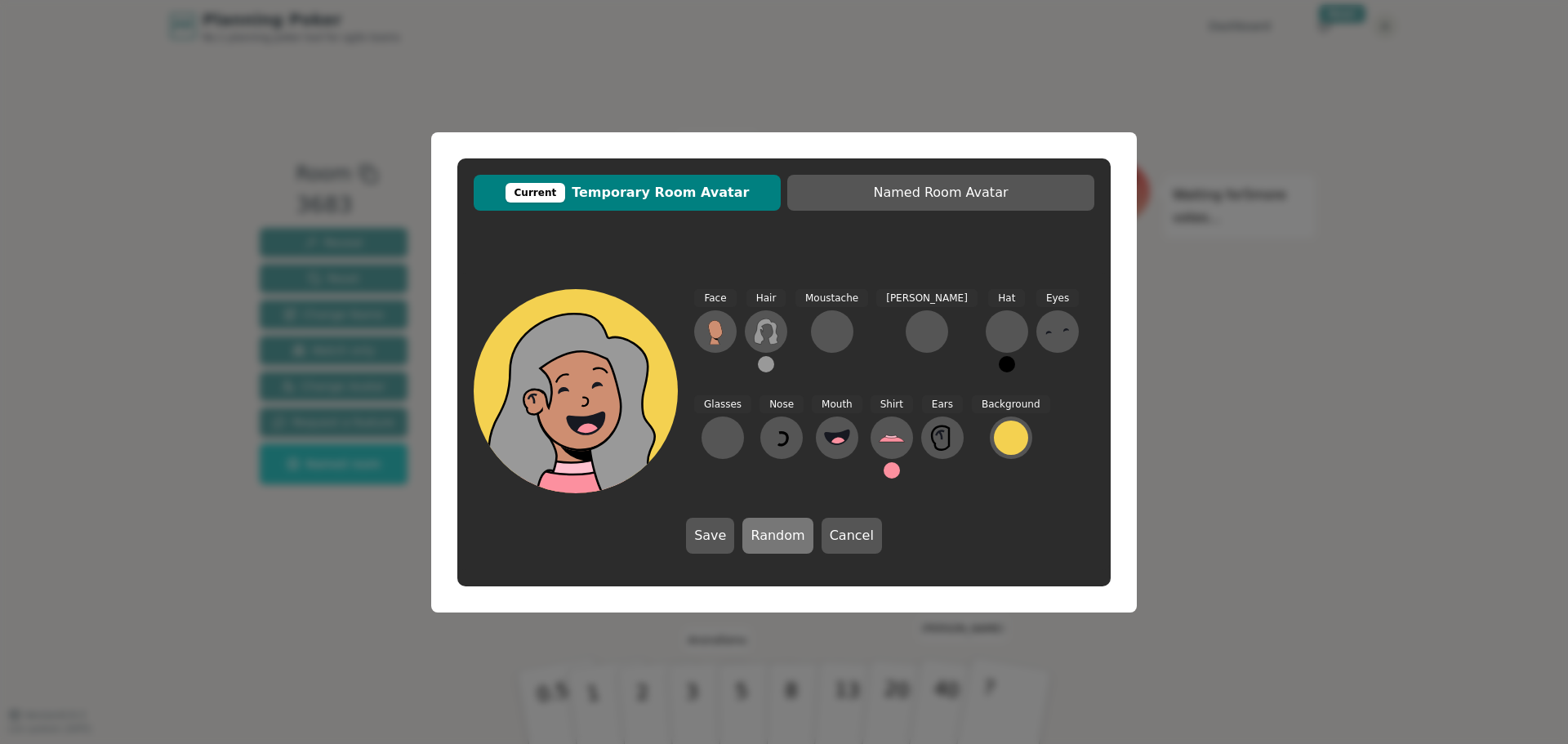
click at [772, 534] on button "Random" at bounding box center [778, 536] width 70 height 36
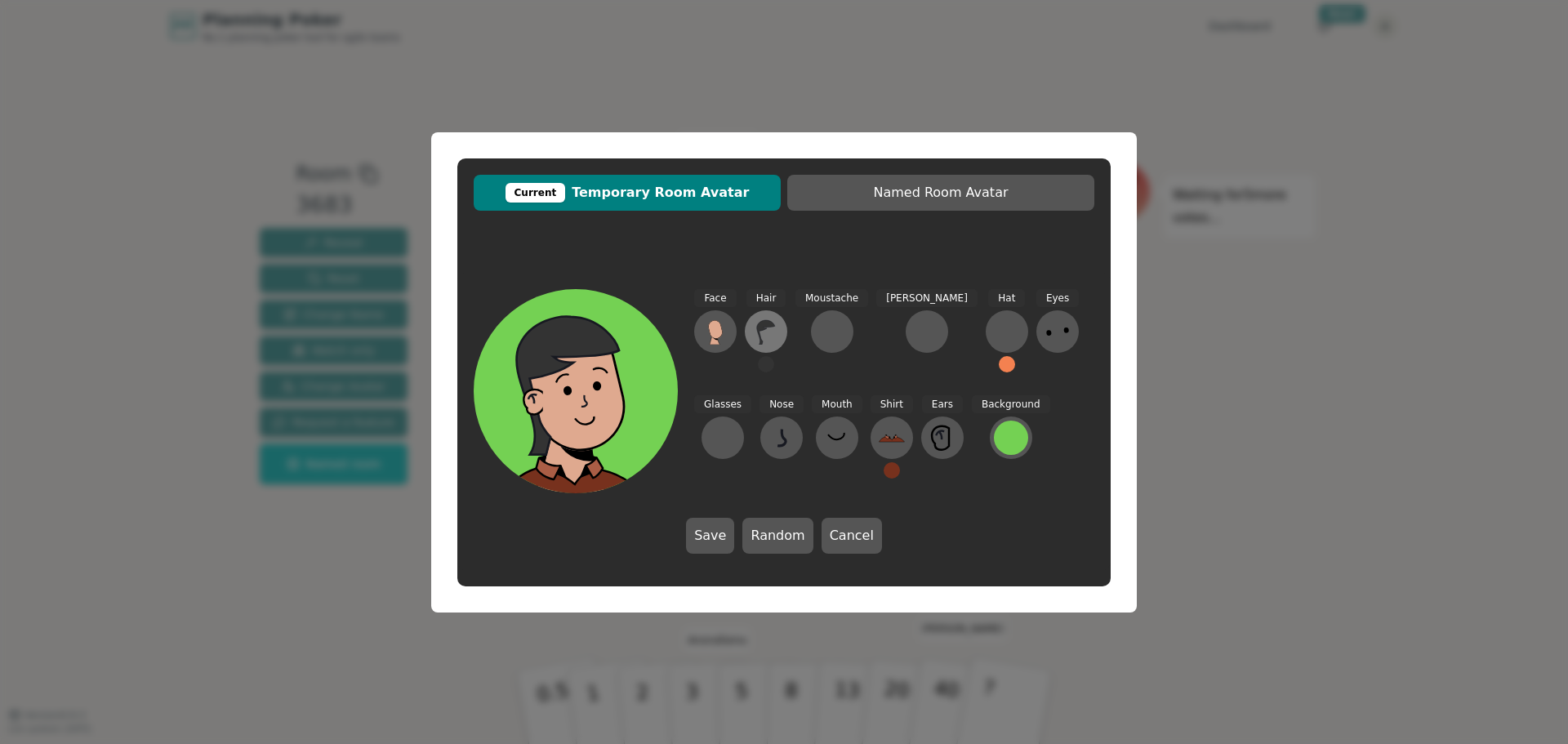
click at [763, 338] on icon at bounding box center [766, 331] width 27 height 27
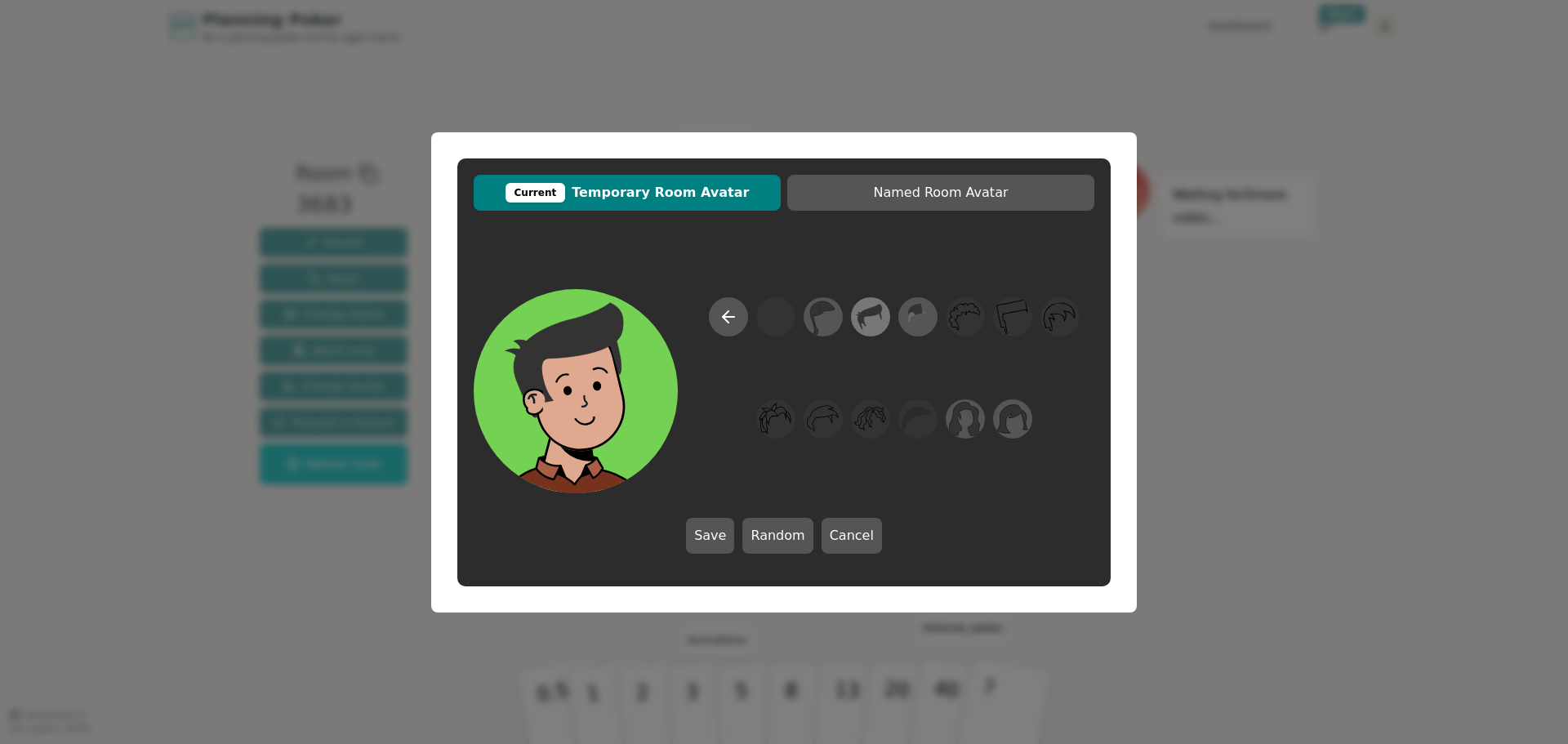
click at [864, 319] on icon at bounding box center [863, 320] width 7 height 9
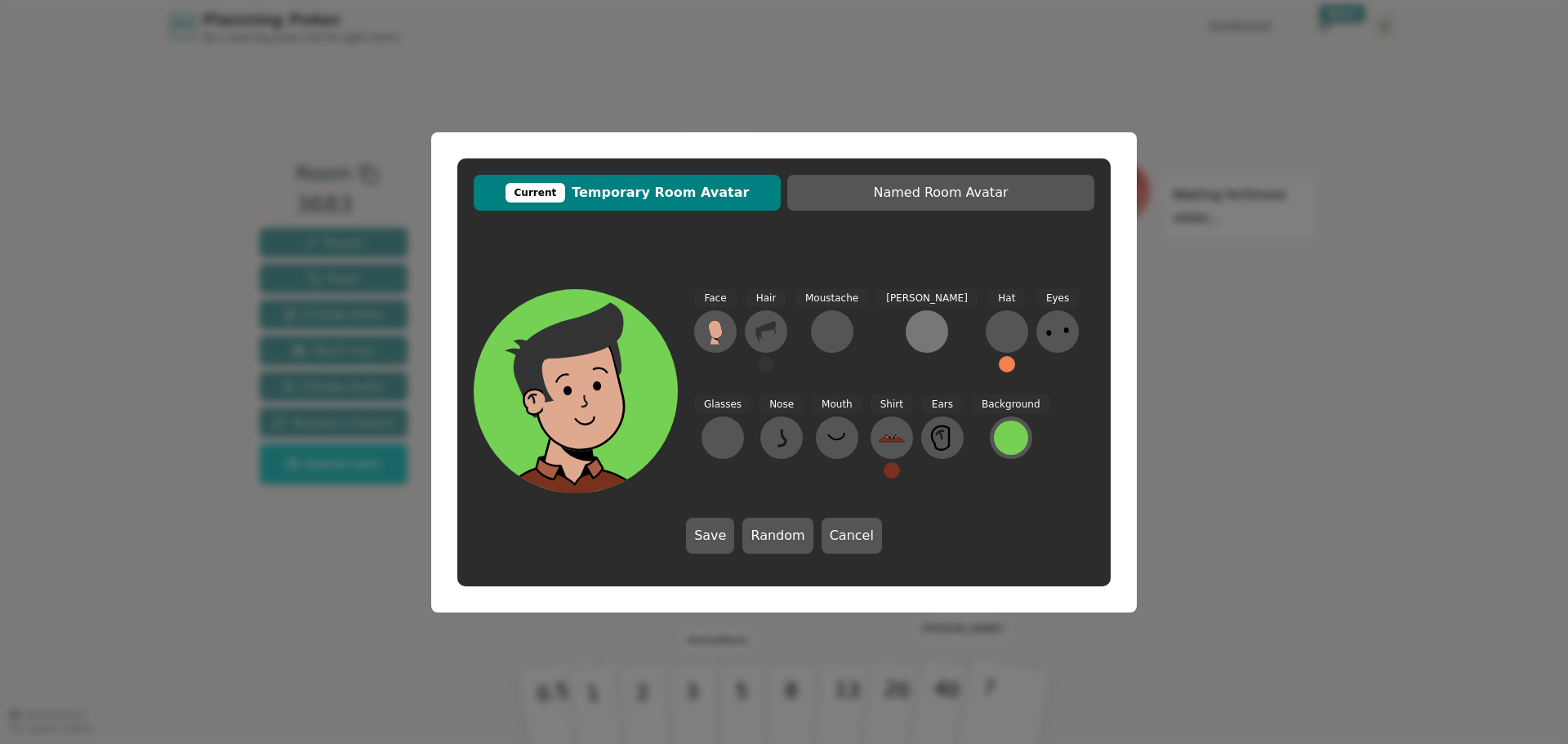
click at [914, 342] on div at bounding box center [927, 331] width 27 height 27
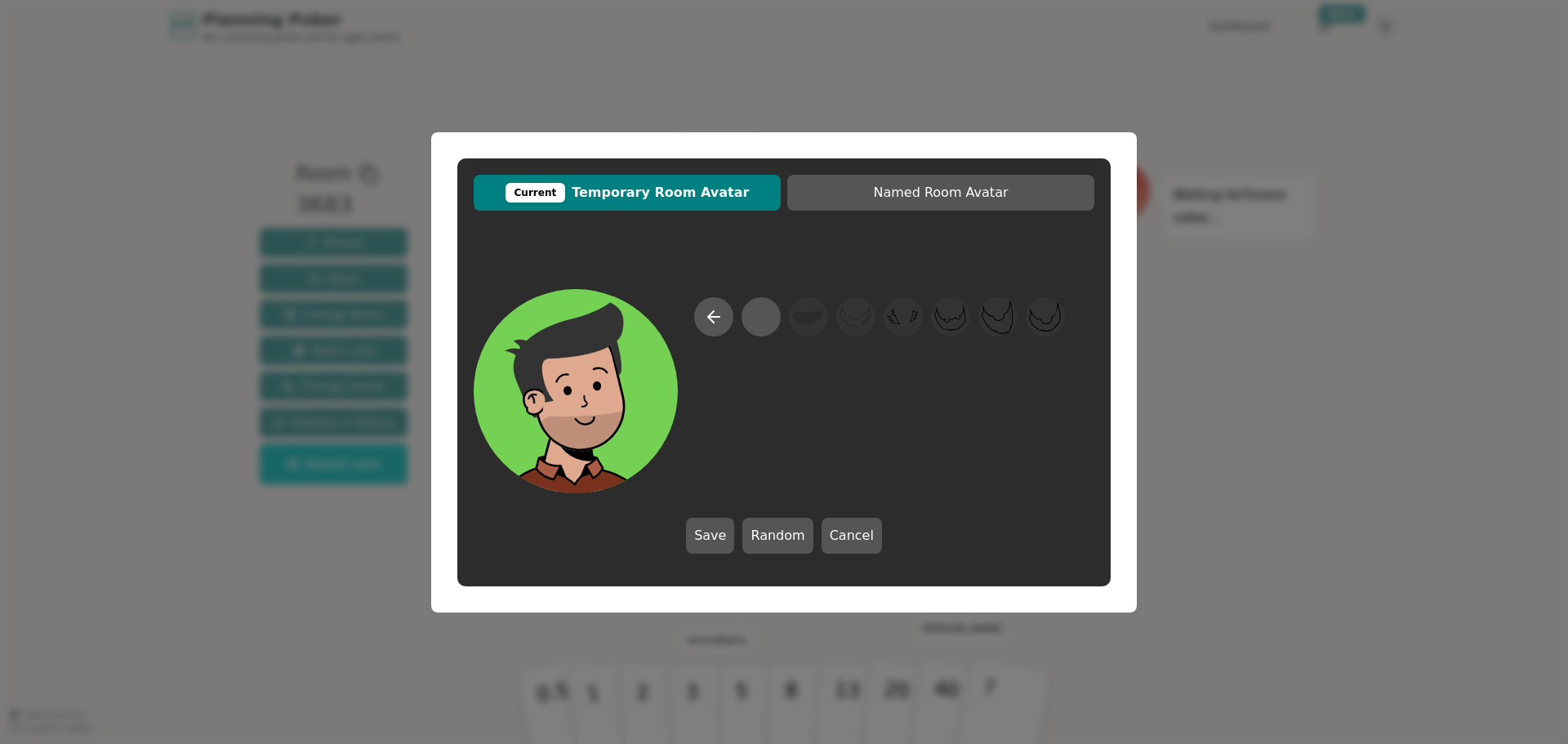
click at [734, 413] on div at bounding box center [879, 395] width 371 height 196
click at [833, 539] on button "Cancel" at bounding box center [851, 536] width 61 height 36
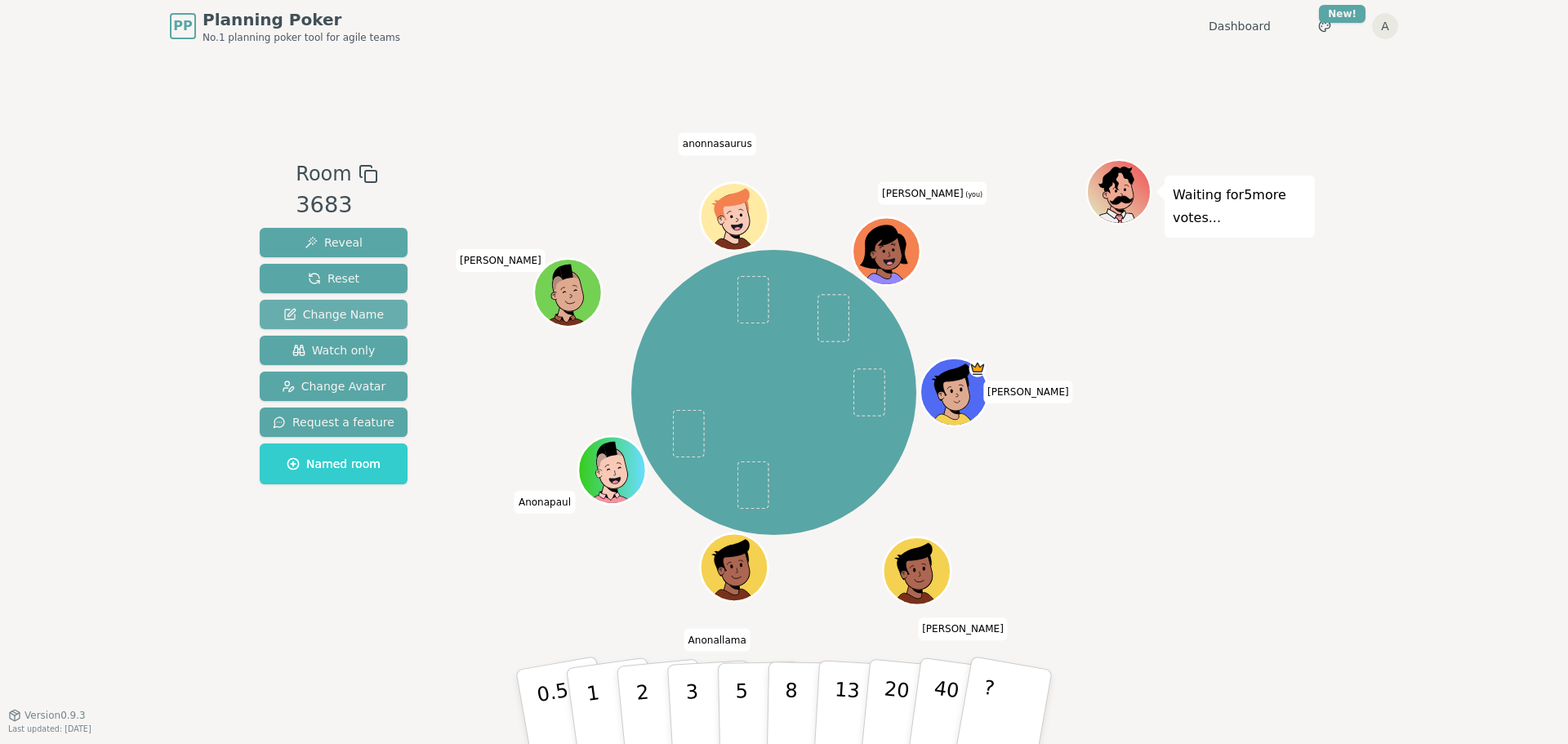
click at [347, 317] on span "Change Name" at bounding box center [333, 314] width 100 height 16
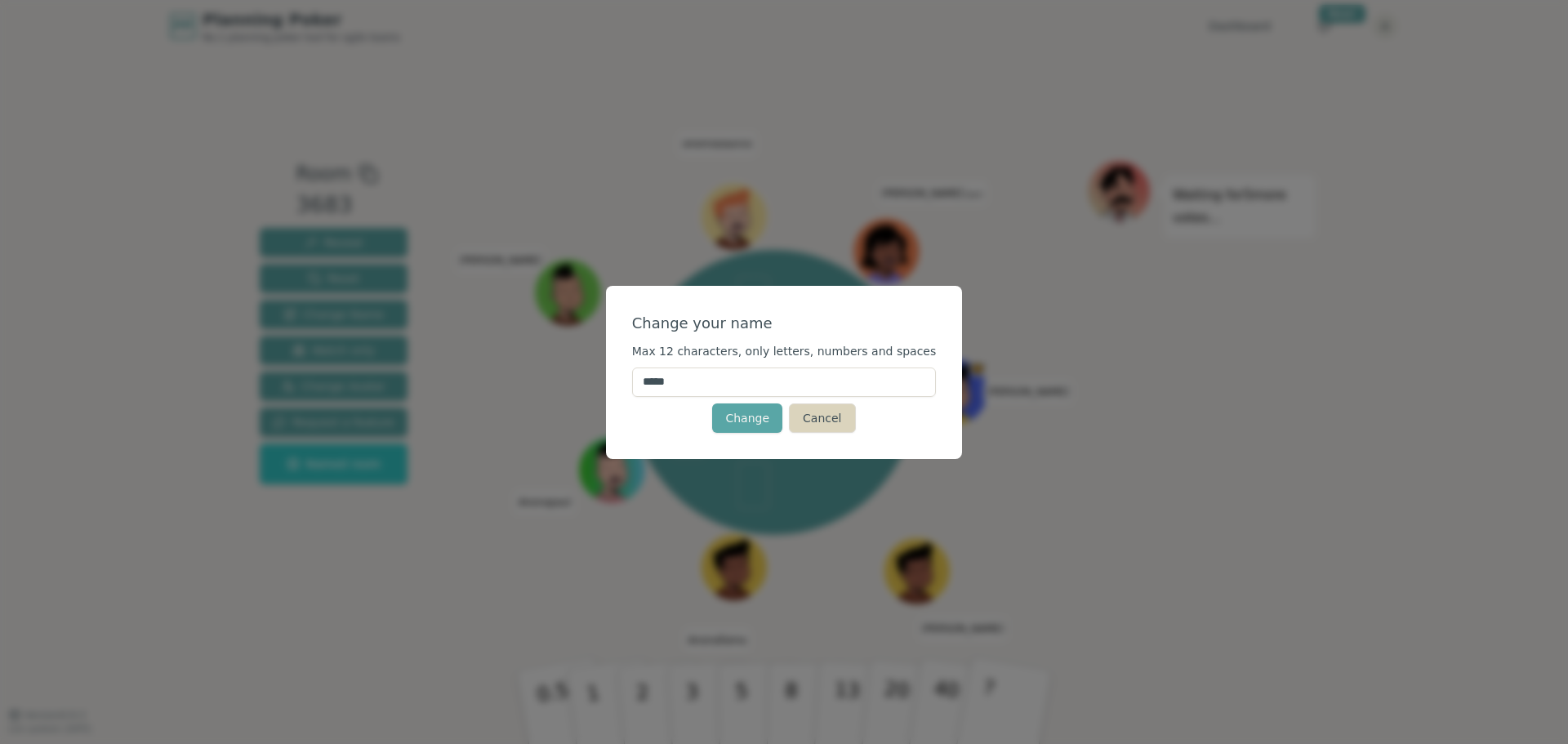
click at [838, 417] on button "Cancel" at bounding box center [821, 418] width 66 height 29
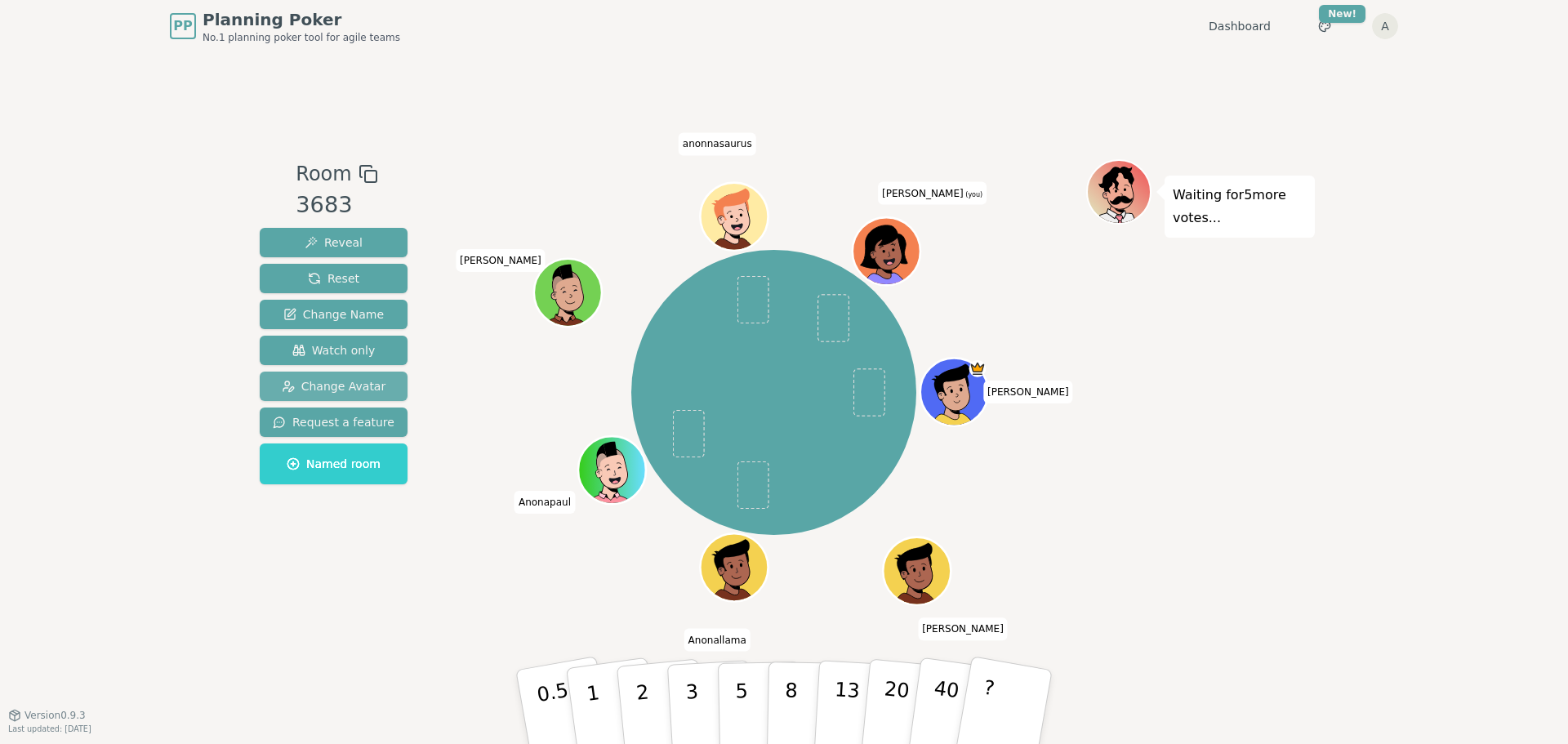
click at [343, 387] on span "Change Avatar" at bounding box center [334, 385] width 104 height 16
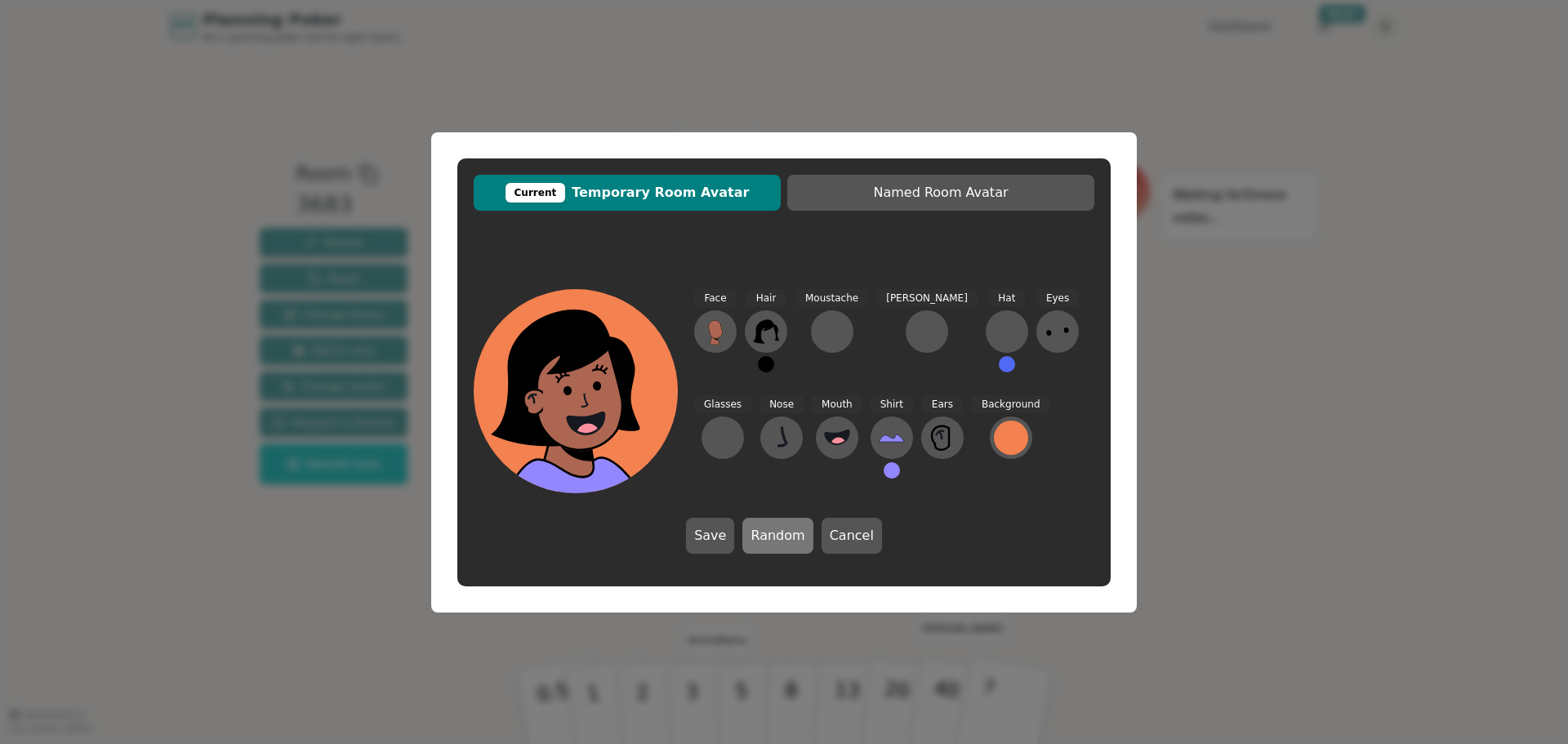
click at [776, 546] on button "Random" at bounding box center [778, 536] width 70 height 36
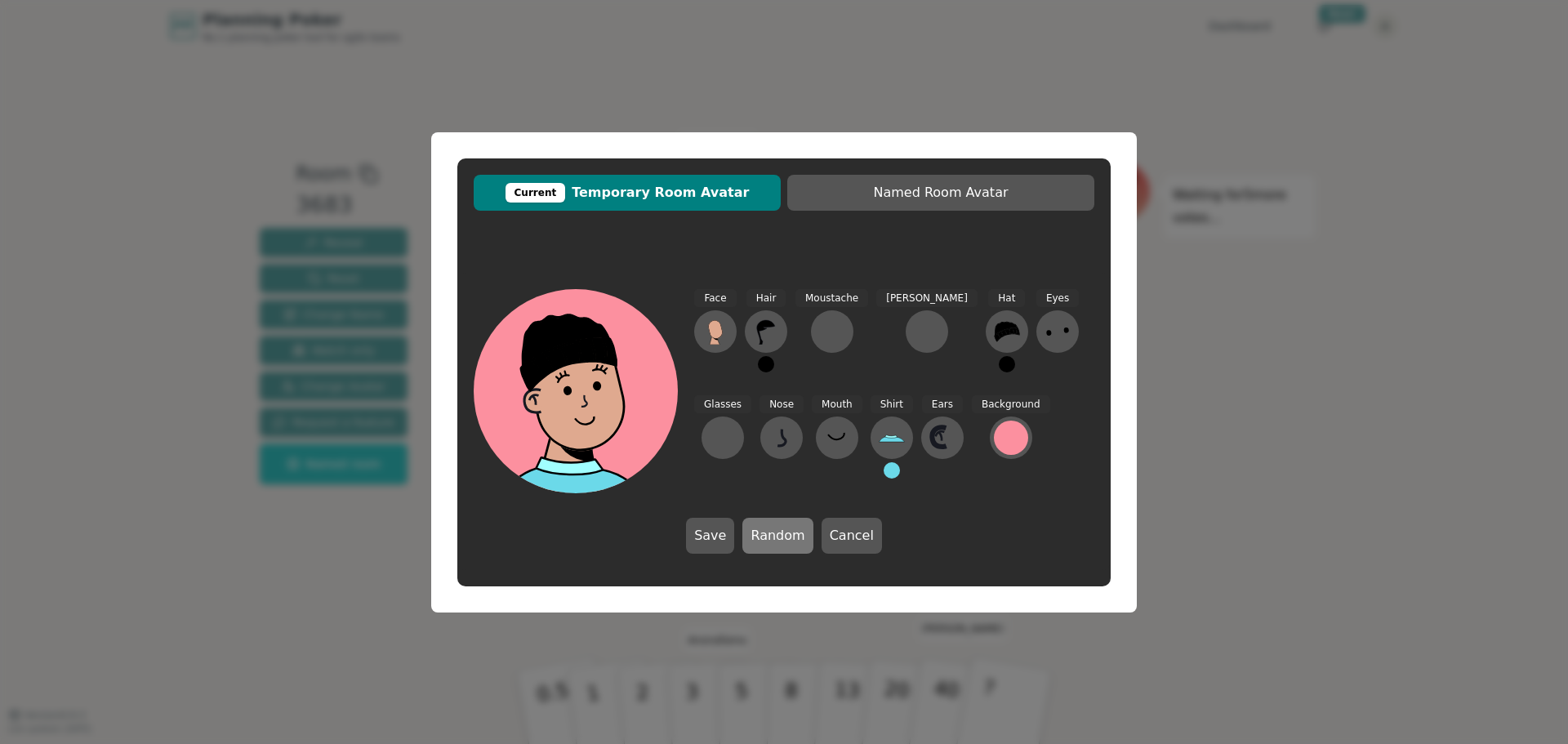
click at [776, 546] on button "Random" at bounding box center [778, 536] width 70 height 36
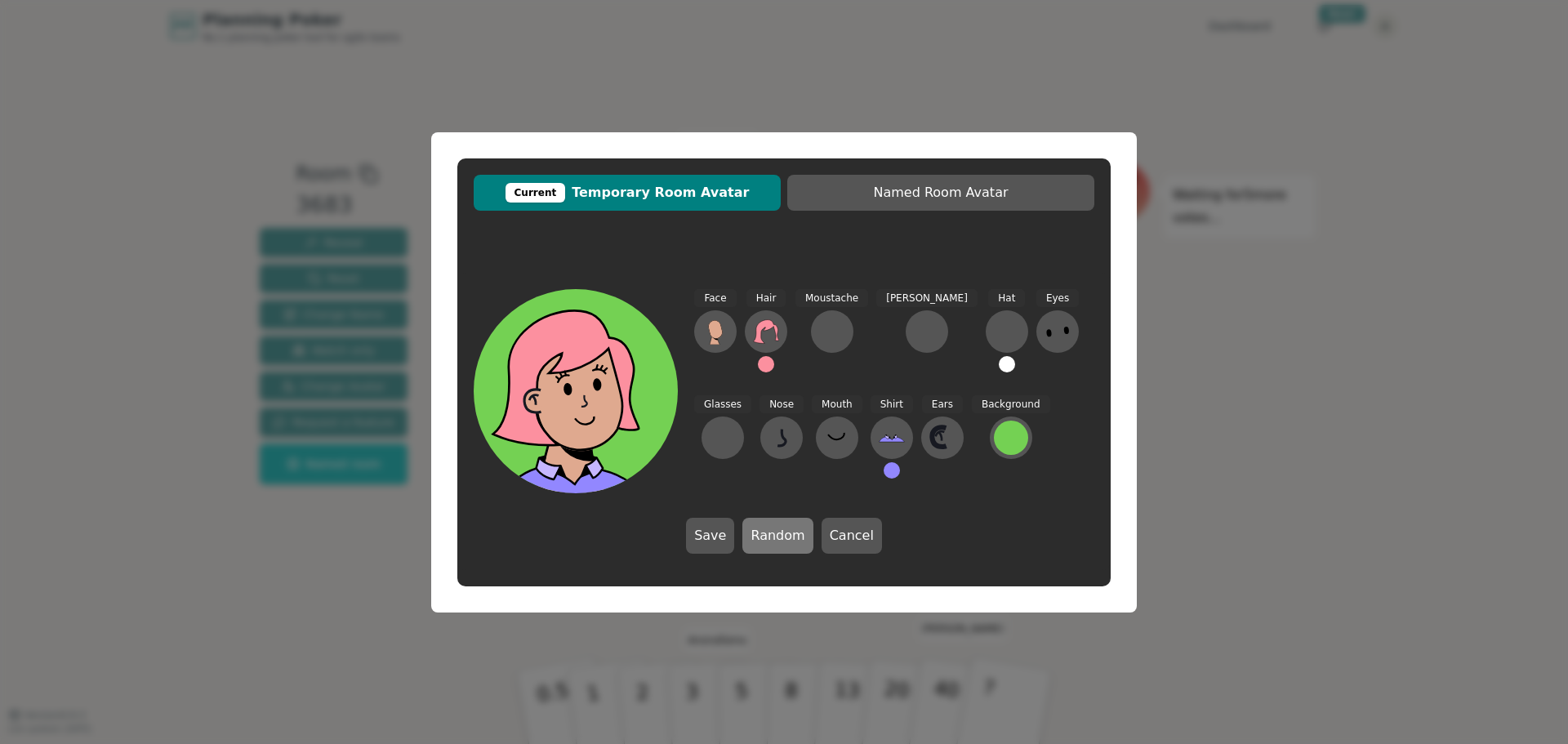
click at [776, 546] on button "Random" at bounding box center [778, 536] width 70 height 36
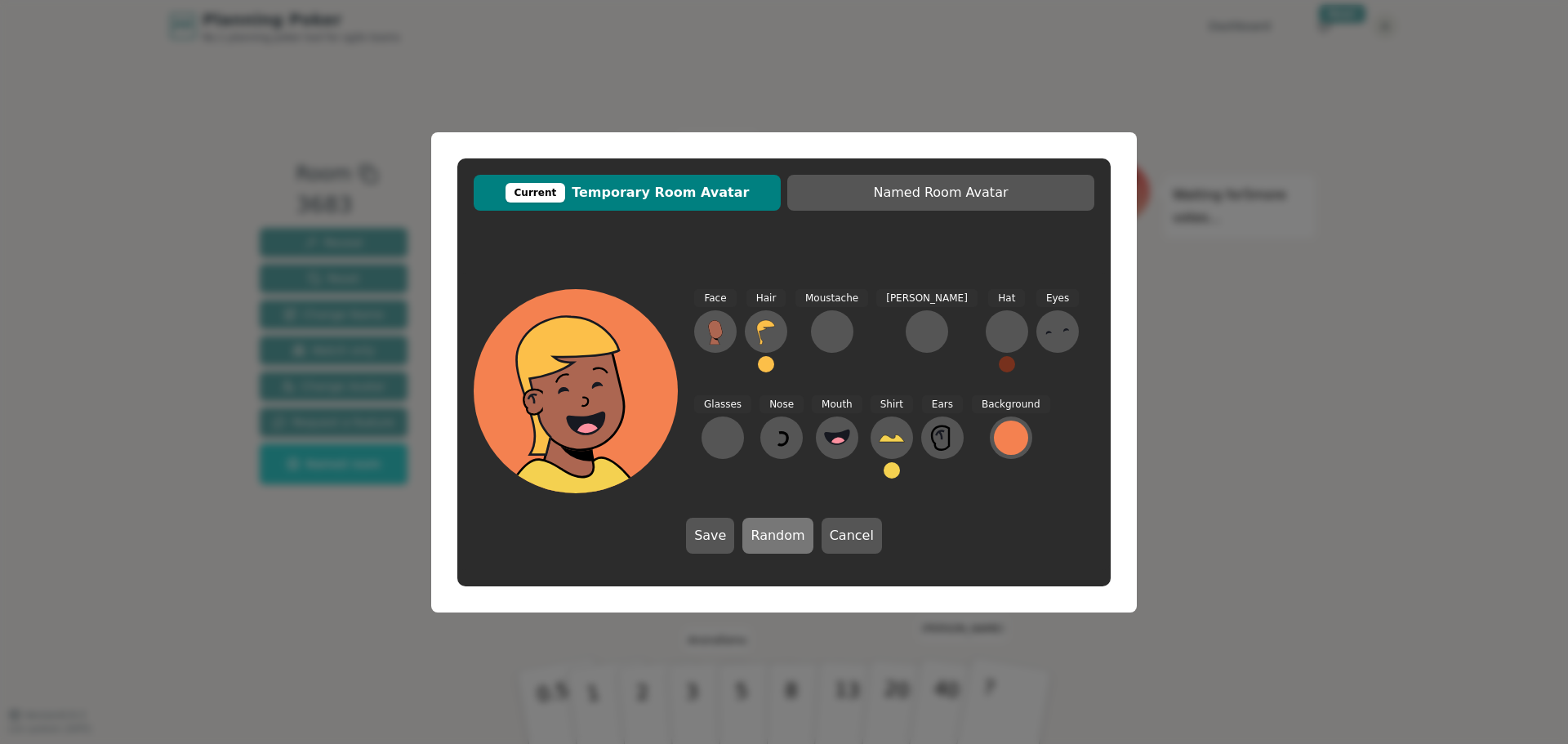
click at [776, 546] on button "Random" at bounding box center [778, 536] width 70 height 36
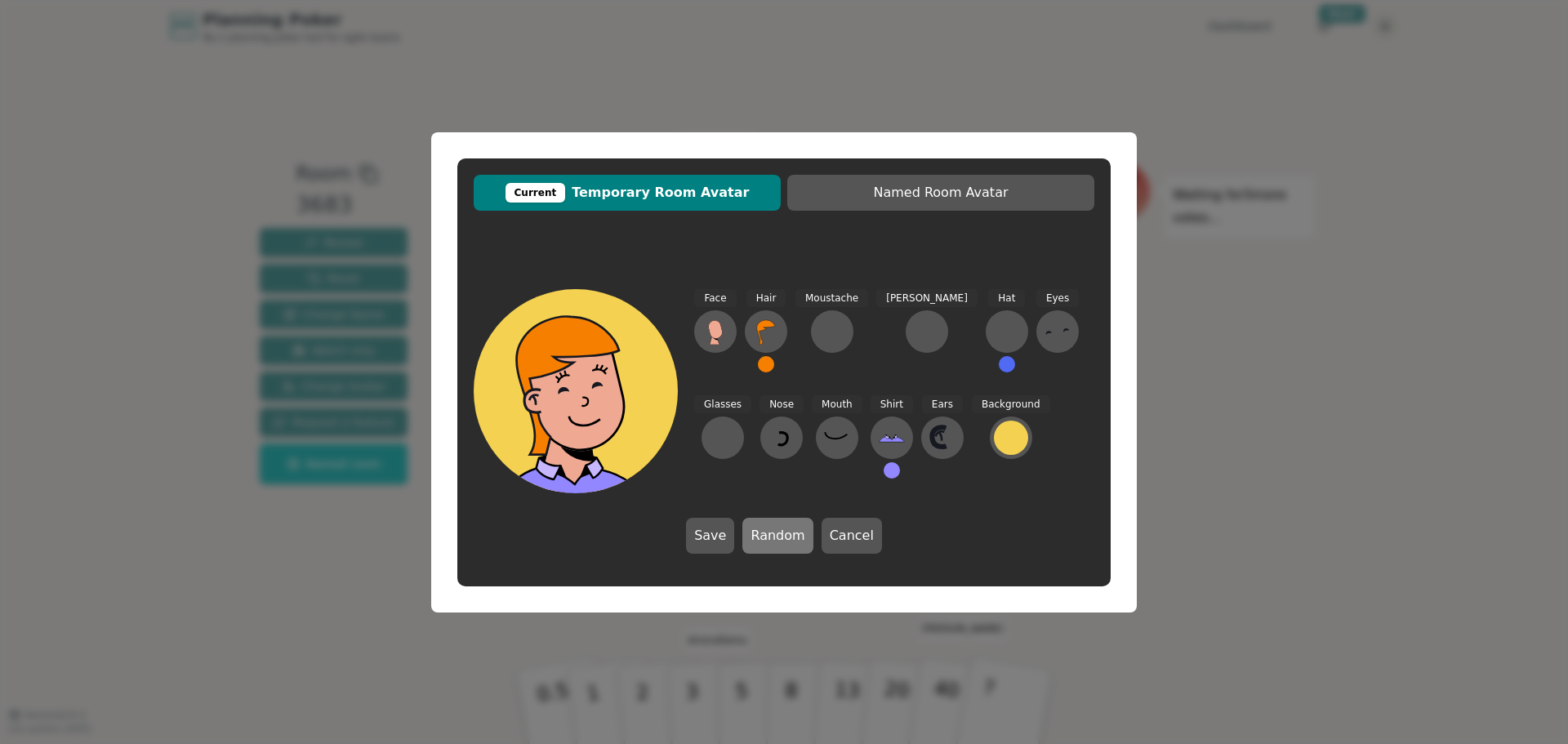
click at [776, 546] on button "Random" at bounding box center [778, 536] width 70 height 36
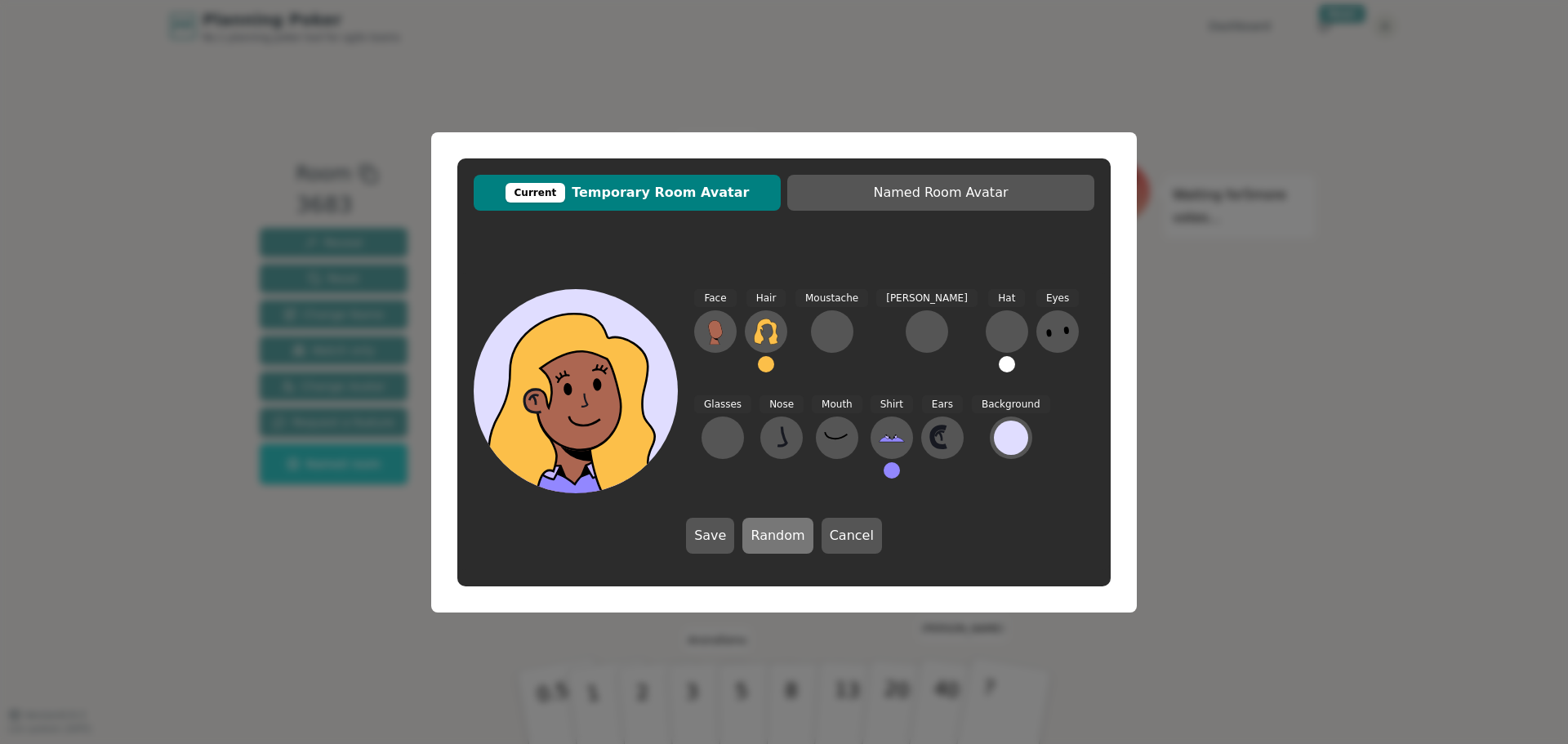
click at [776, 546] on button "Random" at bounding box center [778, 536] width 70 height 36
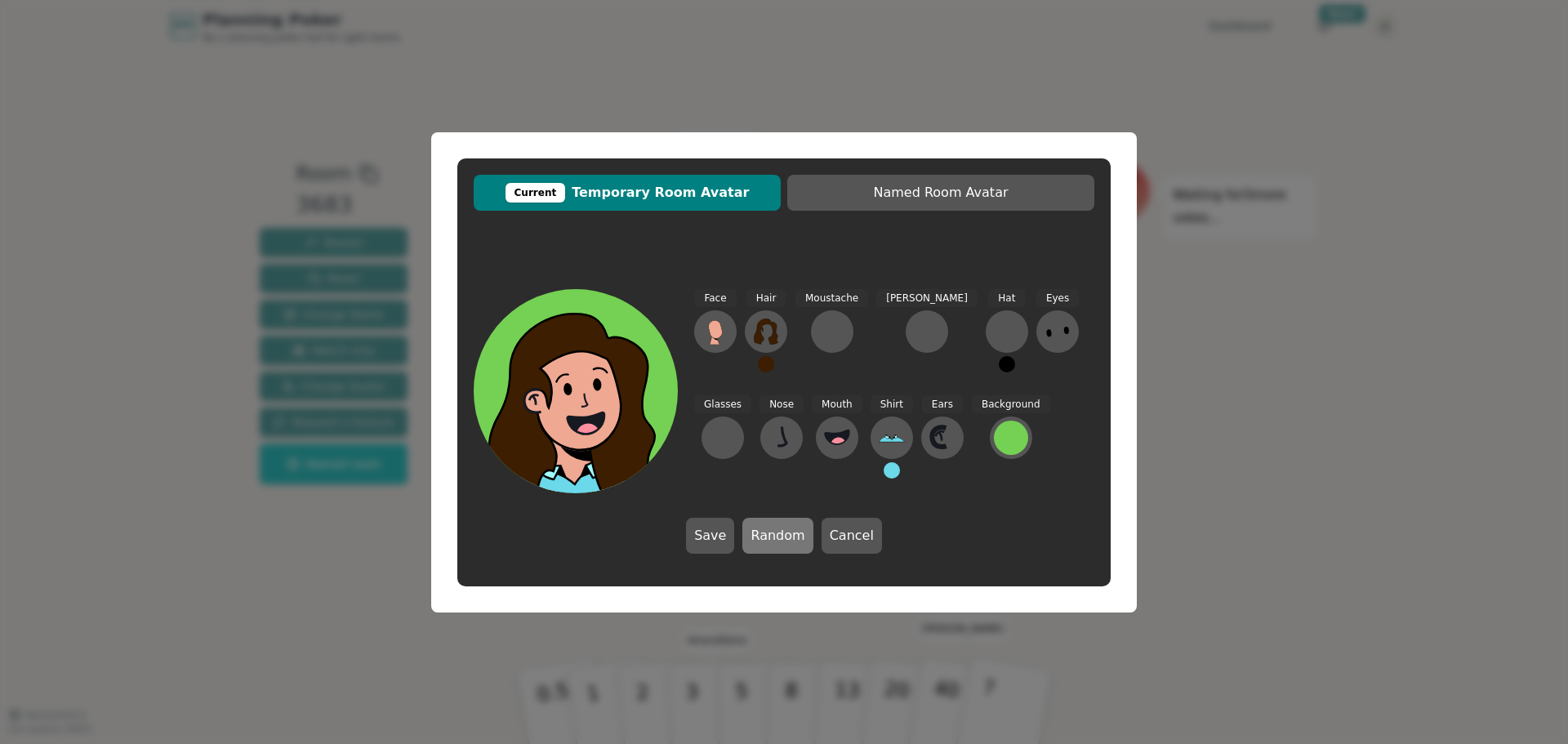
click at [776, 546] on button "Random" at bounding box center [778, 536] width 70 height 36
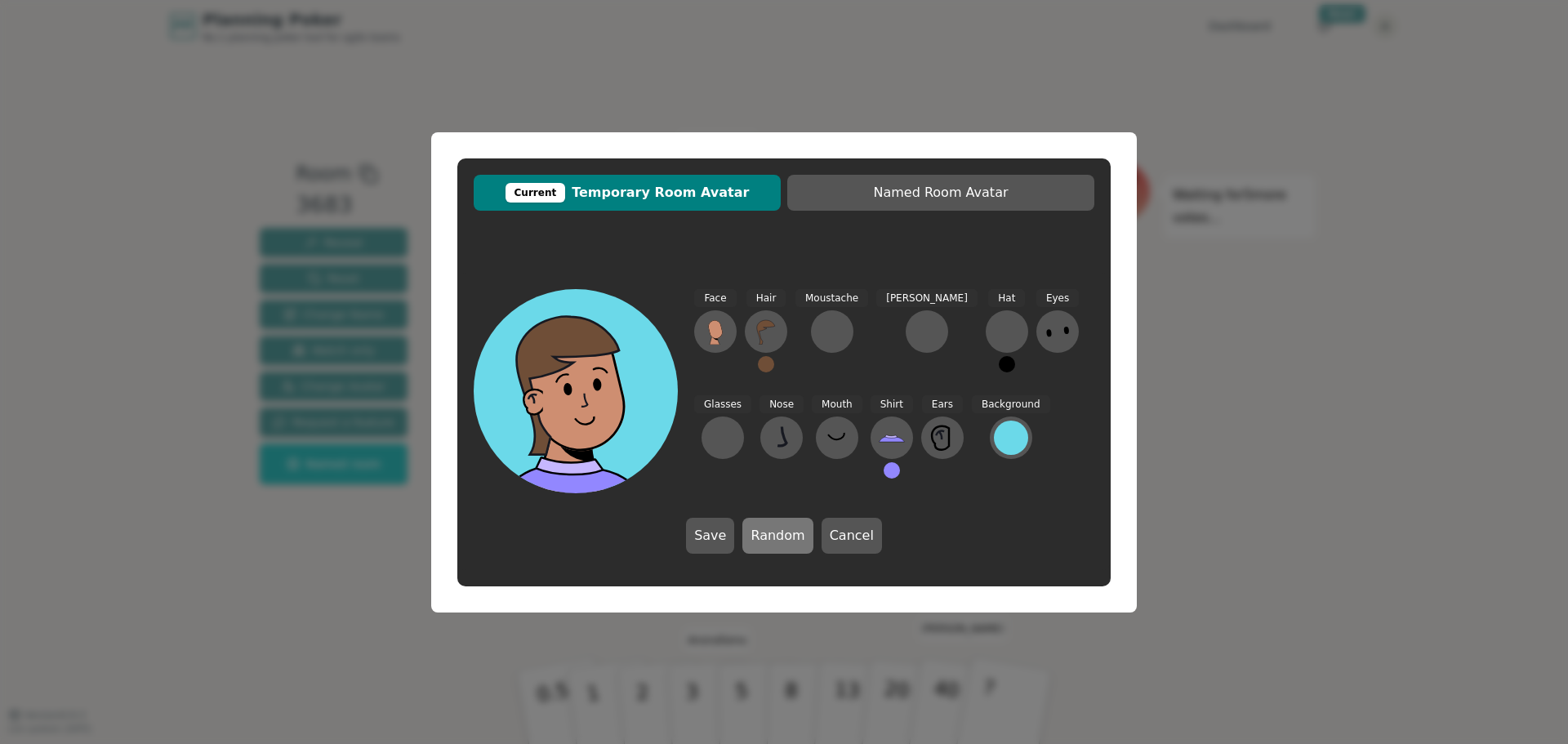
click at [776, 546] on button "Random" at bounding box center [778, 536] width 70 height 36
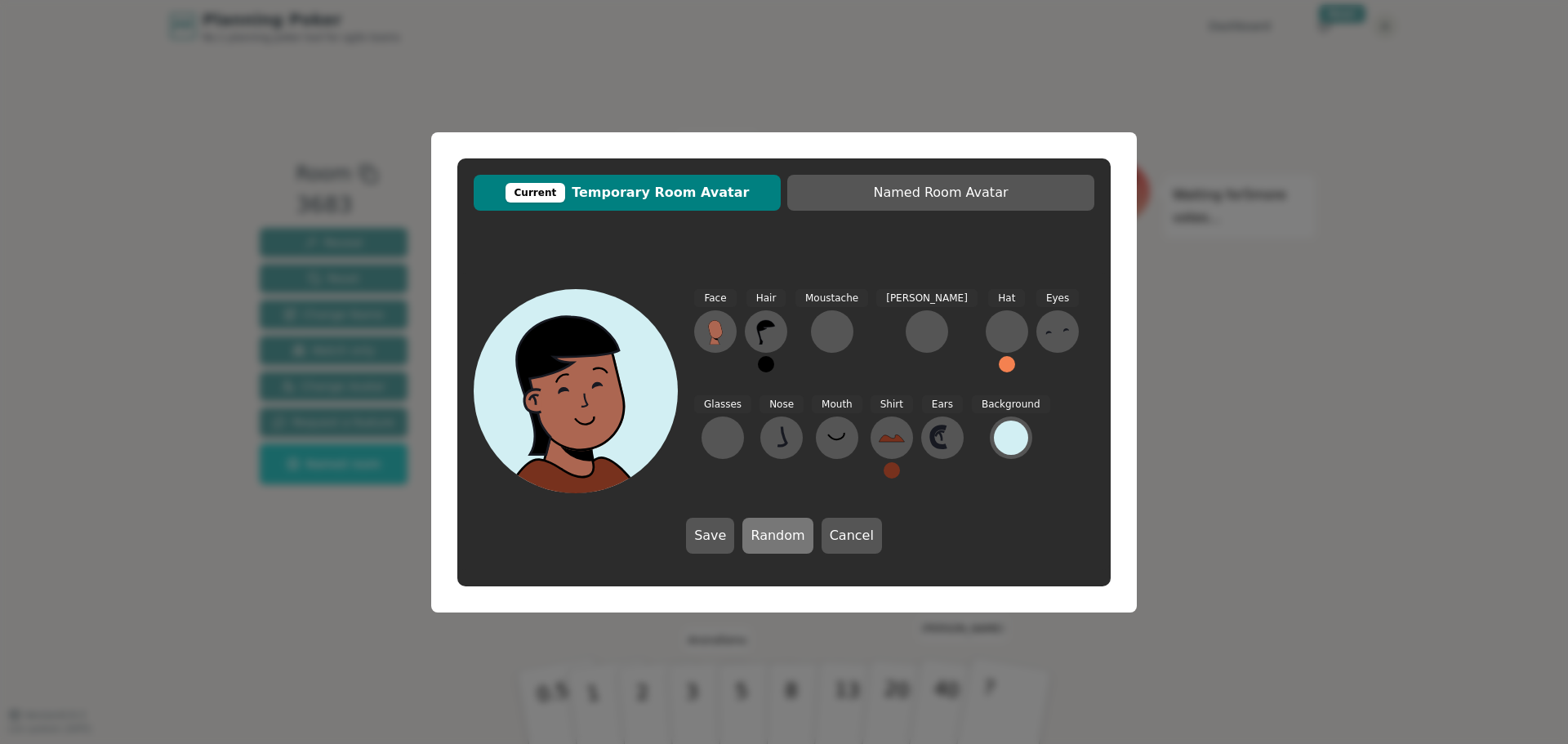
click at [776, 546] on button "Random" at bounding box center [778, 536] width 70 height 36
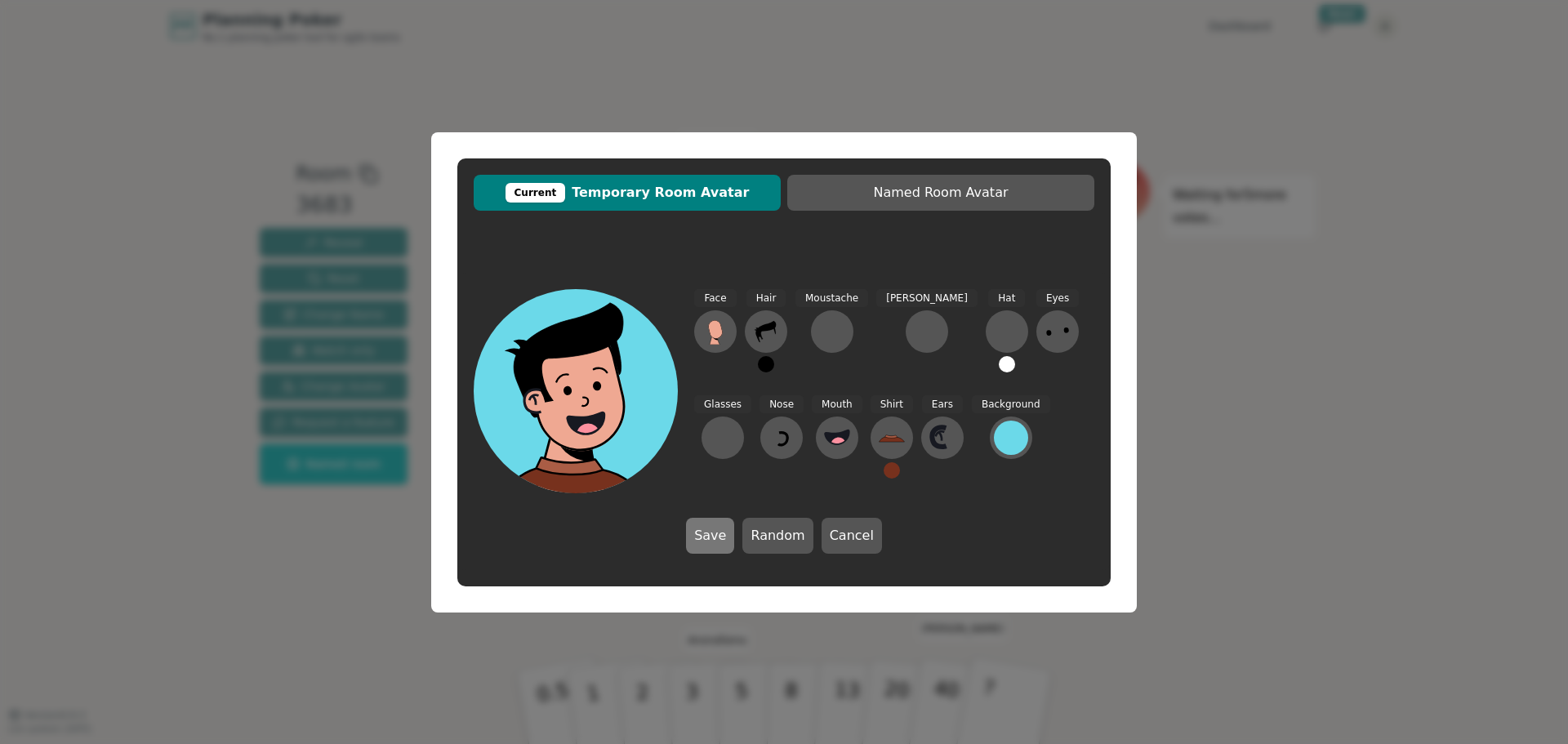
click at [713, 529] on button "Save" at bounding box center [710, 536] width 48 height 36
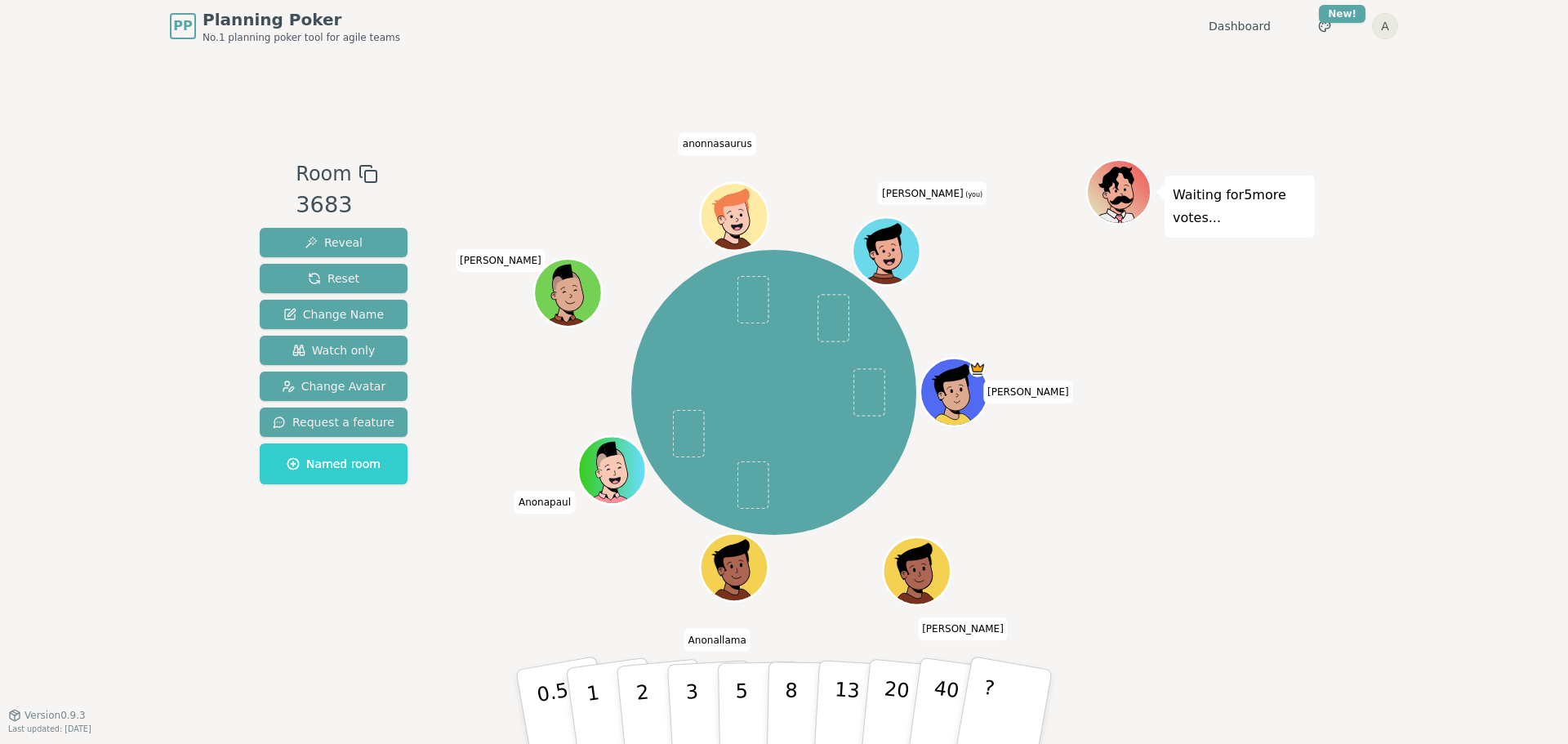
click at [1386, 29] on html "PP Planning Poker No.1 planning poker tool for agile teams Dashboard Toggle the…" at bounding box center [784, 372] width 1568 height 744
click at [1318, 52] on link "Profile" at bounding box center [1307, 59] width 175 height 27
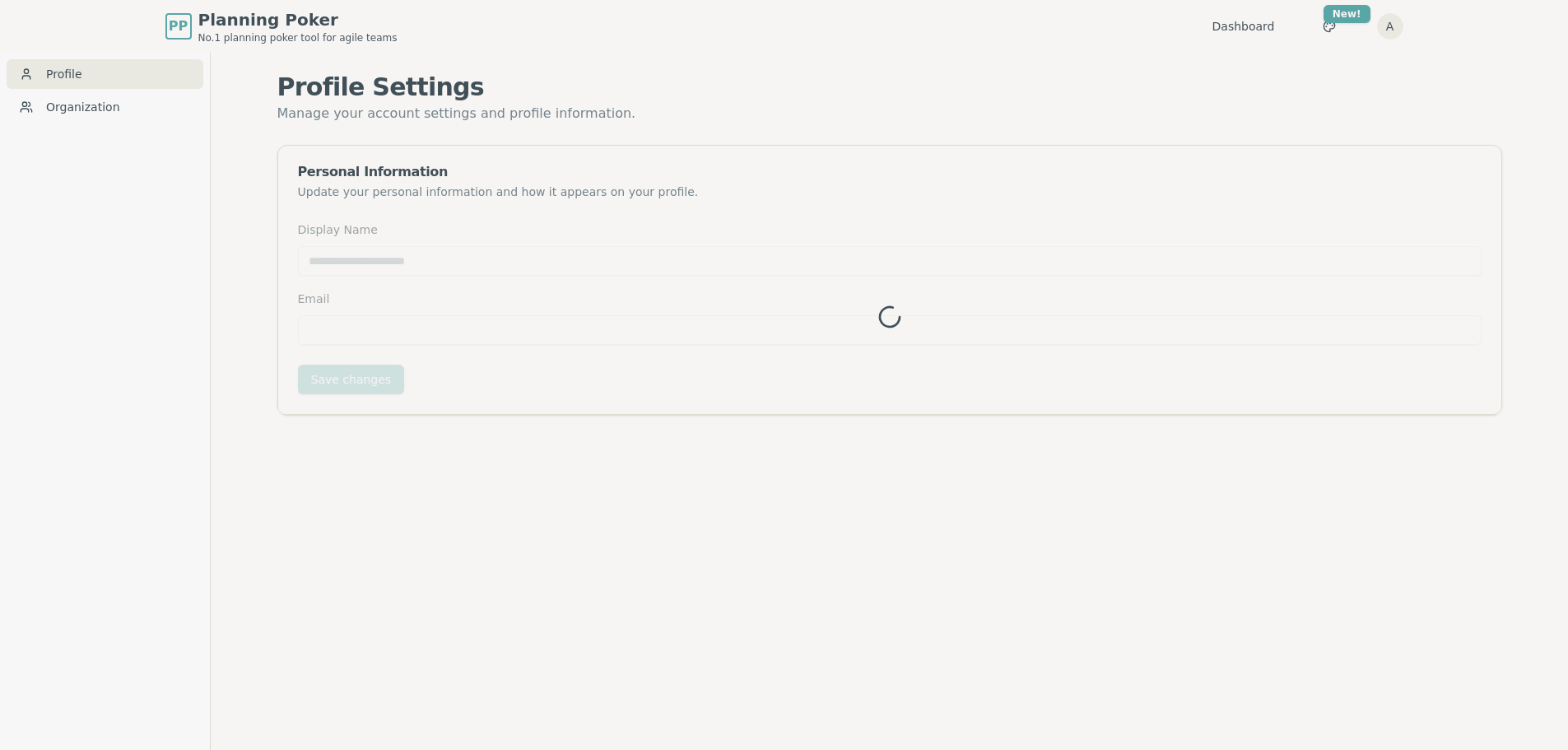
type input "*****"
type input "**********"
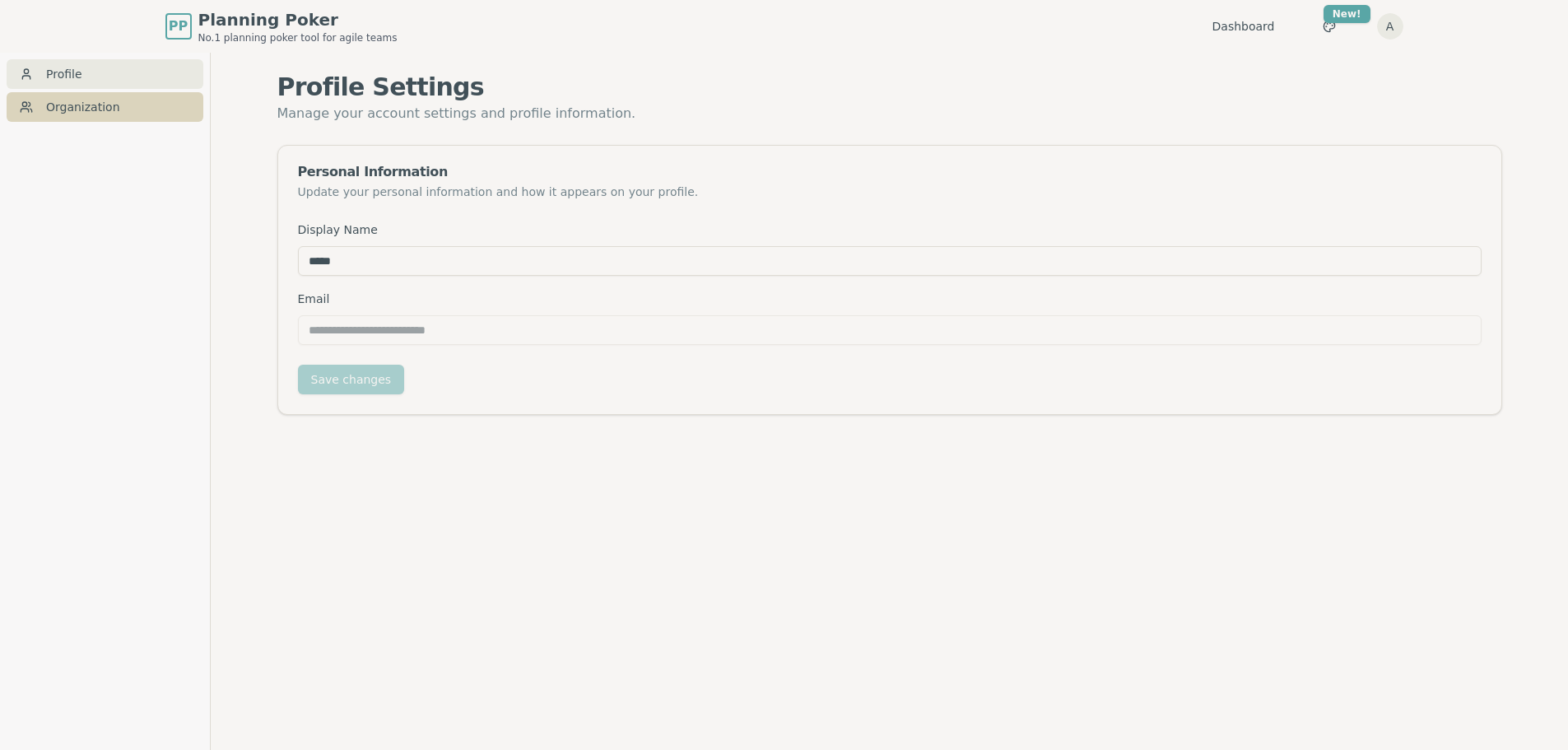
click at [58, 108] on link "Organization" at bounding box center [105, 107] width 197 height 29
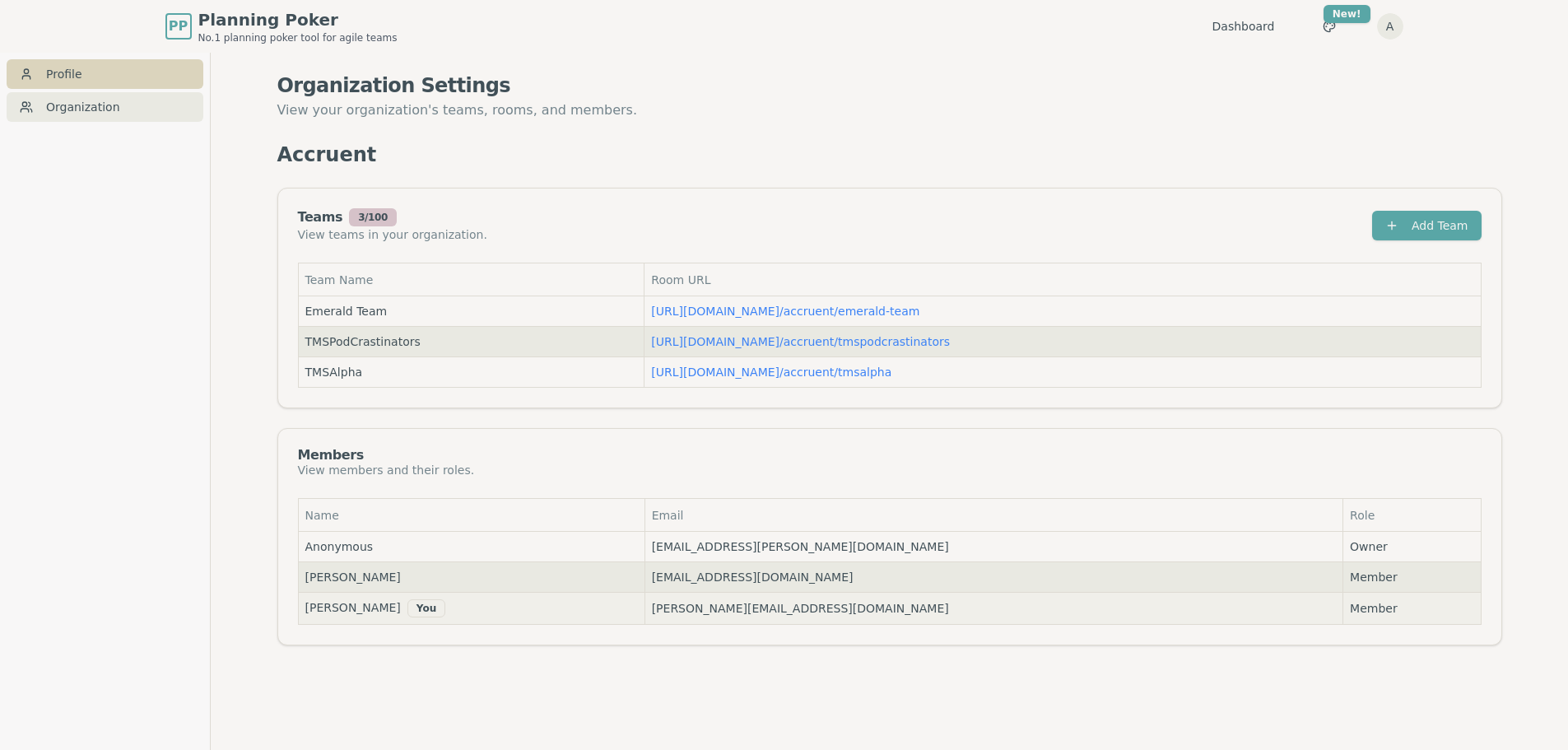
click at [47, 69] on link "Profile" at bounding box center [105, 74] width 197 height 29
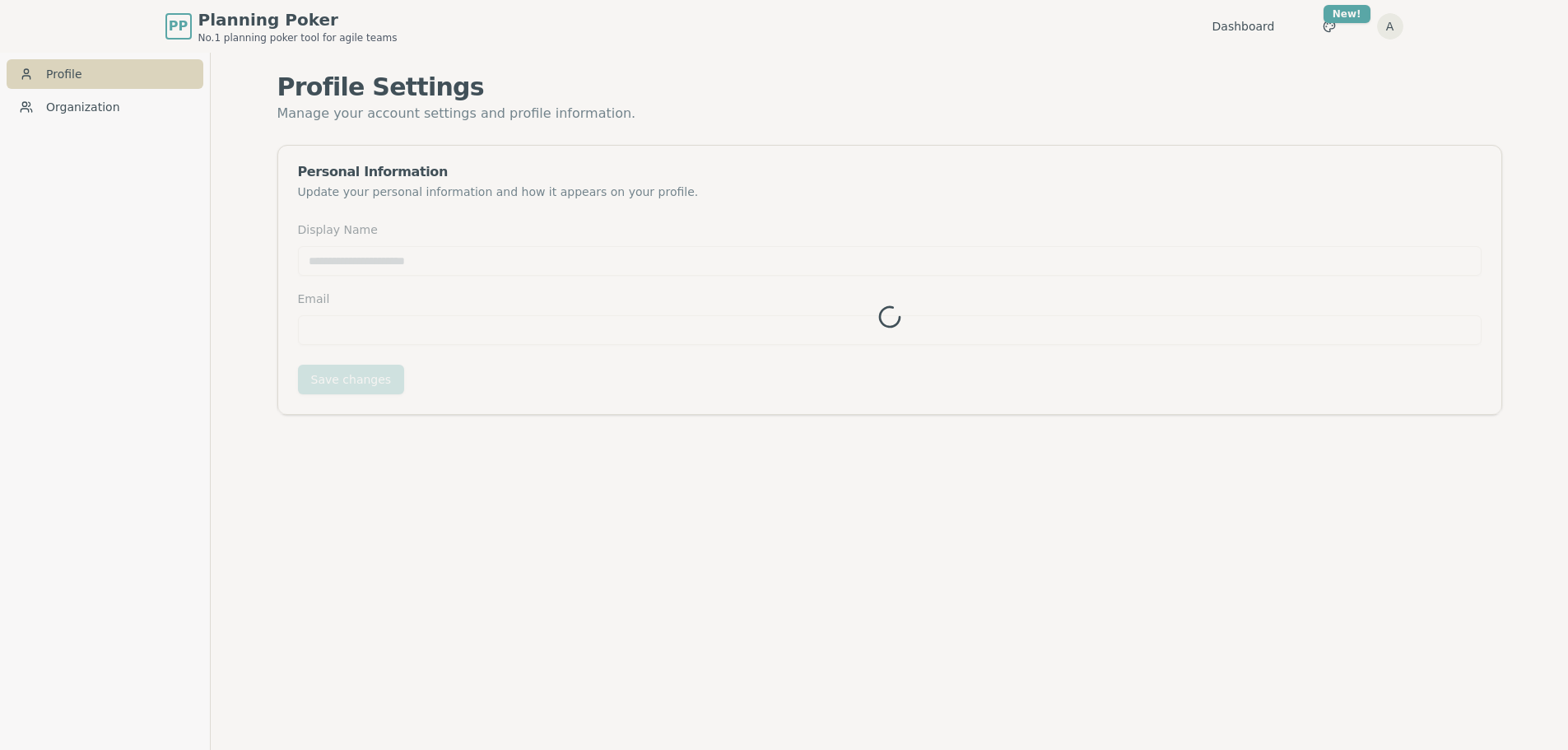
type input "*****"
type input "**********"
type input "*****"
type input "**********"
